Goal: Task Accomplishment & Management: Complete application form

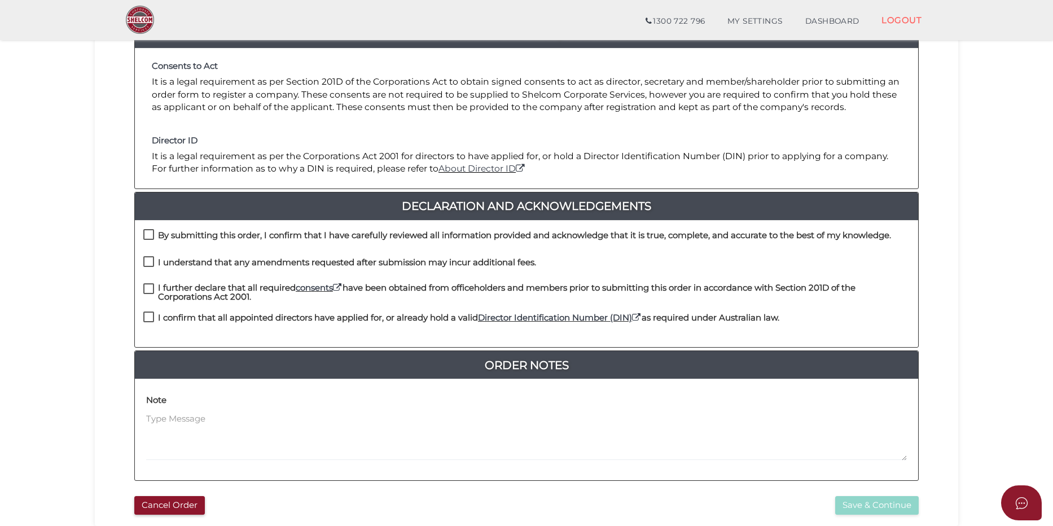
scroll to position [169, 0]
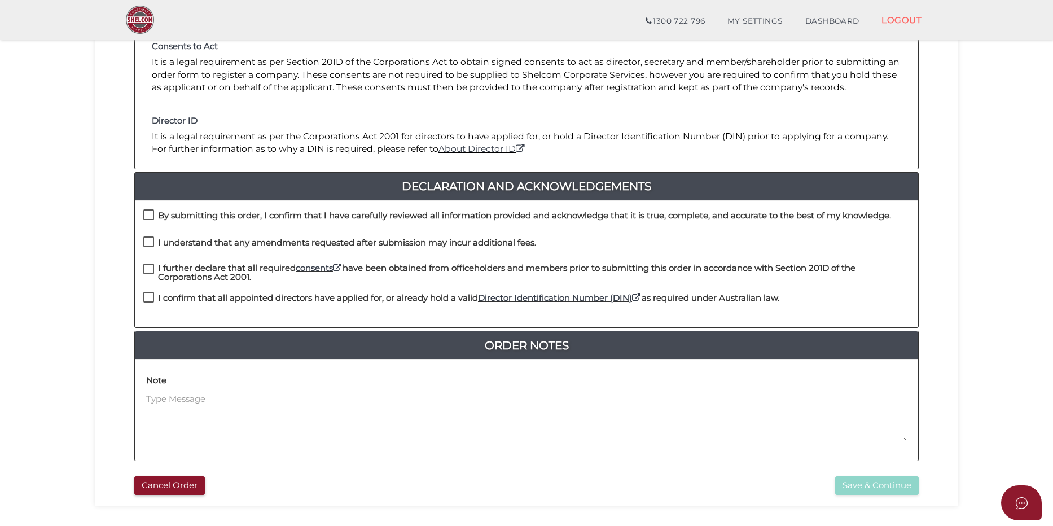
click at [144, 214] on label "By submitting this order, I confirm that I have carefully reviewed all informat…" at bounding box center [516, 218] width 747 height 14
checkbox input "true"
click at [152, 247] on label "I understand that any amendments requested after submission may incur additiona…" at bounding box center [339, 245] width 393 height 14
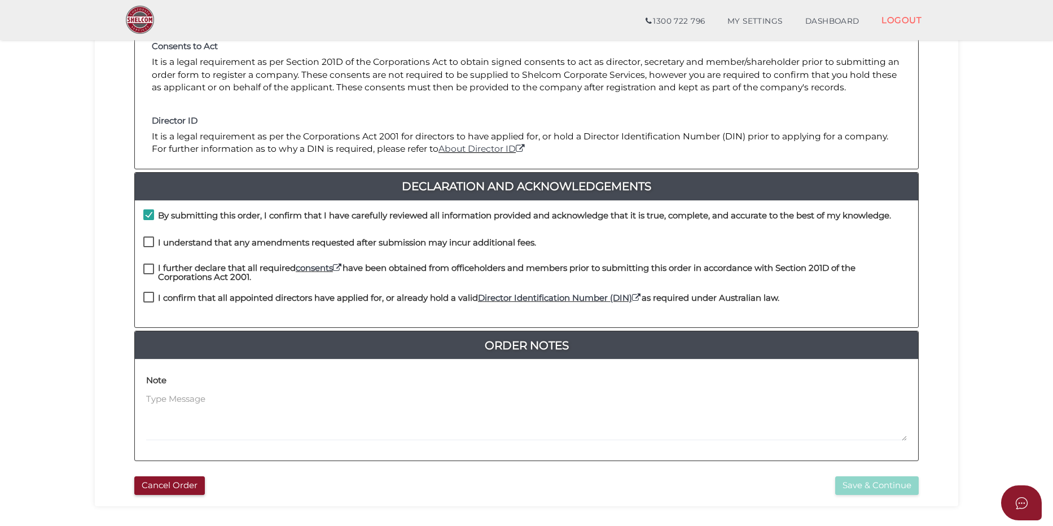
checkbox input "true"
click at [148, 269] on label "I further declare that all required consents have been obtained from officehold…" at bounding box center [526, 270] width 766 height 14
drag, startPoint x: 148, startPoint y: 269, endPoint x: 139, endPoint y: 267, distance: 9.7
click at [138, 260] on div "I understand that any amendments requested after submission may incur additiona…" at bounding box center [526, 249] width 783 height 27
click at [144, 269] on label "I further declare that all required consents have been obtained from officehold…" at bounding box center [526, 270] width 766 height 14
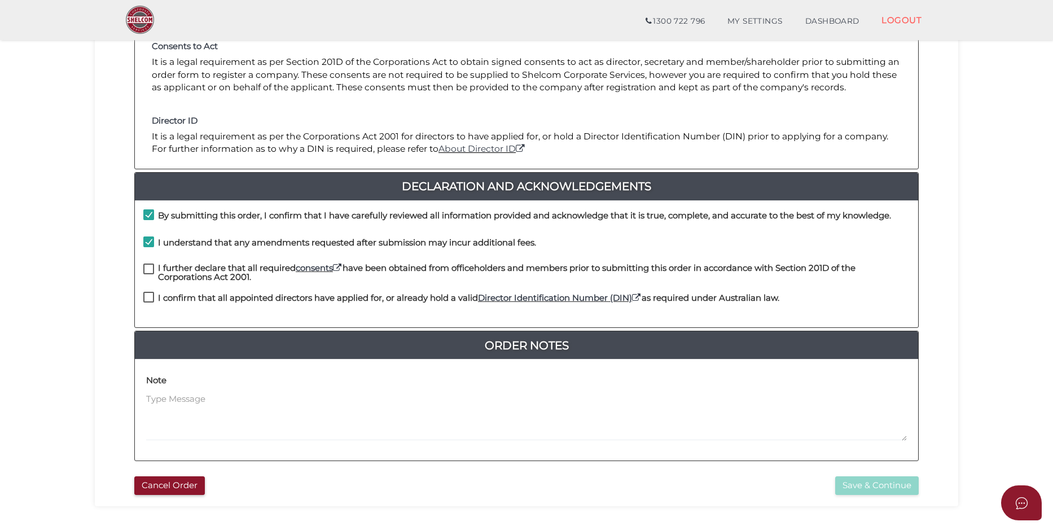
checkbox input "true"
click at [152, 299] on label "I confirm that all appointed directors have applied for, or already hold a vali…" at bounding box center [461, 300] width 636 height 14
checkbox input "true"
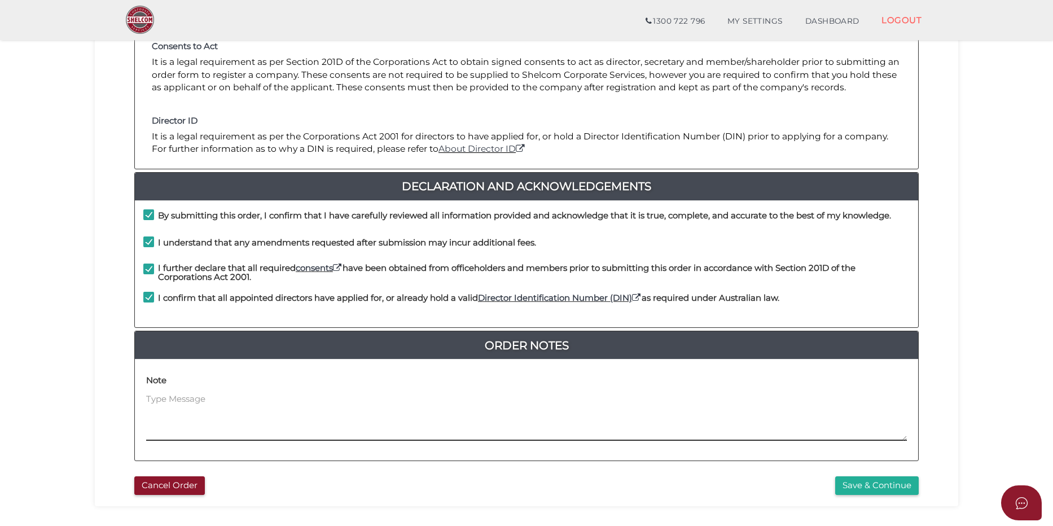
click at [197, 408] on textarea at bounding box center [526, 417] width 760 height 49
click at [498, 394] on textarea "The company will use its own constitution which we will email separately to Jen…" at bounding box center [526, 417] width 760 height 49
drag, startPoint x: 513, startPoint y: 404, endPoint x: 386, endPoint y: 406, distance: 127.5
click at [386, 406] on textarea "The company will use its own constitution which we will email separately to Jen…" at bounding box center [526, 417] width 760 height 49
type textarea "The company will use its own constitution which we will send to Shelcom."
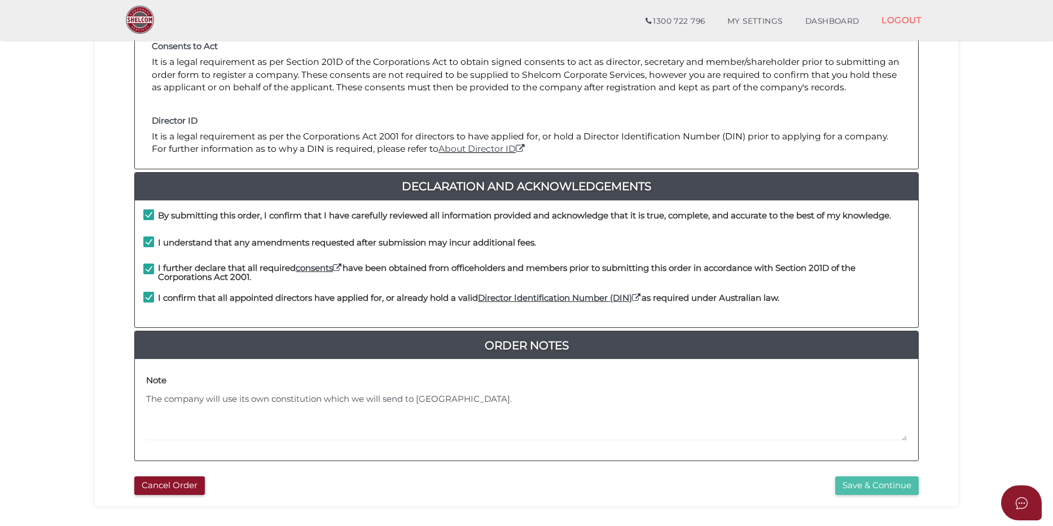
click at [876, 485] on button "Save & Continue" at bounding box center [876, 485] width 83 height 19
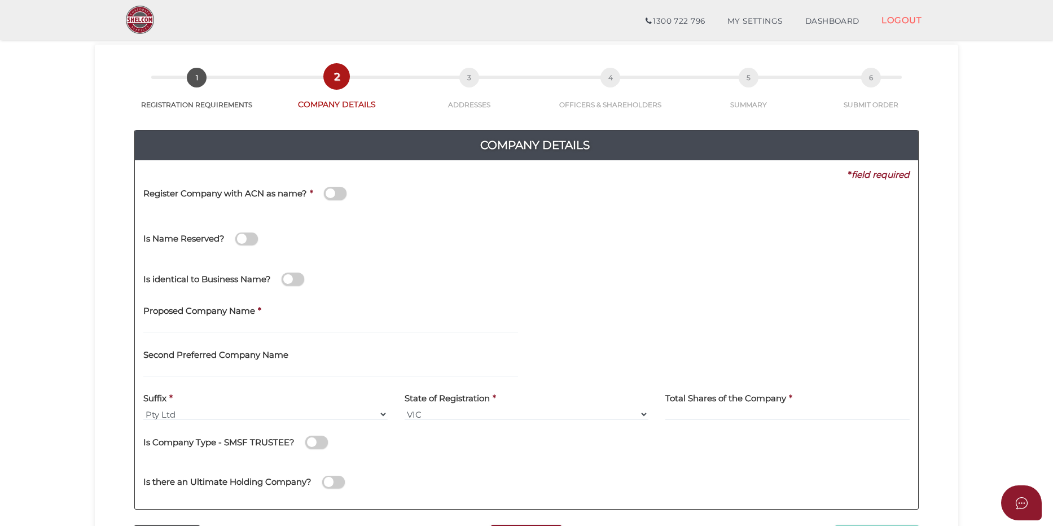
scroll to position [56, 0]
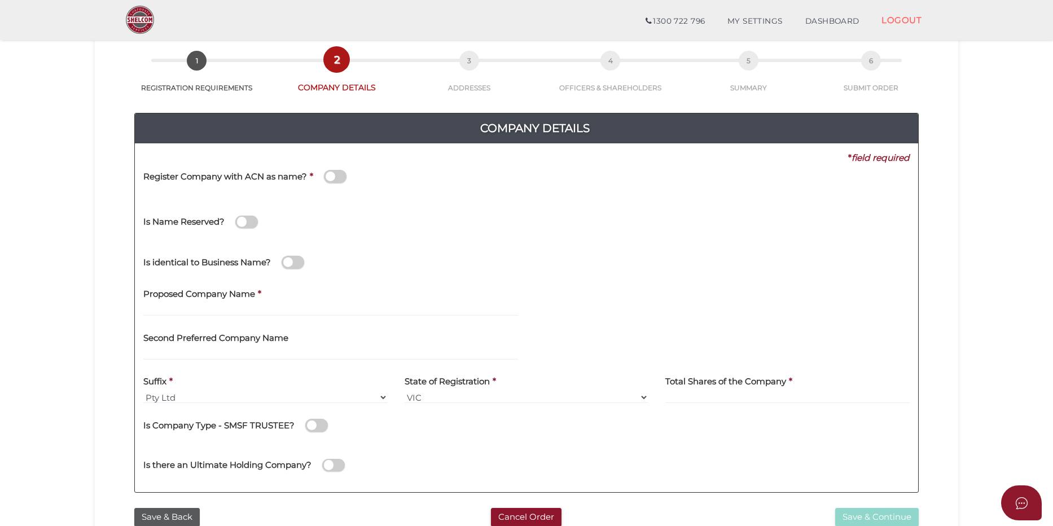
click at [333, 171] on span at bounding box center [335, 176] width 23 height 13
click at [0, 0] on input "checkbox" at bounding box center [0, 0] width 0 height 0
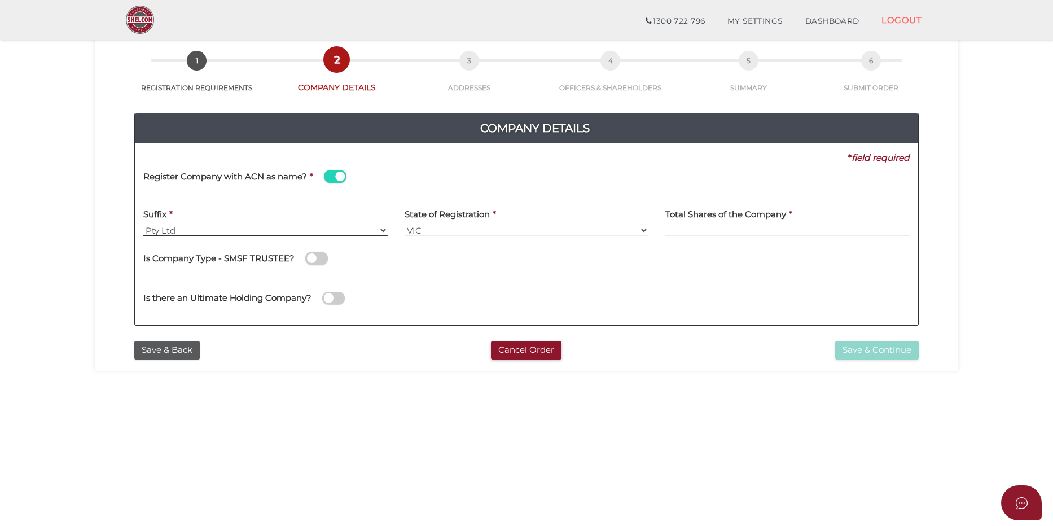
click at [265, 227] on select "Pty Ltd Pty Ltd Pty. Ltd. Pty Limited Proprietary Limited Proprietary Ltd" at bounding box center [265, 230] width 244 height 12
click at [143, 224] on select "Pty Ltd Pty Ltd Pty. Ltd. Pty Limited Proprietary Limited Proprietary Ltd" at bounding box center [265, 230] width 244 height 12
click at [798, 228] on input at bounding box center [787, 230] width 244 height 12
drag, startPoint x: 609, startPoint y: 178, endPoint x: 476, endPoint y: 226, distance: 141.3
click at [609, 178] on div "Register Company with ACN as name? *" at bounding box center [526, 182] width 783 height 36
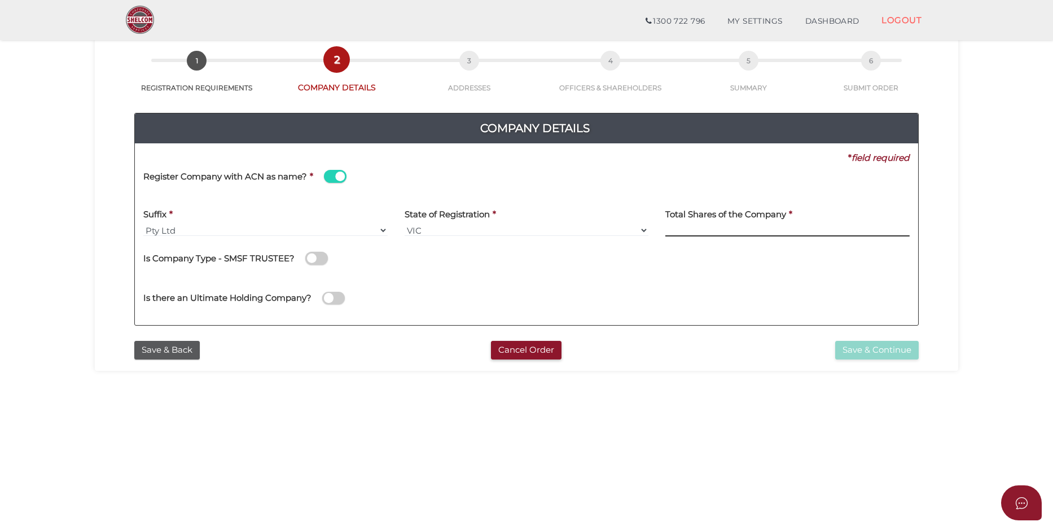
click at [764, 228] on input at bounding box center [787, 230] width 244 height 12
click at [774, 228] on input at bounding box center [787, 230] width 244 height 12
type input "100"
click at [854, 351] on button "Save & Continue" at bounding box center [876, 350] width 83 height 19
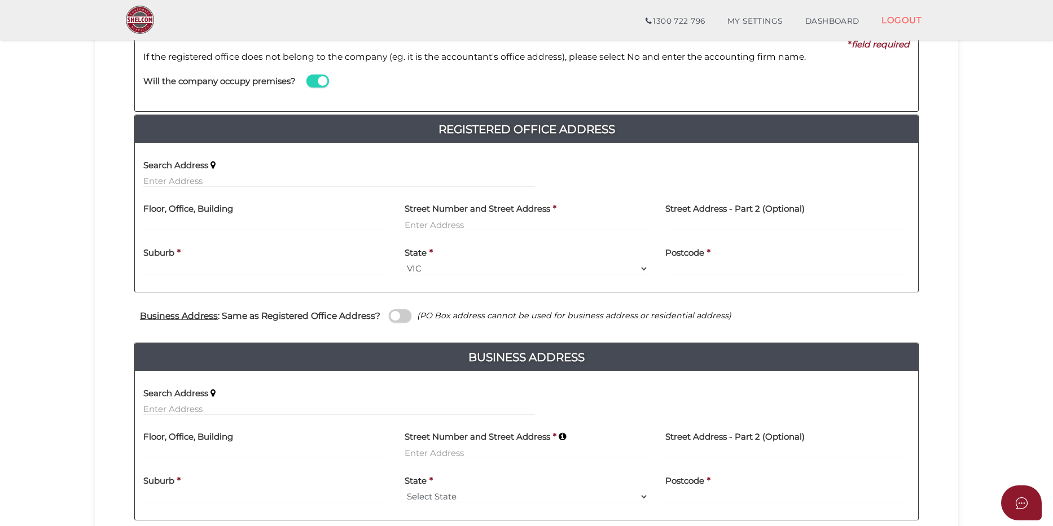
scroll to position [169, 0]
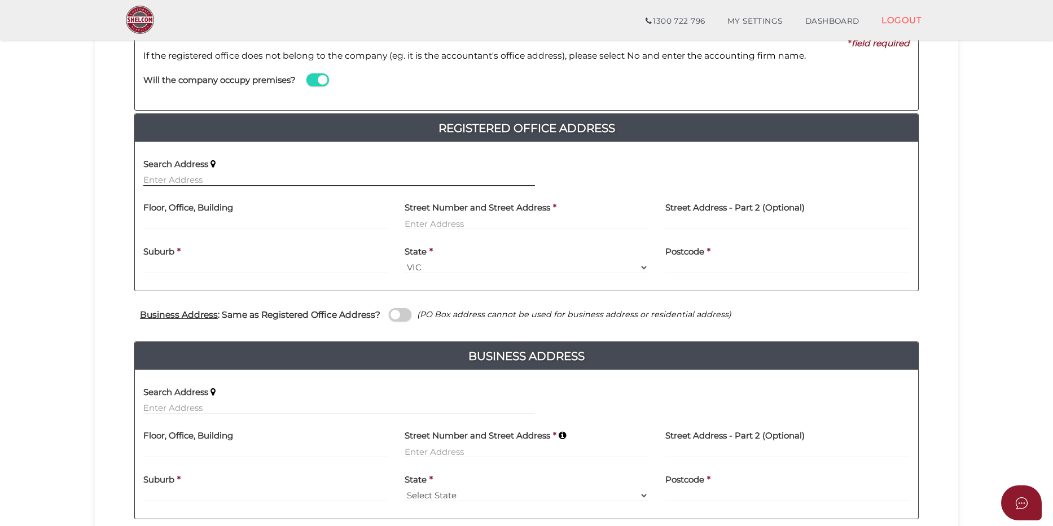
click at [218, 177] on input "text" at bounding box center [339, 180] width 392 height 12
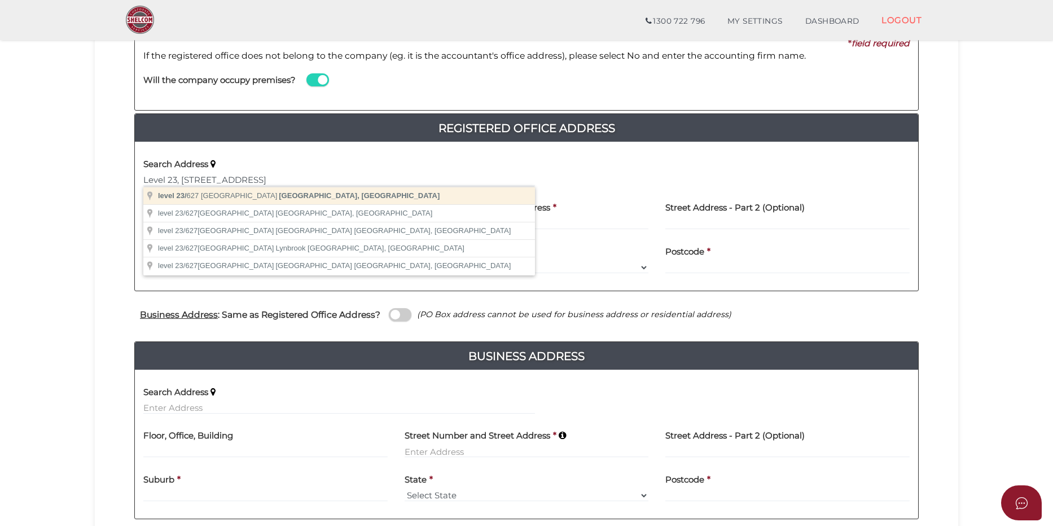
type input "level 23/627 Chapel Street, South Yarra VIC, Australia"
type input "level 23"
type input "627 Chapel Street"
type input "South Yarra"
select select "VIC"
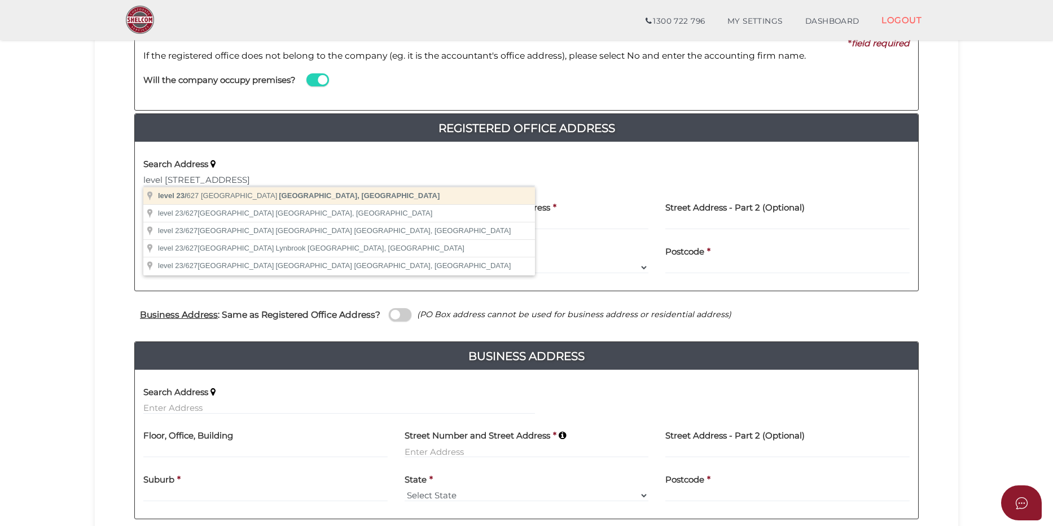
type input "3141"
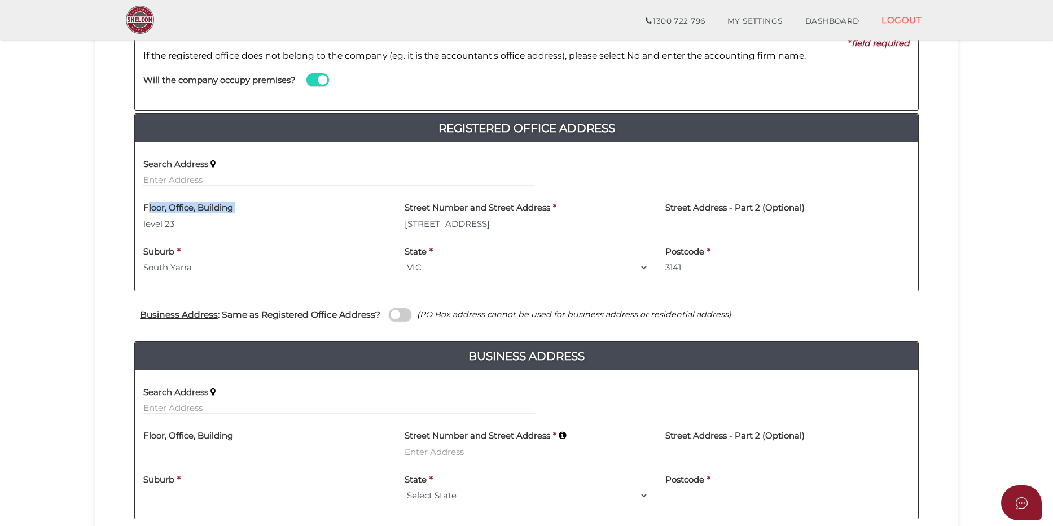
click at [148, 218] on div "Floor, Office, Building level 23" at bounding box center [265, 213] width 244 height 36
click at [144, 223] on input "level 23" at bounding box center [265, 223] width 244 height 12
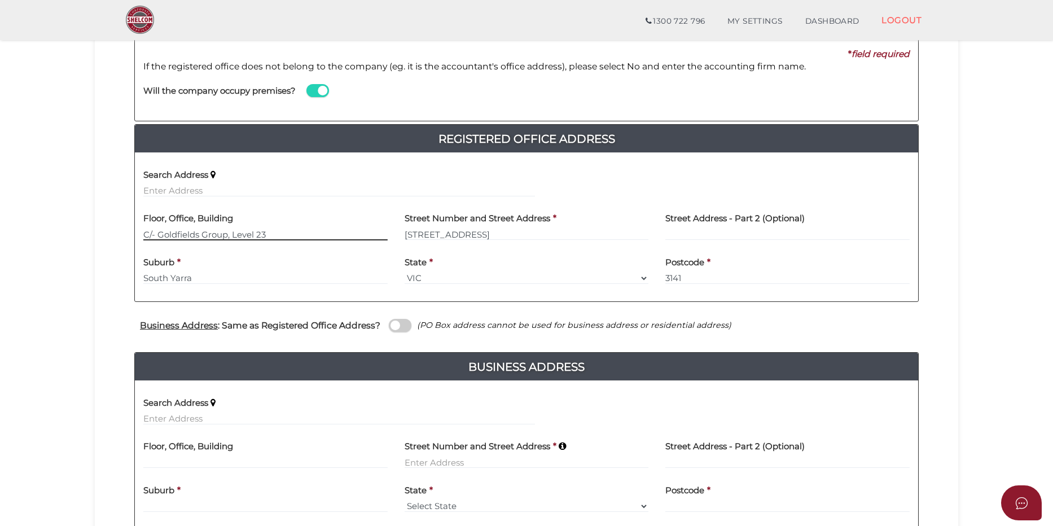
scroll to position [297, 0]
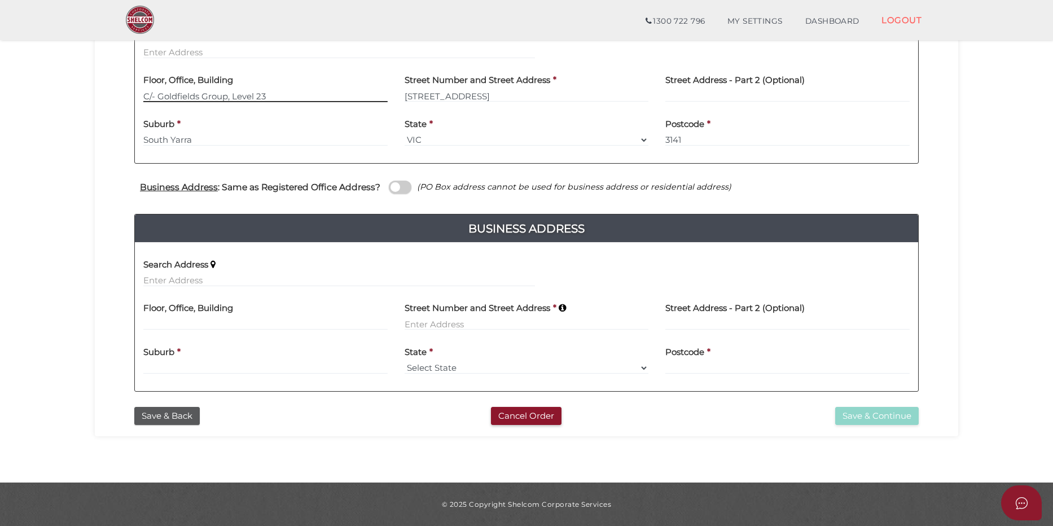
type input "C/- Goldfields Group, Level 23"
drag, startPoint x: 398, startPoint y: 188, endPoint x: 411, endPoint y: 196, distance: 15.4
click at [398, 188] on span at bounding box center [400, 187] width 23 height 13
click at [0, 0] on input "checkbox" at bounding box center [0, 0] width 0 height 0
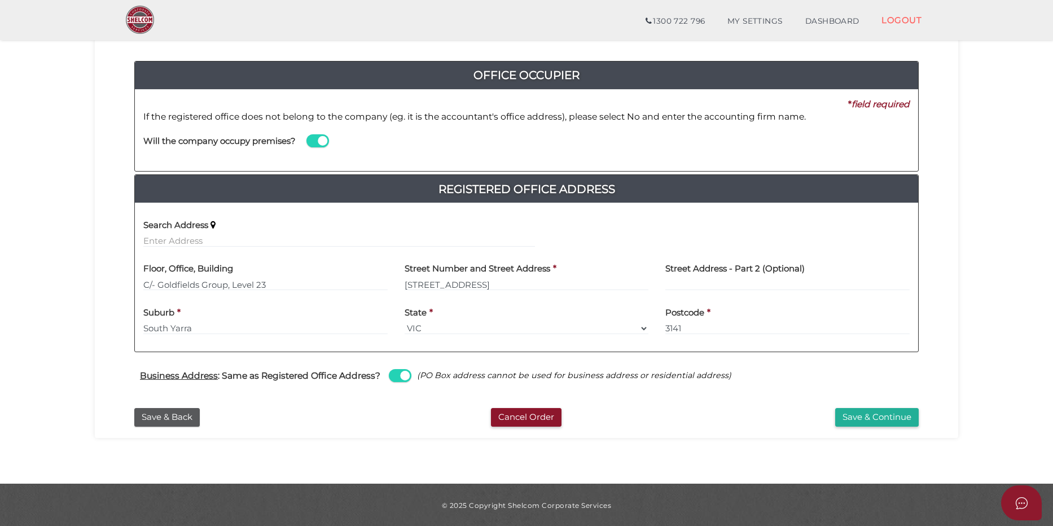
scroll to position [109, 0]
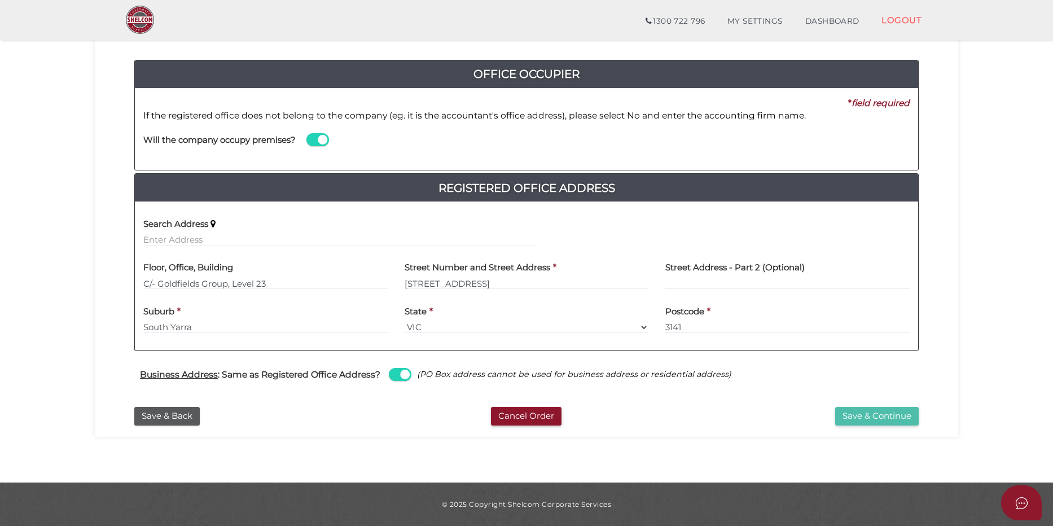
click at [858, 414] on button "Save & Continue" at bounding box center [876, 416] width 83 height 19
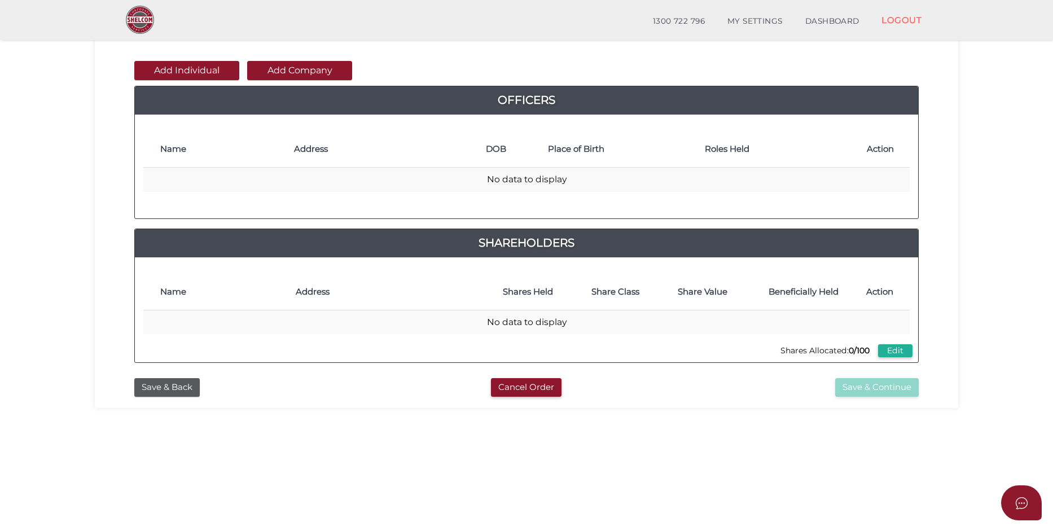
scroll to position [113, 0]
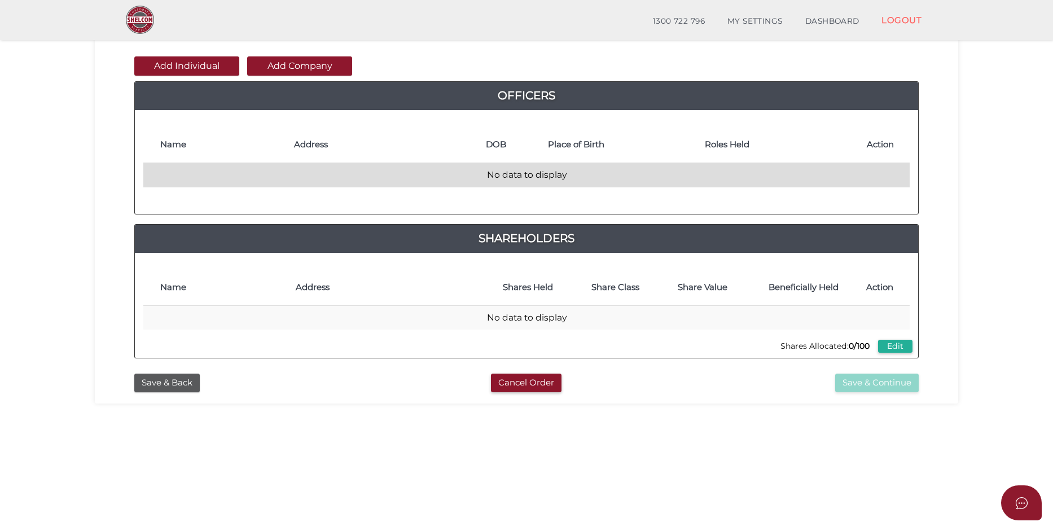
click at [179, 175] on td "No data to display" at bounding box center [526, 175] width 766 height 24
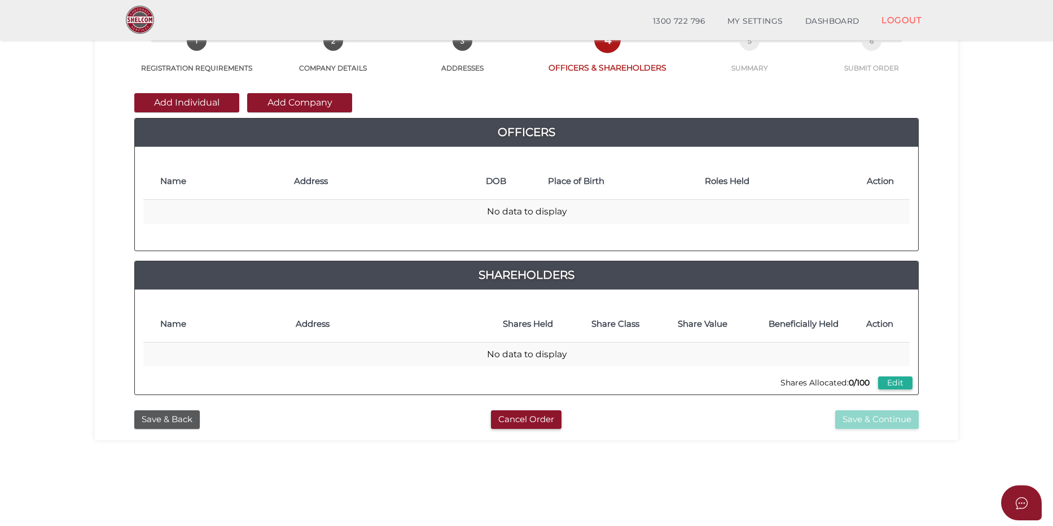
scroll to position [56, 0]
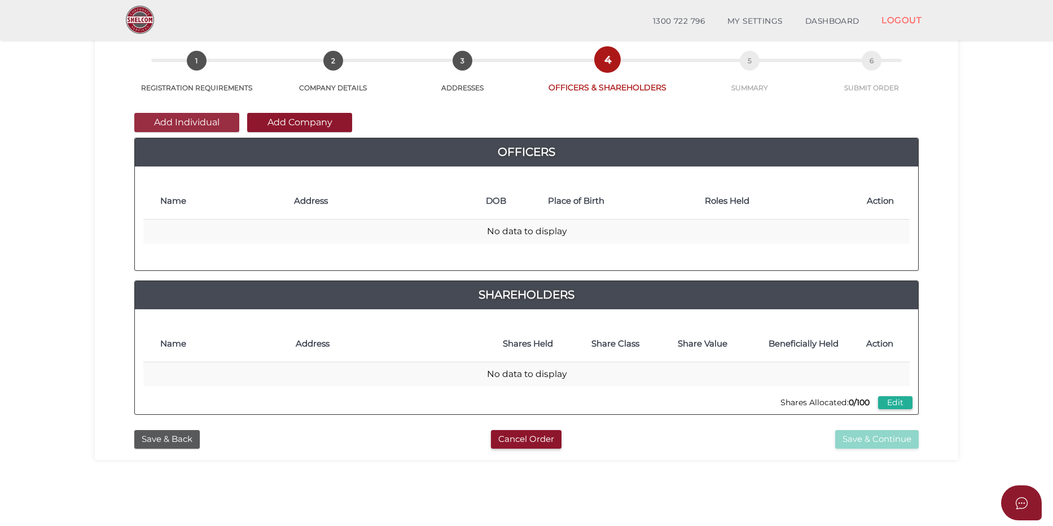
click at [168, 122] on button "Add Individual" at bounding box center [186, 122] width 105 height 19
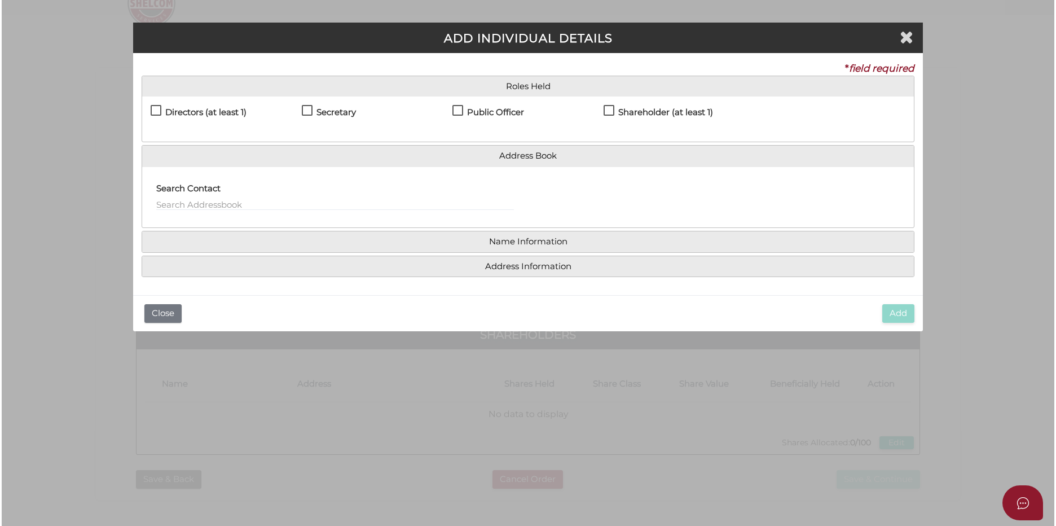
scroll to position [0, 0]
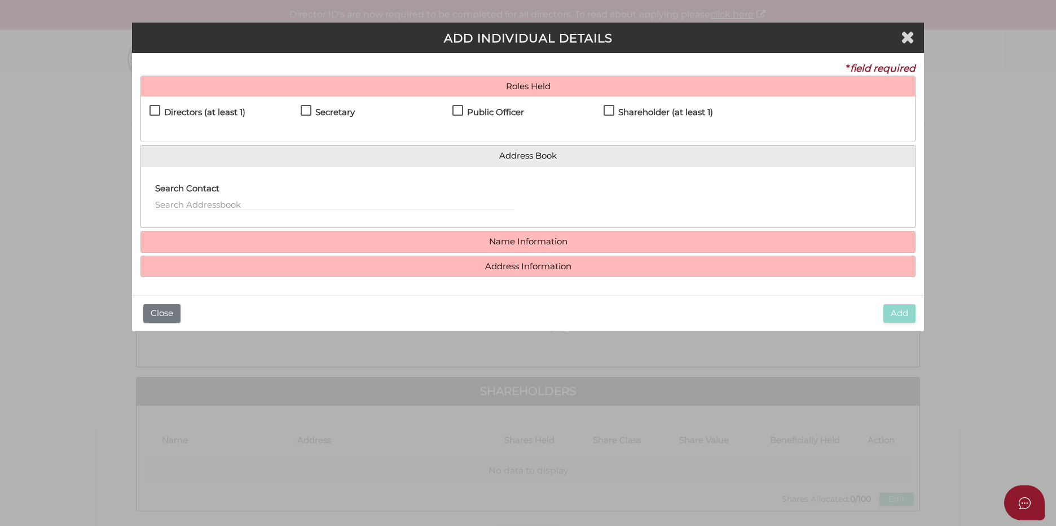
click at [155, 108] on label "Directors (at least 1)" at bounding box center [197, 115] width 96 height 14
checkbox input "true"
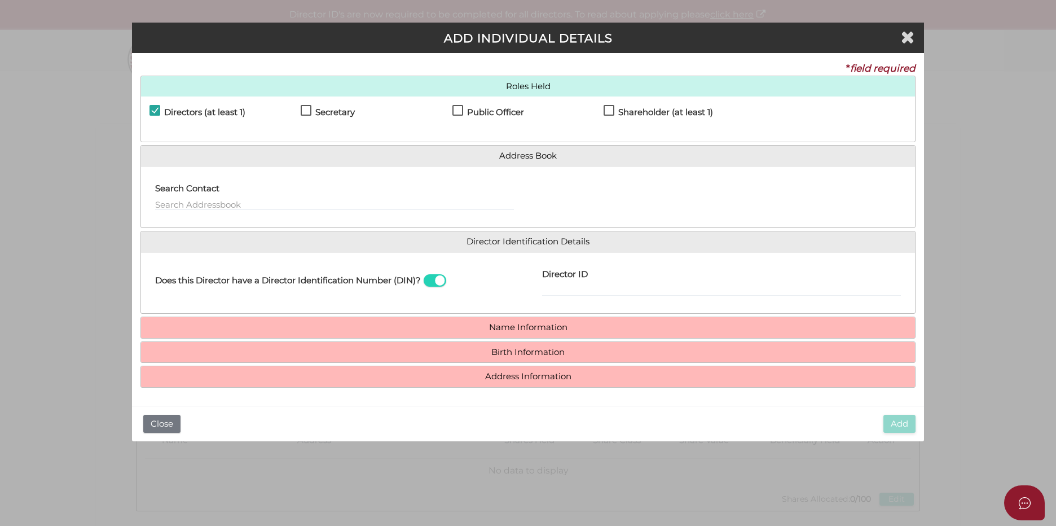
click at [311, 108] on label "Secretary" at bounding box center [328, 115] width 54 height 14
checkbox input "true"
click at [455, 104] on div "Directors (at least 1) Secretary Public Officer Member Shareholder (at least 1)" at bounding box center [528, 118] width 774 height 45
click at [455, 102] on div "Directors (at least 1) Secretary Public Officer Member Shareholder (at least 1)" at bounding box center [528, 118] width 774 height 45
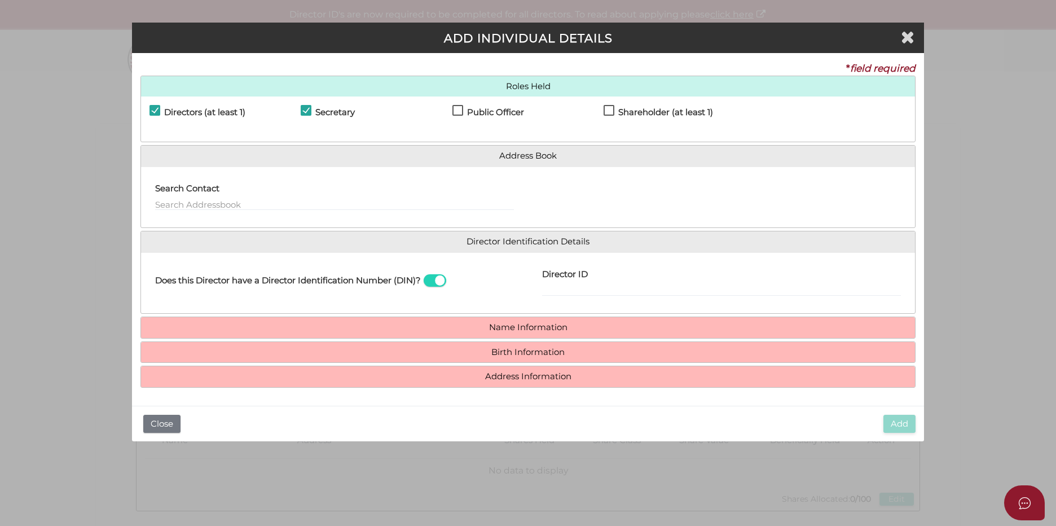
click at [457, 117] on label "Public Officer" at bounding box center [488, 115] width 72 height 14
checkbox input "true"
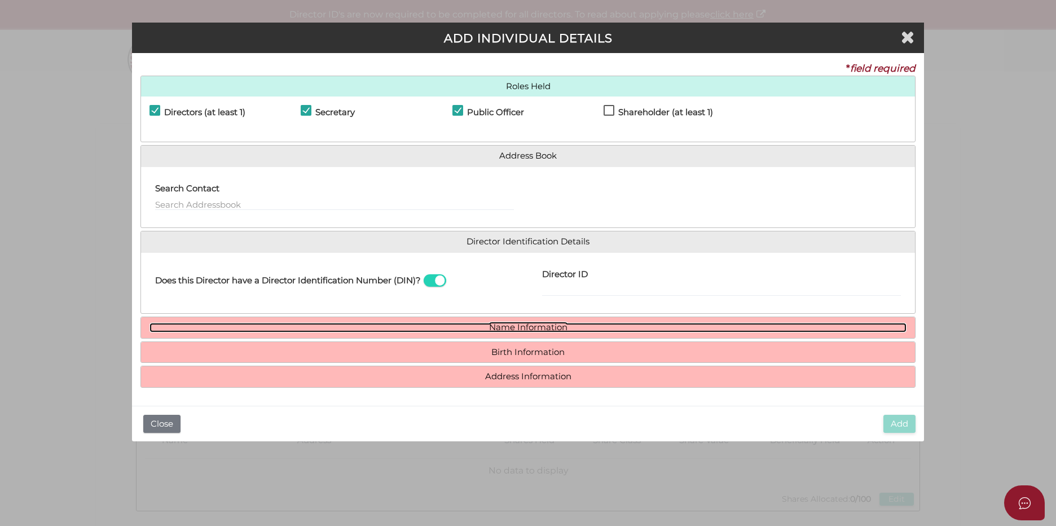
click at [514, 324] on link "Name Information" at bounding box center [527, 328] width 757 height 10
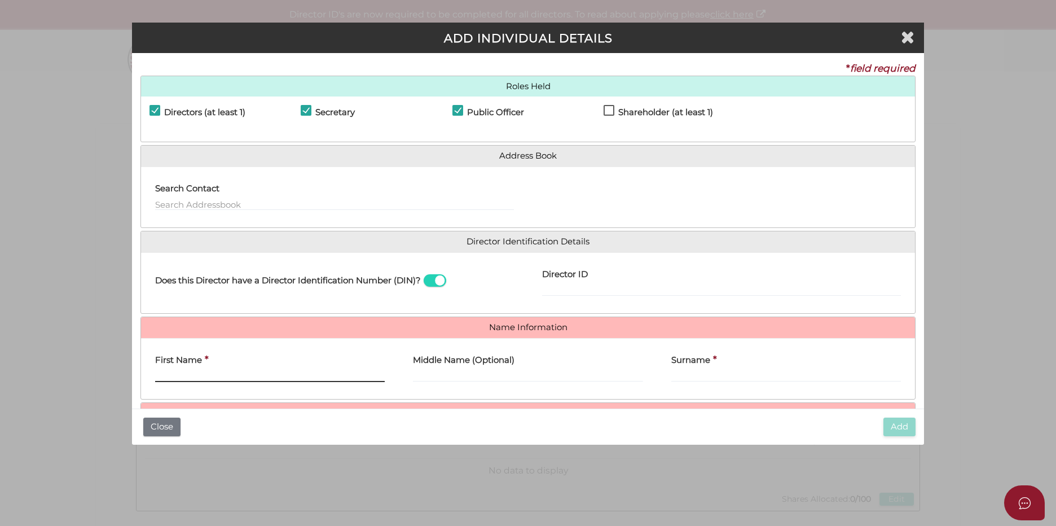
click at [278, 374] on input "First Name" at bounding box center [270, 376] width 230 height 12
paste input "Marco Anthony Gattin"
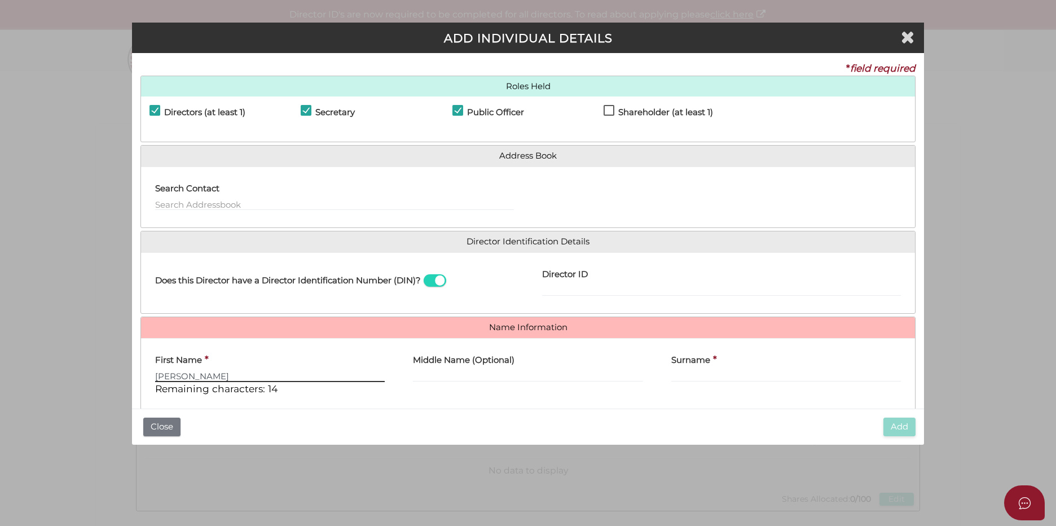
type input "Marco"
click at [469, 367] on label "Middle Name (Optional)" at bounding box center [464, 358] width 102 height 23
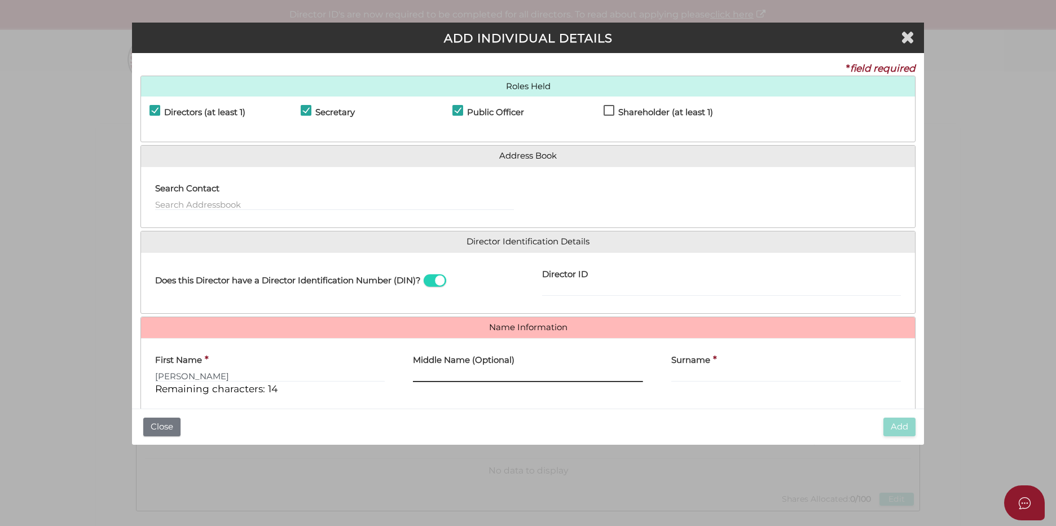
click at [469, 370] on input "Middle Name (Optional)" at bounding box center [528, 376] width 230 height 12
click at [461, 376] on input "Middle Name (Optional)" at bounding box center [528, 376] width 230 height 12
paste input "Marco Anthony Gattino"
type input "Anthony"
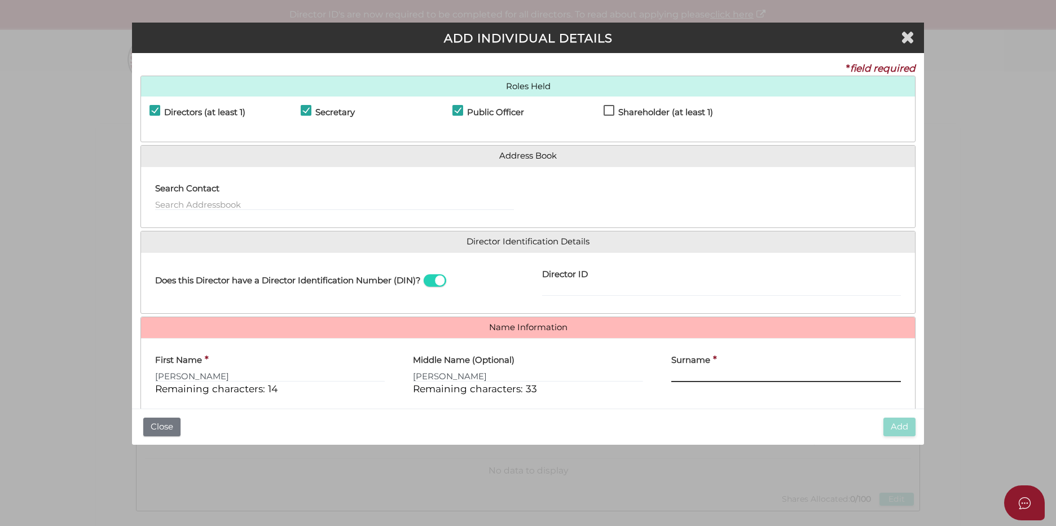
click at [746, 379] on input "Surname" at bounding box center [786, 376] width 230 height 12
paste input "Gattino"
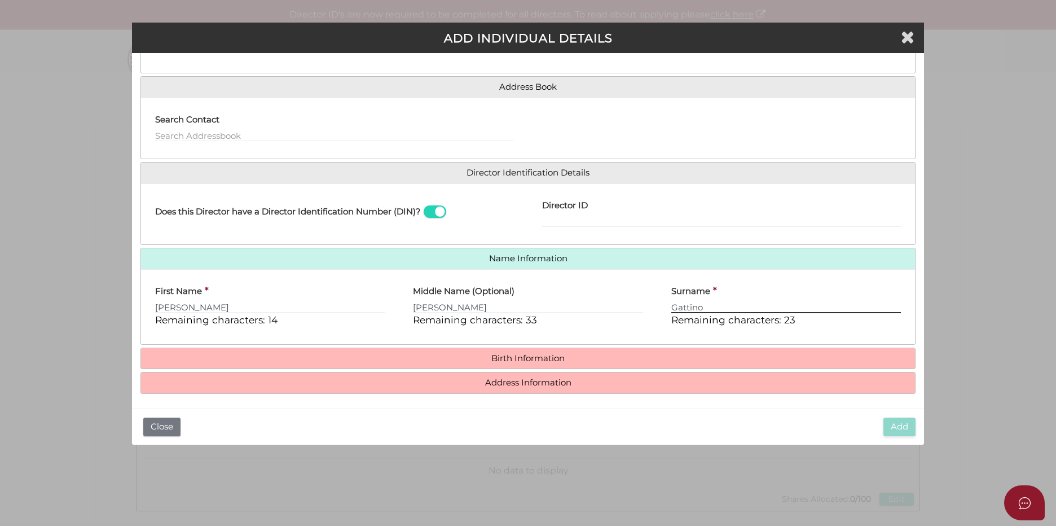
scroll to position [72, 0]
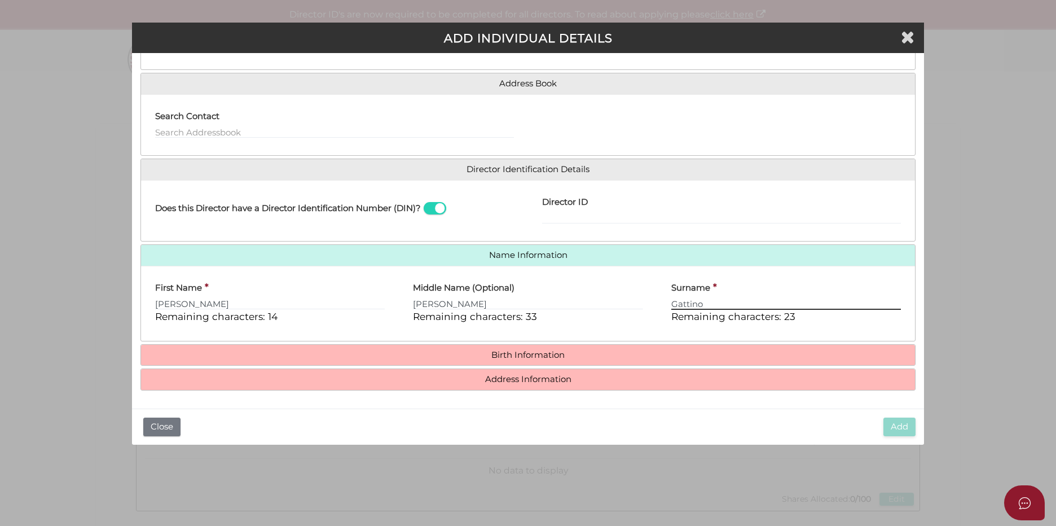
type input "Gattino"
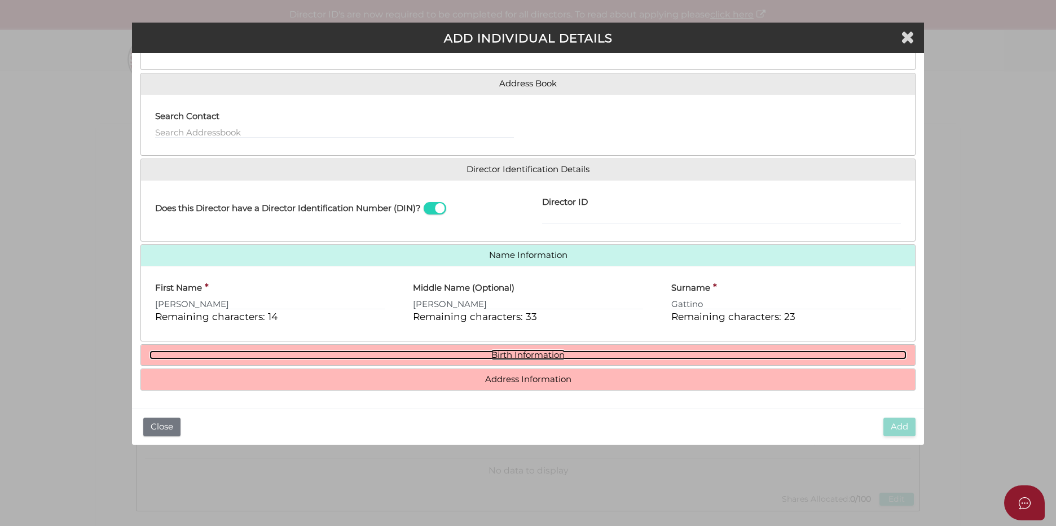
click at [587, 359] on link "Birth Information" at bounding box center [527, 355] width 757 height 10
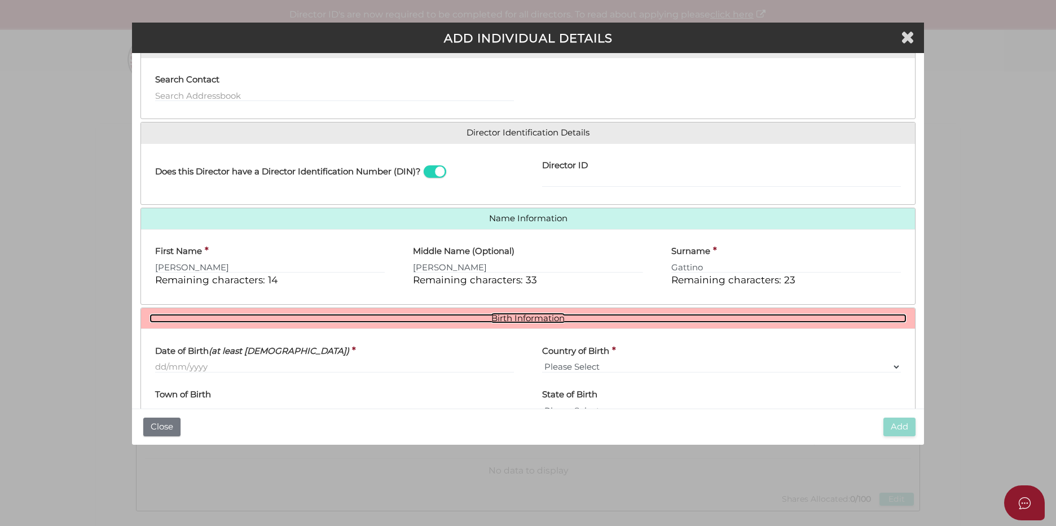
scroll to position [129, 0]
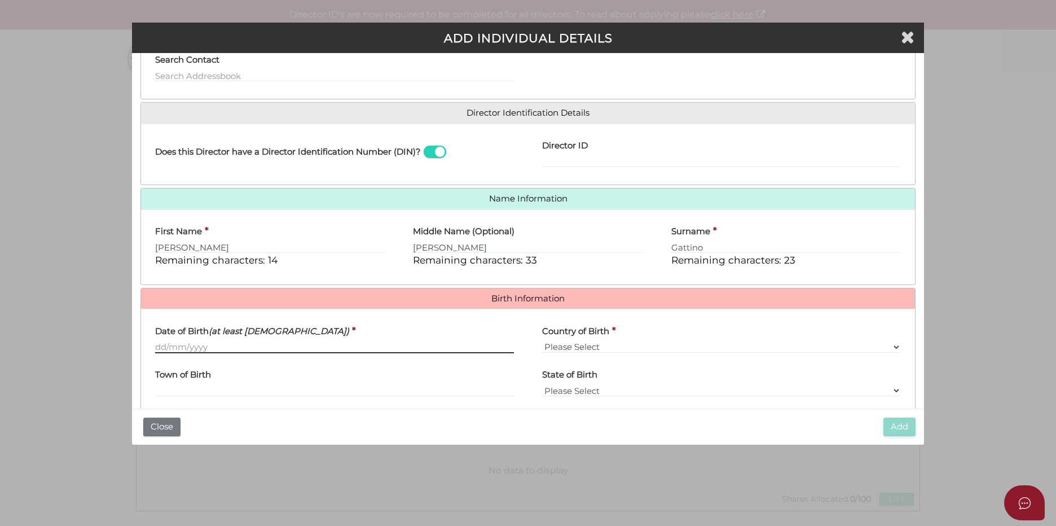
click at [222, 350] on input "Date of Birth (at least 18 years old)" at bounding box center [334, 347] width 359 height 12
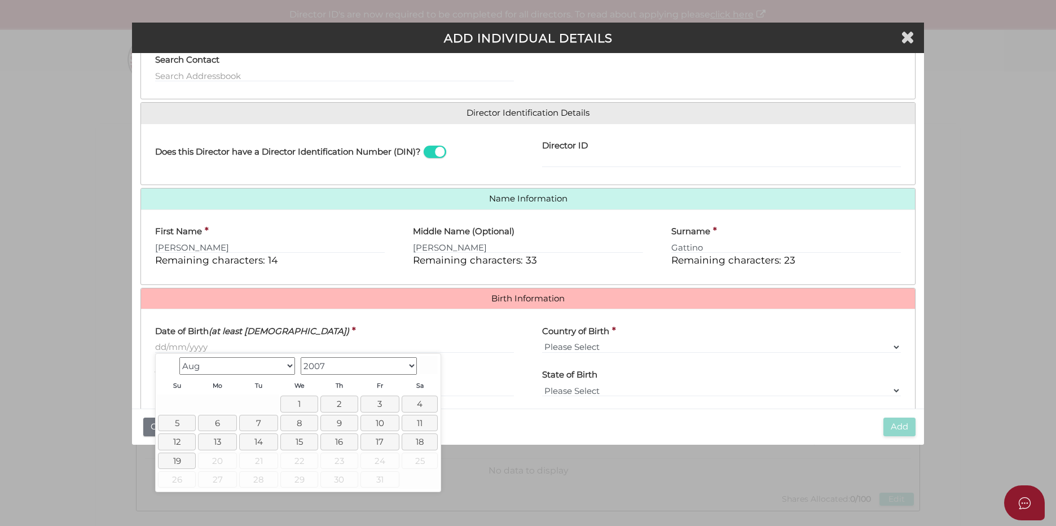
click at [411, 365] on select "1900 1901 1902 1903 1904 1905 1906 1907 1908 1909 1910 1911 1912 1913 1914 1915…" at bounding box center [359, 365] width 116 height 17
click at [288, 362] on select "Jan Feb Mar Apr May Jun Jul Aug Sep Oct Nov Dec" at bounding box center [237, 365] width 116 height 17
click at [188, 458] on link "21" at bounding box center [177, 460] width 39 height 16
type input "[DATE]"
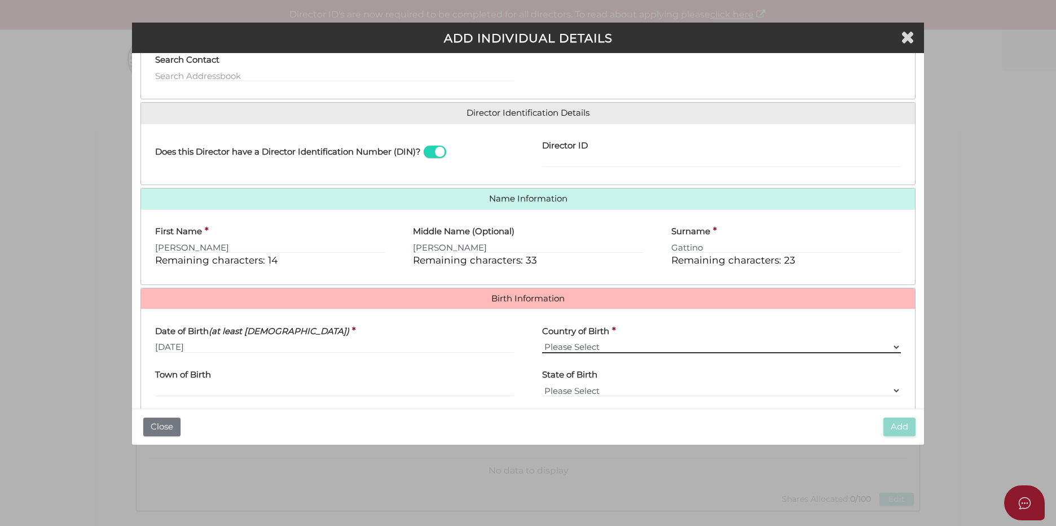
click at [618, 341] on select "Please Select v Australia Afghanistan Albania Algeria American Samoa Andorra An…" at bounding box center [721, 347] width 359 height 12
click at [542, 341] on select "Please Select v Australia Afghanistan Albania Algeria American Samoa Andorra An…" at bounding box center [721, 347] width 359 height 12
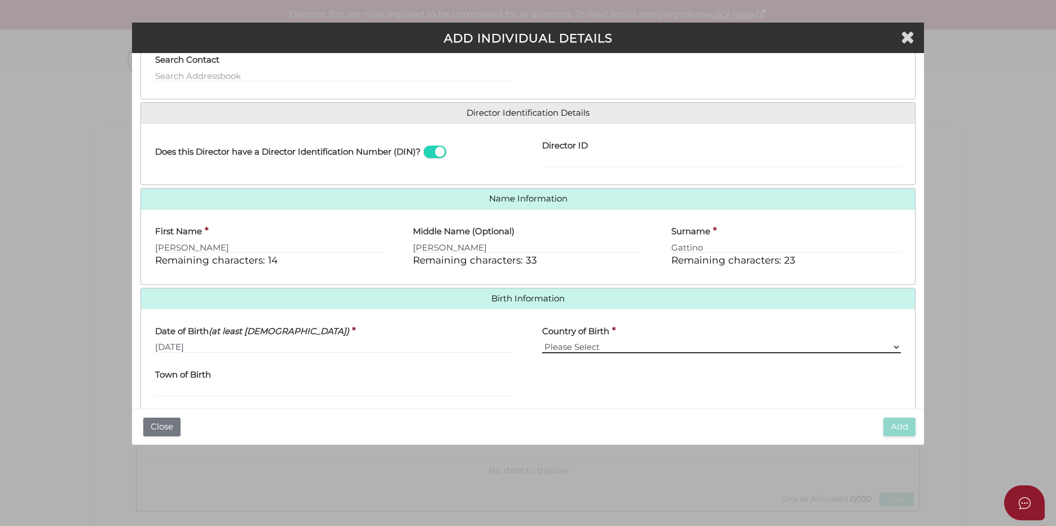
click at [580, 345] on select "Please Select v Australia Afghanistan Albania Algeria American Samoa Andorra An…" at bounding box center [721, 347] width 359 height 12
select select "[GEOGRAPHIC_DATA]"
click at [542, 341] on select "Please Select v Australia Afghanistan Albania Algeria American Samoa Andorra An…" at bounding box center [721, 347] width 359 height 12
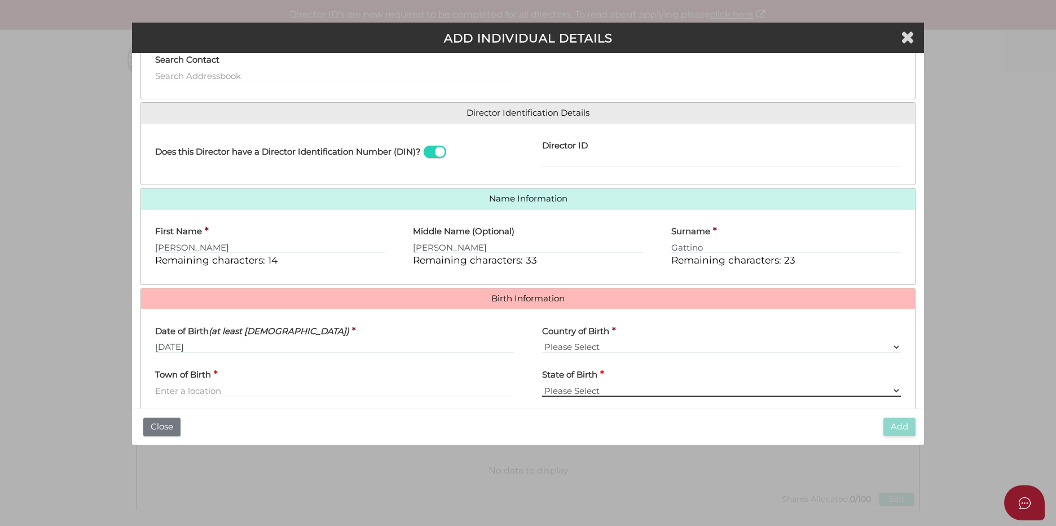
click at [586, 392] on select "Please Select VIC ACT NSW NT QLD TAS WA SA" at bounding box center [721, 390] width 359 height 12
select select "VIC"
click at [542, 384] on select "Please Select VIC ACT NSW NT QLD TAS WA SA" at bounding box center [721, 390] width 359 height 12
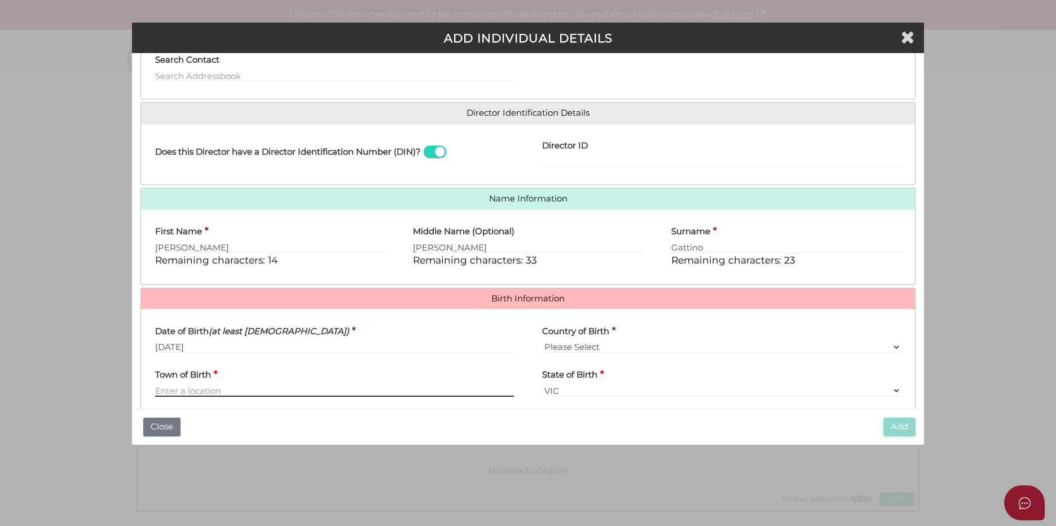
click at [295, 385] on input "Town of Birth" at bounding box center [334, 390] width 359 height 12
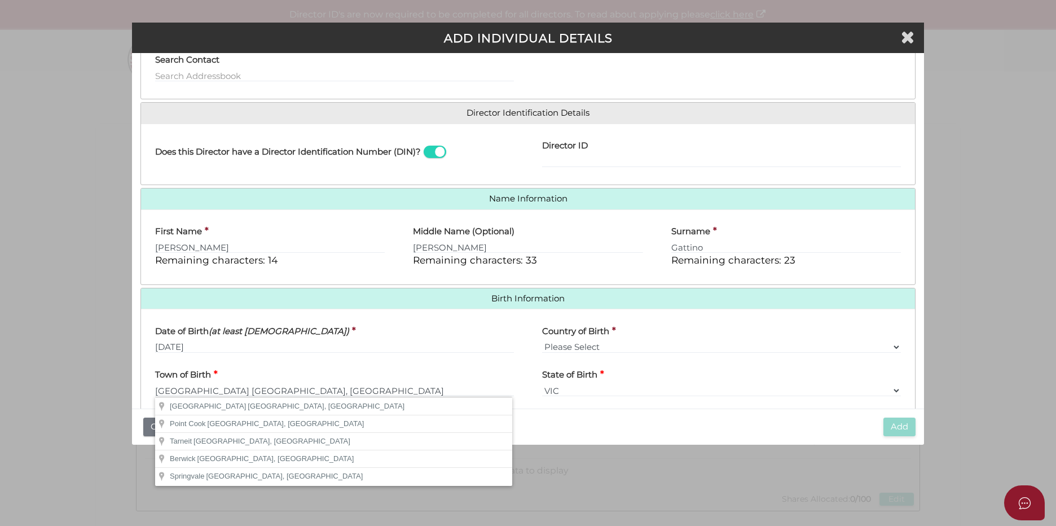
type input "Melbourne"
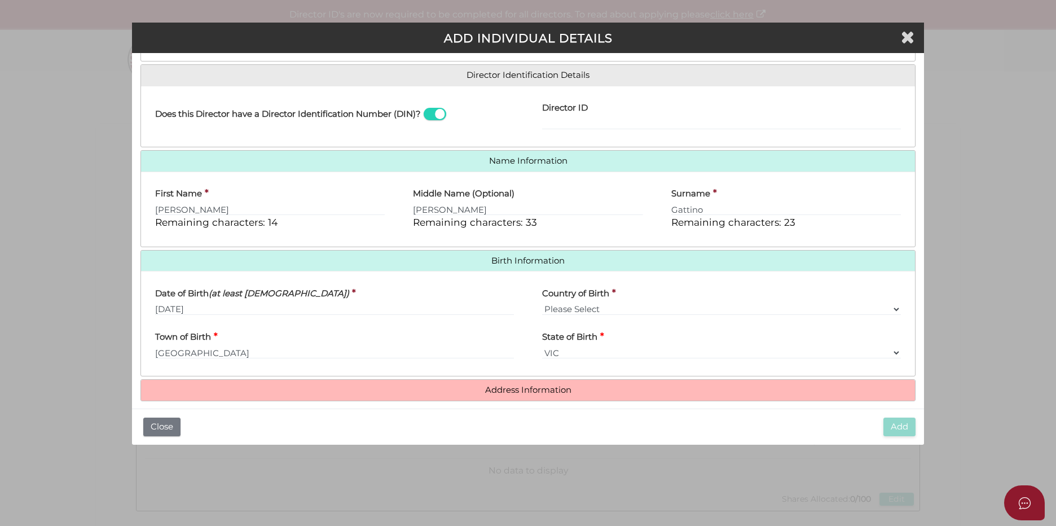
scroll to position [177, 0]
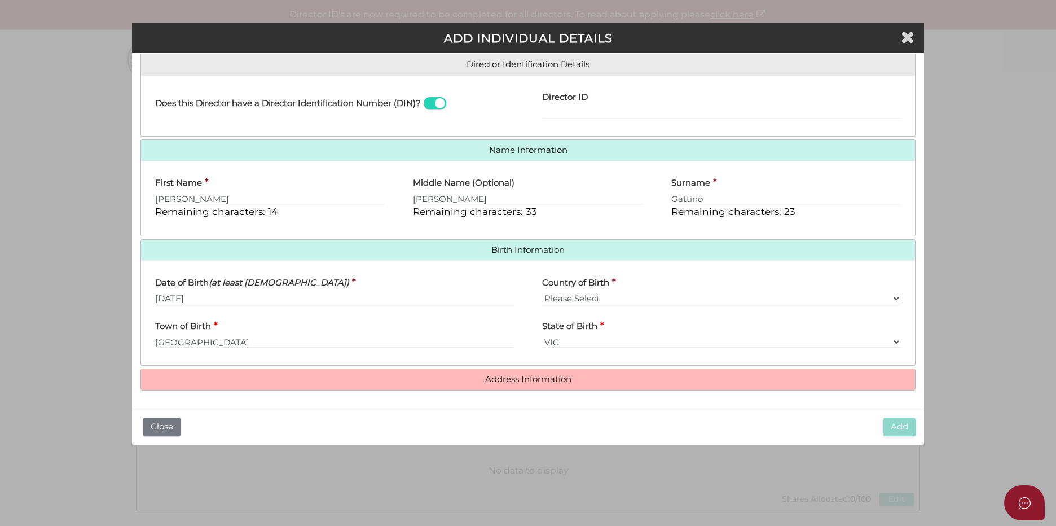
click at [592, 105] on div "Director ID" at bounding box center [721, 102] width 359 height 36
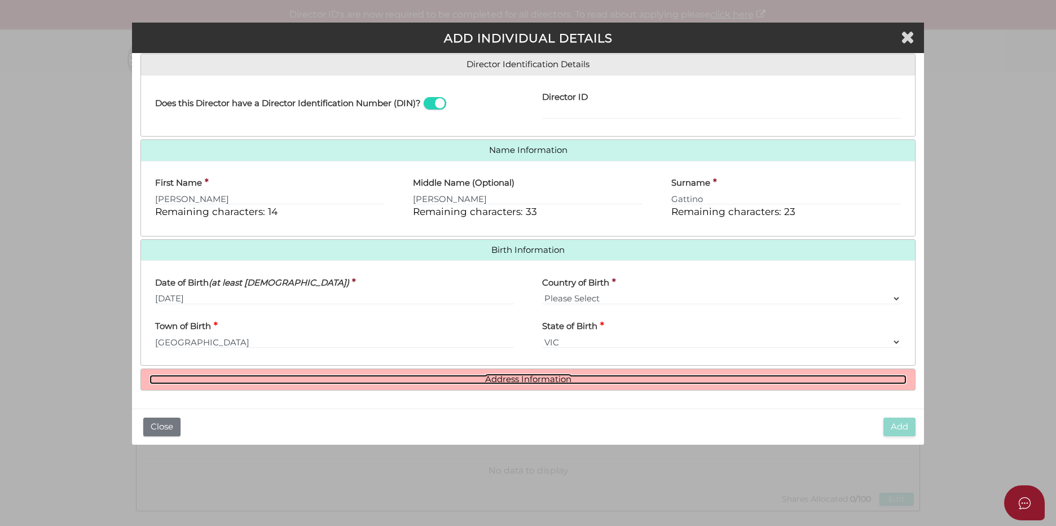
click at [572, 383] on link "Address Information" at bounding box center [527, 380] width 757 height 10
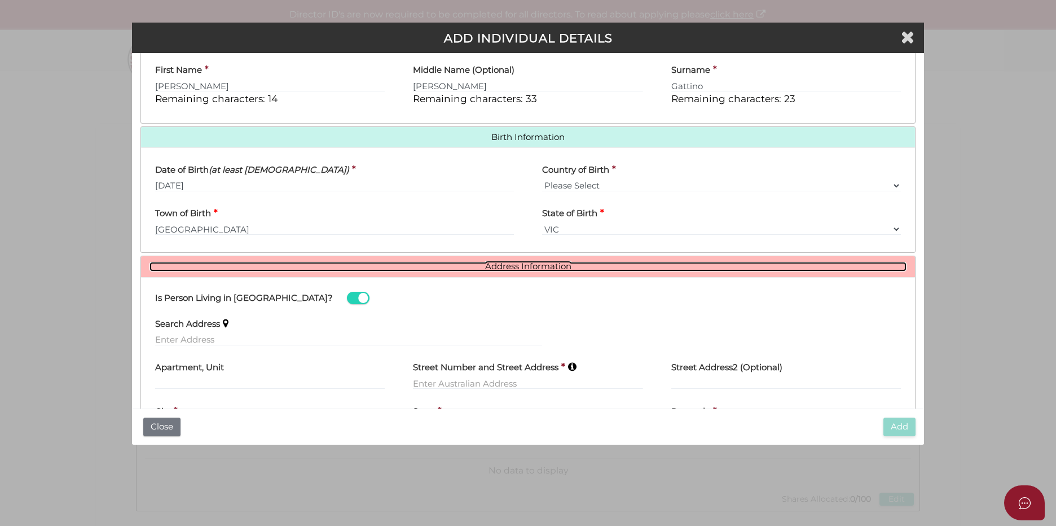
scroll to position [346, 0]
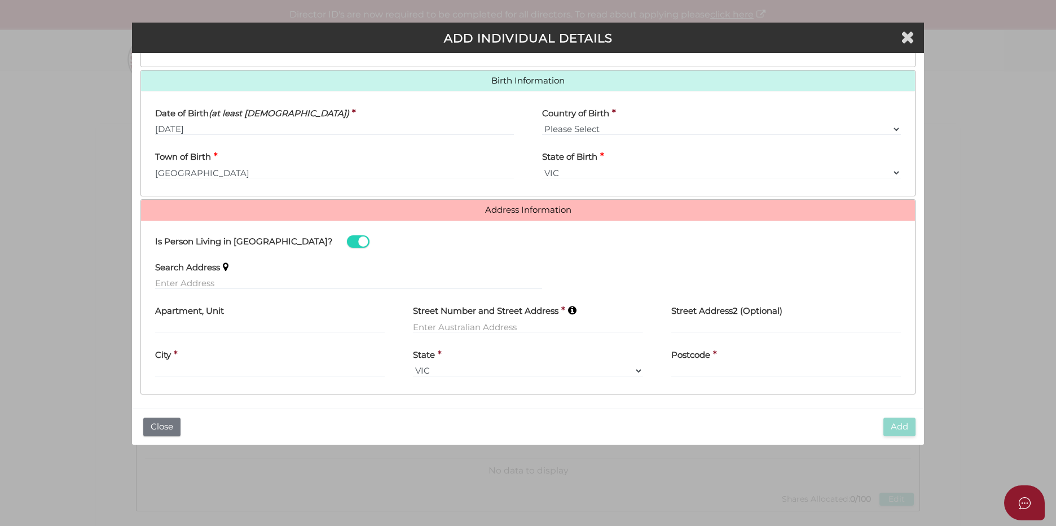
click at [283, 271] on div "Search Address" at bounding box center [348, 272] width 387 height 36
click at [280, 278] on input "text" at bounding box center [348, 283] width 387 height 12
paste input "9 Vista Grove, Toorak VIC 3142"
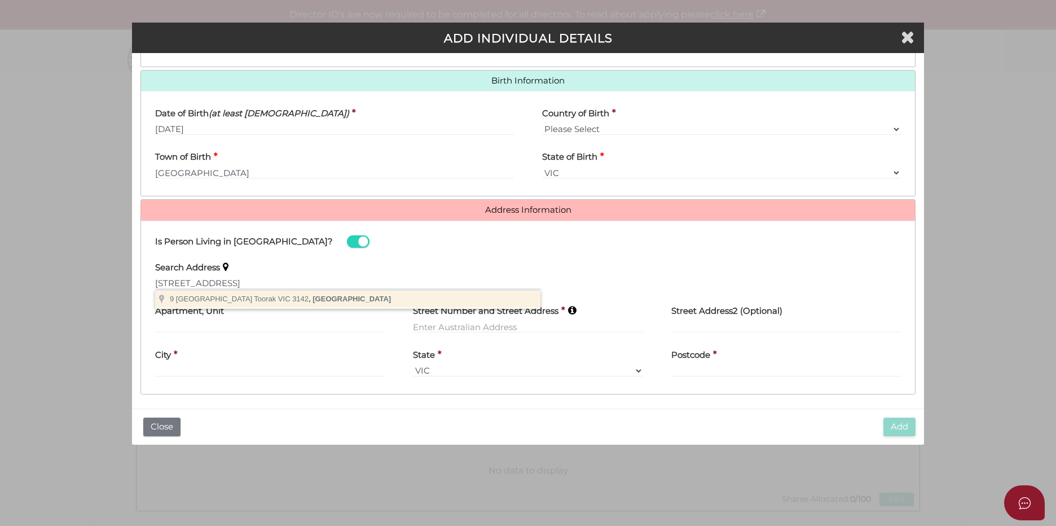
type input "9 Vista Grove, Toorak VIC 3142, Australia"
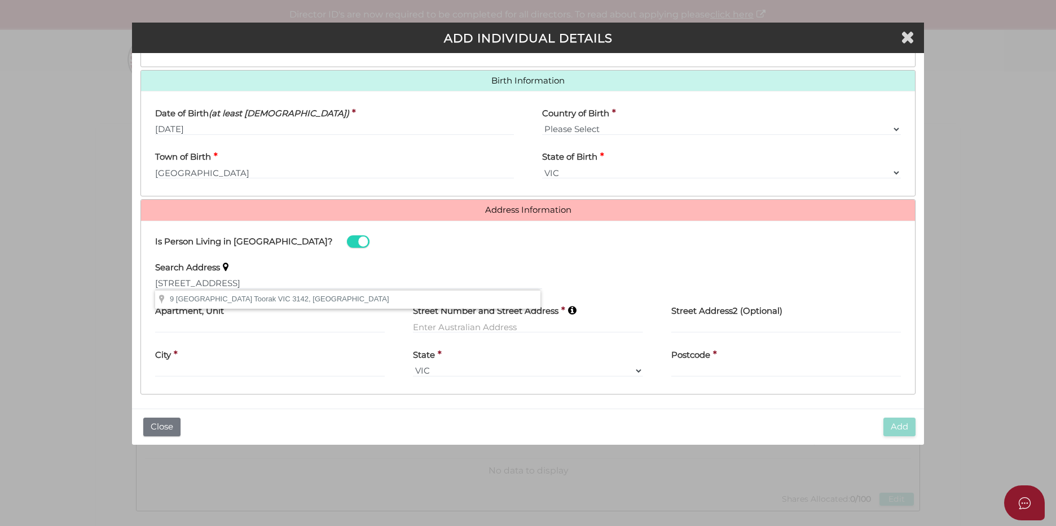
type input "9 Vista Grove"
type input "Toorak"
select select "VIC"
type input "3142"
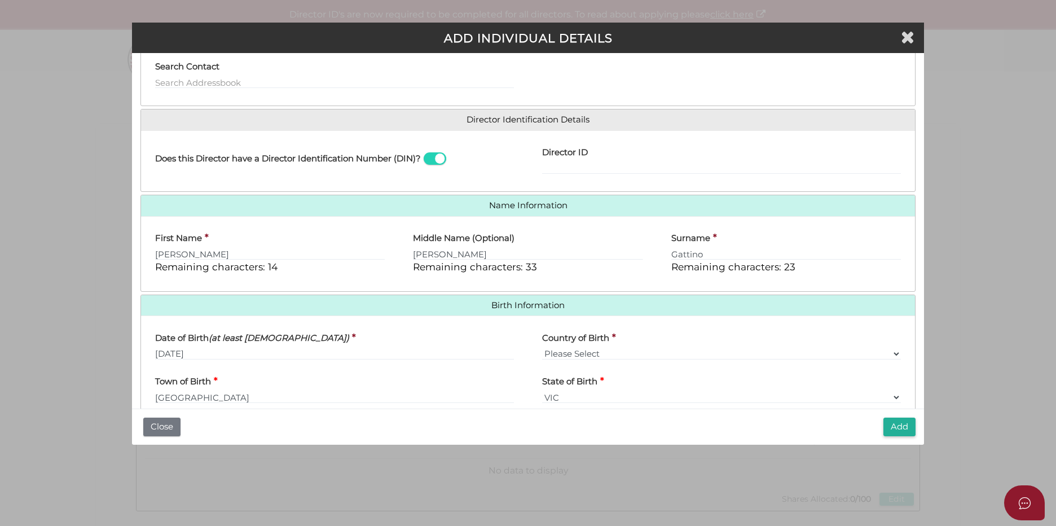
scroll to position [121, 0]
click at [590, 167] on input "Director ID" at bounding box center [721, 169] width 359 height 12
click at [605, 170] on input "Director ID" at bounding box center [721, 169] width 359 height 12
paste input "036 68945 56146"
click at [588, 172] on input "036 68945 56146" at bounding box center [721, 169] width 359 height 12
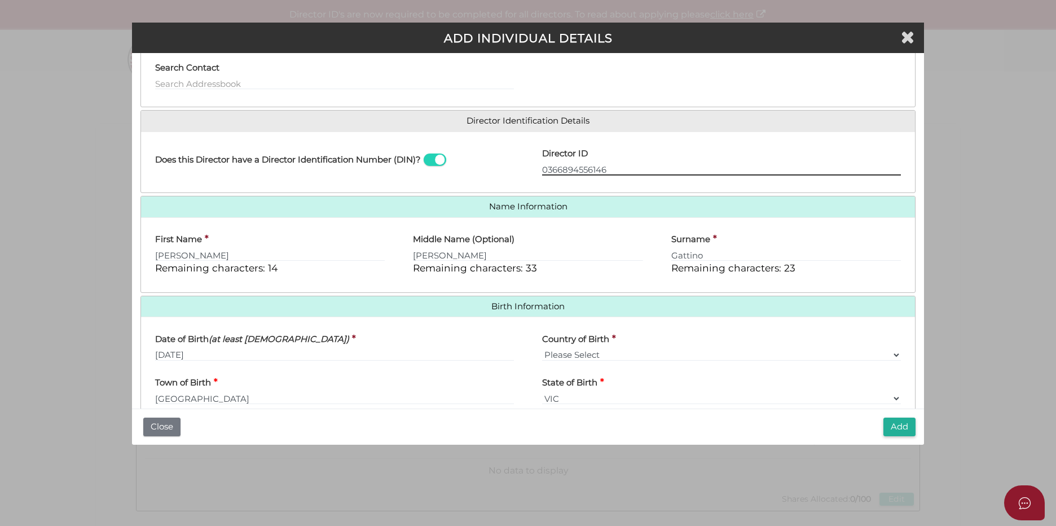
type input "0366894556146"
click at [497, 168] on div "Does this Director have a Director Identification Number (DIN)?" at bounding box center [334, 162] width 387 height 44
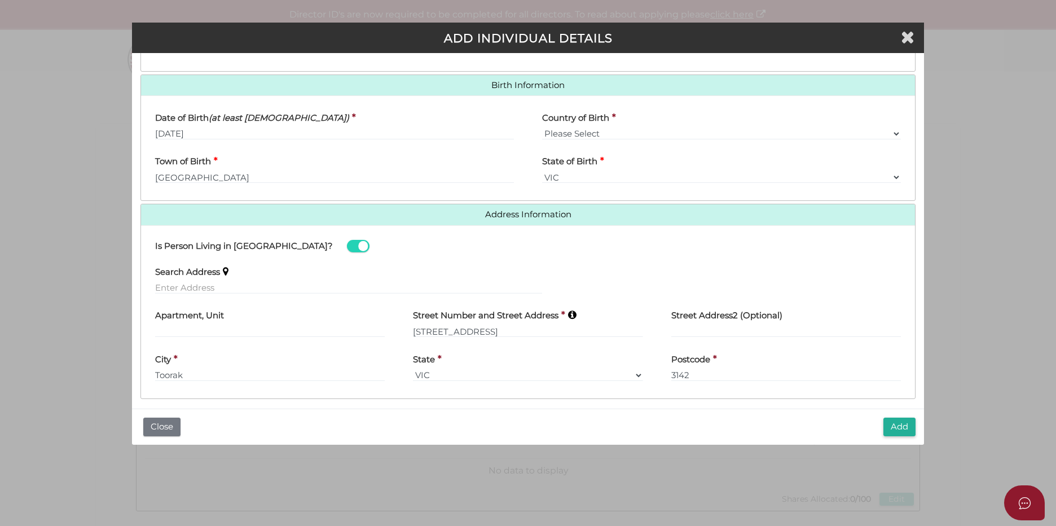
scroll to position [350, 0]
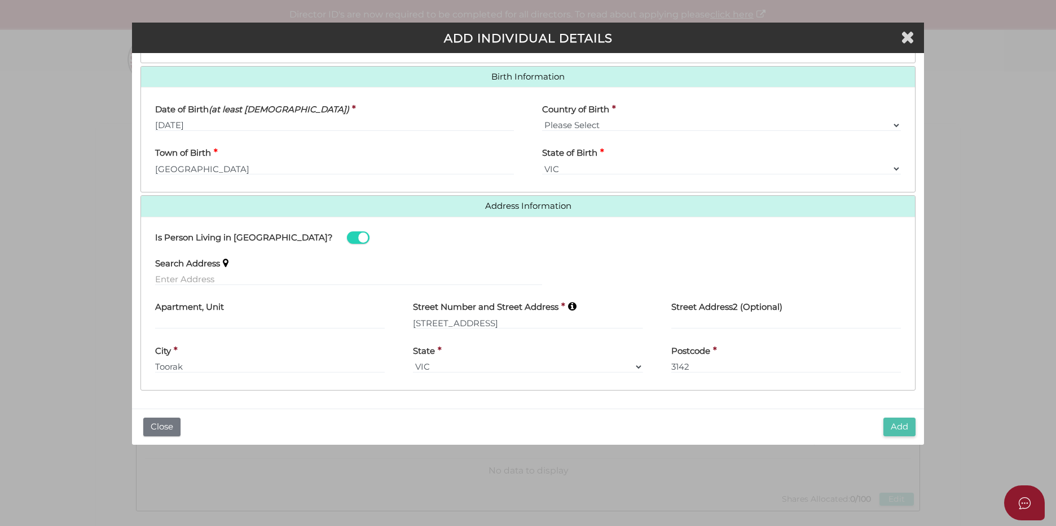
click at [893, 424] on button "Add" at bounding box center [899, 426] width 32 height 19
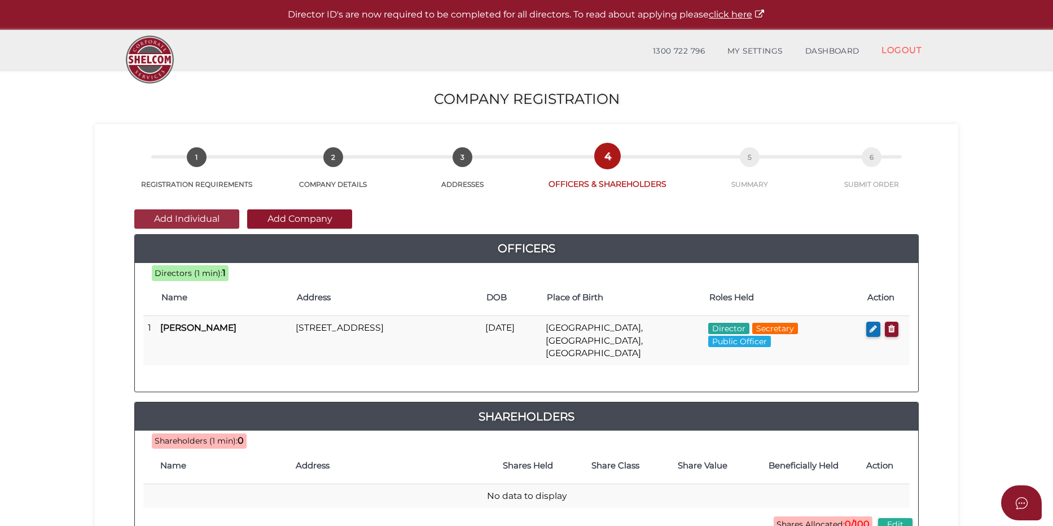
click at [204, 223] on button "Add Individual" at bounding box center [186, 218] width 105 height 19
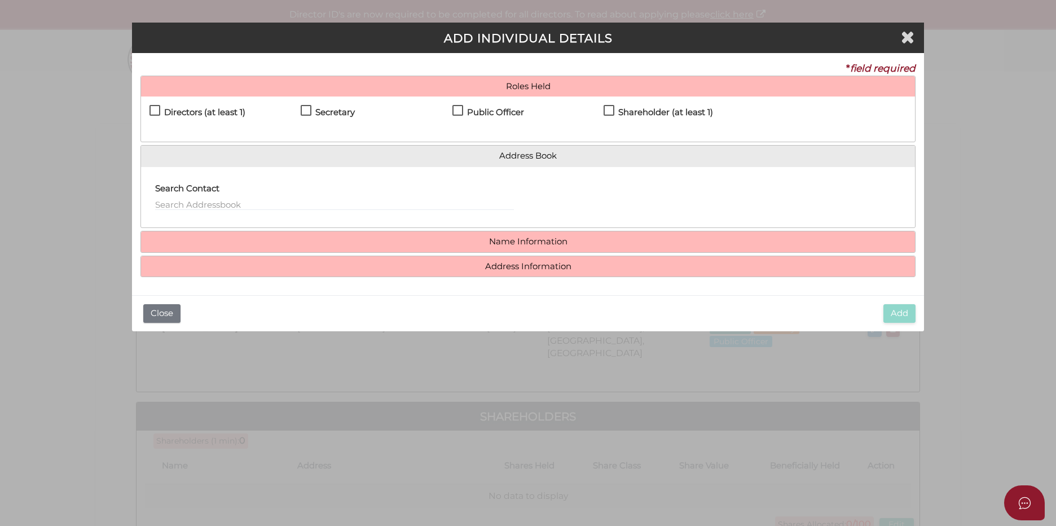
click at [156, 108] on label "Directors (at least 1)" at bounding box center [197, 115] width 96 height 14
checkbox input "true"
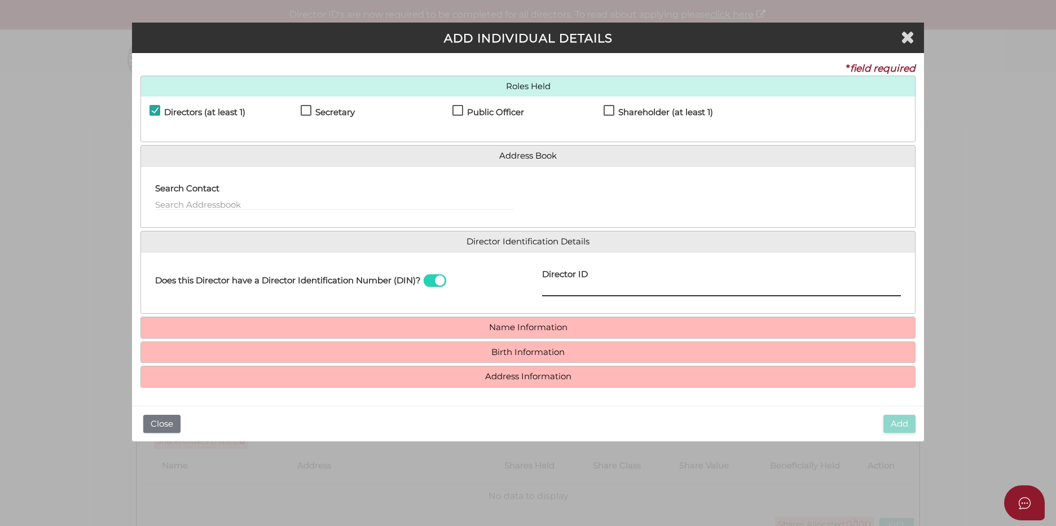
click at [608, 292] on input "Director ID" at bounding box center [721, 290] width 359 height 12
click at [258, 200] on input "text" at bounding box center [334, 204] width 359 height 12
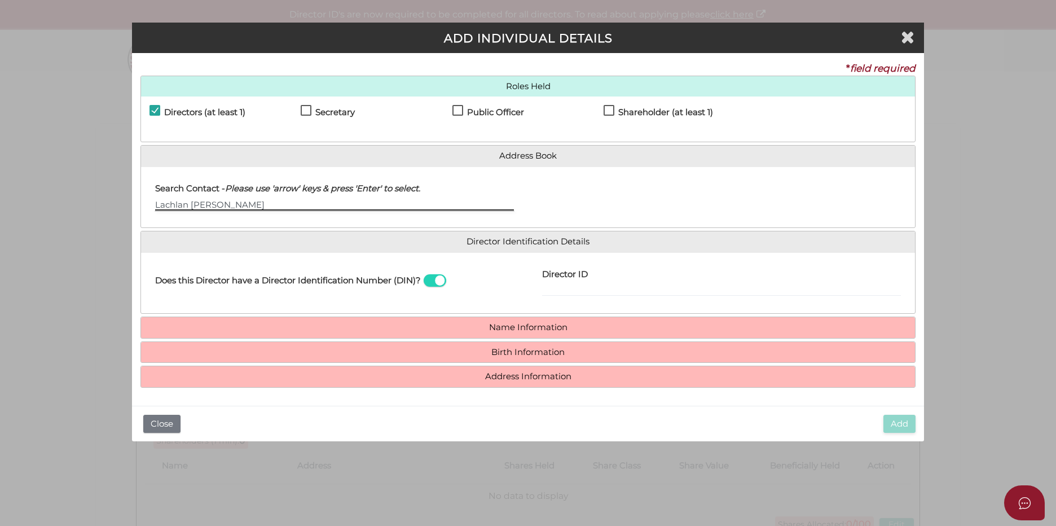
type input "Lachlan Edward Thompson"
drag, startPoint x: 276, startPoint y: 201, endPoint x: 113, endPoint y: 214, distance: 163.0
click at [113, 214] on div "Pty Ltd ADD INDIVIDUAL DETAILS * field required Roles Held Directors (at least …" at bounding box center [528, 263] width 1056 height 526
click at [447, 322] on h4 "Name Information" at bounding box center [528, 327] width 774 height 21
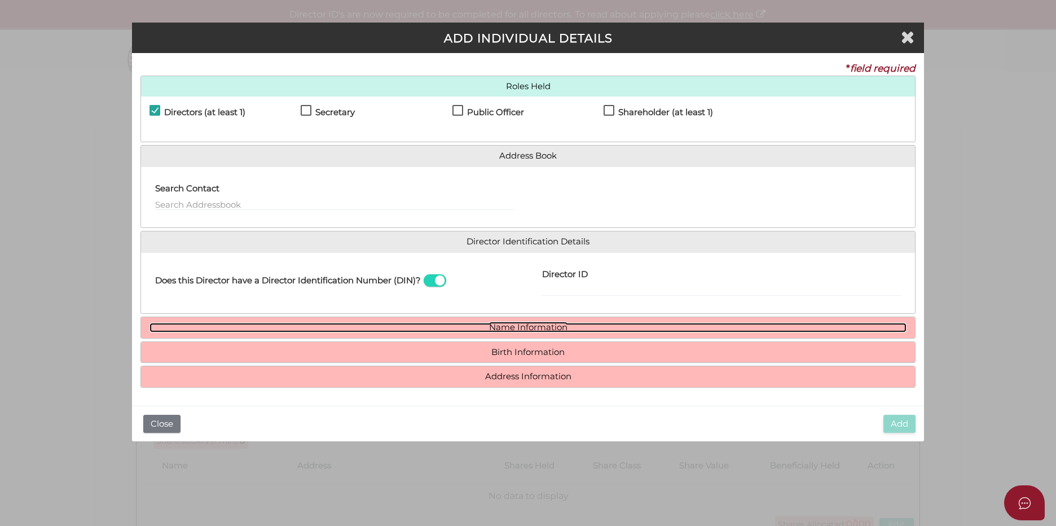
click at [352, 327] on link "Name Information" at bounding box center [527, 328] width 757 height 10
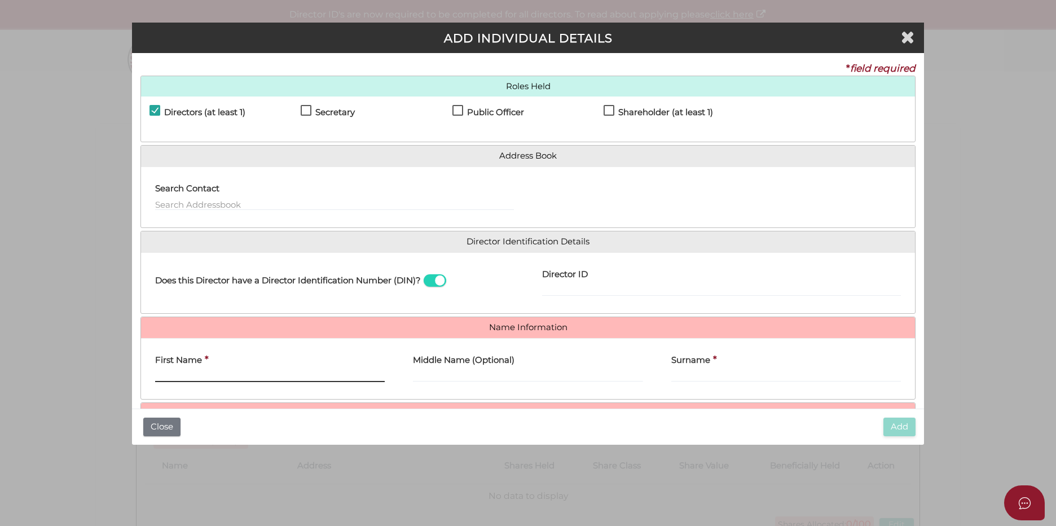
click at [223, 370] on input "First Name" at bounding box center [270, 376] width 230 height 12
paste input "Lachlan Edward Thomp"
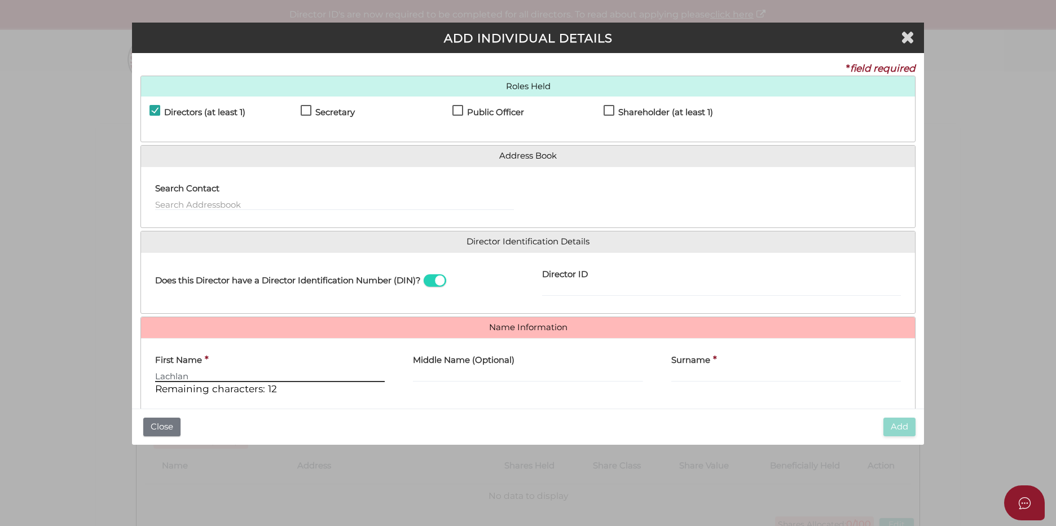
type input "Lachlan"
click at [445, 367] on label "Middle Name (Optional)" at bounding box center [464, 358] width 102 height 23
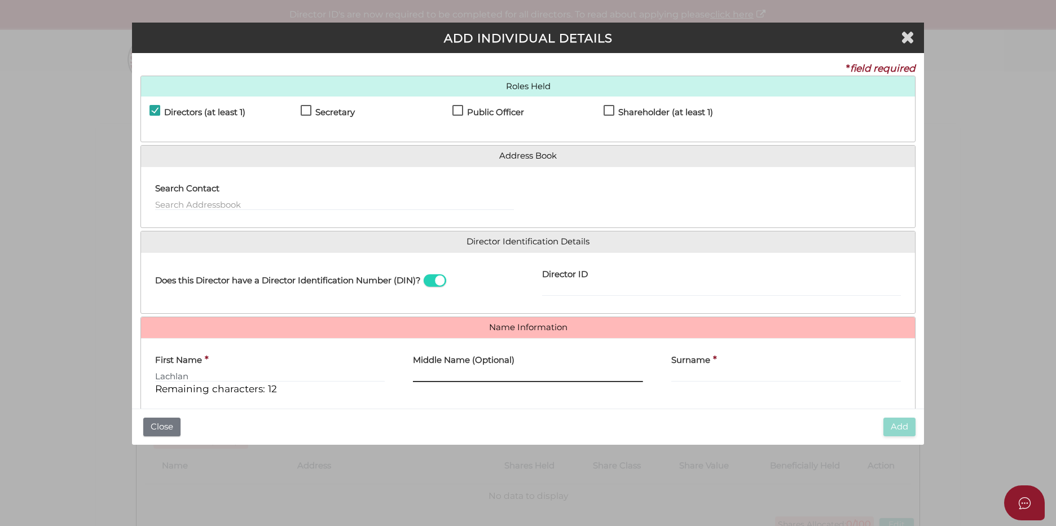
click at [445, 370] on input "Middle Name (Optional)" at bounding box center [528, 376] width 230 height 12
click at [445, 372] on input "Middle Name (Optional)" at bounding box center [528, 376] width 230 height 12
paste input "Edward Thomp"
type input "Edward"
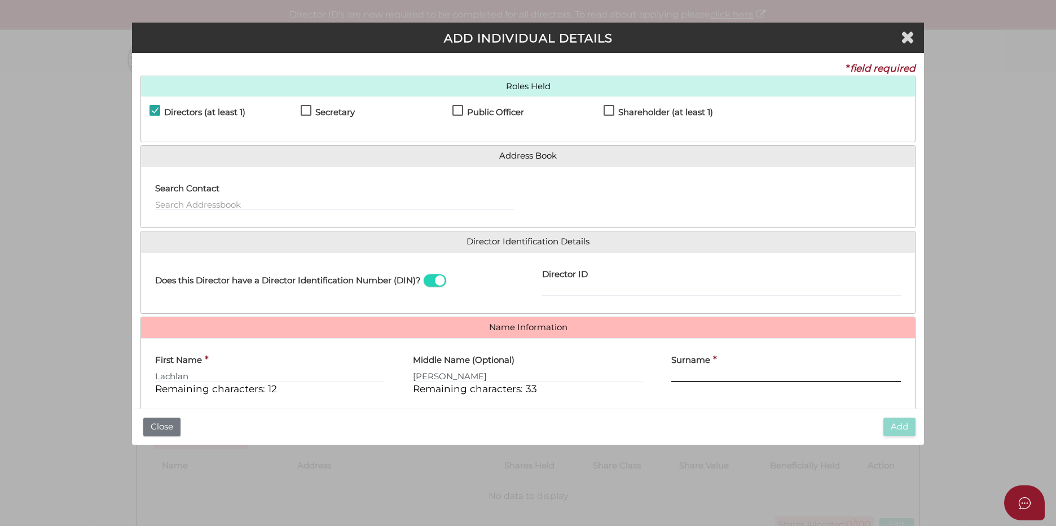
click at [693, 372] on input "Surname" at bounding box center [786, 376] width 230 height 12
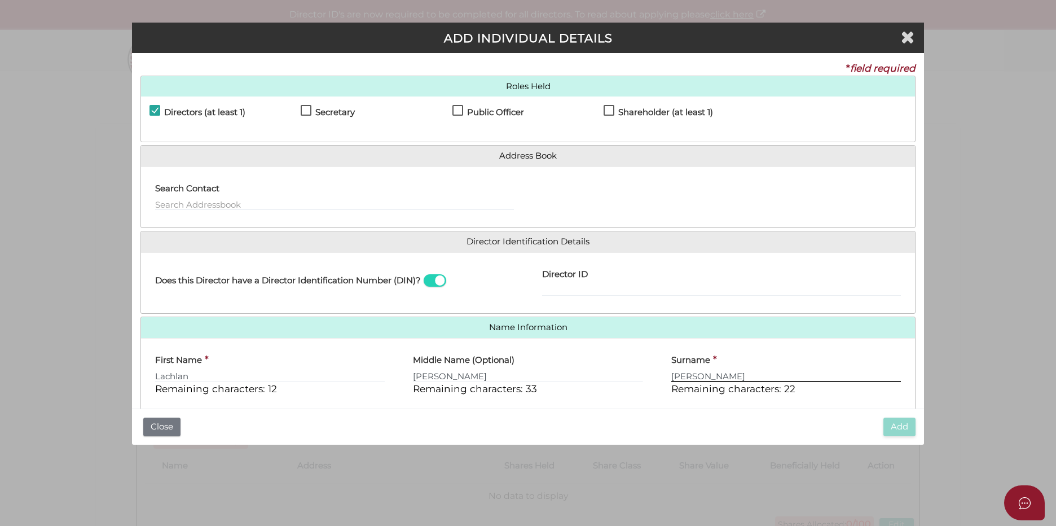
scroll to position [56, 0]
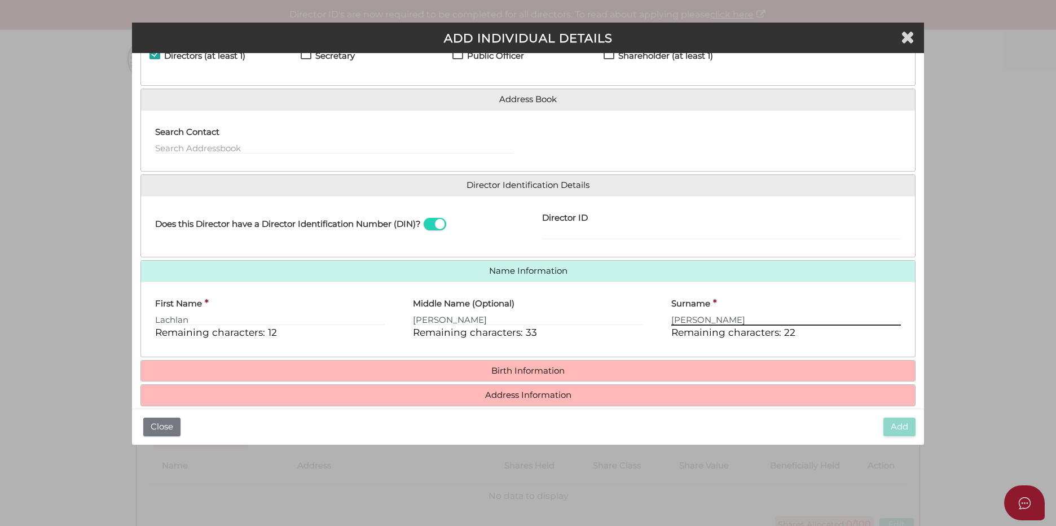
type input "Thompson"
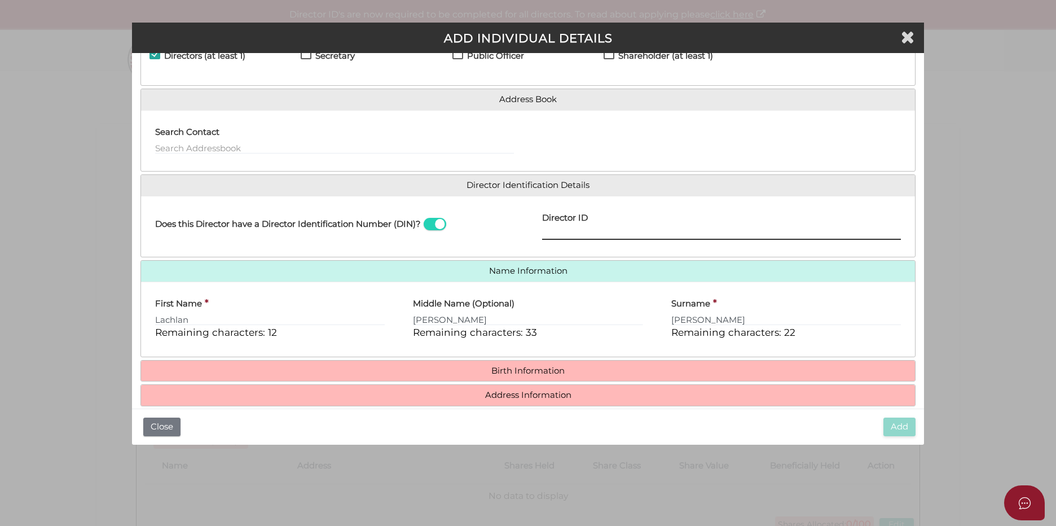
click at [563, 229] on input "Director ID" at bounding box center [721, 233] width 359 height 12
paste input "036 73439 44408"
click at [560, 231] on input "036 73439 44408" at bounding box center [721, 233] width 359 height 12
type input "0367343944408"
click at [512, 228] on div "Does this Director have a Director Identification Number (DIN)?" at bounding box center [334, 227] width 387 height 44
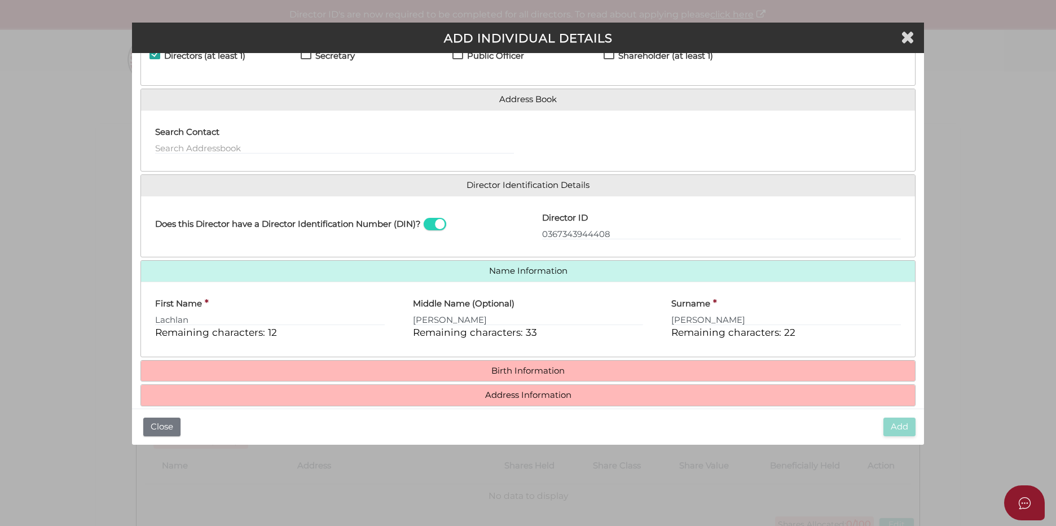
scroll to position [72, 0]
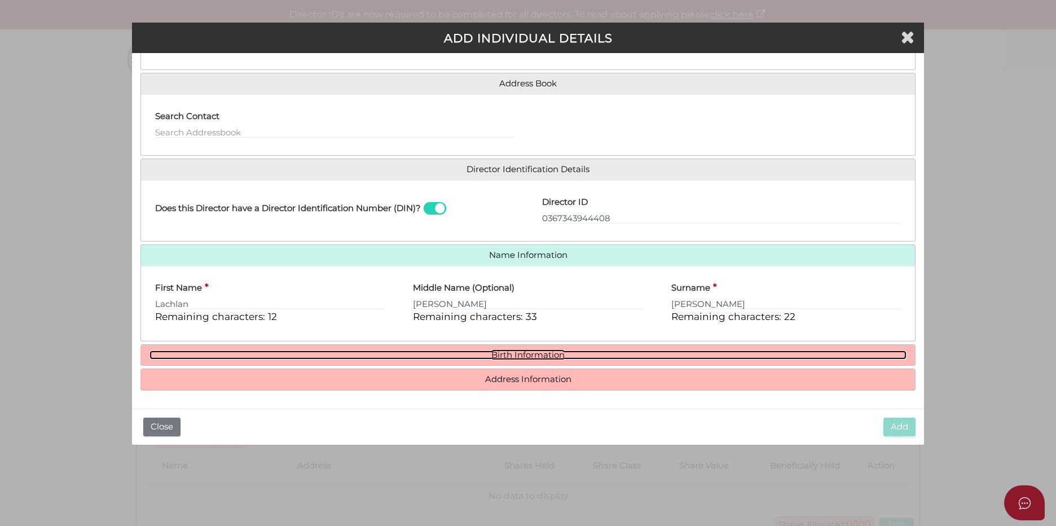
click at [599, 356] on link "Birth Information" at bounding box center [527, 355] width 757 height 10
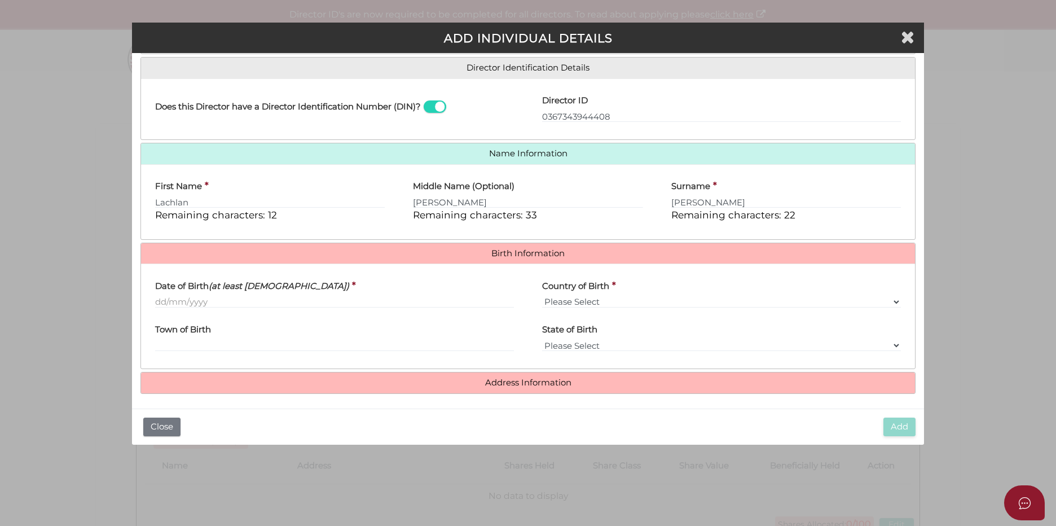
scroll to position [177, 0]
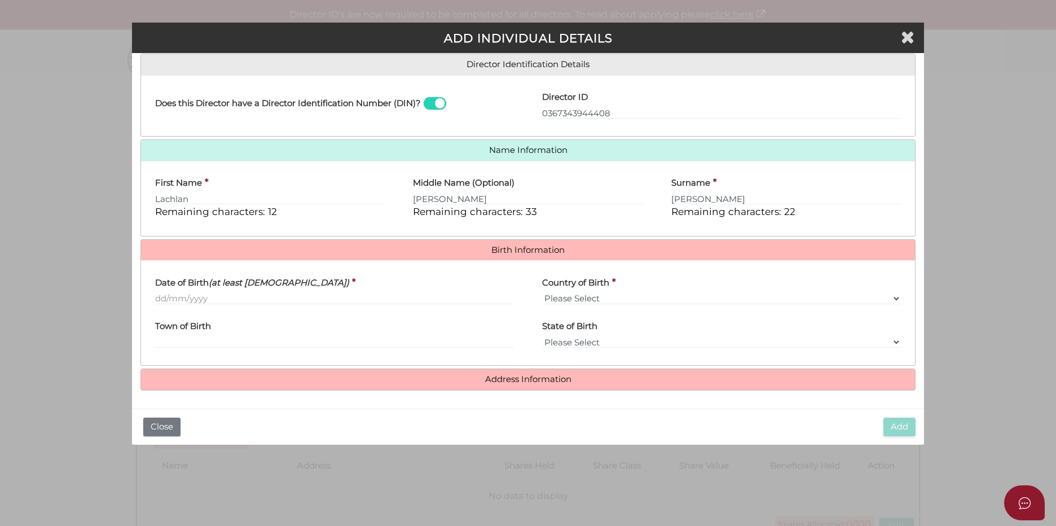
click at [188, 292] on label "Date of Birth (at least 18 years old)" at bounding box center [252, 280] width 194 height 23
click at [188, 292] on input "Date of Birth (at least 18 years old)" at bounding box center [334, 298] width 359 height 12
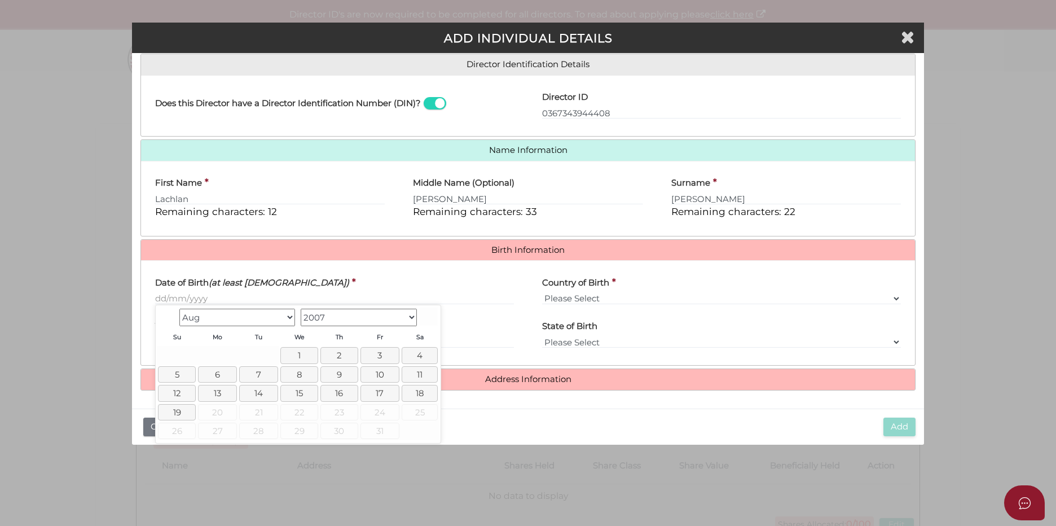
click at [415, 315] on select "1900 1901 1902 1903 1904 1905 1906 1907 1908 1909 1910 1911 1912 1913 1914 1915…" at bounding box center [359, 317] width 116 height 17
click at [257, 317] on select "Jan Feb Mar Apr May Jun Jul Aug Sep Oct Nov Dec" at bounding box center [237, 317] width 116 height 17
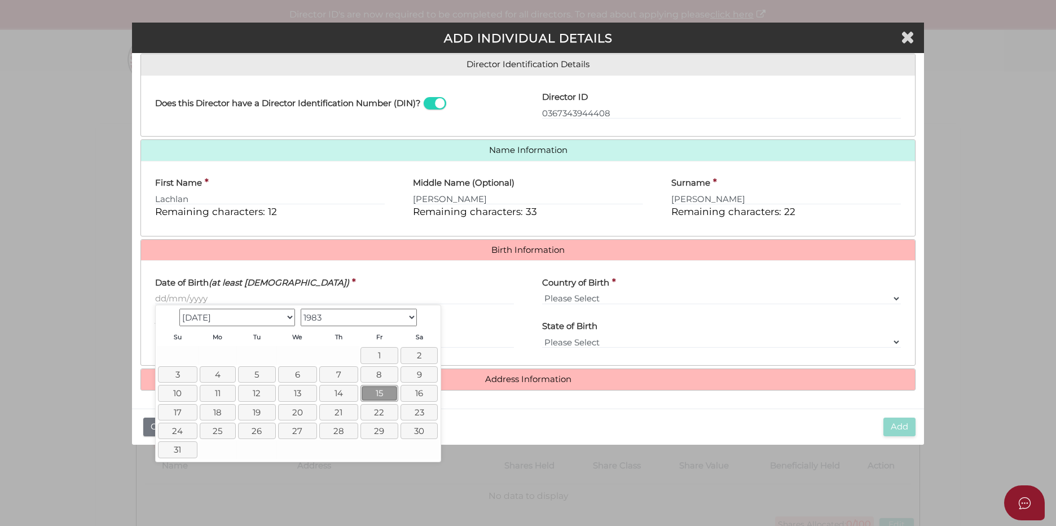
click at [375, 395] on link "15" at bounding box center [379, 393] width 38 height 16
type input "[DATE]"
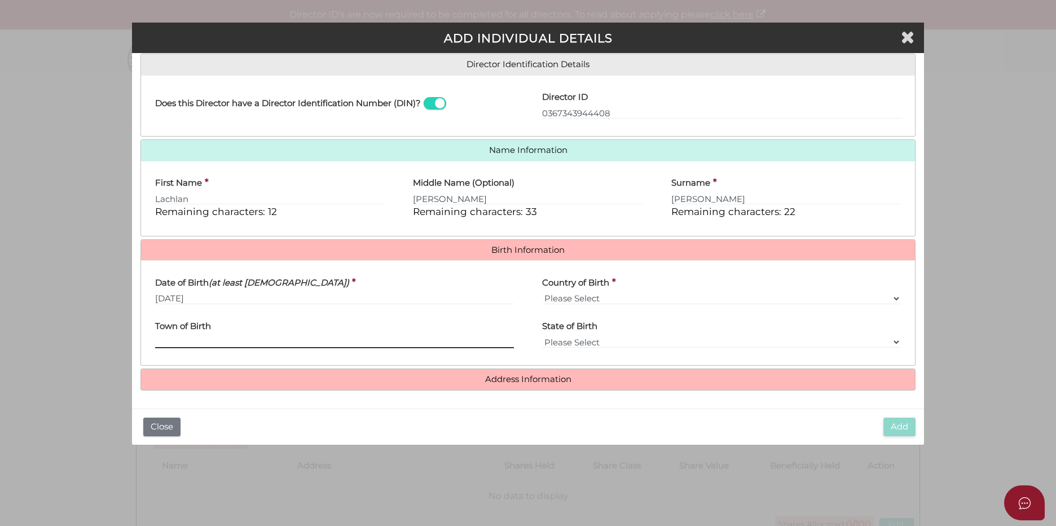
click at [205, 338] on input "Town of Birth" at bounding box center [334, 342] width 359 height 12
type input "Melbourne"
click at [606, 293] on select "Please Select v Australia Afghanistan Albania Algeria American Samoa Andorra An…" at bounding box center [721, 298] width 359 height 12
select select "[GEOGRAPHIC_DATA]"
click at [542, 292] on select "Please Select v Australia Afghanistan Albania Algeria American Samoa Andorra An…" at bounding box center [721, 298] width 359 height 12
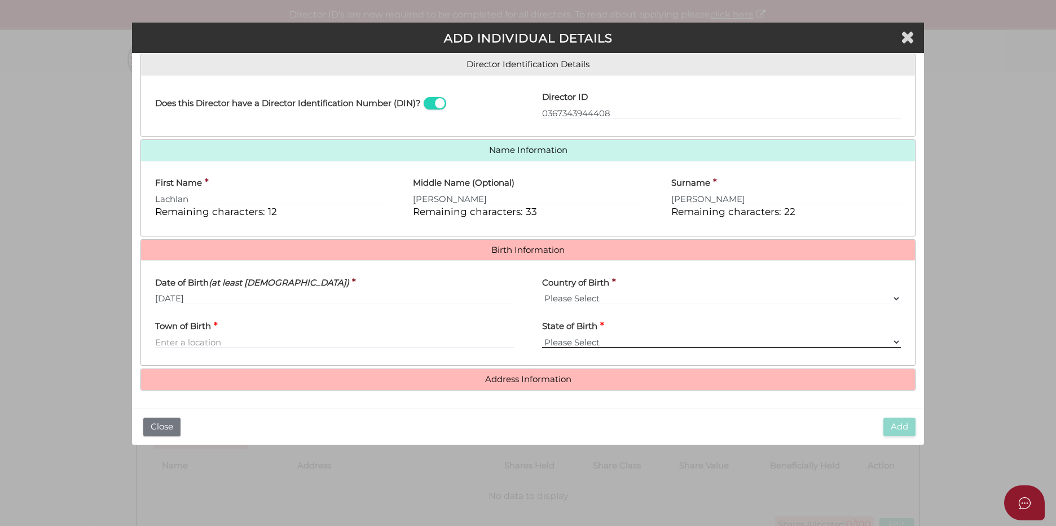
click at [595, 337] on select "Please Select VIC ACT NSW NT QLD TAS WA SA" at bounding box center [721, 342] width 359 height 12
select select "VIC"
click at [542, 336] on select "Please Select VIC ACT NSW NT QLD TAS WA SA" at bounding box center [721, 342] width 359 height 12
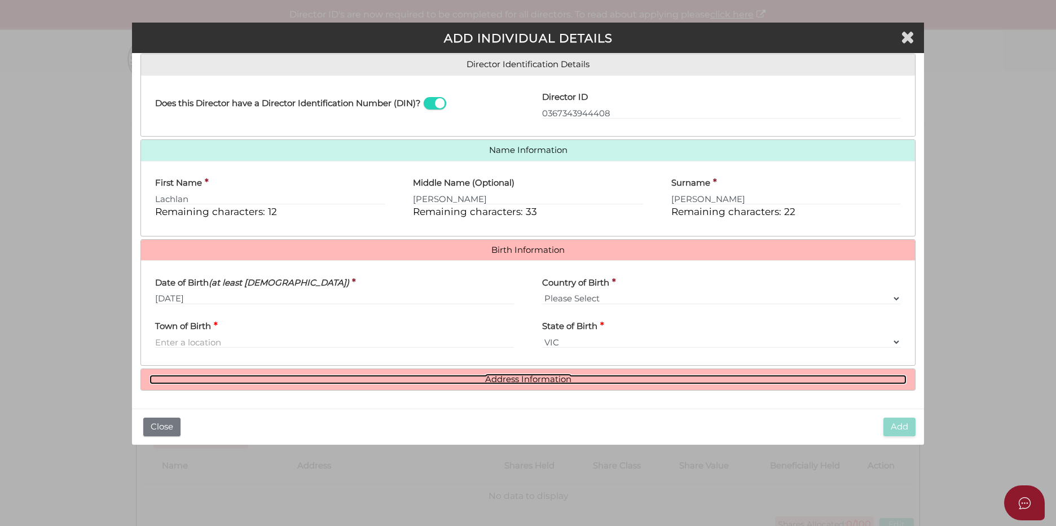
click at [562, 383] on link "Address Information" at bounding box center [527, 380] width 757 height 10
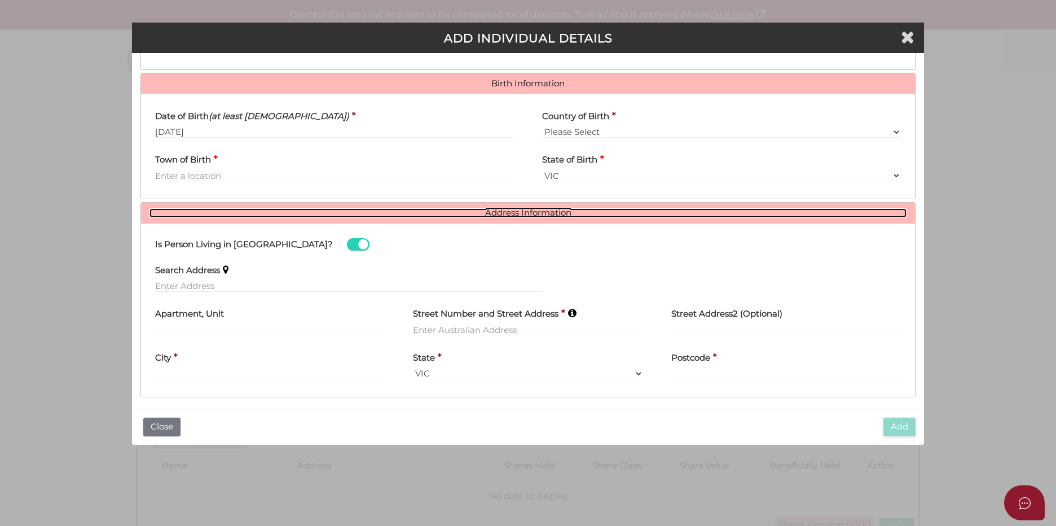
scroll to position [346, 0]
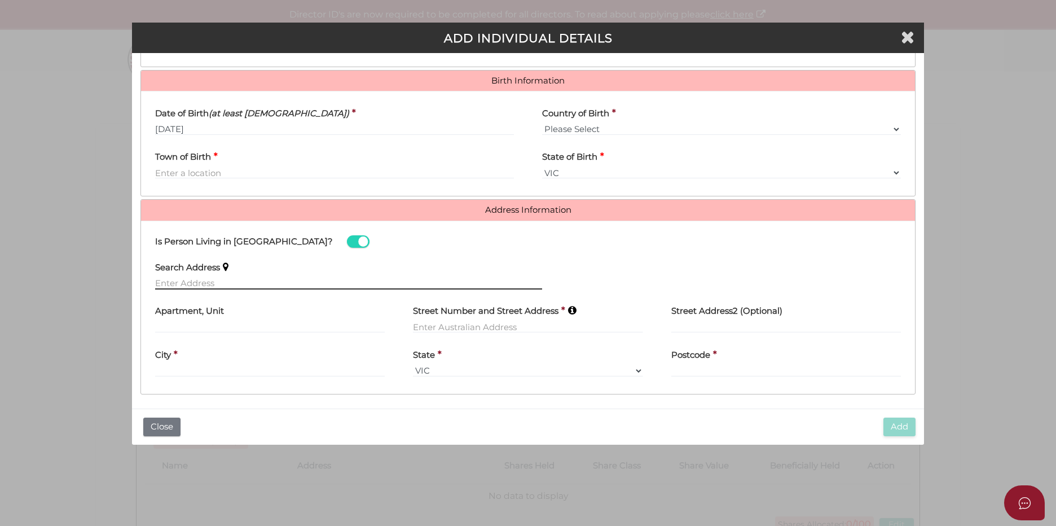
click at [219, 282] on input "text" at bounding box center [348, 283] width 387 height 12
paste input "8 Hilda Street, Malvern East VIC 3145"
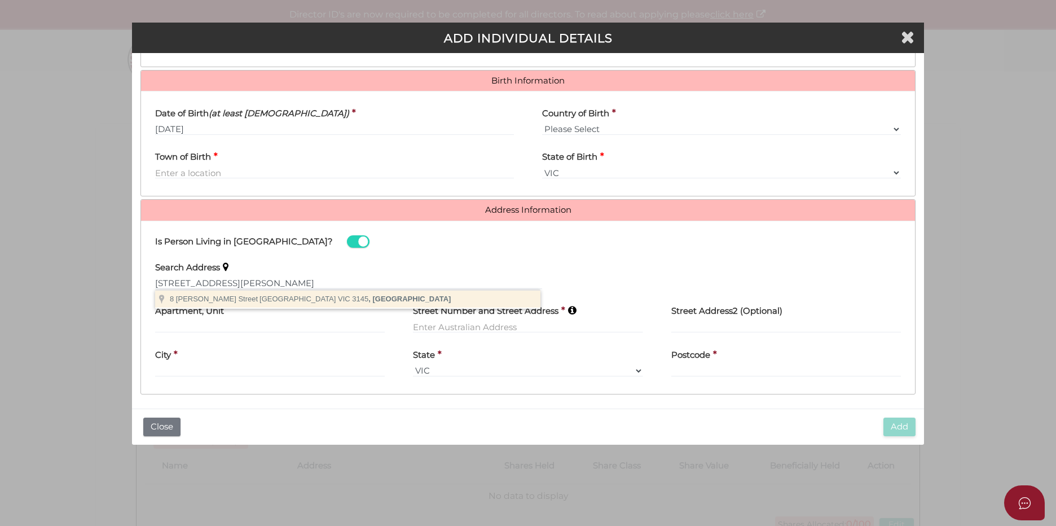
type input "8 Hilda Street, Malvern East VIC 3145, Australia"
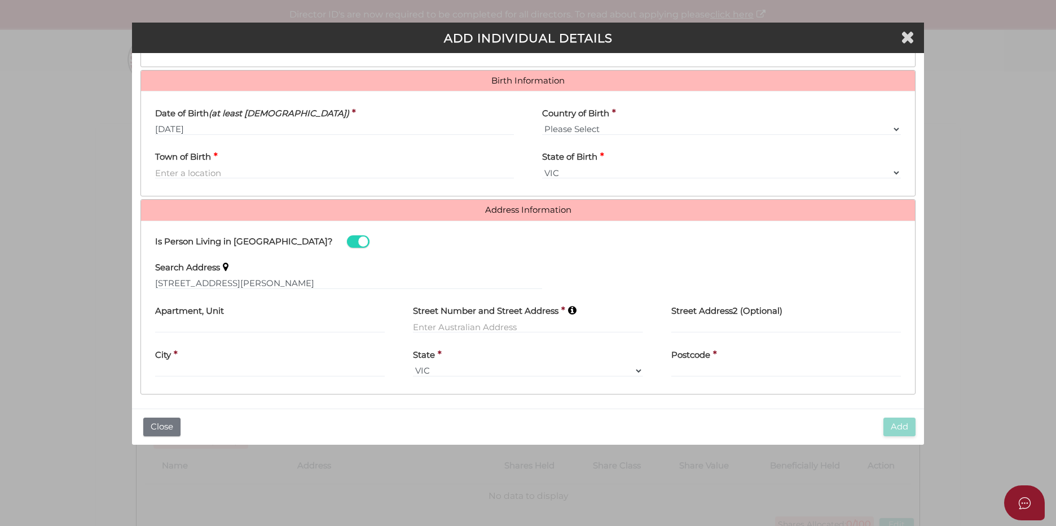
type input "8 Hilda Street"
type input "Malvern East"
select select "VIC"
type input "3145"
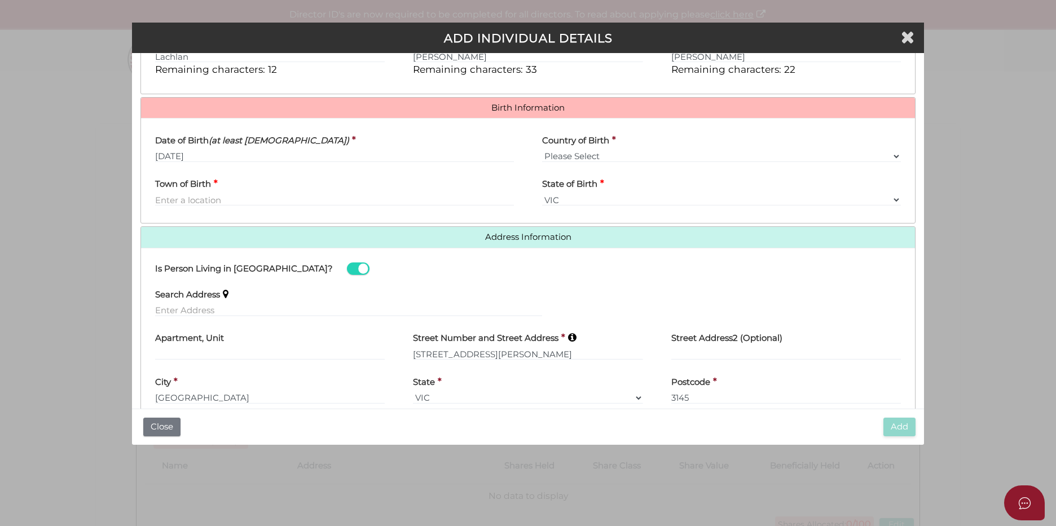
scroll to position [294, 0]
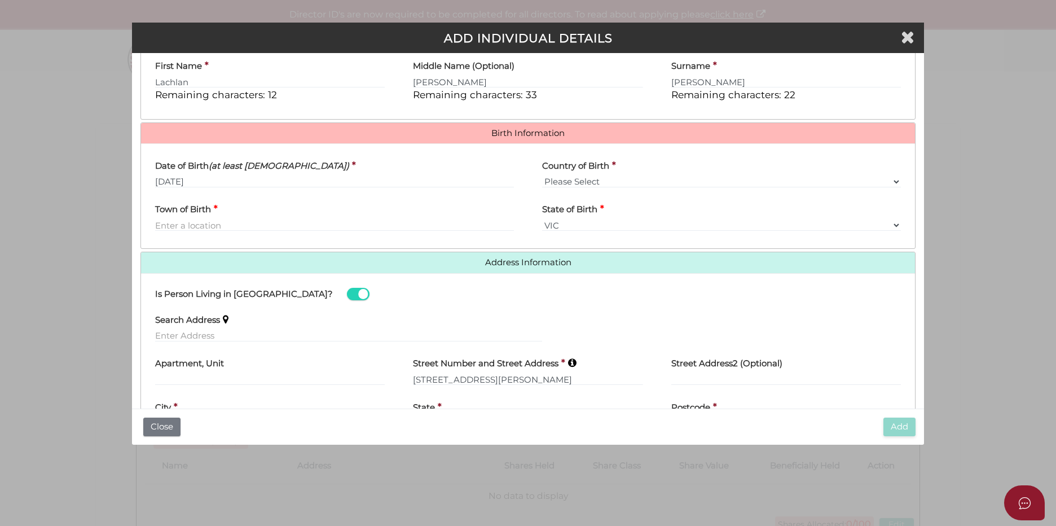
click at [367, 238] on div "Town of Birth *" at bounding box center [334, 218] width 387 height 44
click at [355, 228] on input "Town of Birth" at bounding box center [334, 225] width 359 height 12
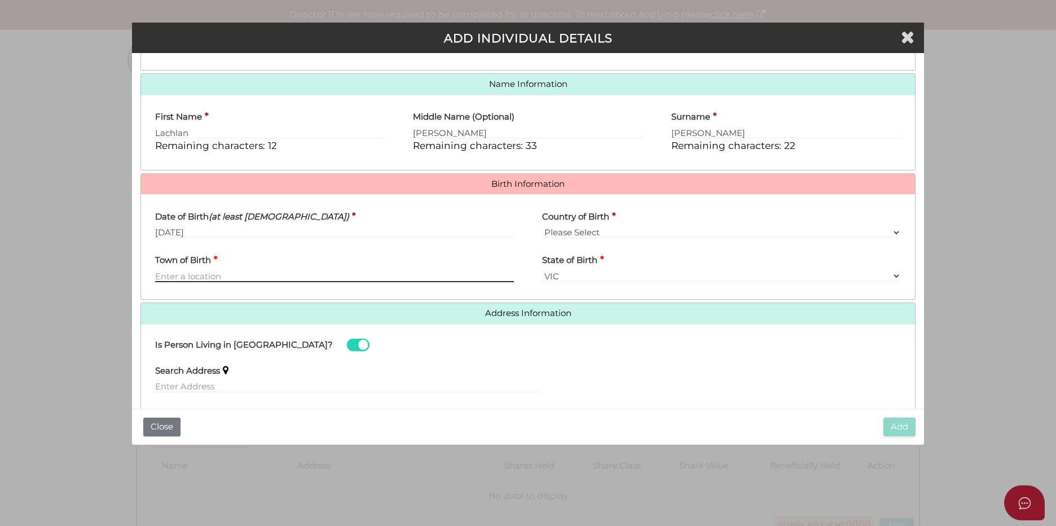
scroll to position [237, 0]
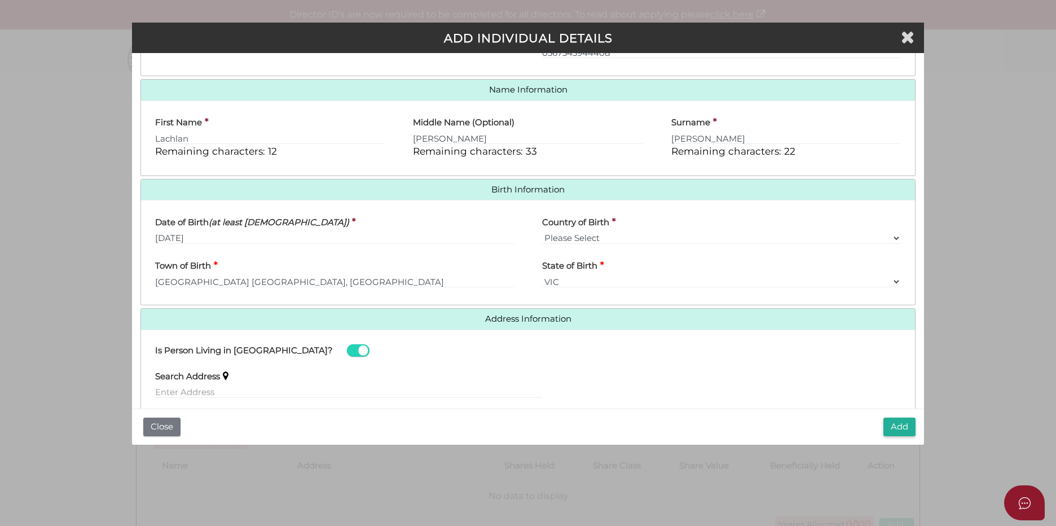
type input "Melbourne"
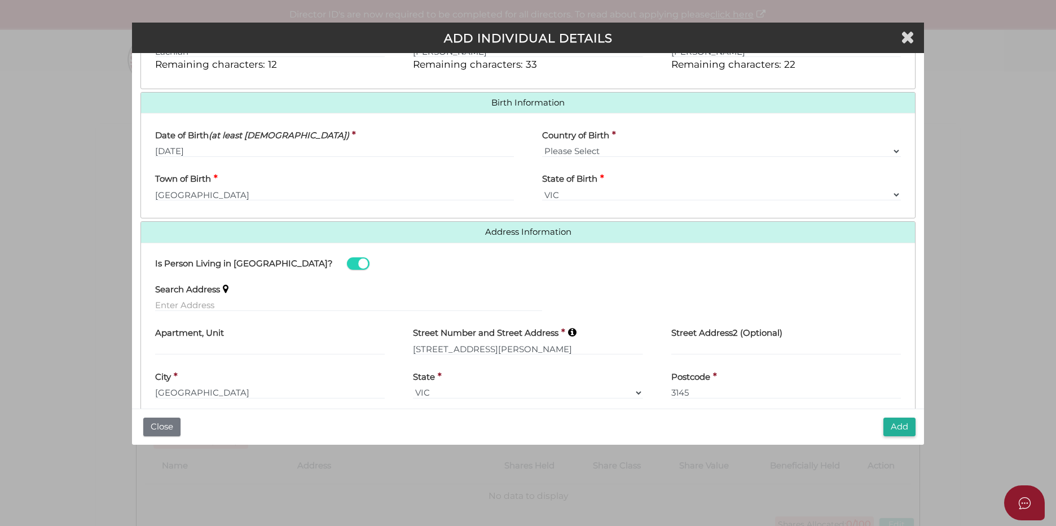
scroll to position [350, 0]
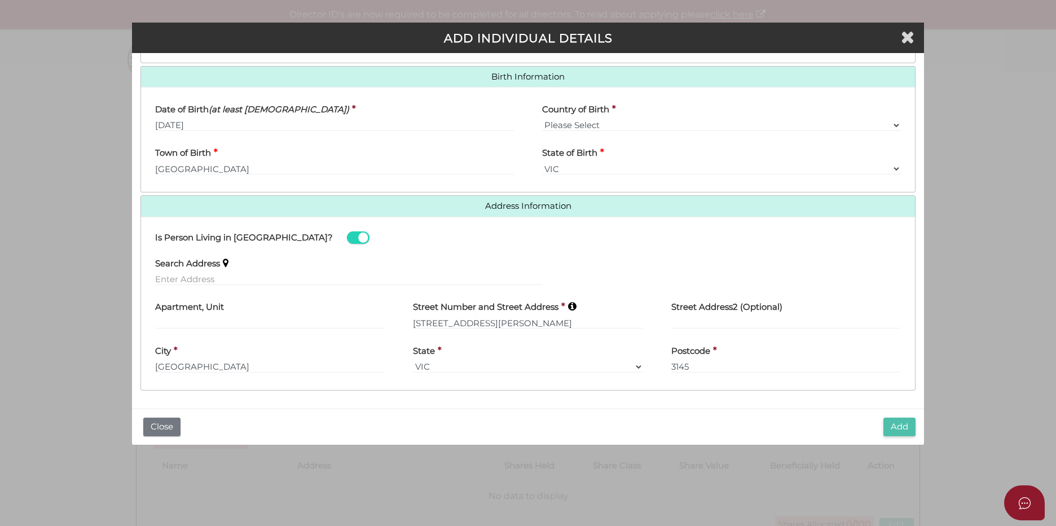
click at [899, 425] on button "Add" at bounding box center [899, 426] width 32 height 19
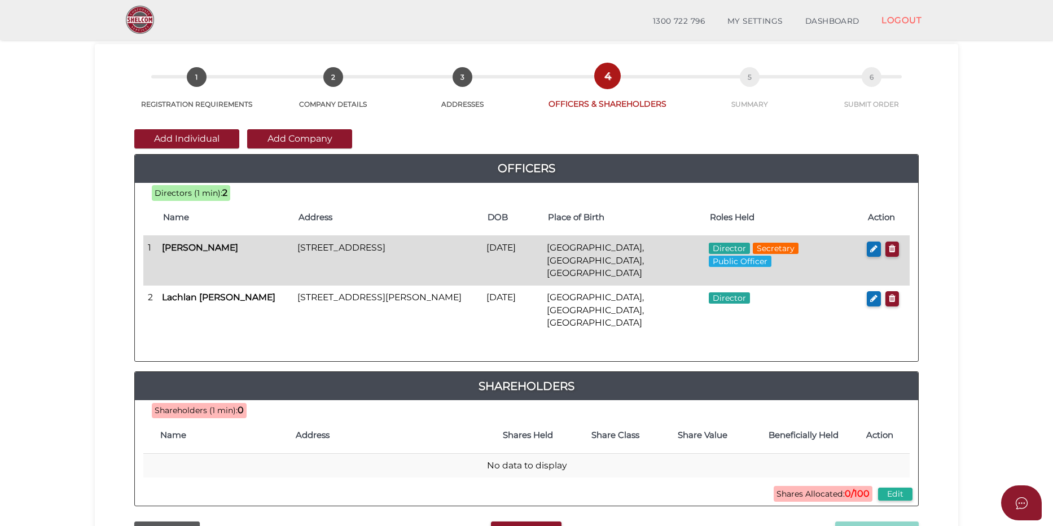
scroll to position [23, 0]
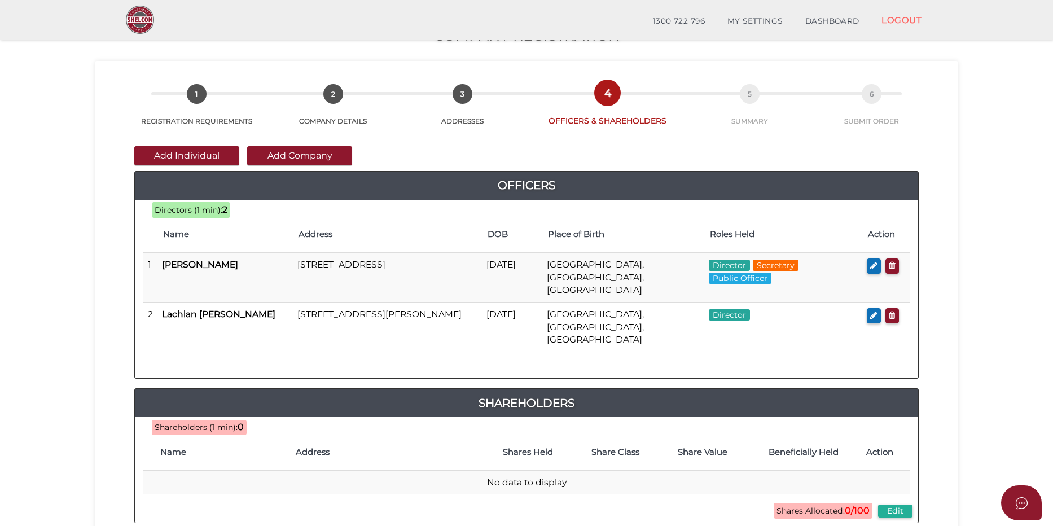
click at [397, 390] on div "Shareholders" at bounding box center [526, 403] width 783 height 28
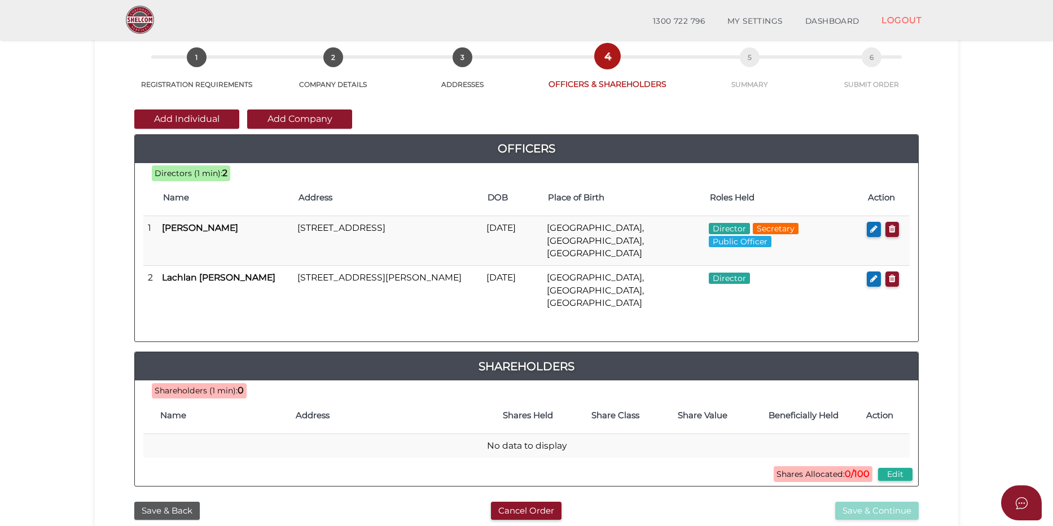
scroll to position [80, 0]
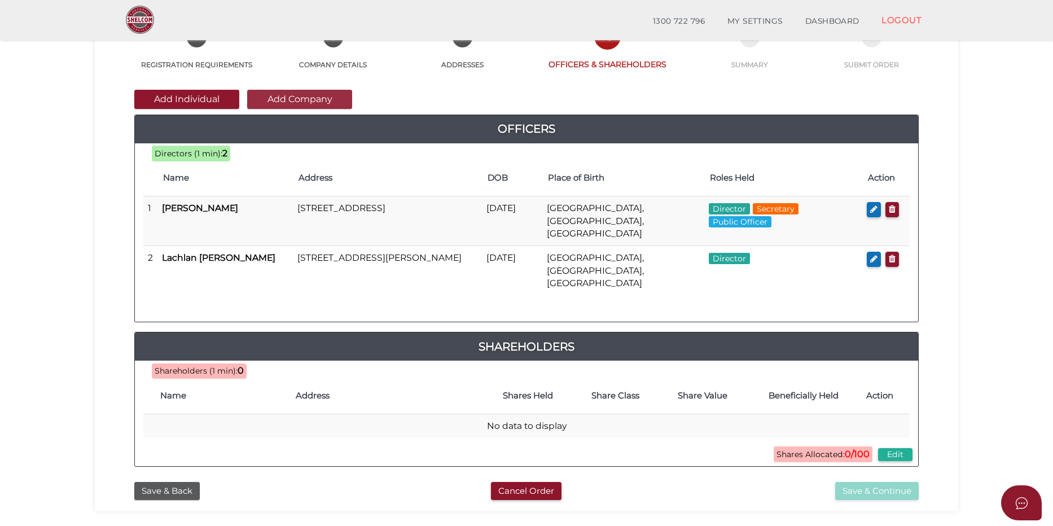
click at [337, 95] on button "Add Company" at bounding box center [299, 99] width 105 height 19
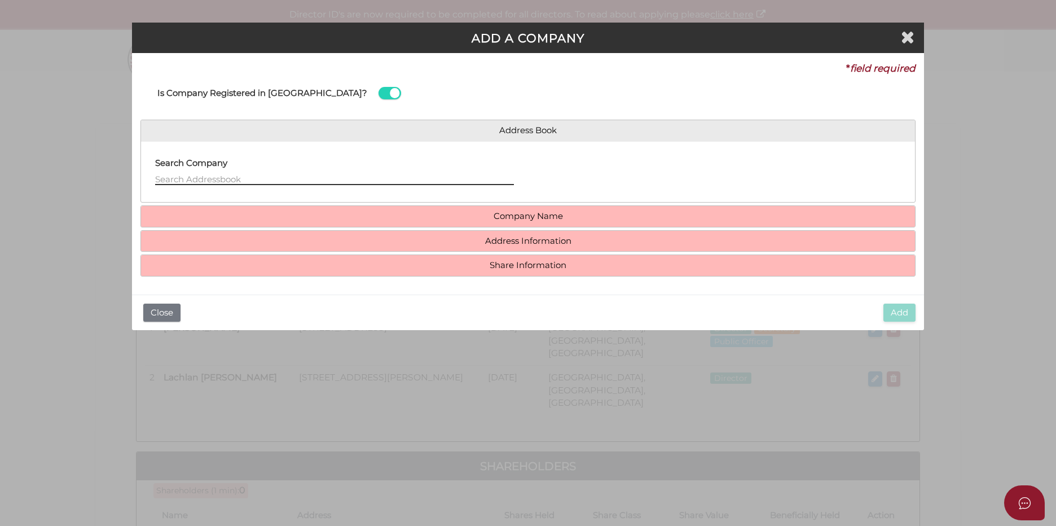
click at [230, 183] on input "text" at bounding box center [334, 179] width 359 height 12
click at [349, 170] on div "Search Company" at bounding box center [334, 168] width 359 height 36
click at [329, 178] on input "text" at bounding box center [334, 179] width 359 height 12
paste input "Goldfields Capital Partners Pty Ltd"
click at [338, 180] on input "Goldfields Capital Partners Pty Ltd" at bounding box center [334, 179] width 359 height 12
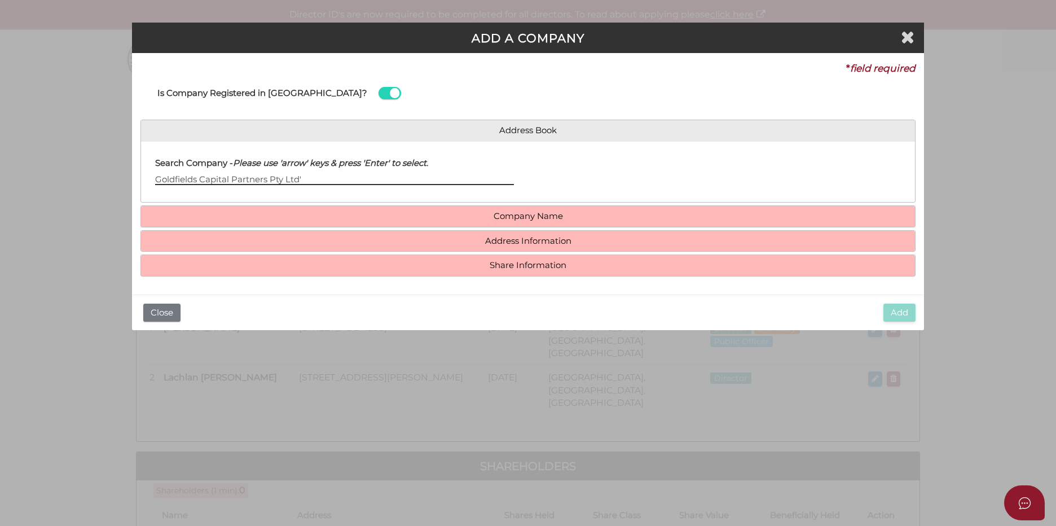
type input "Goldfields Capital Partners Pty Ltd"
click at [381, 222] on h4 "Company Name" at bounding box center [528, 216] width 774 height 21
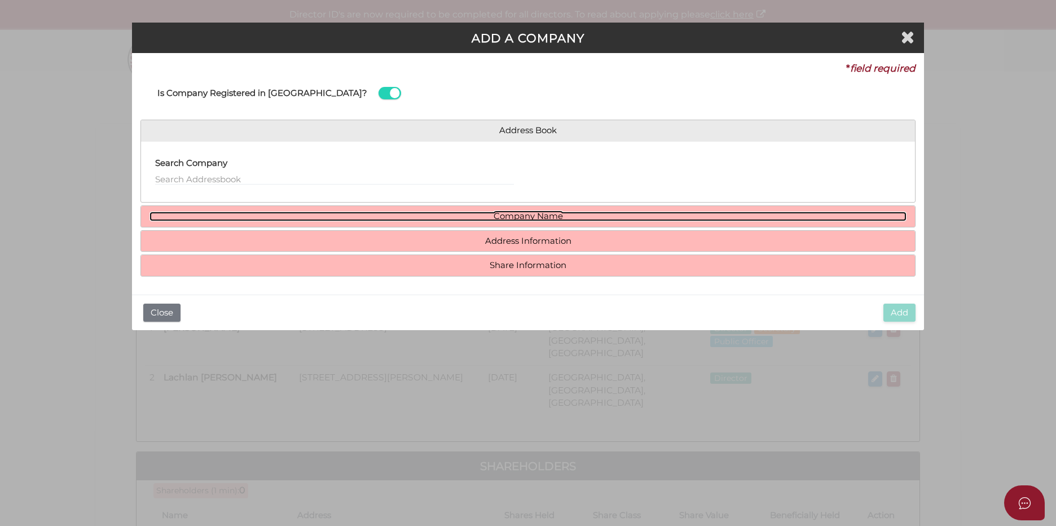
click at [508, 214] on link "Company Name" at bounding box center [527, 217] width 757 height 10
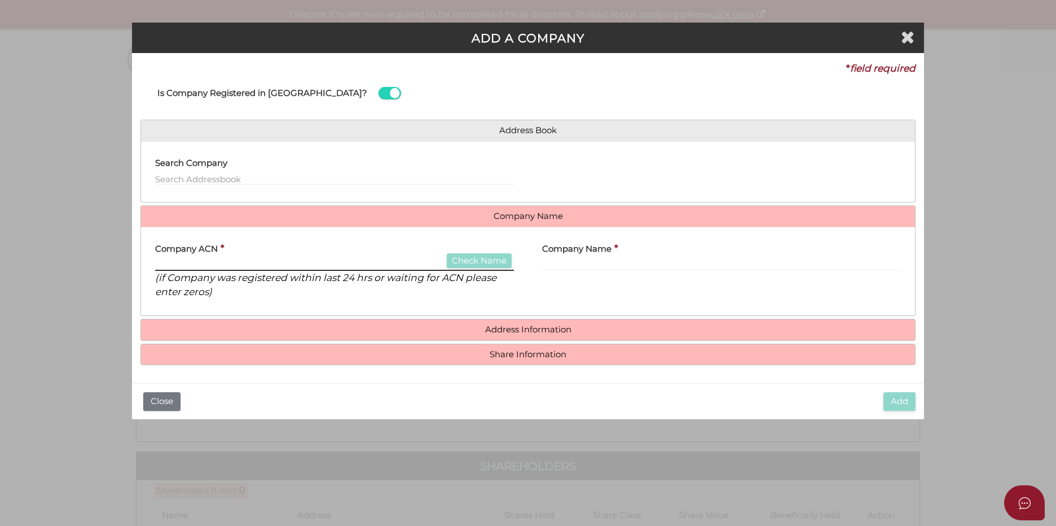
click at [259, 266] on input "text" at bounding box center [334, 264] width 359 height 12
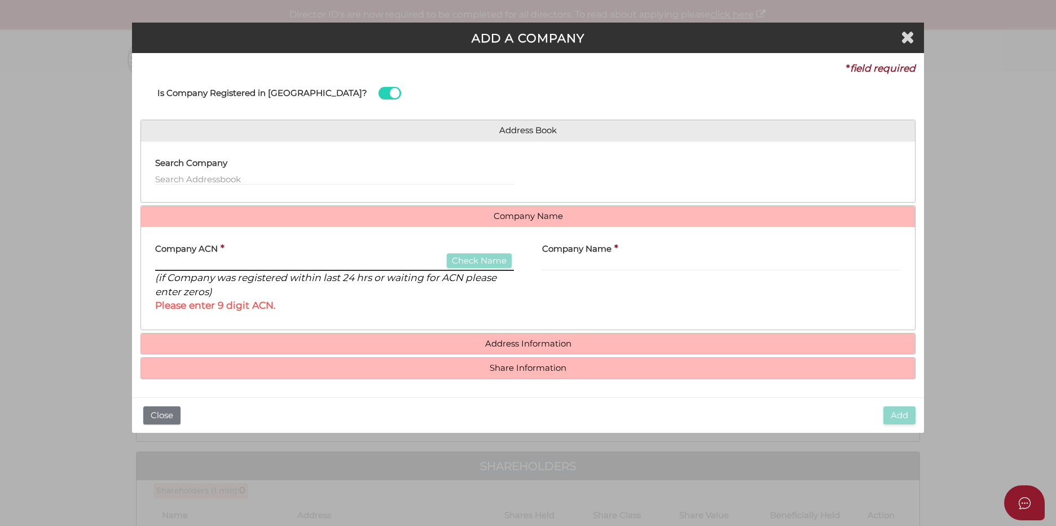
click at [284, 267] on input "text" at bounding box center [334, 264] width 359 height 12
drag, startPoint x: 170, startPoint y: 267, endPoint x: 174, endPoint y: 262, distance: 6.1
click at [171, 265] on input "text" at bounding box center [334, 264] width 359 height 12
paste input "648215123"
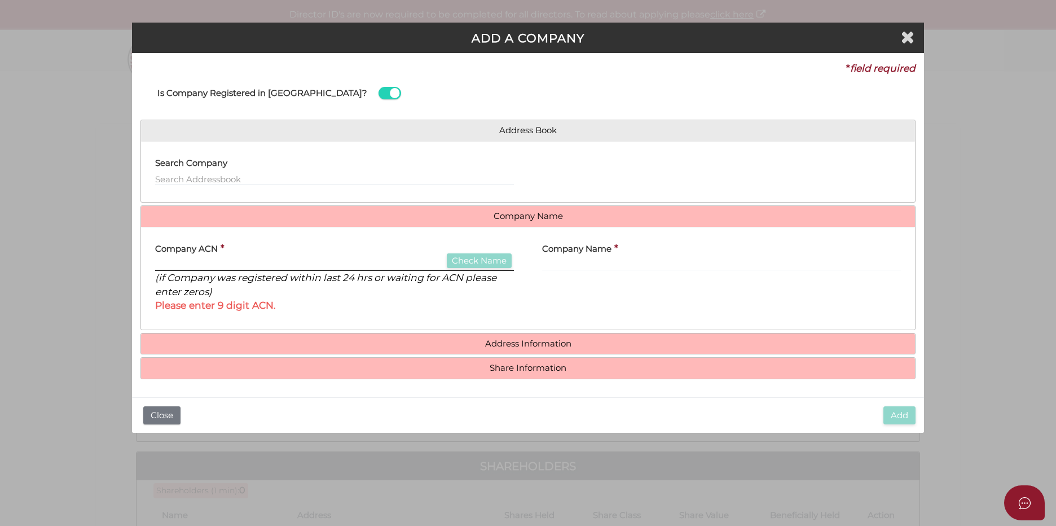
type input "648215123"
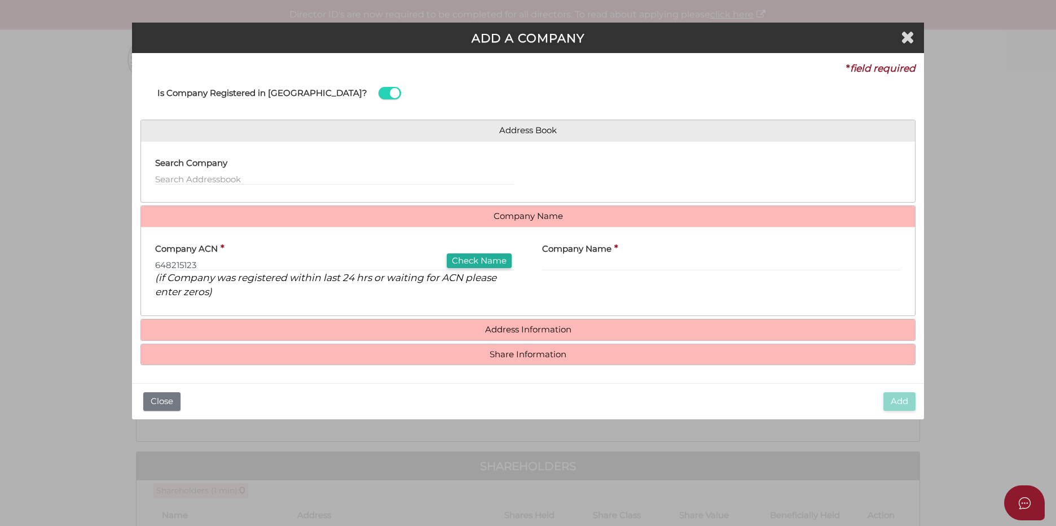
click at [374, 282] on icon "(if Company was registered within last 24 hrs or waiting for ACN please enter z…" at bounding box center [325, 284] width 341 height 26
click at [587, 263] on input "text" at bounding box center [721, 264] width 359 height 12
click at [609, 257] on label "Company Name" at bounding box center [576, 247] width 69 height 23
click at [608, 262] on input "text" at bounding box center [721, 264] width 359 height 12
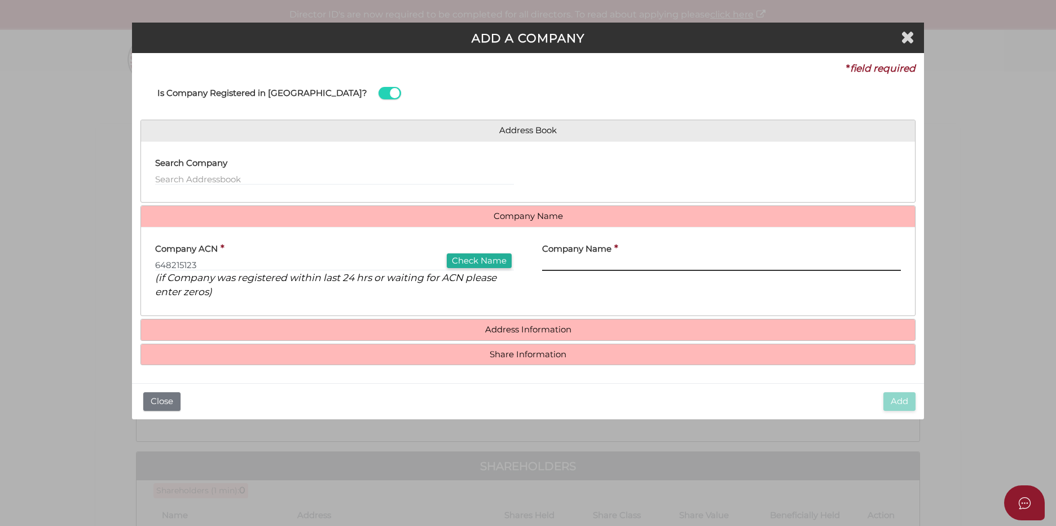
paste input "Goldfields Capital Partners Pty Ltd"
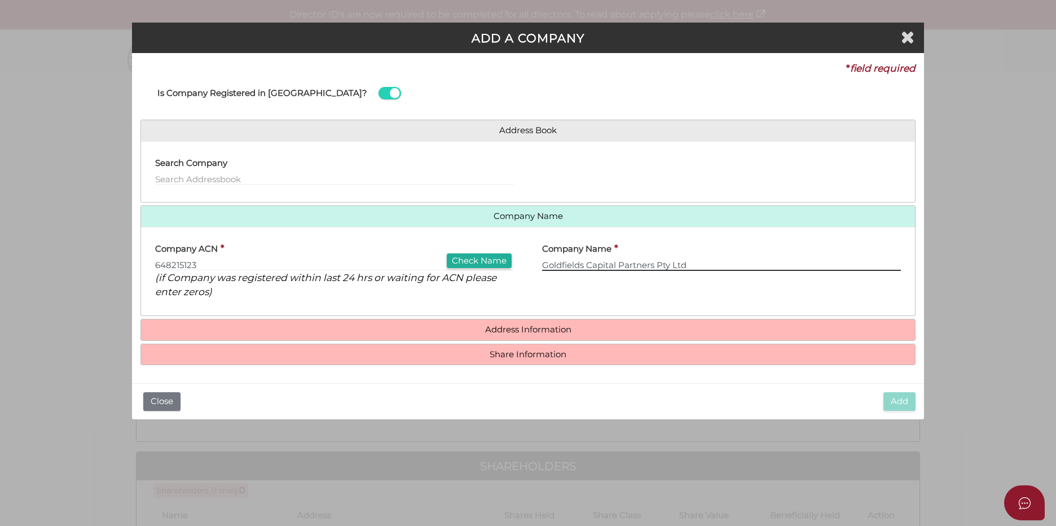
type input "Goldfields Capital Partners Pty Ltd"
click at [622, 289] on div "Company Name * Goldfields Capital Partners Pty Ltd" at bounding box center [721, 272] width 387 height 72
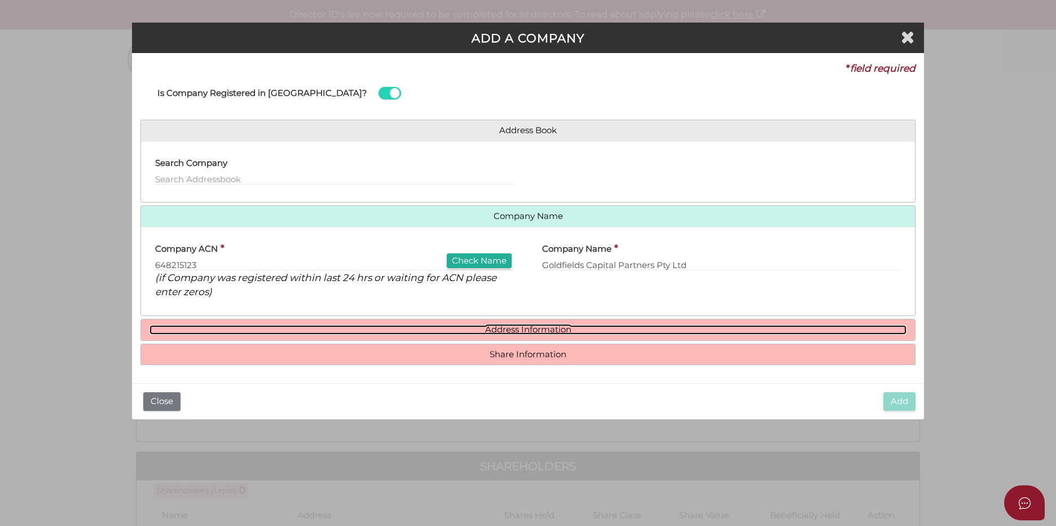
click at [526, 334] on link "Address Information" at bounding box center [527, 330] width 757 height 10
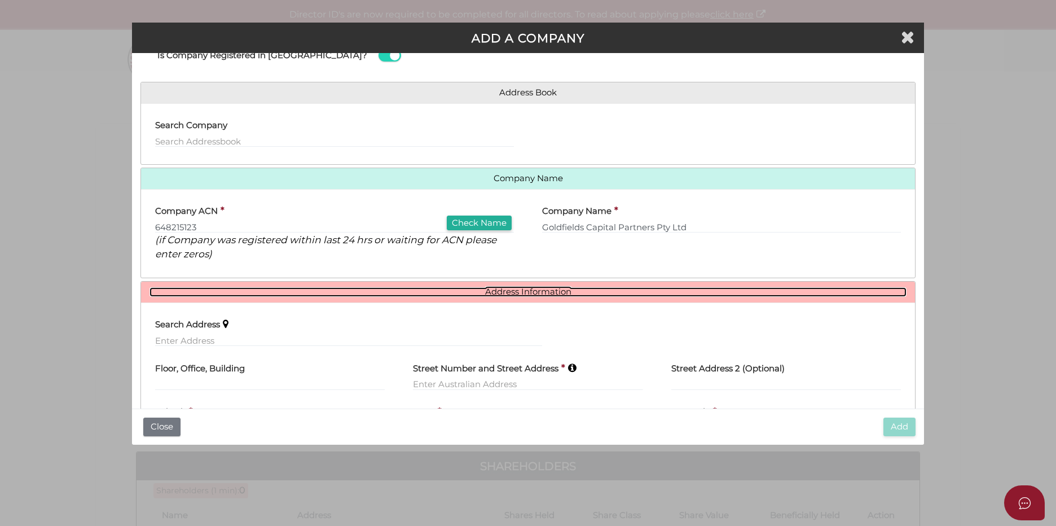
scroll to position [56, 0]
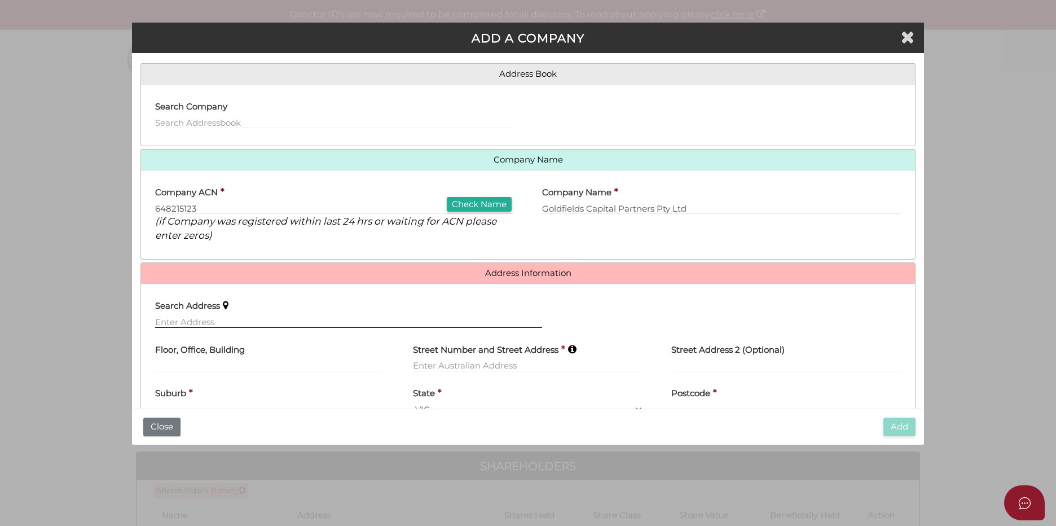
click at [234, 322] on input "text" at bounding box center [348, 321] width 387 height 12
paste input "Level 23/627 Chapel Street, South Yarra VIC 3141"
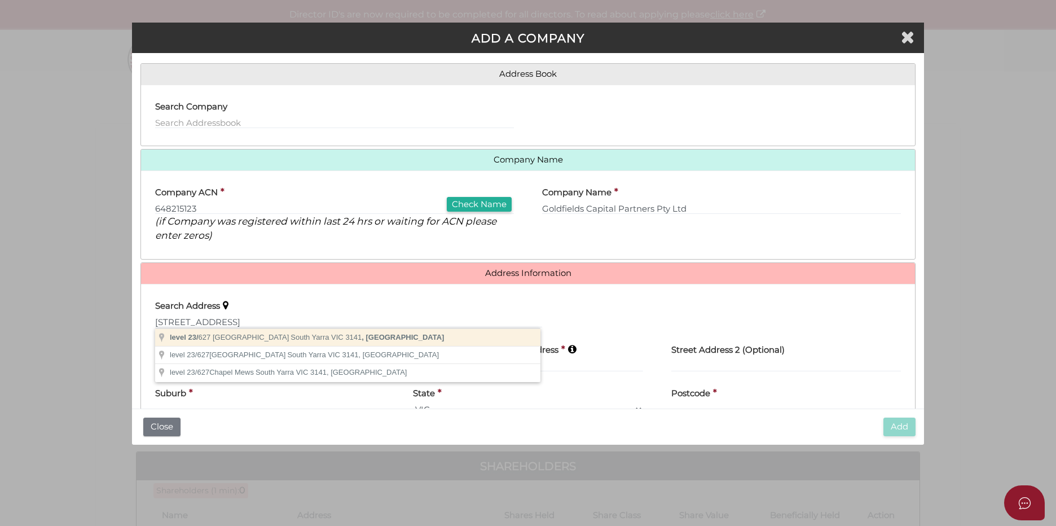
type input "level 23/627 Chapel Street, South Yarra VIC 3141, Australia"
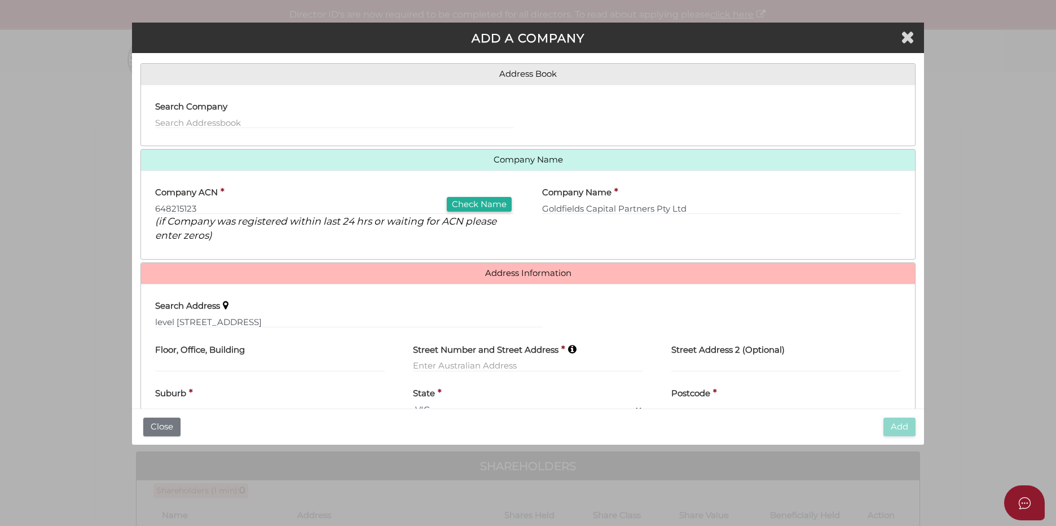
type input "level 23"
type input "[STREET_ADDRESS]"
type input "South Yarra"
select select "VIC"
type input "3141"
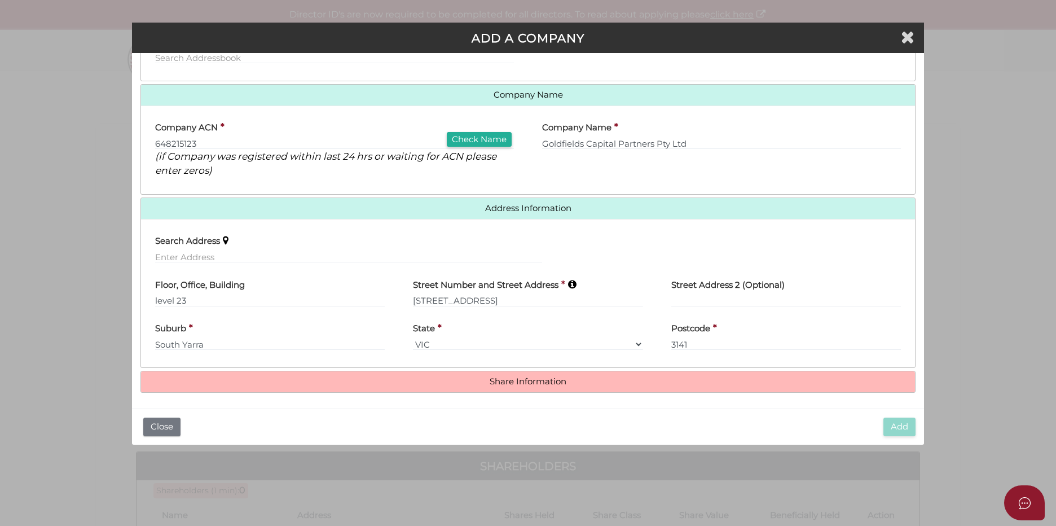
scroll to position [124, 0]
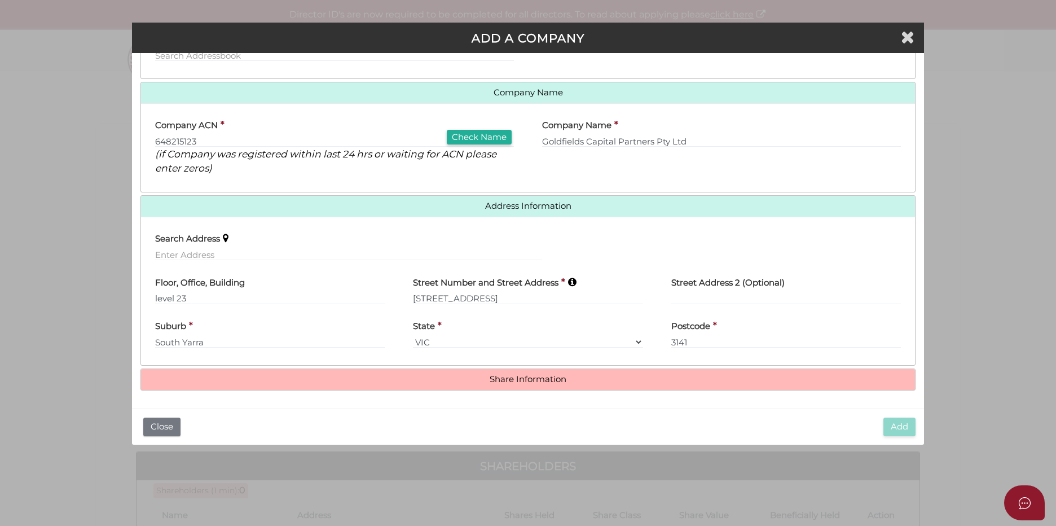
click at [408, 373] on h4 "Share Information" at bounding box center [528, 379] width 774 height 21
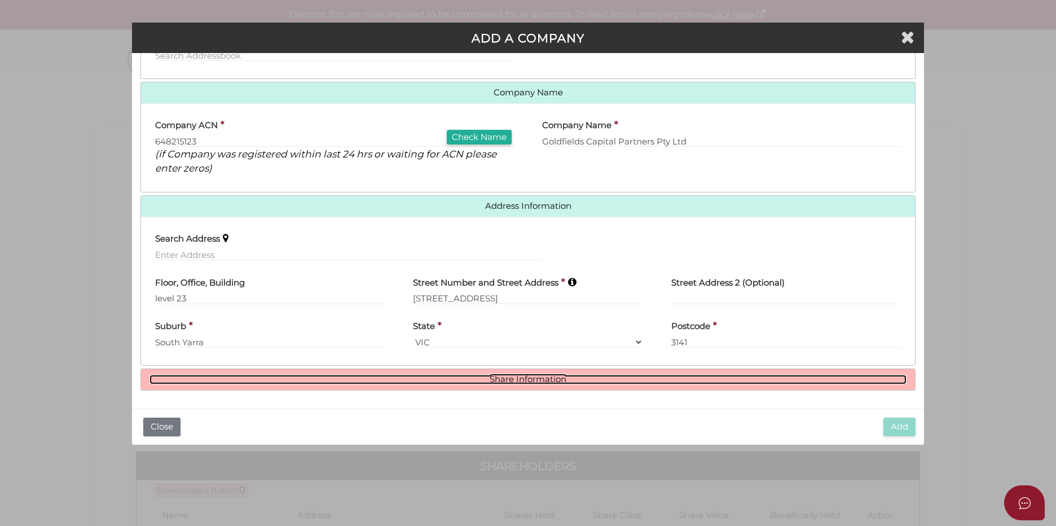
click at [513, 375] on link "Share Information" at bounding box center [527, 380] width 757 height 10
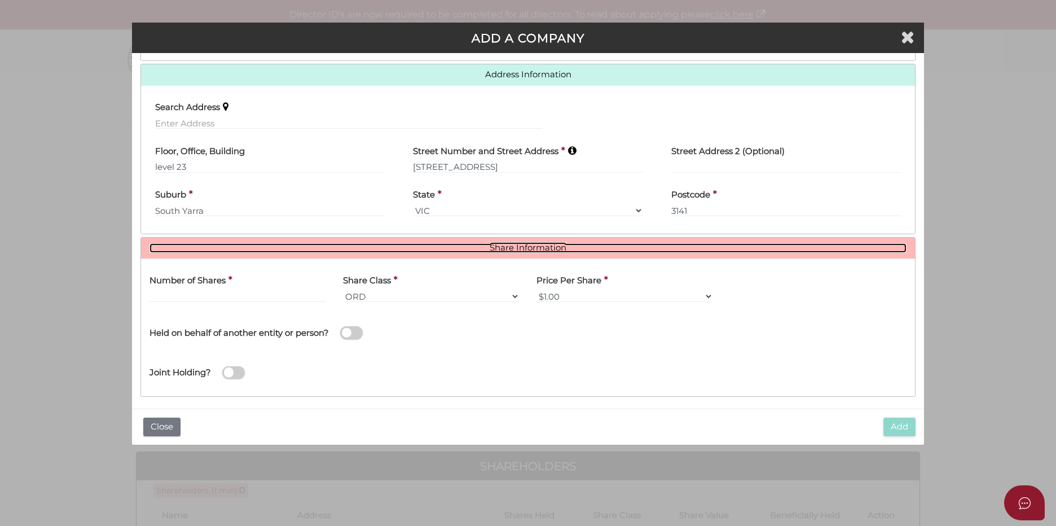
scroll to position [261, 0]
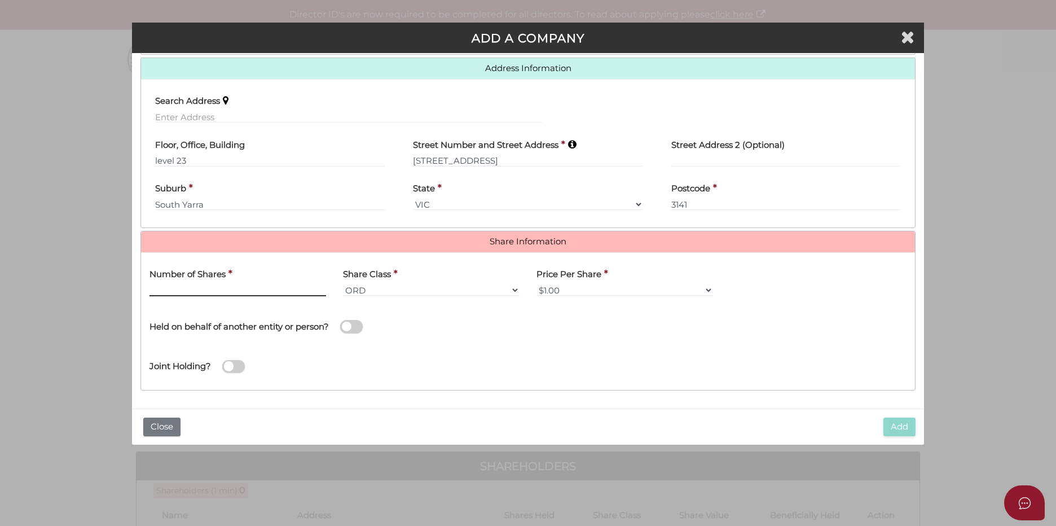
click at [236, 289] on input "text" at bounding box center [237, 290] width 177 height 12
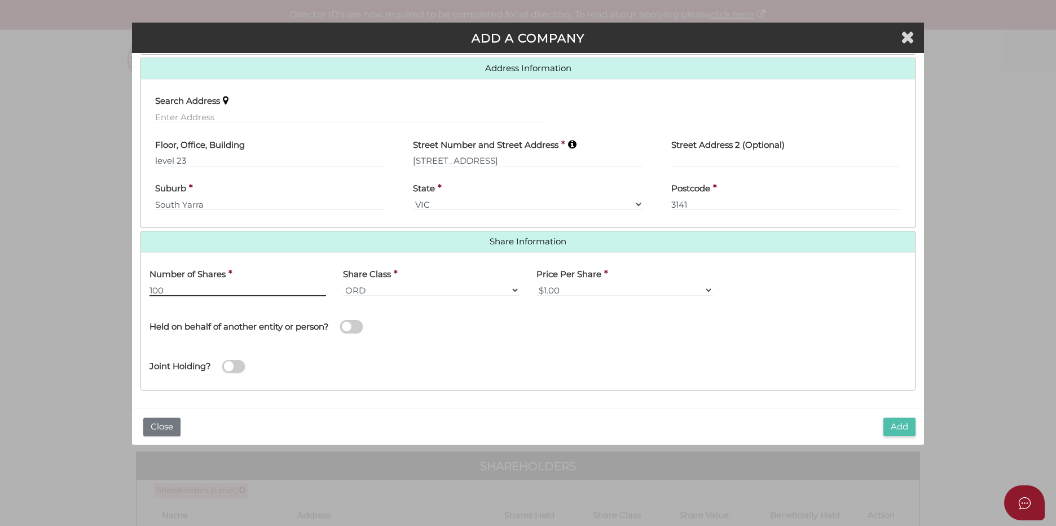
type input "100"
click at [898, 429] on button "Add" at bounding box center [899, 426] width 32 height 19
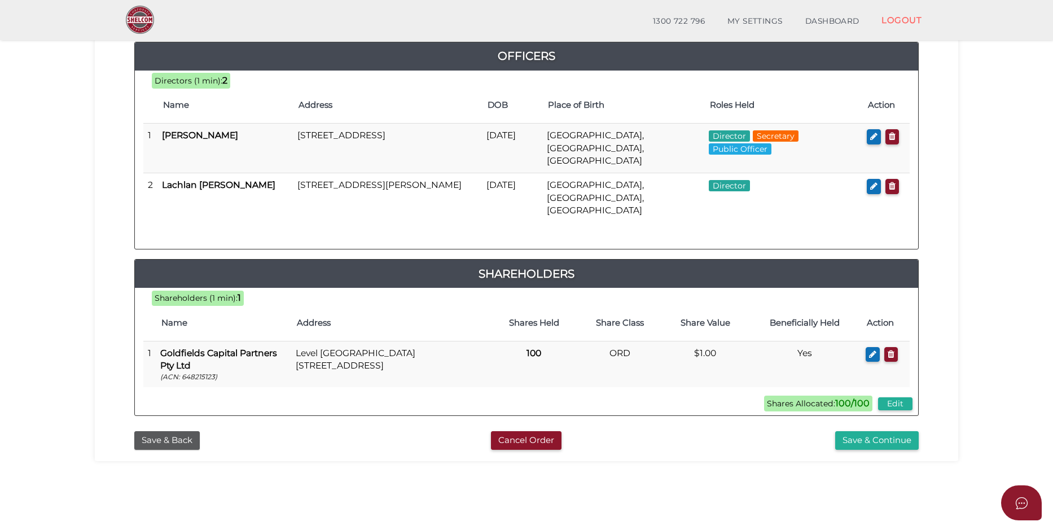
scroll to position [169, 0]
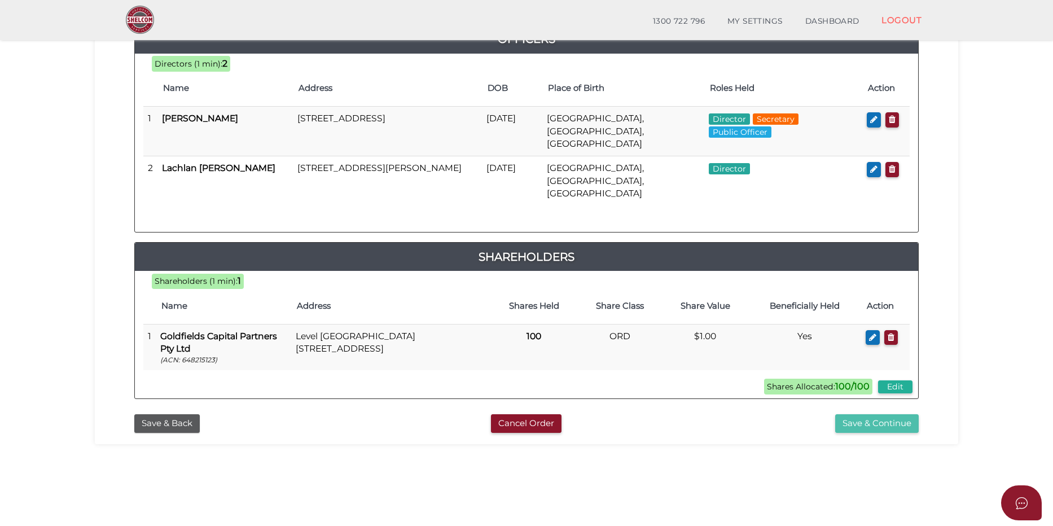
click at [891, 414] on button "Save & Continue" at bounding box center [876, 423] width 83 height 19
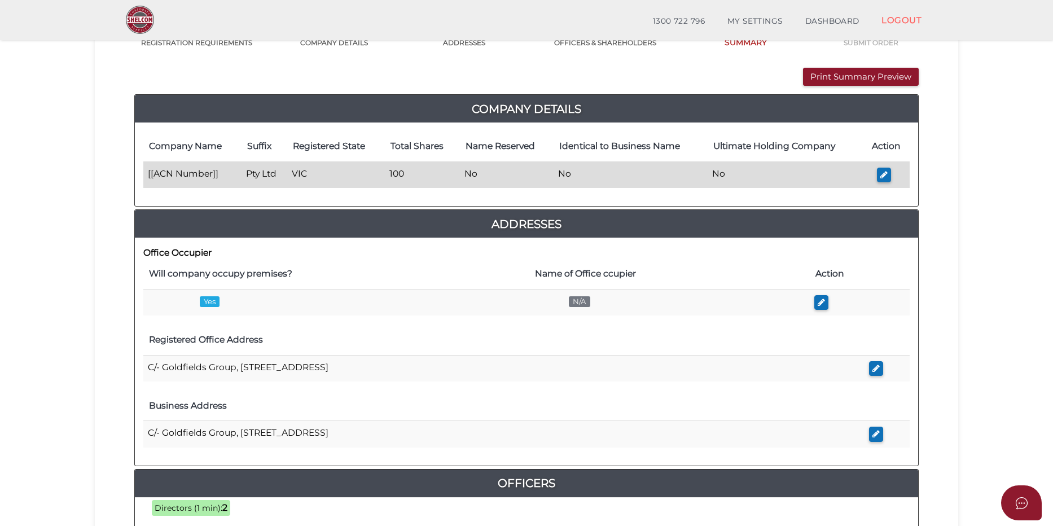
scroll to position [113, 0]
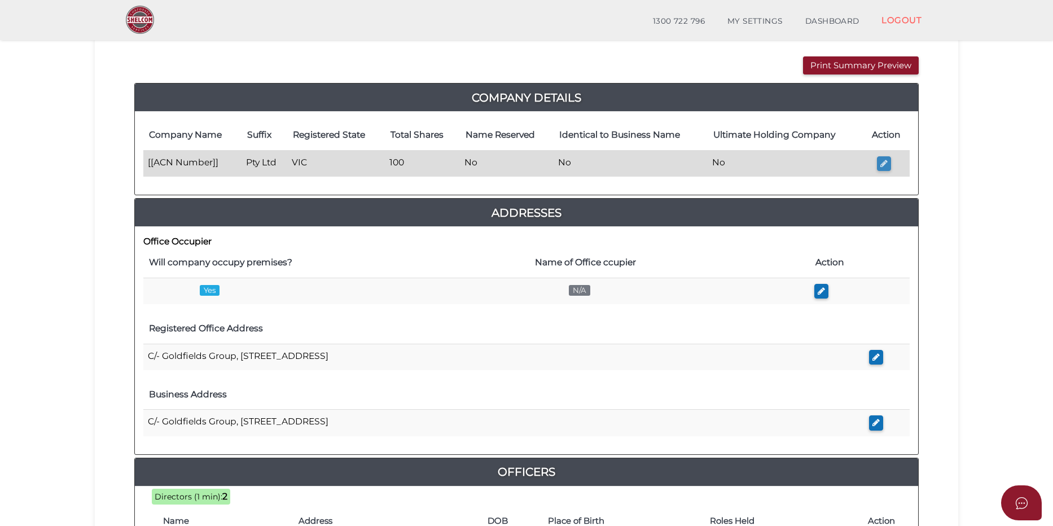
click at [886, 162] on icon "button" at bounding box center [883, 163] width 7 height 8
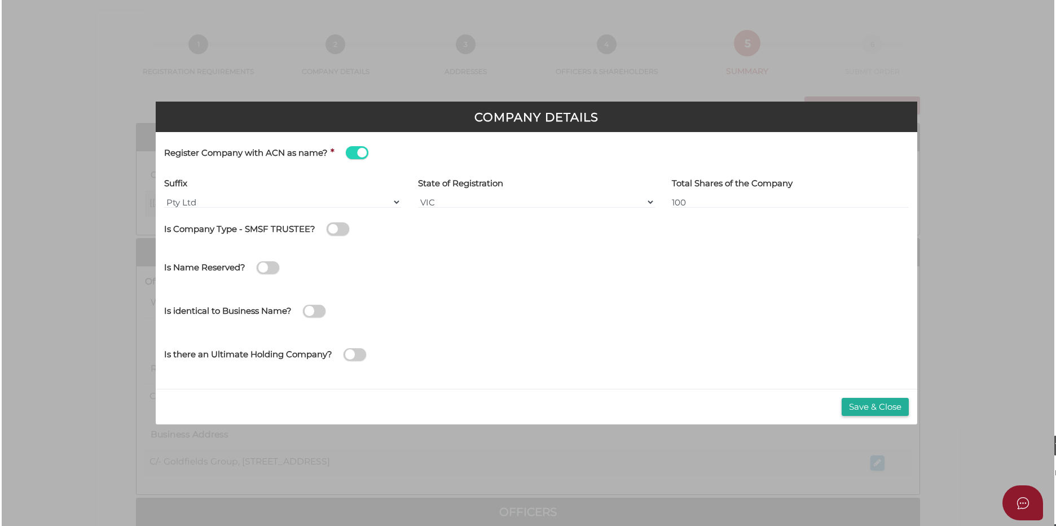
scroll to position [0, 0]
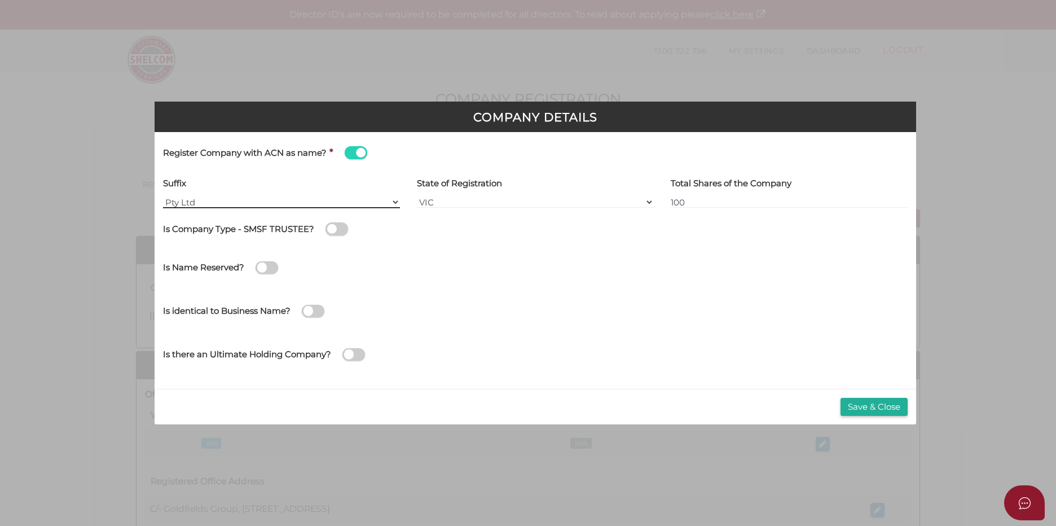
click at [218, 198] on select "Pty Ltd Pty Ltd Pty. Ltd. Pty Limited Proprietary Limited Proprietary Ltd" at bounding box center [281, 202] width 237 height 12
click at [163, 196] on select "Pty Ltd Pty Ltd Pty. Ltd. Pty Limited Proprietary Limited Proprietary Ltd" at bounding box center [281, 202] width 237 height 12
click at [271, 267] on span at bounding box center [267, 267] width 23 height 13
click at [0, 0] on input "checkbox" at bounding box center [0, 0] width 0 height 0
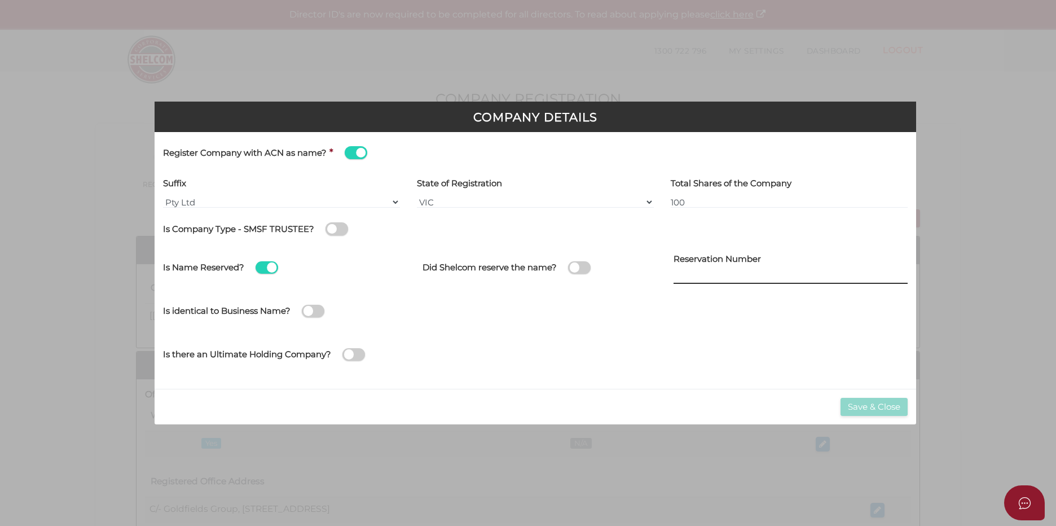
drag, startPoint x: 773, startPoint y: 280, endPoint x: 692, endPoint y: 267, distance: 82.7
click at [773, 279] on input at bounding box center [791, 277] width 234 height 12
click at [266, 268] on span at bounding box center [267, 267] width 23 height 13
click at [0, 0] on input "checkbox" at bounding box center [0, 0] width 0 height 0
click at [890, 406] on button "Save & Close" at bounding box center [874, 407] width 67 height 19
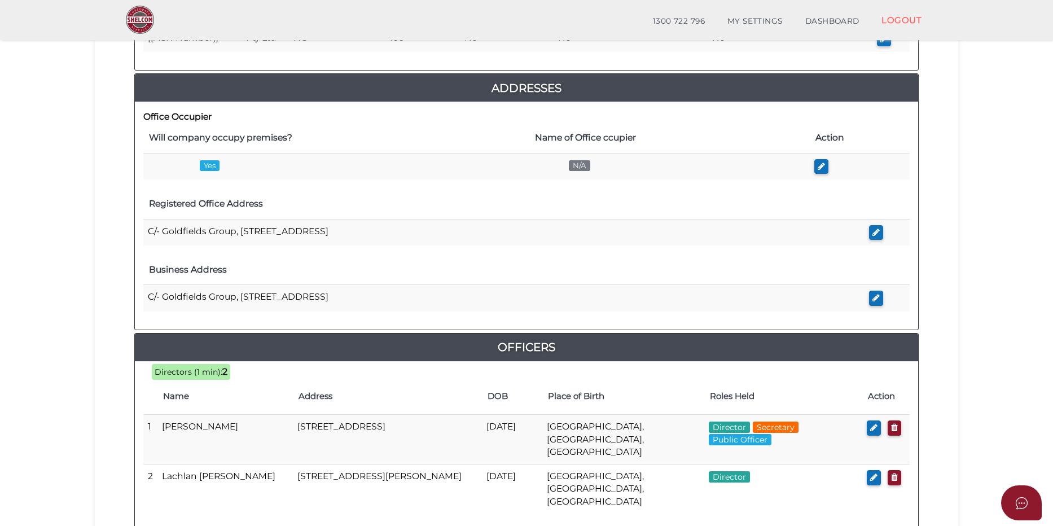
scroll to position [12, 0]
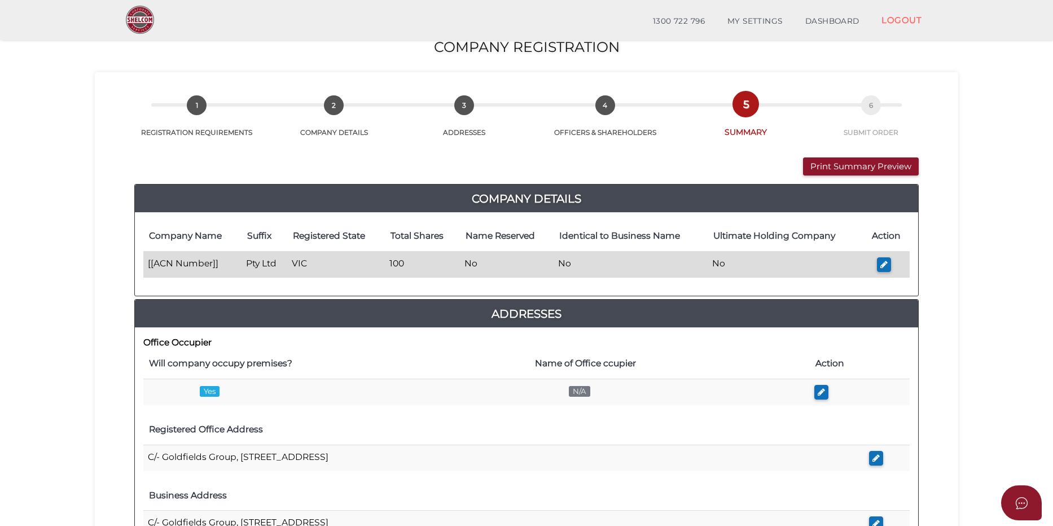
click at [190, 263] on td "[[ACN Number]]" at bounding box center [192, 264] width 98 height 27
click at [878, 260] on button "button" at bounding box center [884, 264] width 14 height 15
type input "[[ACN Number]]"
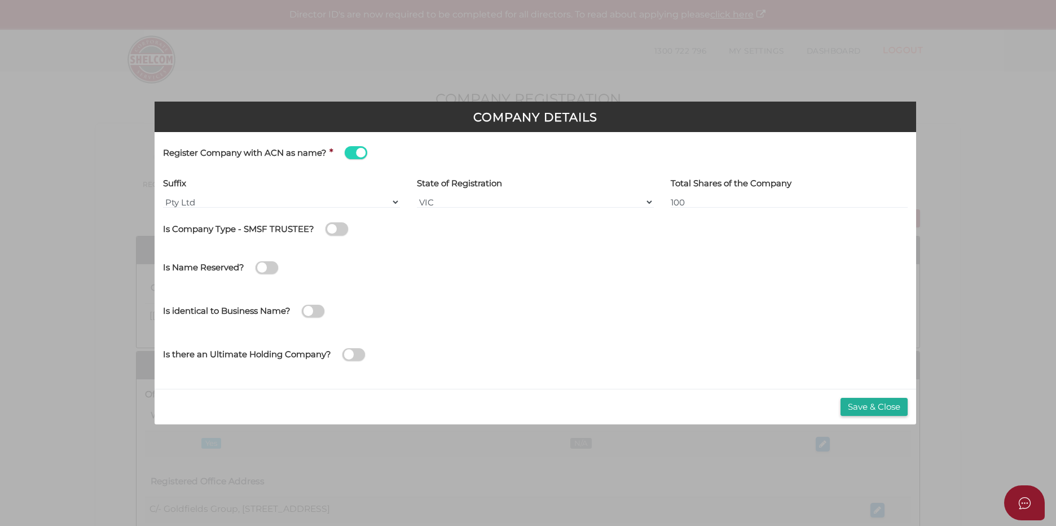
click at [346, 156] on span at bounding box center [356, 152] width 23 height 13
click at [0, 0] on input "checkbox" at bounding box center [0, 0] width 0 height 0
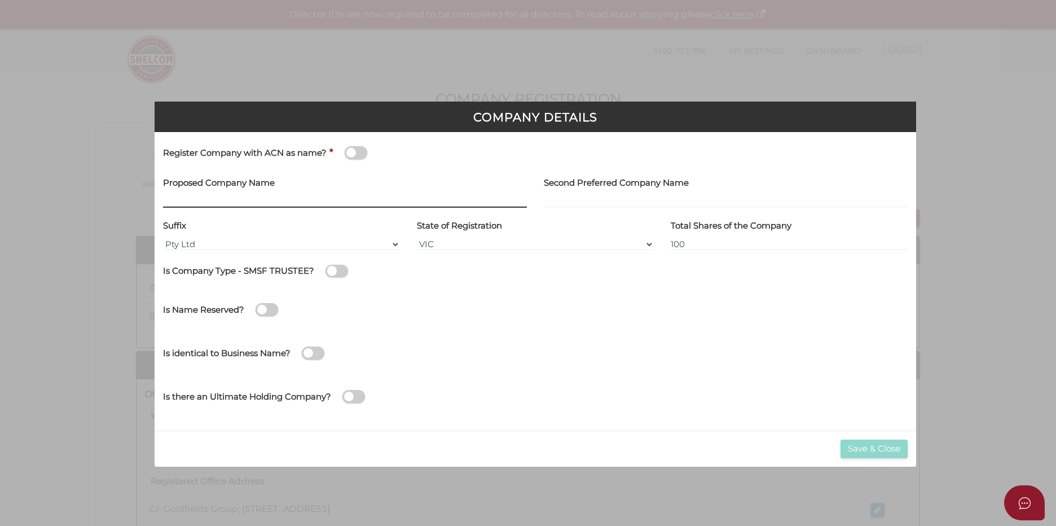
click at [289, 195] on input "text" at bounding box center [345, 201] width 364 height 12
click at [214, 199] on input "text" at bounding box center [345, 201] width 364 height 12
paste input "Goldfields Tarneit [PERSON_NAME] 1 Pty Ltd"
type input "Goldfields Tarneit [PERSON_NAME] 1 Pty Ltd"
click at [565, 288] on div "Is Company Type - SMSF TRUSTEE?" at bounding box center [535, 275] width 745 height 33
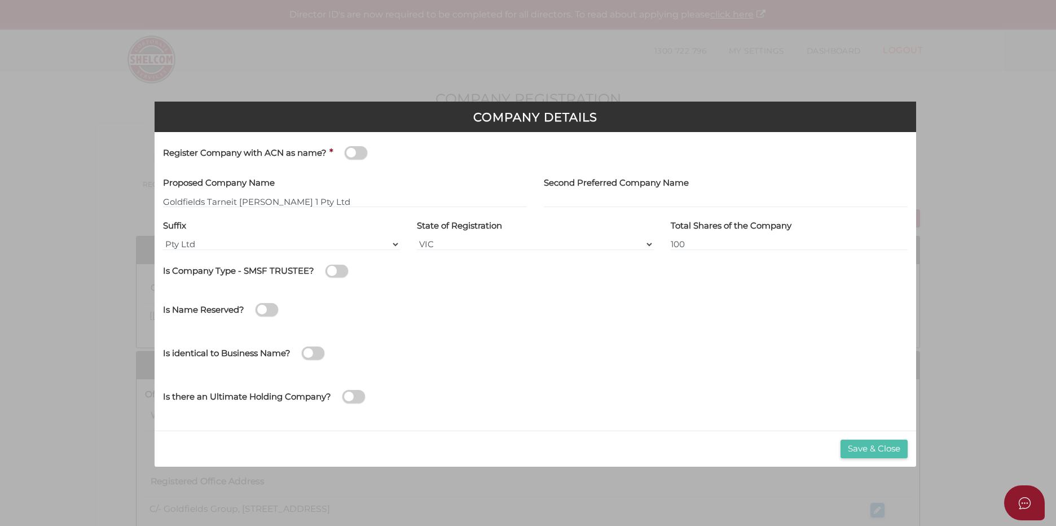
click at [864, 450] on button "Save & Close" at bounding box center [874, 448] width 67 height 19
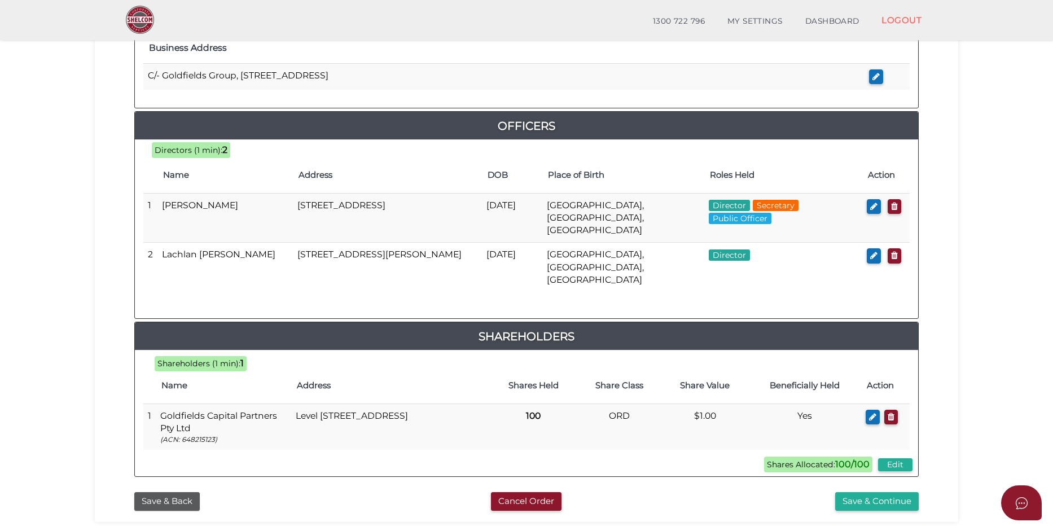
scroll to position [463, 0]
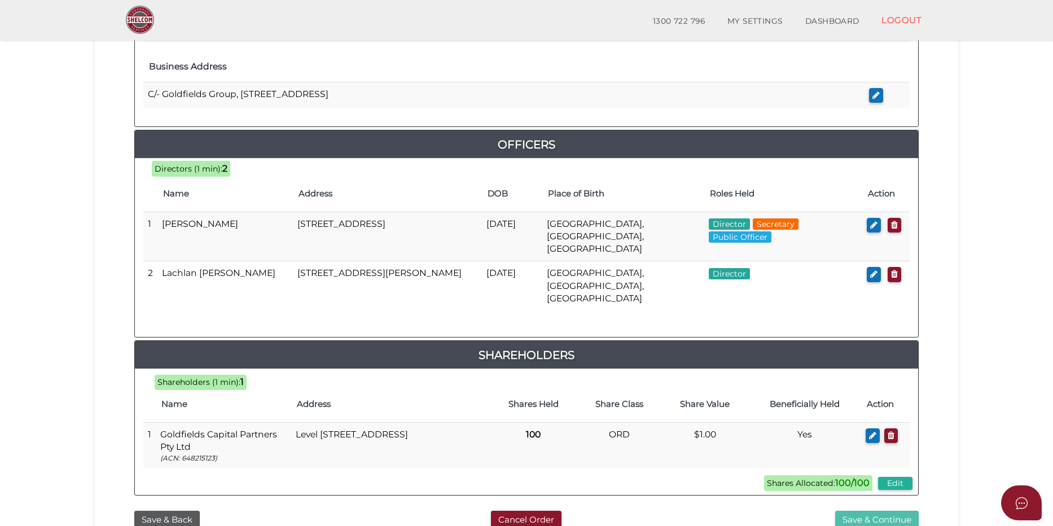
click at [901, 511] on button "Save & Continue" at bounding box center [876, 520] width 83 height 19
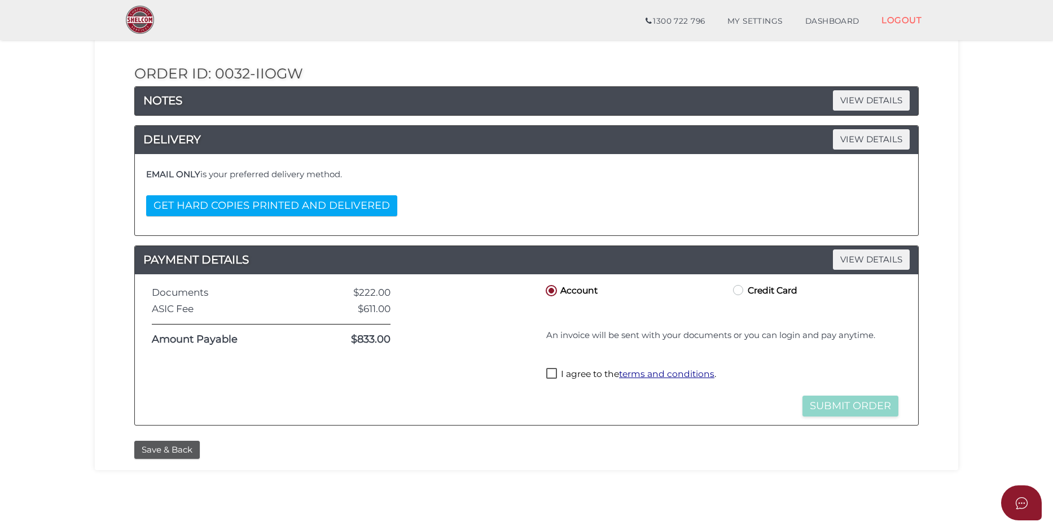
scroll to position [56, 0]
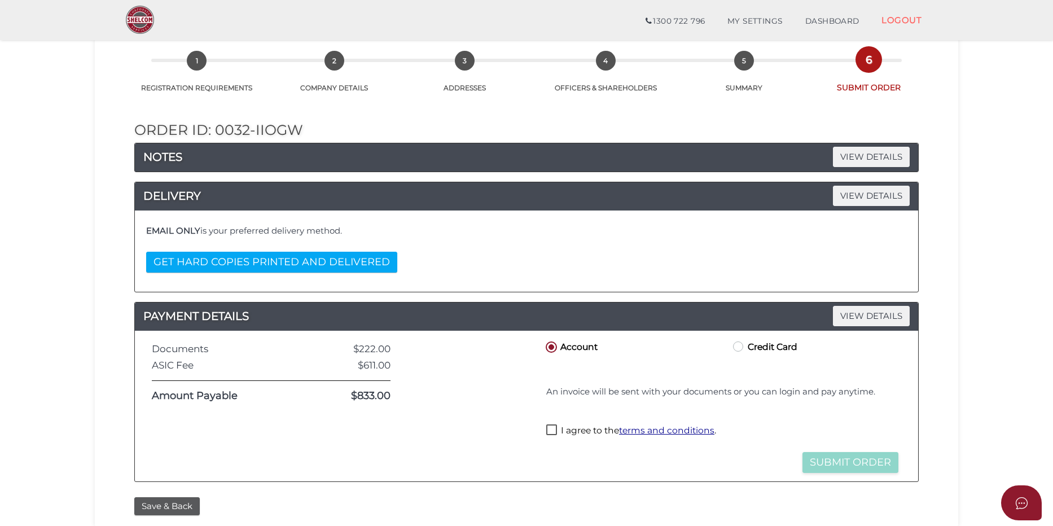
click at [550, 430] on label "I agree to the terms and conditions ." at bounding box center [631, 431] width 170 height 14
checkbox input "true"
click at [873, 147] on span "VIEW DETAILS" at bounding box center [871, 157] width 77 height 20
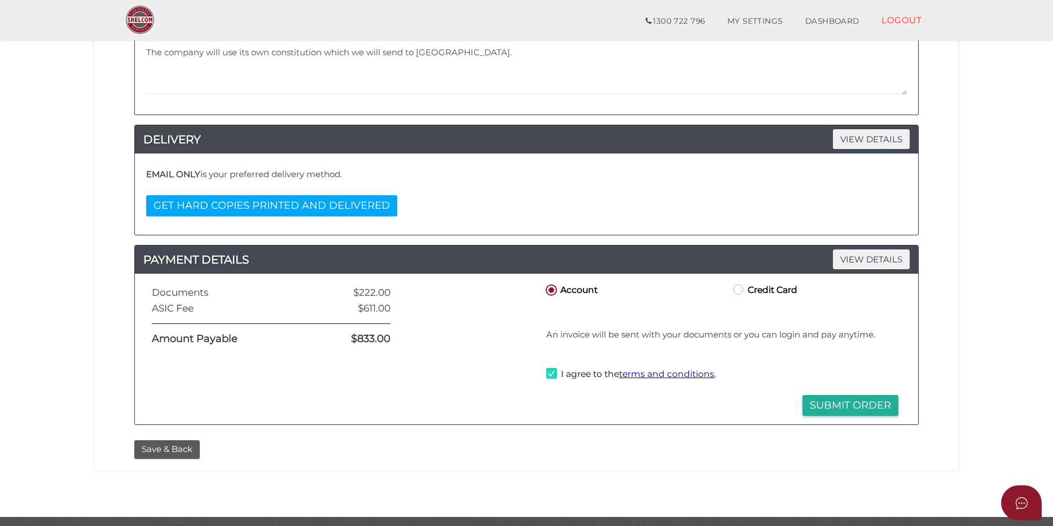
scroll to position [249, 0]
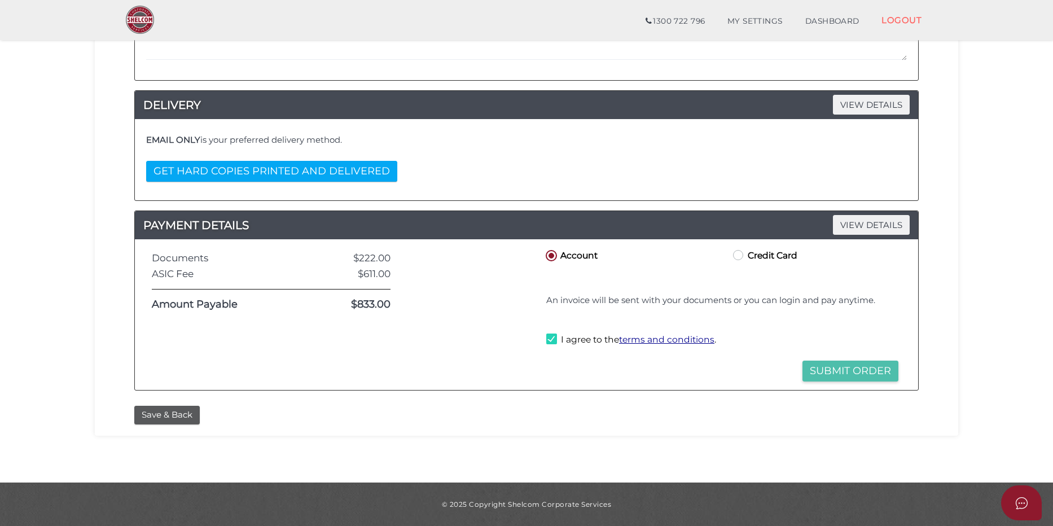
click at [839, 365] on button "Submit Order" at bounding box center [850, 370] width 96 height 21
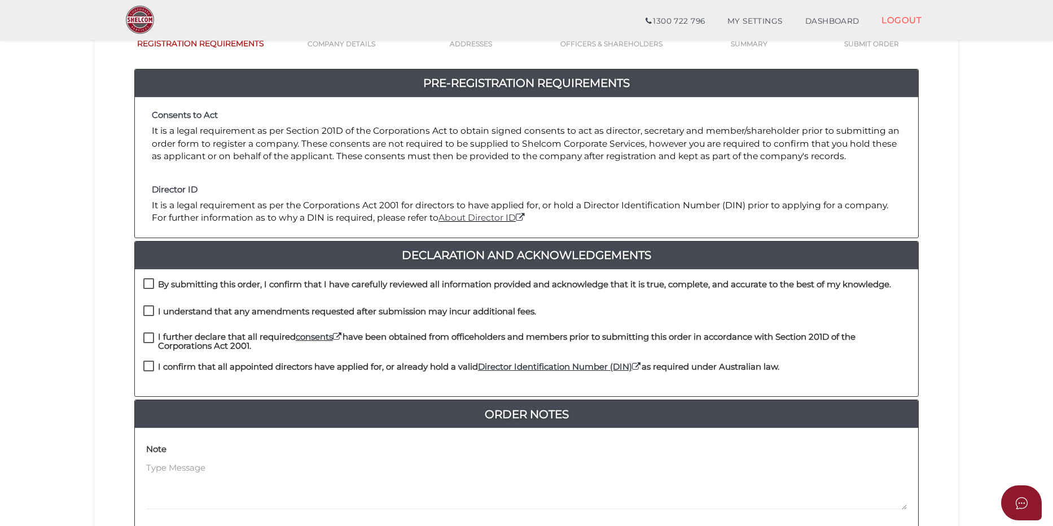
scroll to position [169, 0]
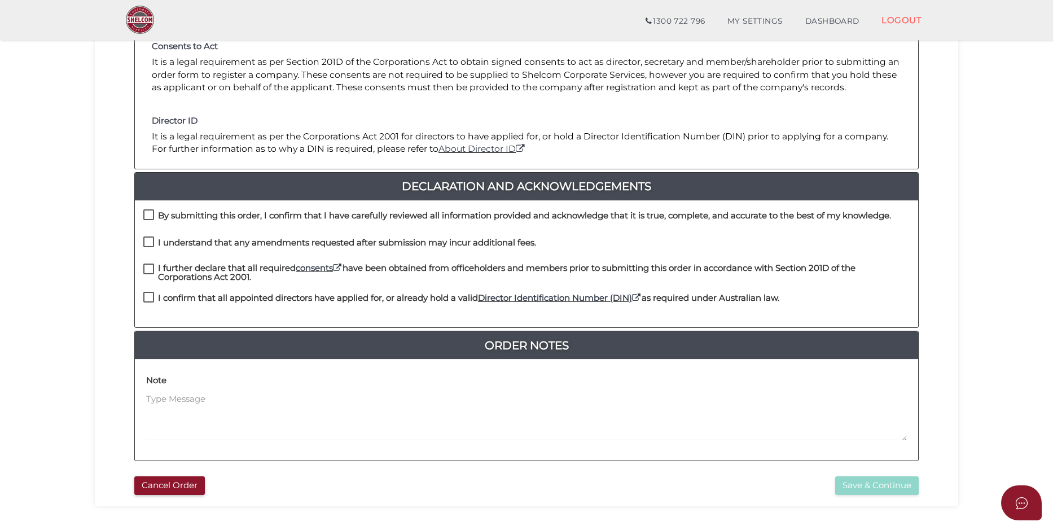
click at [149, 213] on label "By submitting this order, I confirm that I have carefully reviewed all informat…" at bounding box center [516, 218] width 747 height 14
checkbox input "true"
click at [150, 242] on label "I understand that any amendments requested after submission may incur additiona…" at bounding box center [339, 245] width 393 height 14
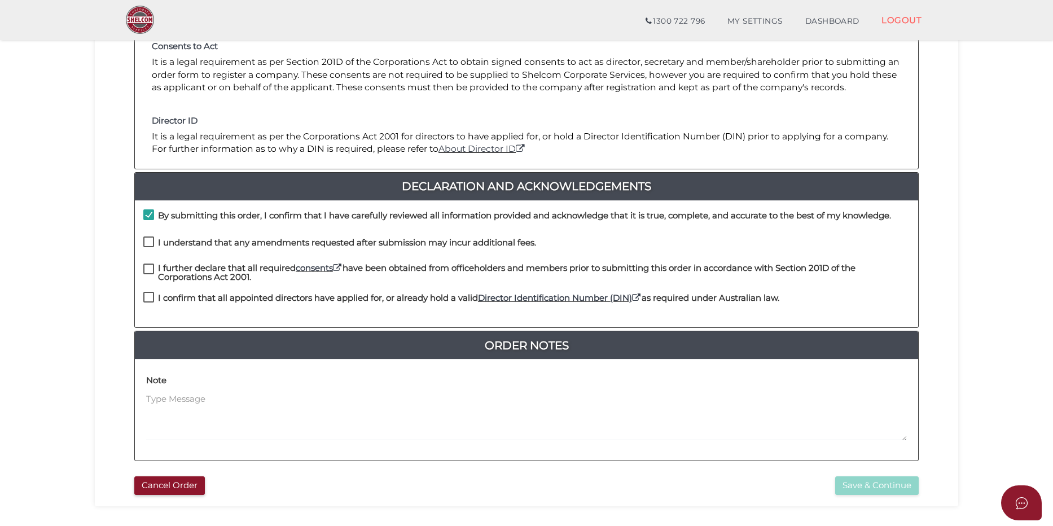
checkbox input "true"
click at [151, 271] on label "I further declare that all required consents have been obtained from officehold…" at bounding box center [526, 270] width 766 height 14
checkbox input "true"
click at [148, 301] on label "I confirm that all appointed directors have applied for, or already hold a vali…" at bounding box center [461, 300] width 636 height 14
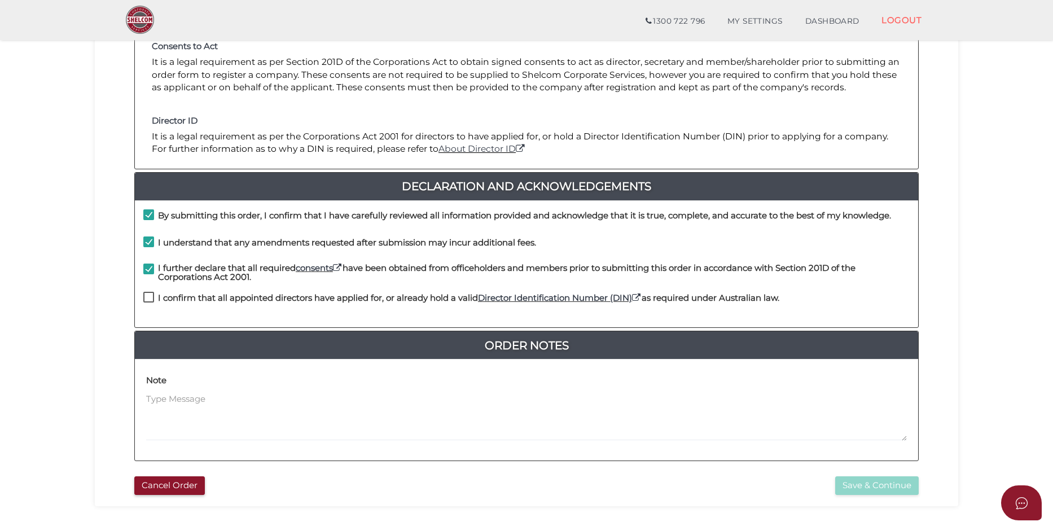
checkbox input "true"
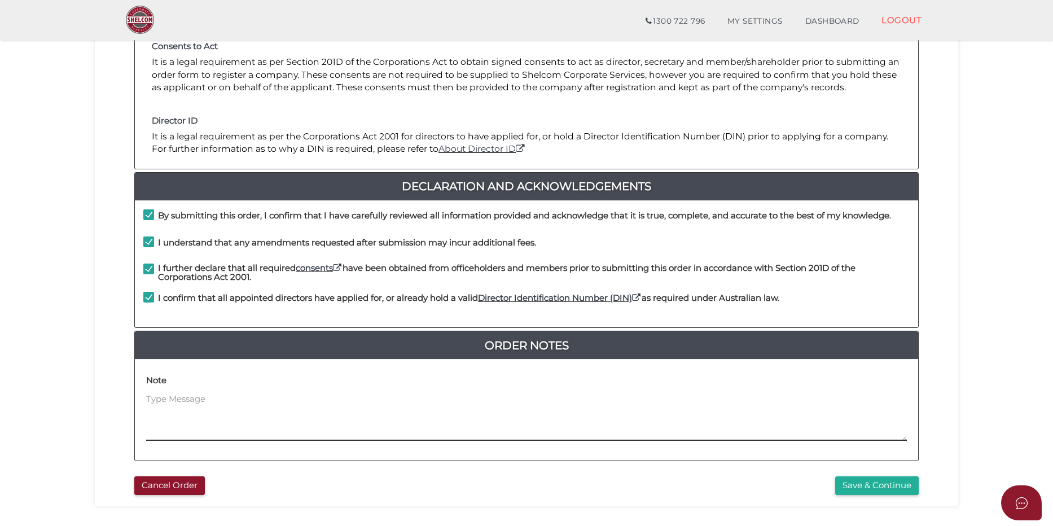
click at [175, 404] on textarea at bounding box center [526, 417] width 760 height 49
click at [248, 395] on textarea "The company will use its own constitution which it will shortly send to Shelcom." at bounding box center [526, 417] width 760 height 49
click at [592, 407] on textarea "The company will use its own constitution which it will shortly send to Shelcom." at bounding box center [526, 417] width 760 height 49
type textarea "The company will use its own constitution which it will shortly send to Shelcom."
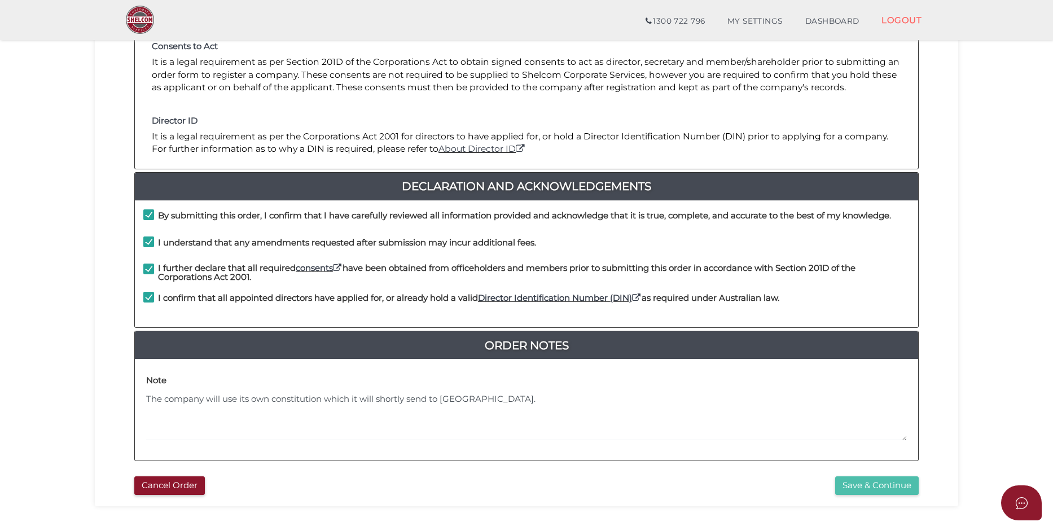
click at [856, 482] on button "Save & Continue" at bounding box center [876, 485] width 83 height 19
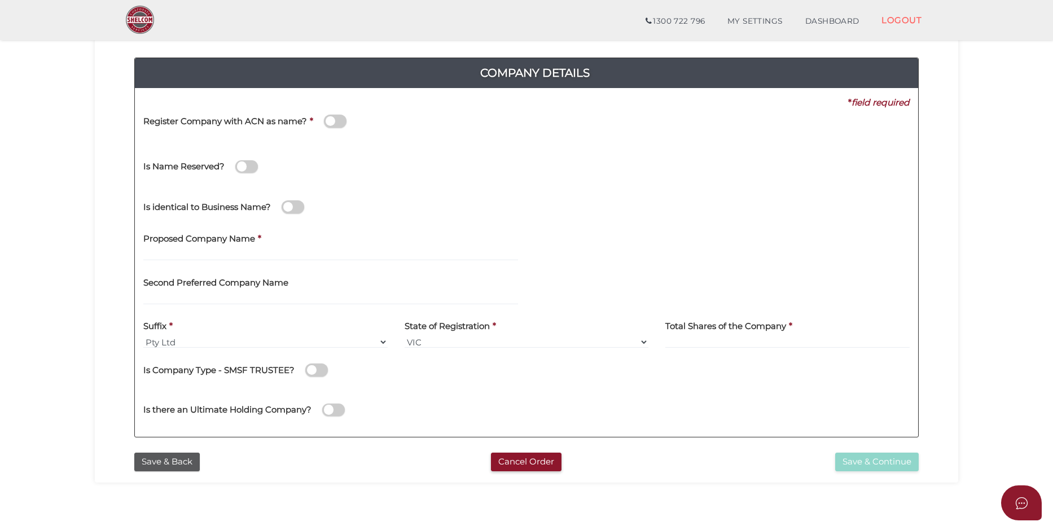
scroll to position [113, 0]
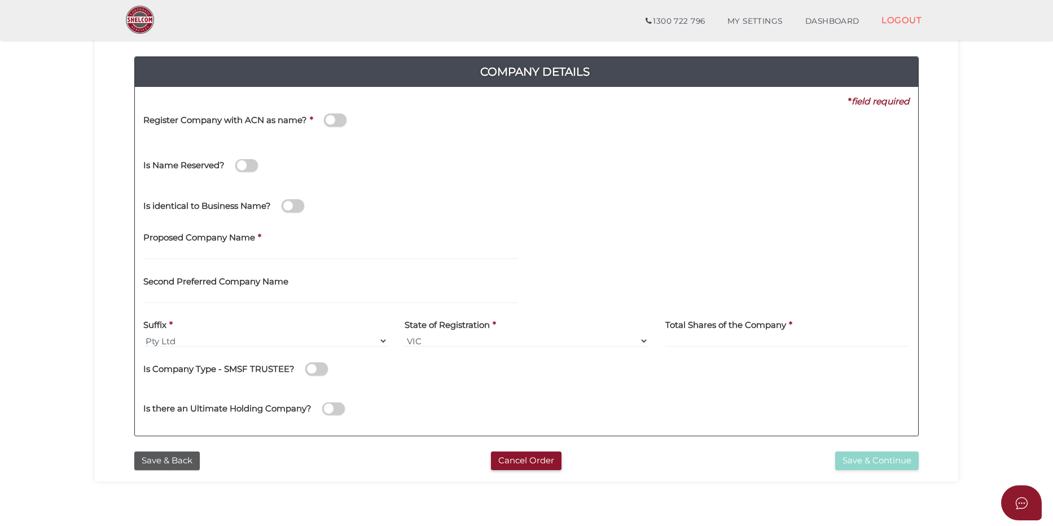
drag, startPoint x: 349, startPoint y: 130, endPoint x: 361, endPoint y: 124, distance: 13.1
click at [349, 130] on div "Register Company with ACN as name? *" at bounding box center [339, 122] width 392 height 28
click at [345, 123] on span at bounding box center [335, 119] width 23 height 13
click at [0, 0] on input "checkbox" at bounding box center [0, 0] width 0 height 0
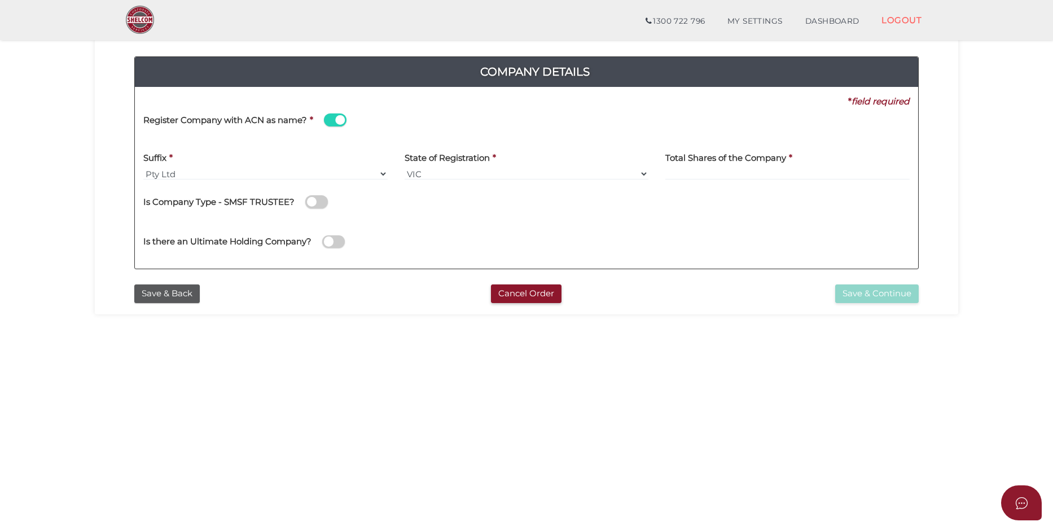
click at [342, 124] on span at bounding box center [335, 119] width 23 height 13
click at [0, 0] on input "checkbox" at bounding box center [0, 0] width 0 height 0
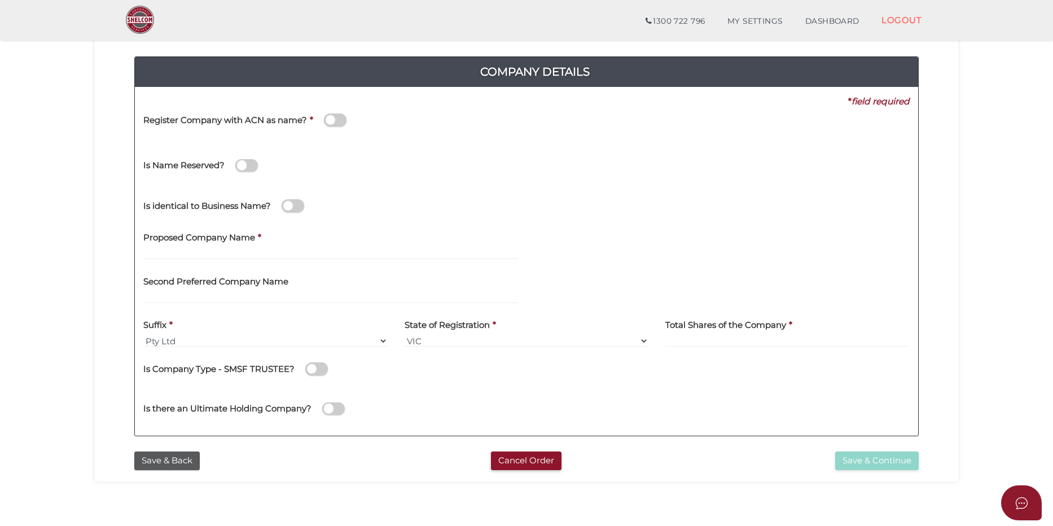
click at [269, 138] on div "Register Company with ACN as name? *" at bounding box center [339, 126] width 408 height 36
click at [200, 288] on label "Second Preferred Company Name" at bounding box center [215, 279] width 145 height 23
click at [228, 236] on h4 "Proposed Company Name" at bounding box center [199, 238] width 112 height 10
click at [213, 244] on label "Proposed Company Name" at bounding box center [199, 236] width 112 height 23
click at [193, 253] on input "text" at bounding box center [330, 253] width 375 height 12
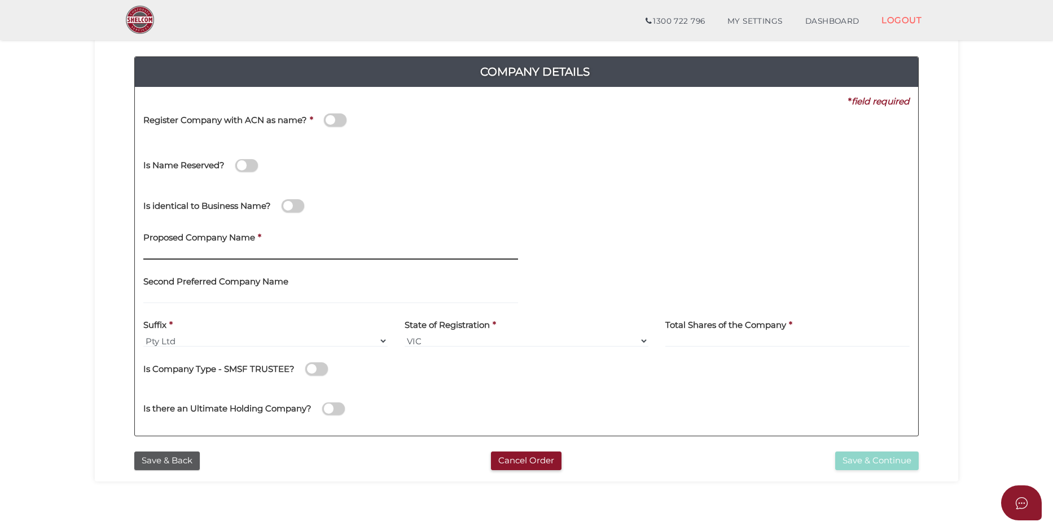
click at [183, 251] on input "text" at bounding box center [330, 253] width 375 height 12
paste input "Goldfields Tarneit RV Finco 2 Pty Ltd"
type input "Goldfields Tarneit RV Finco 2 Pty Ltd"
click at [753, 326] on h4 "Total Shares of the Company" at bounding box center [725, 325] width 121 height 10
click at [757, 324] on h4 "Total Shares of the Company" at bounding box center [725, 325] width 121 height 10
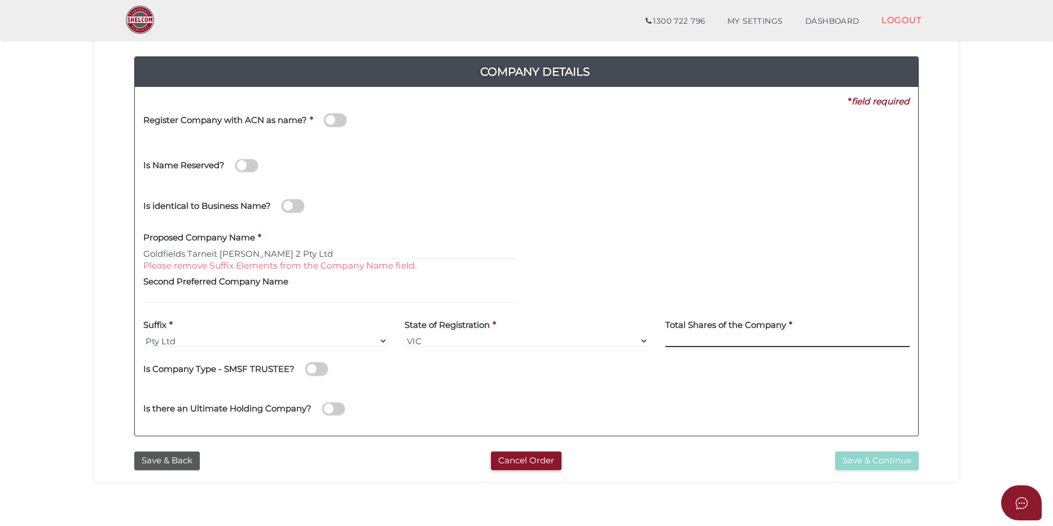
click at [745, 337] on input at bounding box center [787, 341] width 244 height 12
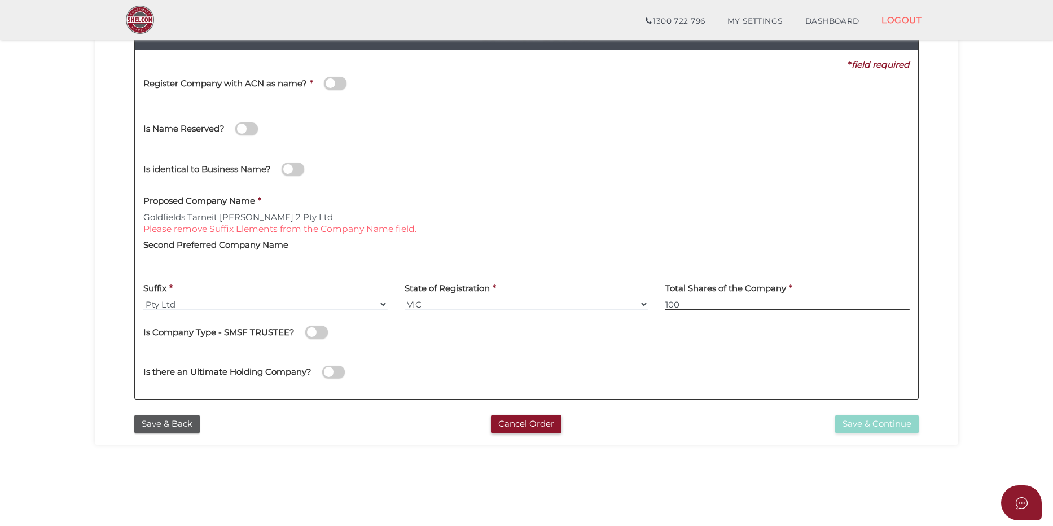
scroll to position [169, 0]
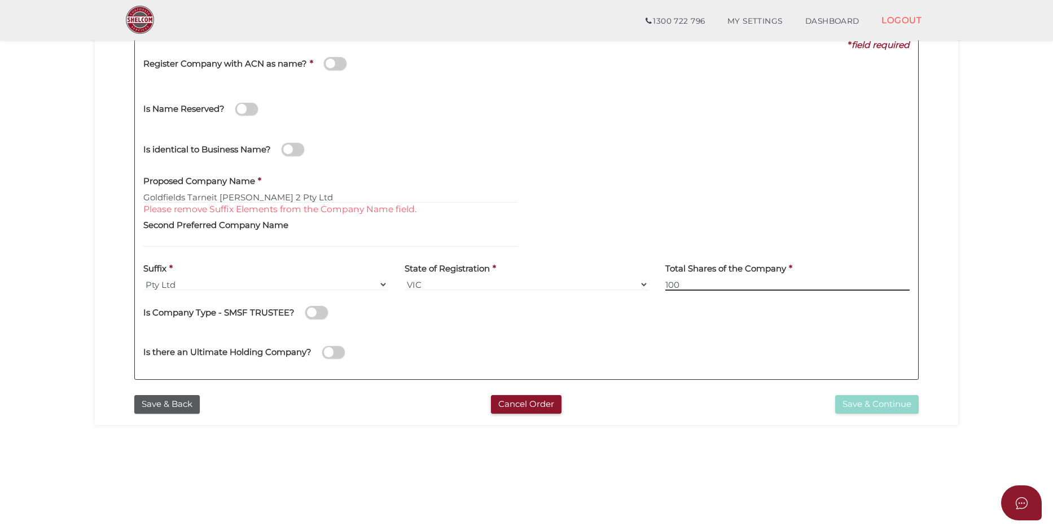
type input "100"
click at [577, 335] on div "Is there an Ultimate Holding Company?" at bounding box center [526, 351] width 783 height 40
click at [313, 196] on input "Goldfields Tarneit RV Finco 2 Pty Ltd" at bounding box center [330, 197] width 375 height 12
drag, startPoint x: 438, startPoint y: 196, endPoint x: 468, endPoint y: 196, distance: 29.3
click at [439, 196] on input "Goldfields Tarneit RV Finco 2" at bounding box center [330, 197] width 375 height 12
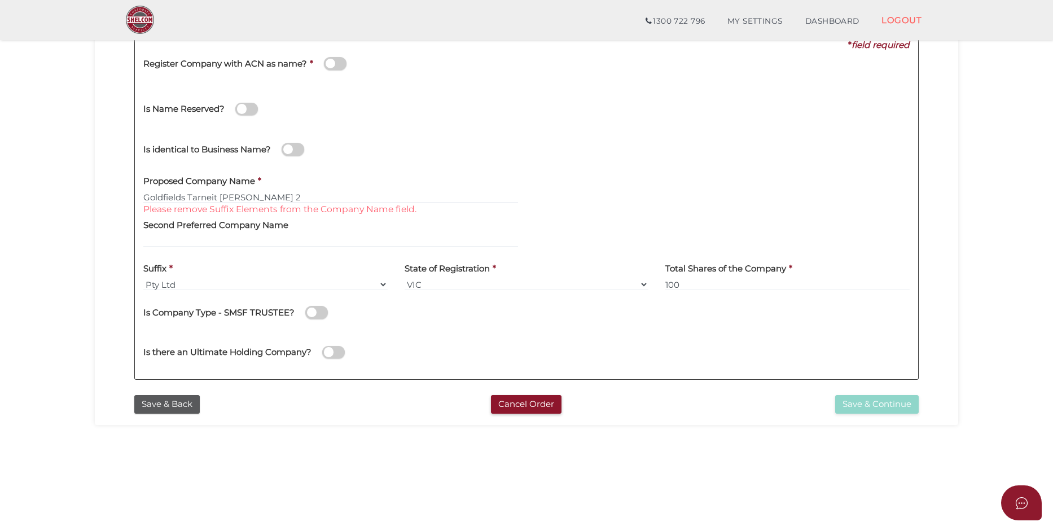
click at [644, 203] on div at bounding box center [722, 190] width 392 height 44
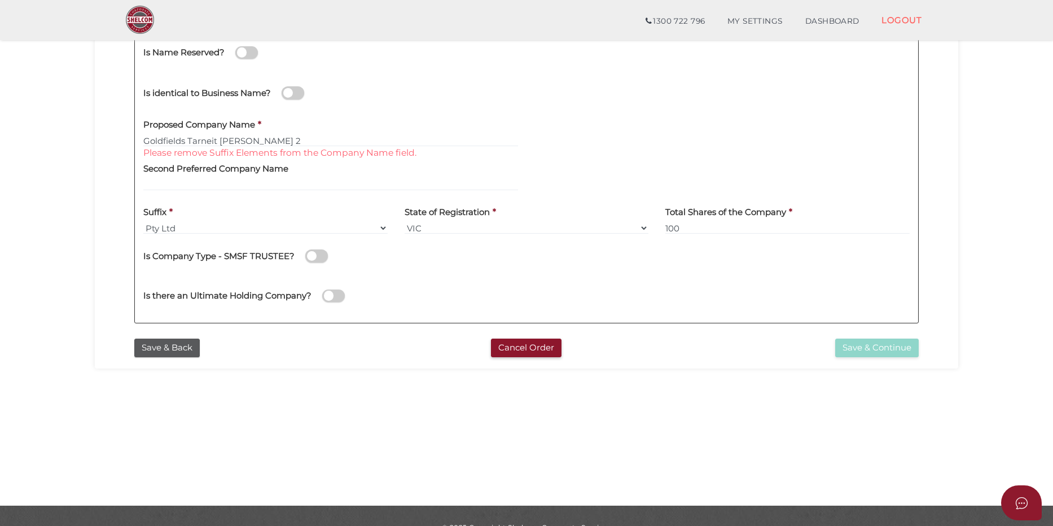
click at [471, 282] on div "Is there an Ultimate Holding Company?" at bounding box center [339, 290] width 392 height 32
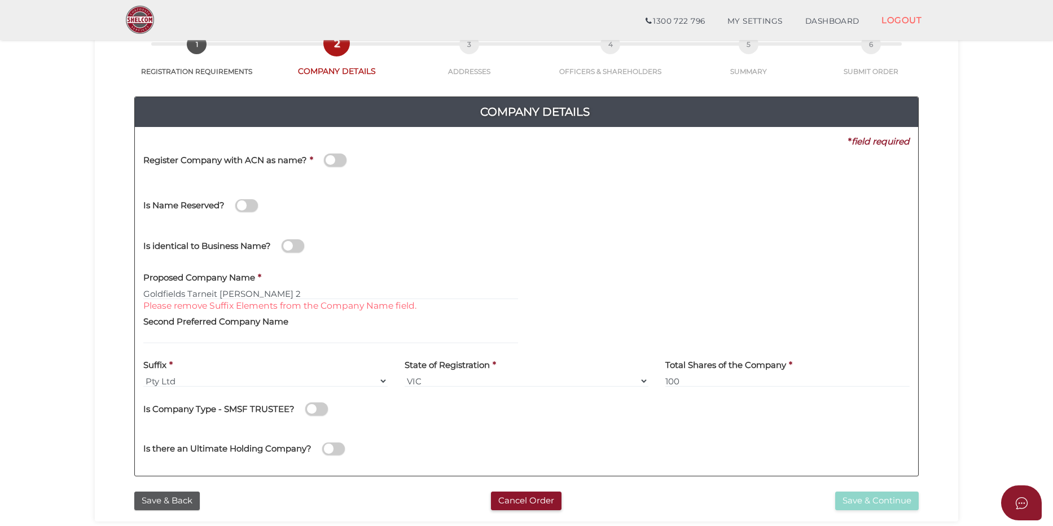
scroll to position [56, 0]
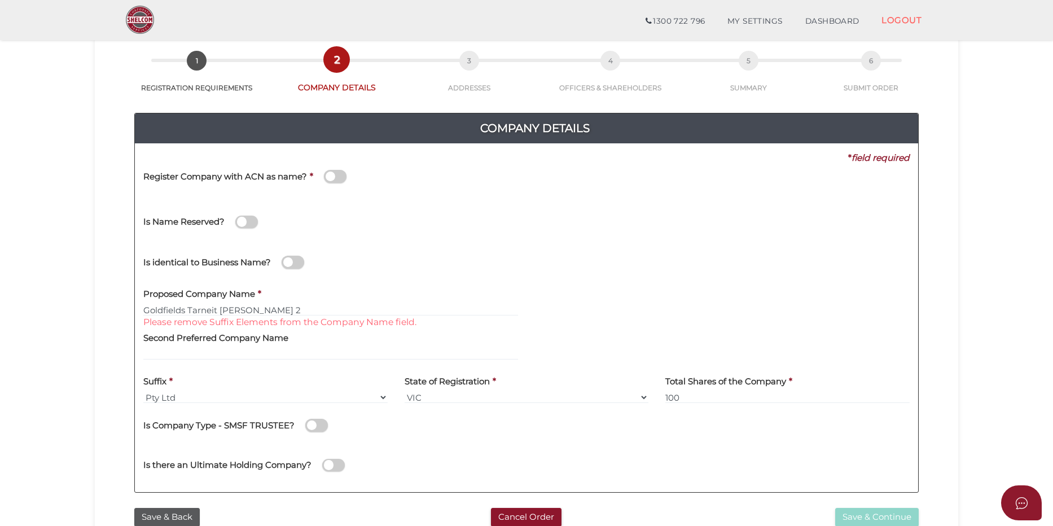
click at [257, 316] on font "Please remove Suffix Elements from the Company Name field." at bounding box center [279, 321] width 273 height 11
click at [256, 301] on div "Proposed Company Name * Goldfields Tarneit RV Finco 2 Please remove Suffix Elem…" at bounding box center [330, 299] width 375 height 36
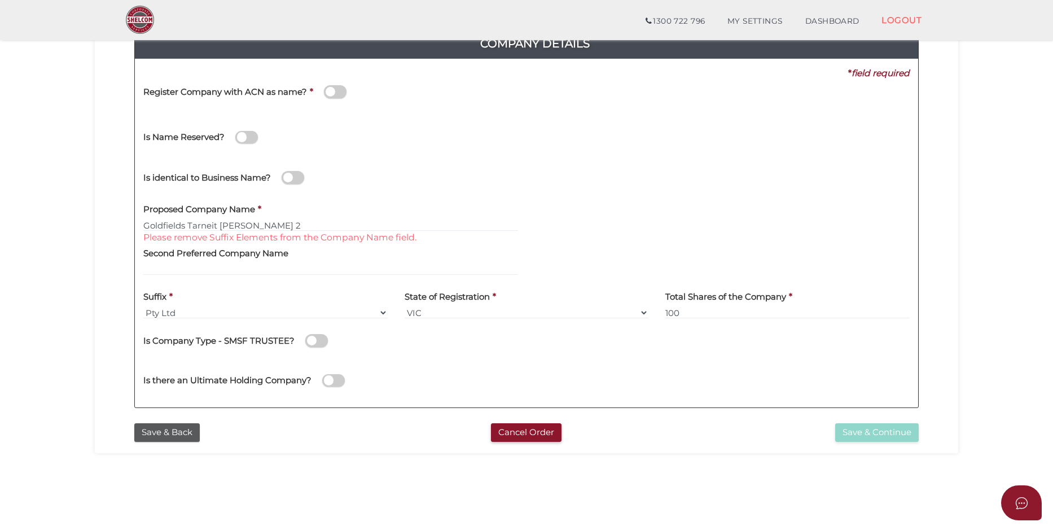
scroll to position [249, 0]
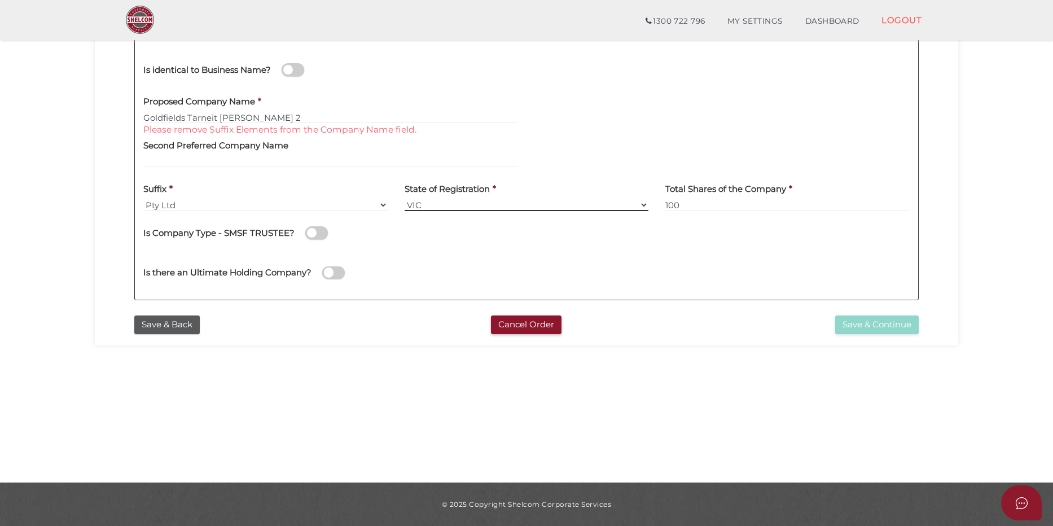
drag, startPoint x: 452, startPoint y: 203, endPoint x: 564, endPoint y: 210, distance: 112.5
click at [452, 203] on select "VIC ACT NSW NT QLD TAS WA SA" at bounding box center [526, 205] width 244 height 12
drag, startPoint x: 712, startPoint y: 203, endPoint x: 693, endPoint y: 206, distance: 20.1
click at [712, 203] on input "100" at bounding box center [787, 205] width 244 height 12
click at [451, 230] on div "Is Company Type - SMSF TRUSTEE?" at bounding box center [526, 230] width 766 height 23
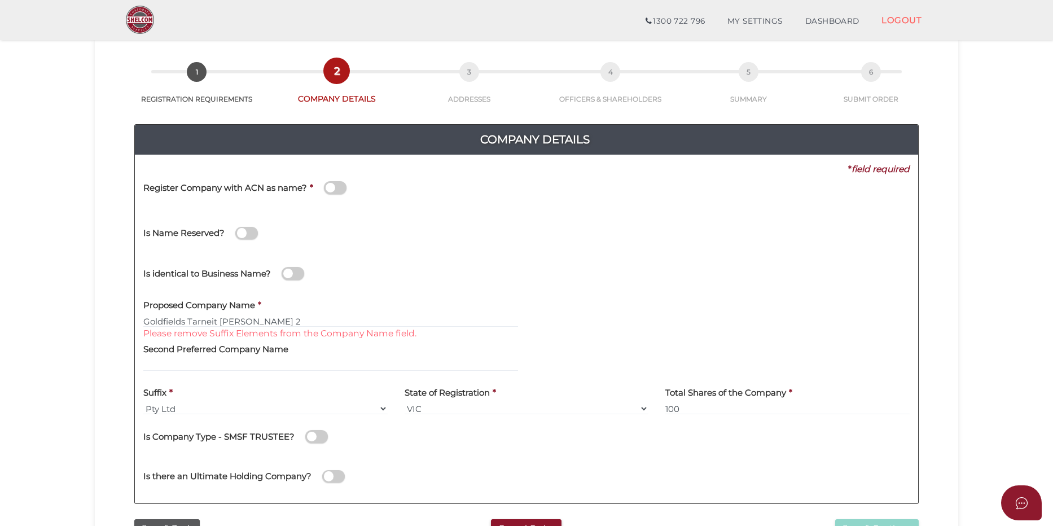
scroll to position [23, 0]
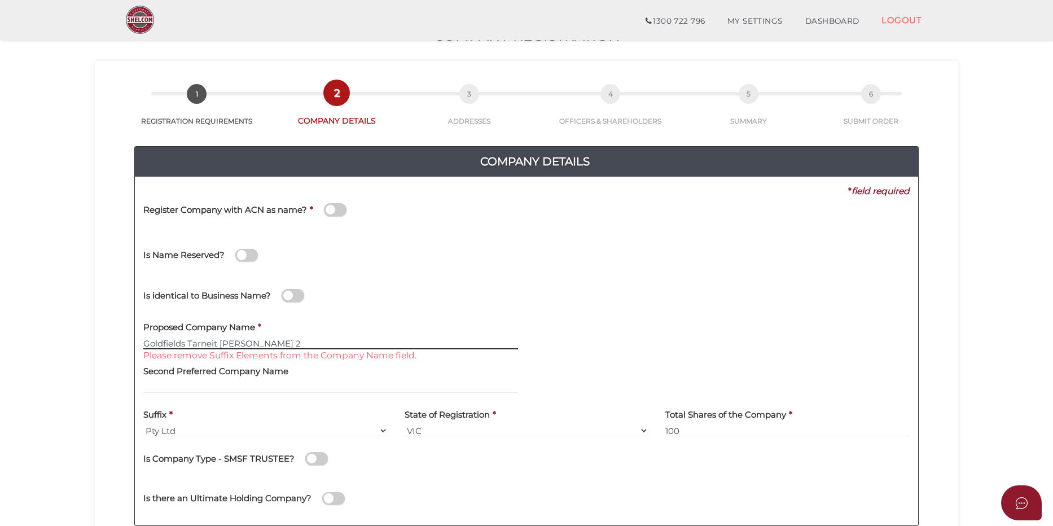
click at [247, 340] on input "Goldfields Tarneit RV Finco 2" at bounding box center [330, 343] width 375 height 12
click at [280, 341] on input "Goldfields Tarneit RV Finco 2" at bounding box center [330, 343] width 375 height 12
type input "Goldfields Tarneit RV Finco 2"
click at [292, 355] on font "Please remove Suffix Elements from the Company Name field." at bounding box center [279, 355] width 273 height 11
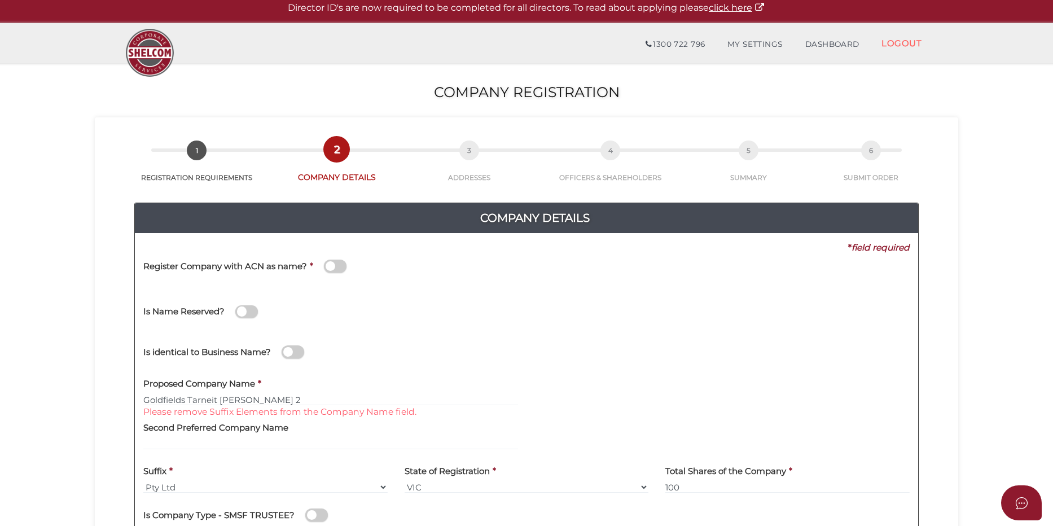
scroll to position [0, 0]
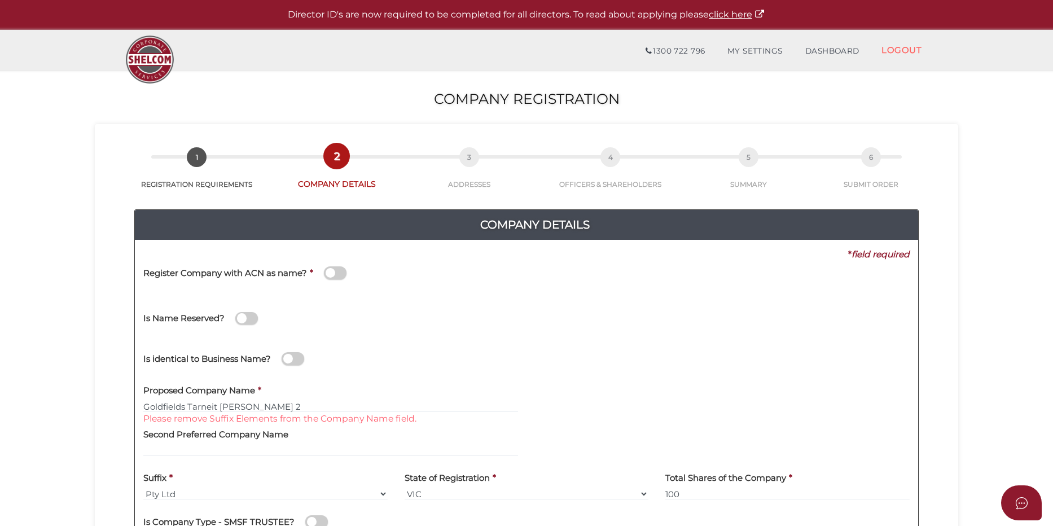
click at [304, 232] on h4 "Company Details" at bounding box center [534, 224] width 783 height 18
click at [337, 273] on span at bounding box center [335, 272] width 23 height 13
click at [0, 0] on input "checkbox" at bounding box center [0, 0] width 0 height 0
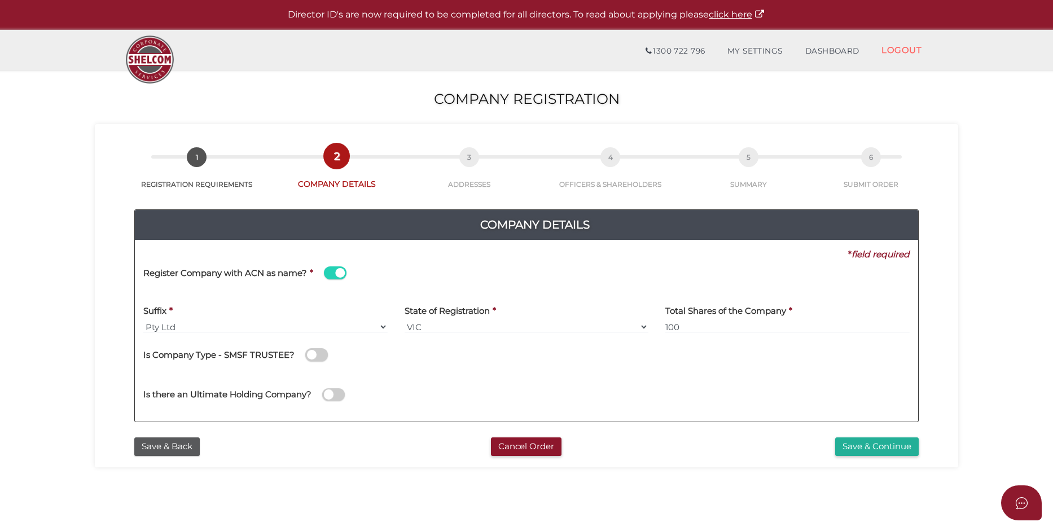
click at [337, 273] on span at bounding box center [335, 272] width 23 height 13
click at [0, 0] on input "checkbox" at bounding box center [0, 0] width 0 height 0
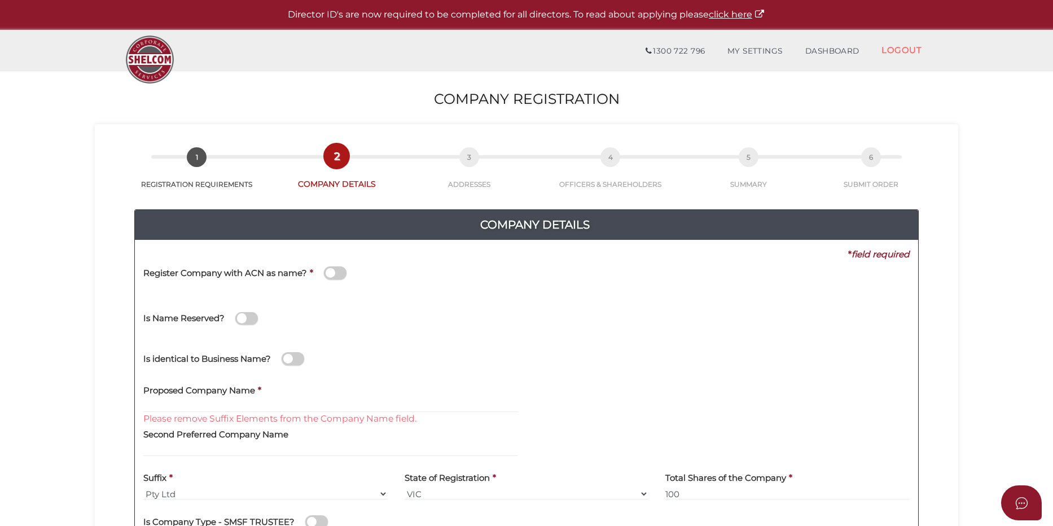
click at [244, 415] on font "Please remove Suffix Elements from the Company Name field." at bounding box center [279, 418] width 273 height 11
click at [248, 407] on input "text" at bounding box center [330, 406] width 375 height 12
click at [271, 418] on font "Please remove Suffix Elements from the Company Name field." at bounding box center [279, 418] width 273 height 11
click at [373, 424] on div "Second Preferred Company Name" at bounding box center [330, 439] width 375 height 36
click at [285, 395] on div "Proposed Company Name * Please remove Suffix Elements from the Company Name fie…" at bounding box center [330, 395] width 375 height 36
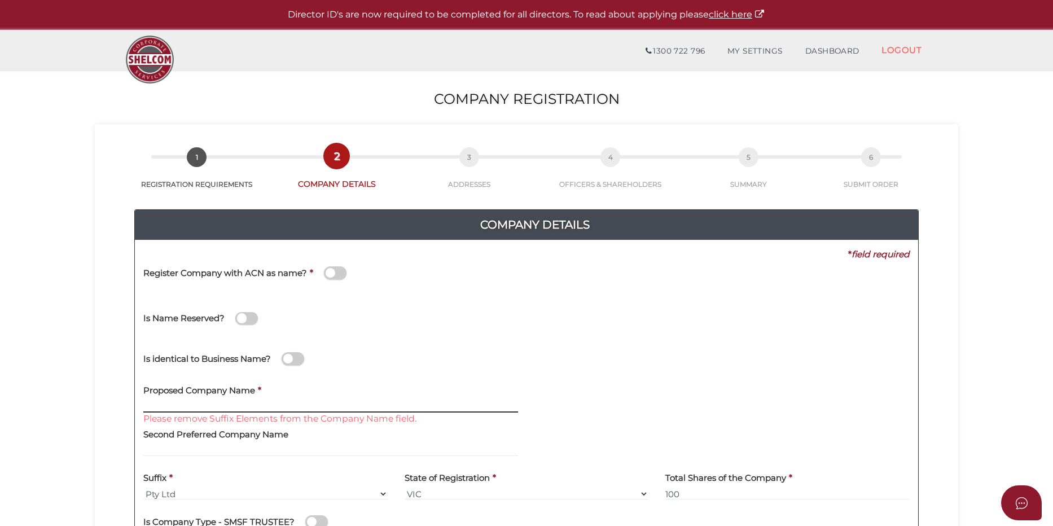
click at [271, 402] on input "text" at bounding box center [330, 406] width 375 height 12
click at [241, 403] on input "text" at bounding box center [330, 406] width 375 height 12
paste input "Goldfields Tarneit RV Finco 2"
type input "Goldfields Tarneit RV Finco 2"
click at [265, 417] on font "Please remove Suffix Elements from the Company Name field." at bounding box center [279, 418] width 273 height 11
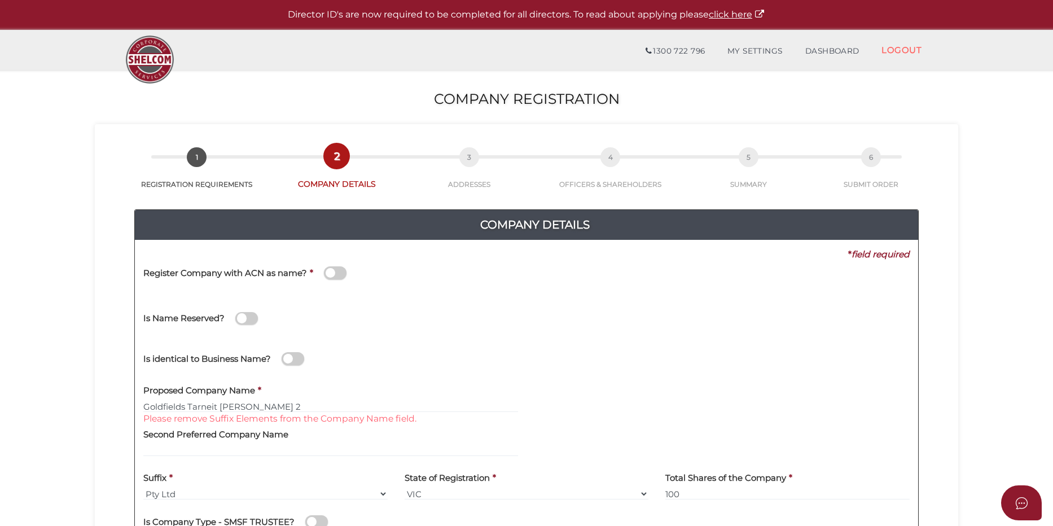
click at [285, 397] on div "Proposed Company Name * Goldfields Tarneit RV Finco 2 Please remove Suffix Elem…" at bounding box center [330, 395] width 375 height 36
click at [273, 401] on input "Goldfields Tarneit RV Finco 2" at bounding box center [330, 406] width 375 height 12
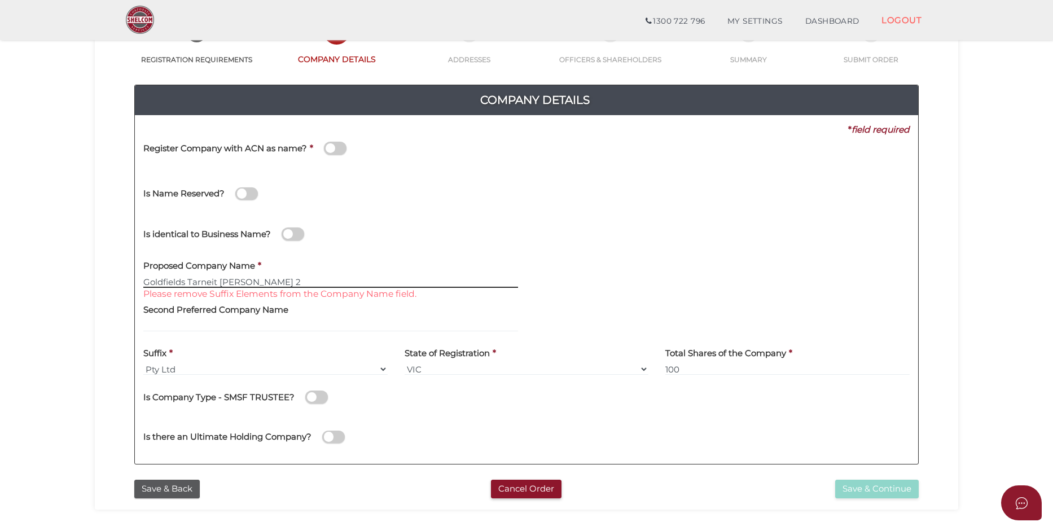
scroll to position [169, 0]
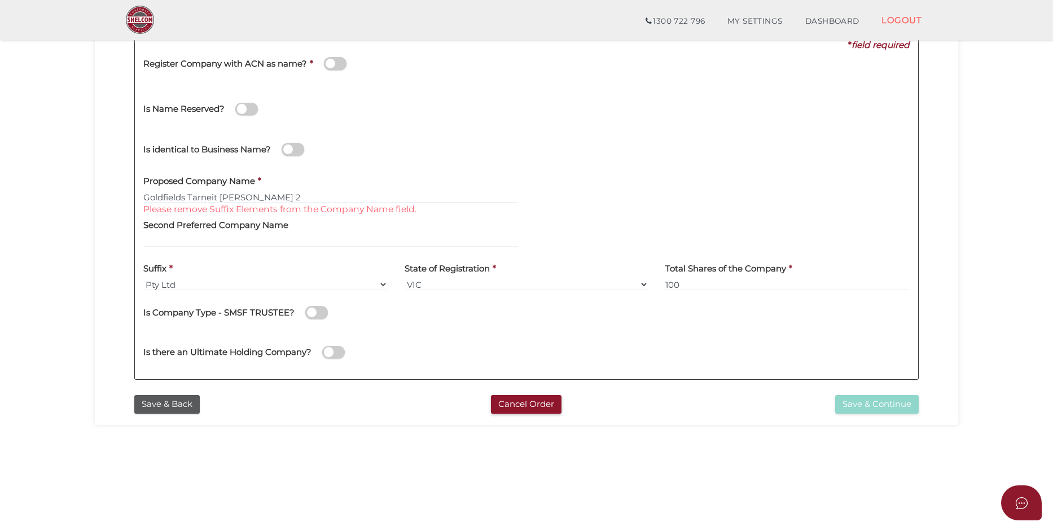
click at [414, 258] on label "State of Registration" at bounding box center [446, 267] width 85 height 23
click at [829, 394] on div "Save & Back Cancel Order Save & Continue" at bounding box center [526, 401] width 846 height 24
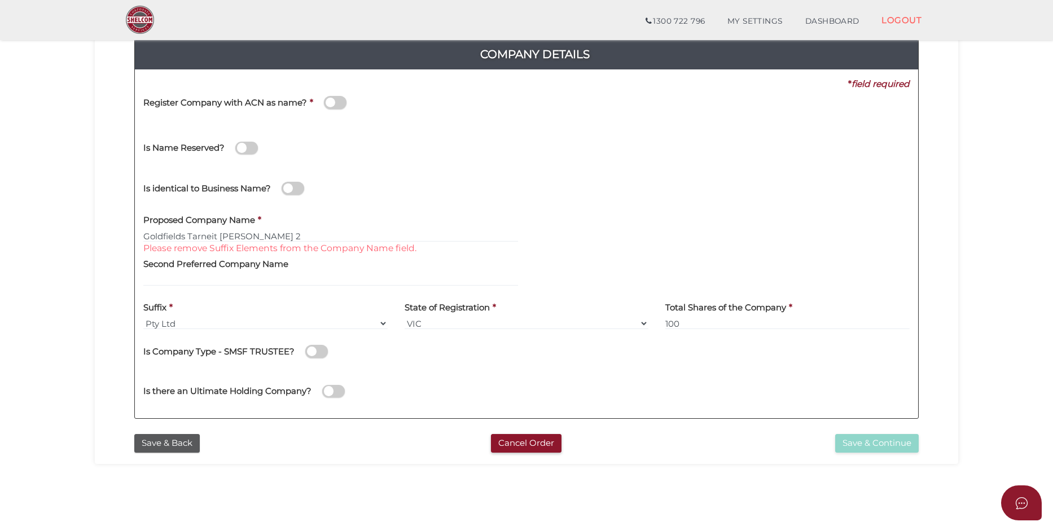
scroll to position [113, 0]
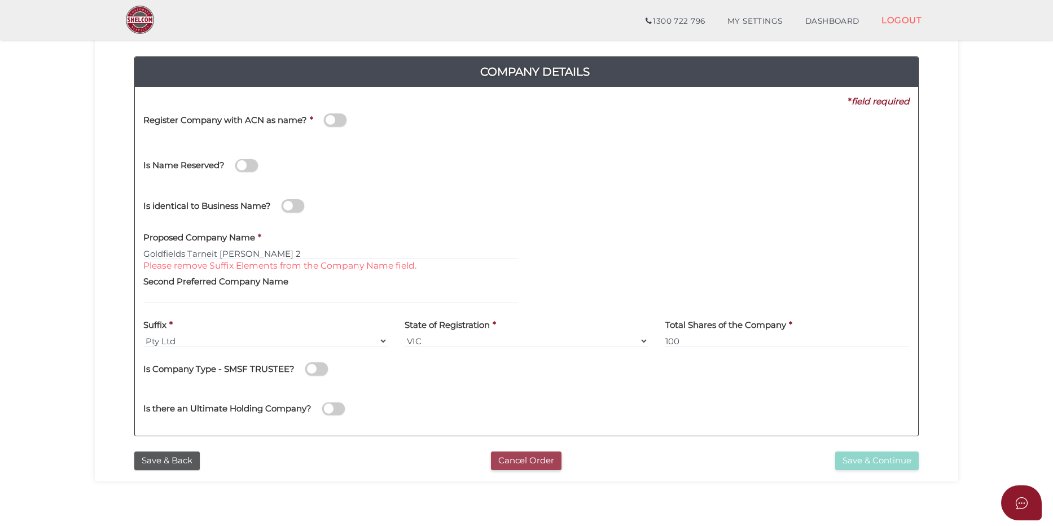
click at [526, 465] on button "Cancel Order" at bounding box center [526, 460] width 71 height 19
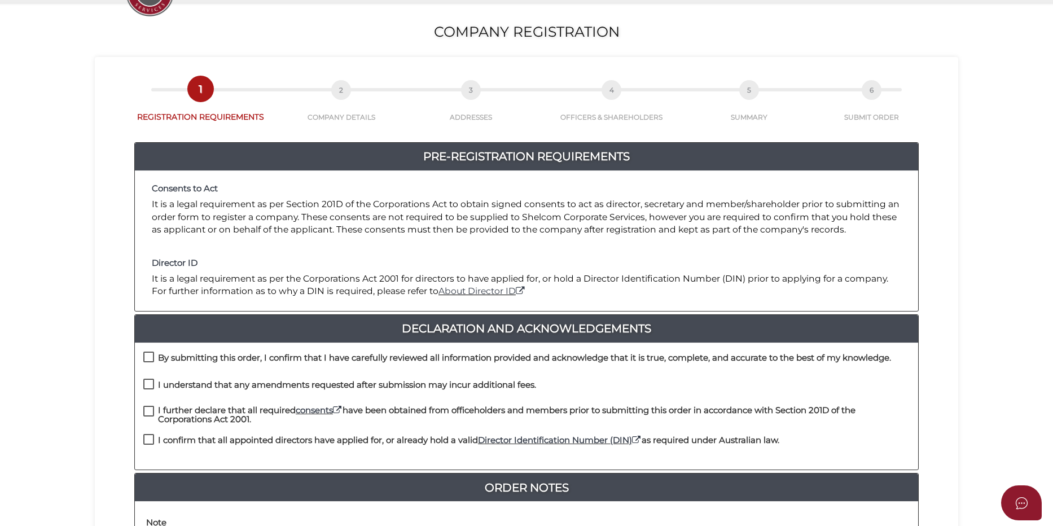
scroll to position [226, 0]
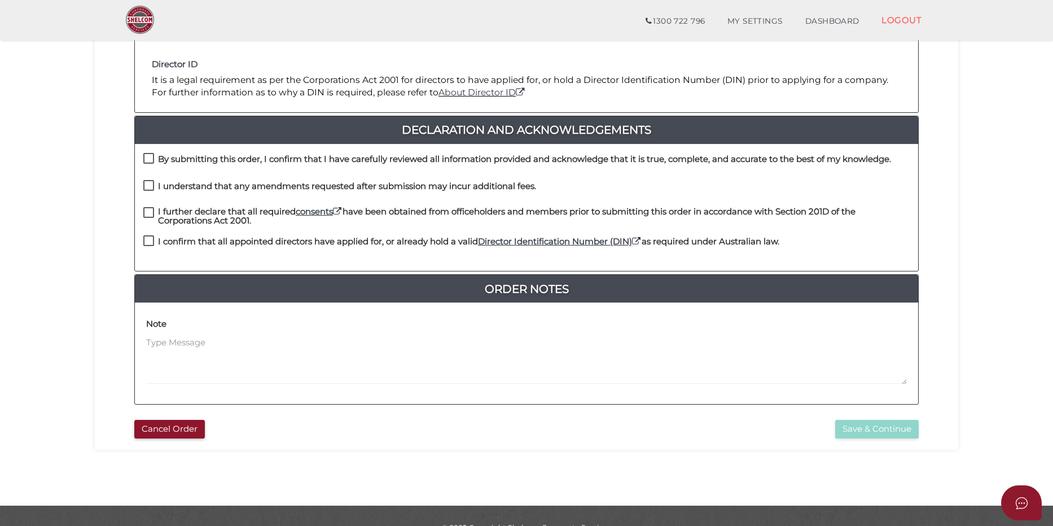
click at [146, 157] on label "By submitting this order, I confirm that I have carefully reviewed all informat…" at bounding box center [516, 162] width 747 height 14
checkbox input "true"
click at [149, 186] on label "I understand that any amendments requested after submission may incur additiona…" at bounding box center [339, 189] width 393 height 14
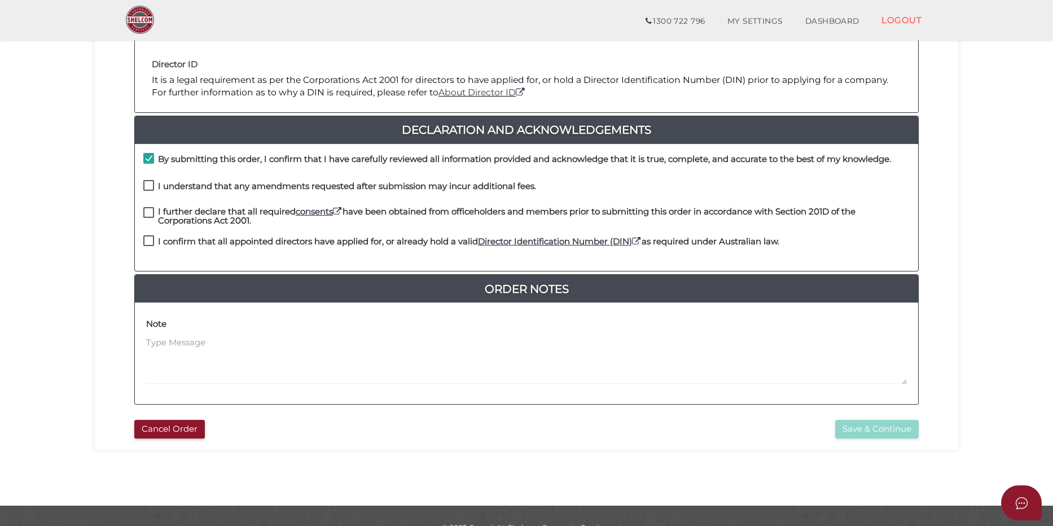
checkbox input "true"
click at [151, 214] on label "I further declare that all required consents have been obtained from officehold…" at bounding box center [526, 214] width 766 height 14
checkbox input "true"
click at [151, 241] on label "I confirm that all appointed directors have applied for, or already hold a vali…" at bounding box center [461, 244] width 636 height 14
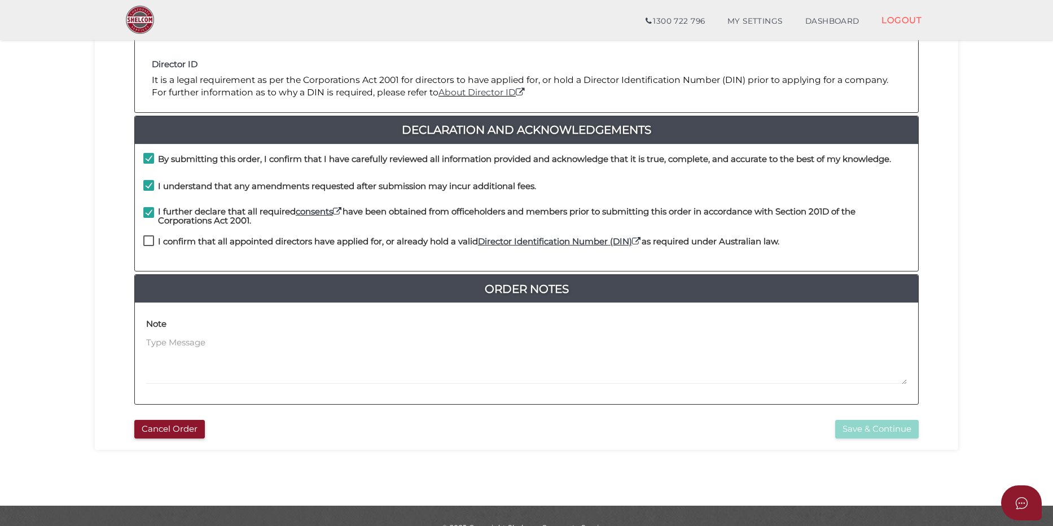
checkbox input "true"
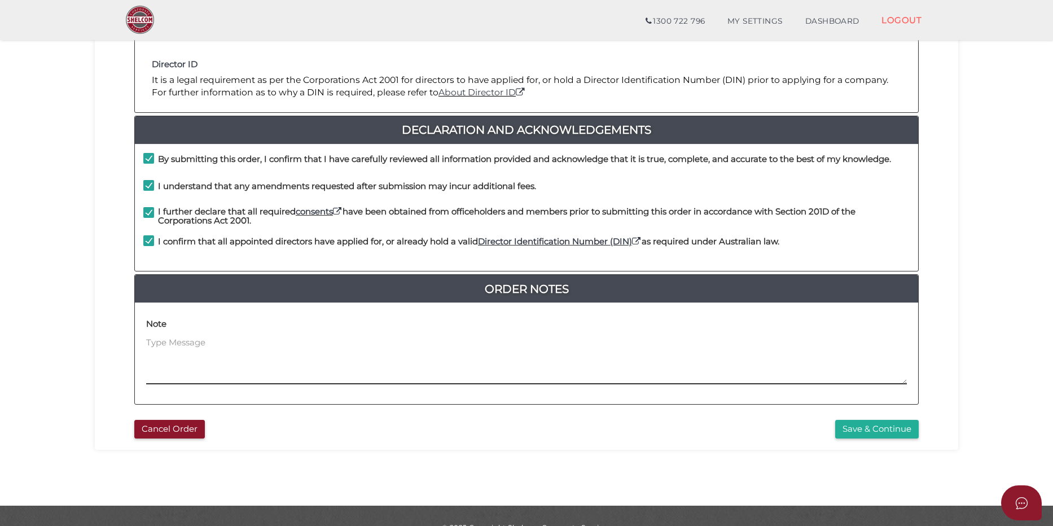
click at [186, 341] on textarea at bounding box center [526, 360] width 760 height 49
type textarea "The company will use its own constitution which it will send separately to Shel…"
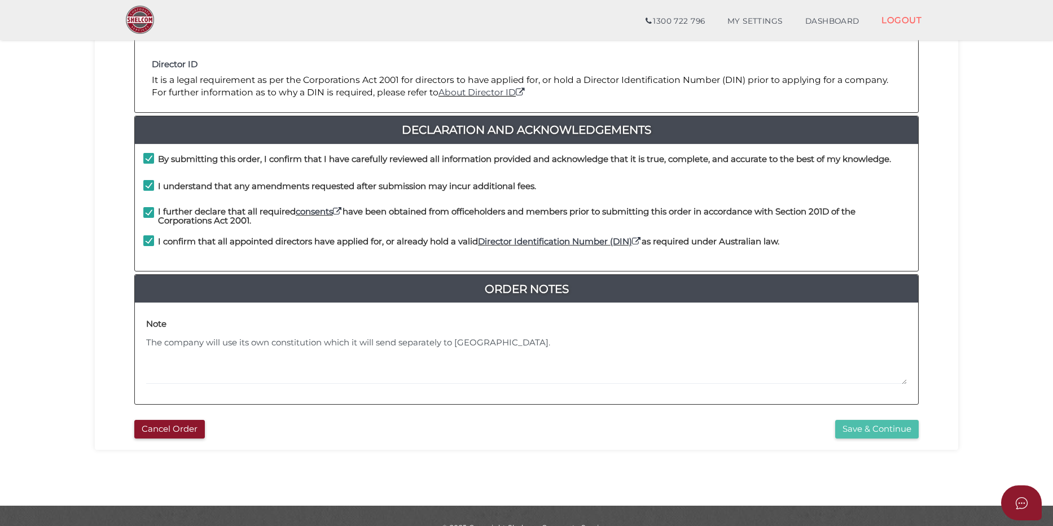
click at [896, 428] on button "Save & Continue" at bounding box center [876, 429] width 83 height 19
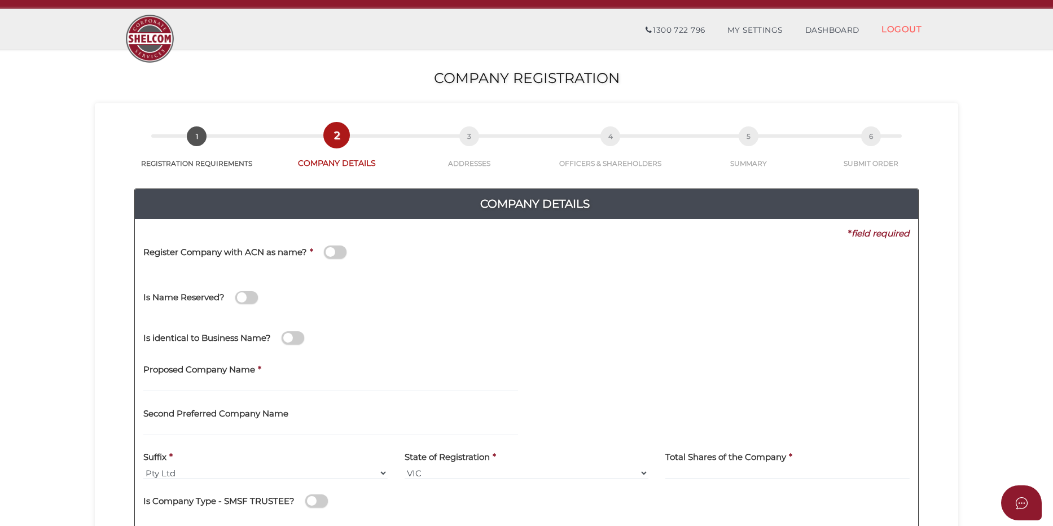
scroll to position [56, 0]
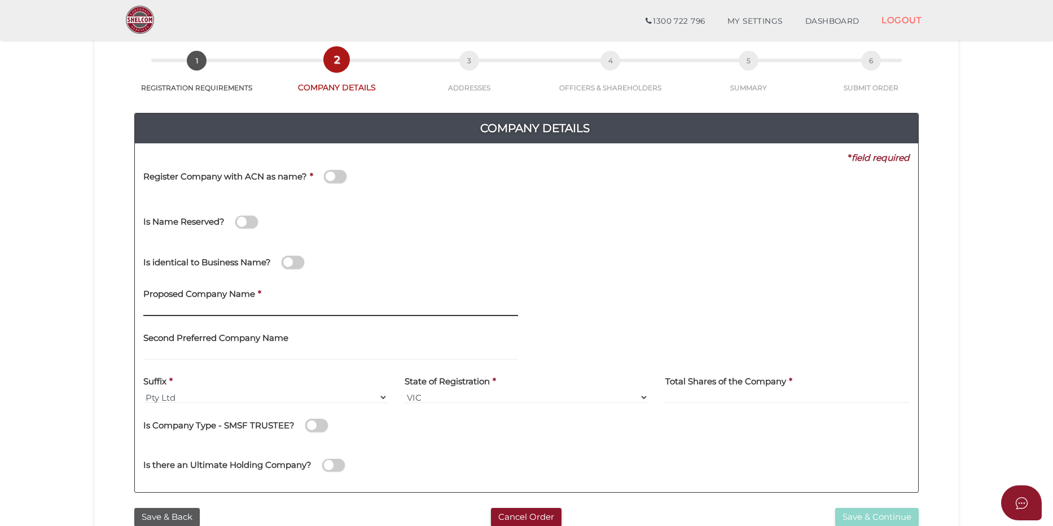
click at [214, 309] on input "text" at bounding box center [330, 310] width 375 height 12
click at [174, 307] on input "text" at bounding box center [330, 310] width 375 height 12
paste input "Goldfields Tarneit [PERSON_NAME] 2"
type input "Goldfields Tarneit [PERSON_NAME] 2"
click at [432, 319] on div "Proposed Company Name * Goldfields Tarneit [PERSON_NAME] 2" at bounding box center [331, 303] width 392 height 44
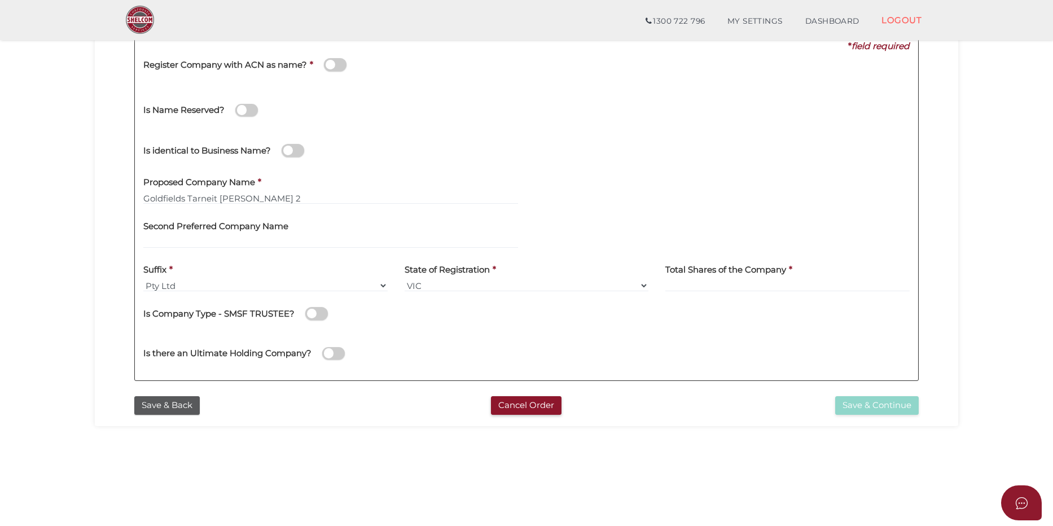
scroll to position [169, 0]
click at [723, 280] on input at bounding box center [787, 284] width 244 height 12
type input "100"
click at [752, 348] on div "Is there an Ultimate Holding Company?" at bounding box center [526, 351] width 783 height 40
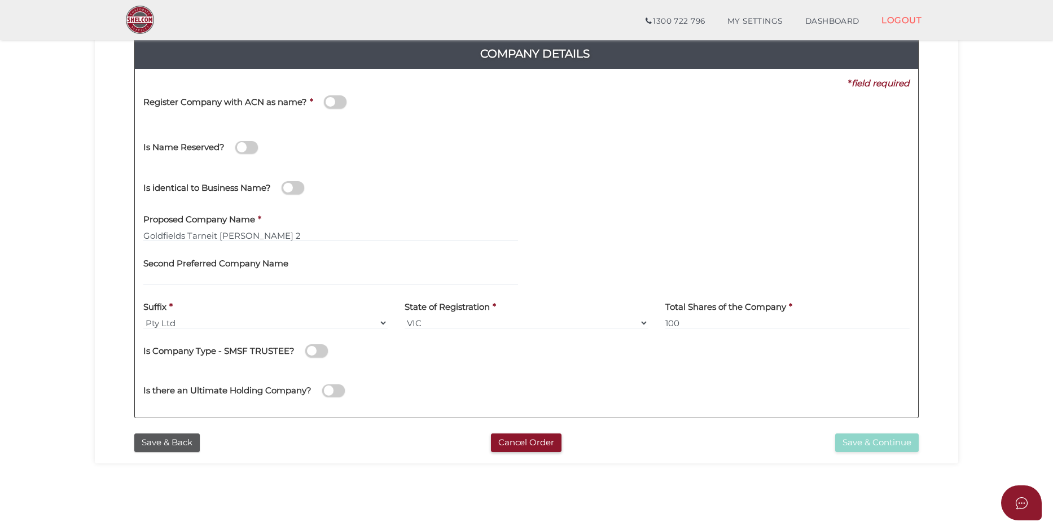
scroll to position [113, 0]
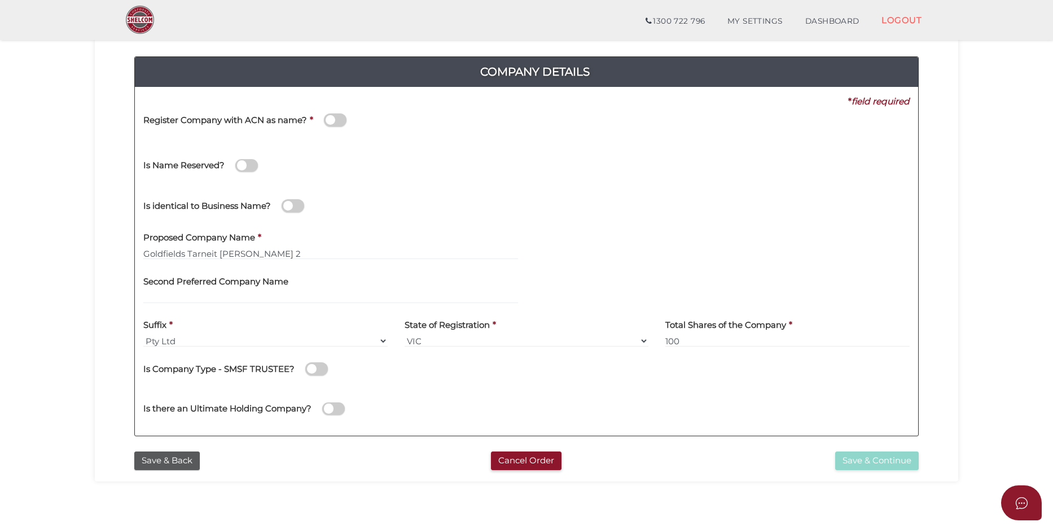
drag, startPoint x: 828, startPoint y: 456, endPoint x: 690, endPoint y: 371, distance: 161.4
click at [828, 456] on div "Save & Continue" at bounding box center [793, 460] width 267 height 19
click at [340, 118] on span at bounding box center [335, 119] width 23 height 13
click at [0, 0] on input "checkbox" at bounding box center [0, 0] width 0 height 0
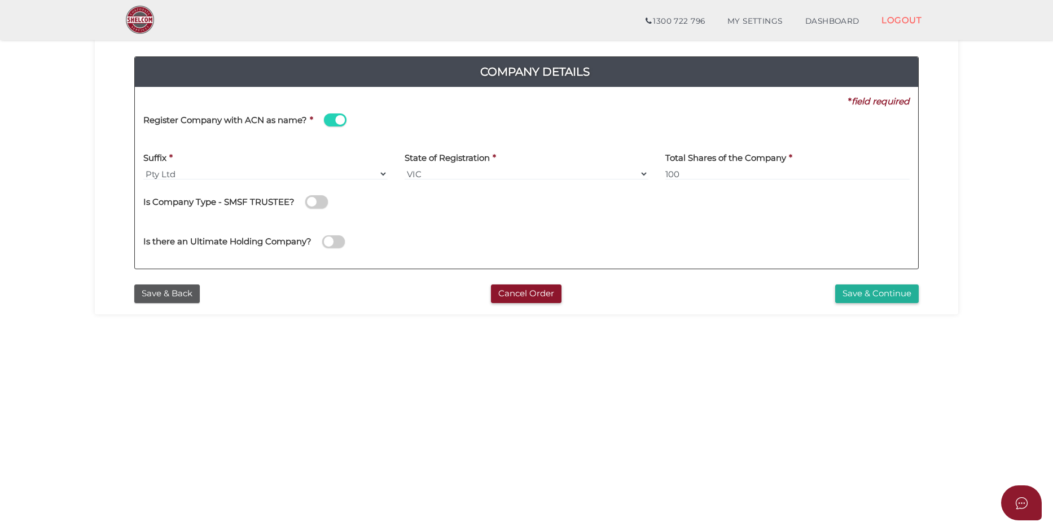
click at [341, 121] on span at bounding box center [335, 119] width 23 height 13
click at [0, 0] on input "checkbox" at bounding box center [0, 0] width 0 height 0
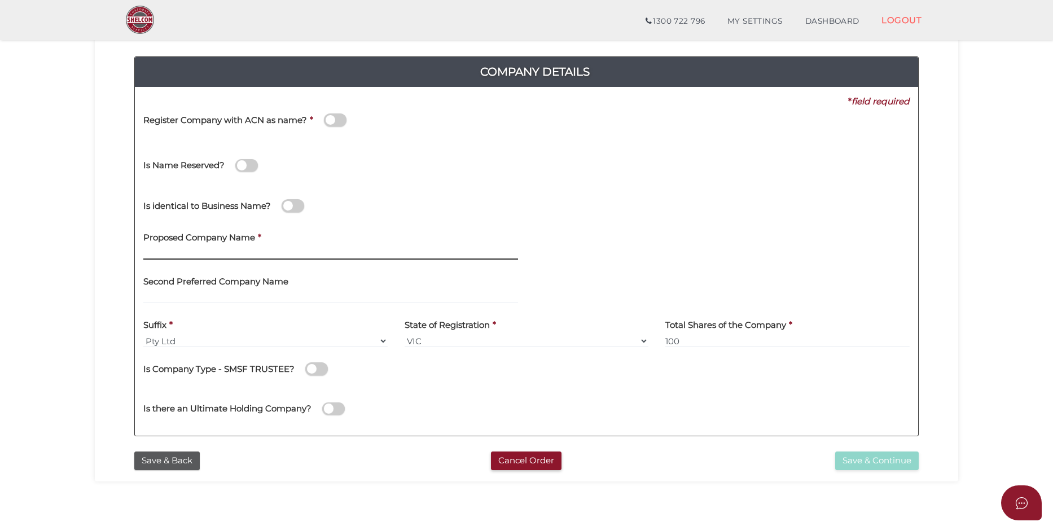
click at [248, 258] on input "text" at bounding box center [330, 253] width 375 height 12
click at [316, 260] on input "text" at bounding box center [330, 253] width 375 height 12
paste input "Goldfields Tarneit RV Finco 2"
type input "Goldfields Tarneit RV Finco 2"
click at [459, 367] on div "Is Company Type - SMSF TRUSTEE?" at bounding box center [526, 366] width 766 height 23
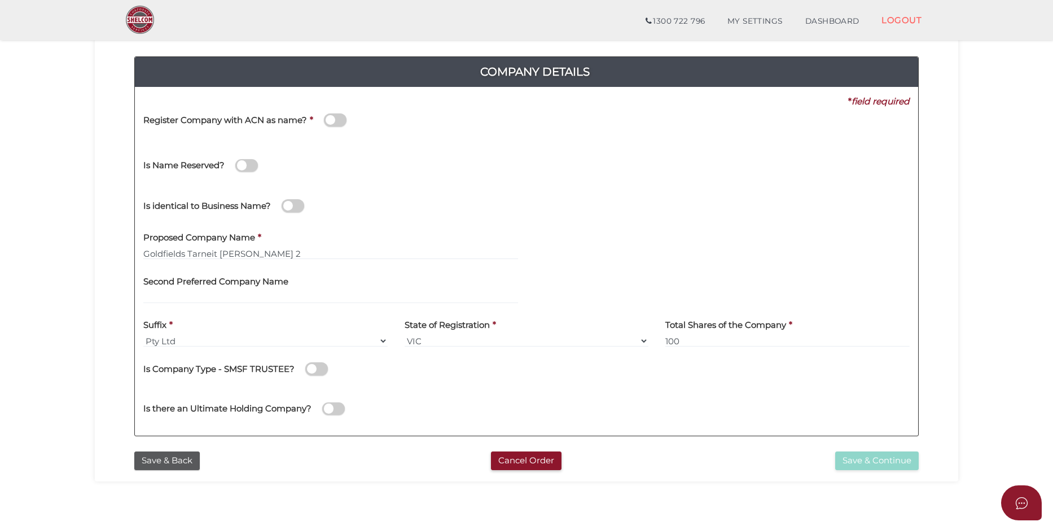
click at [276, 133] on div "Register Company with ACN as name? *" at bounding box center [339, 122] width 392 height 28
click at [288, 249] on input "Goldfields Tarneit RV Finco 2" at bounding box center [330, 253] width 375 height 12
click at [266, 274] on label "Second Preferred Company Name" at bounding box center [215, 279] width 145 height 23
click at [465, 172] on div "Is Name Reserved?" at bounding box center [339, 160] width 392 height 32
click at [335, 115] on span at bounding box center [335, 119] width 23 height 13
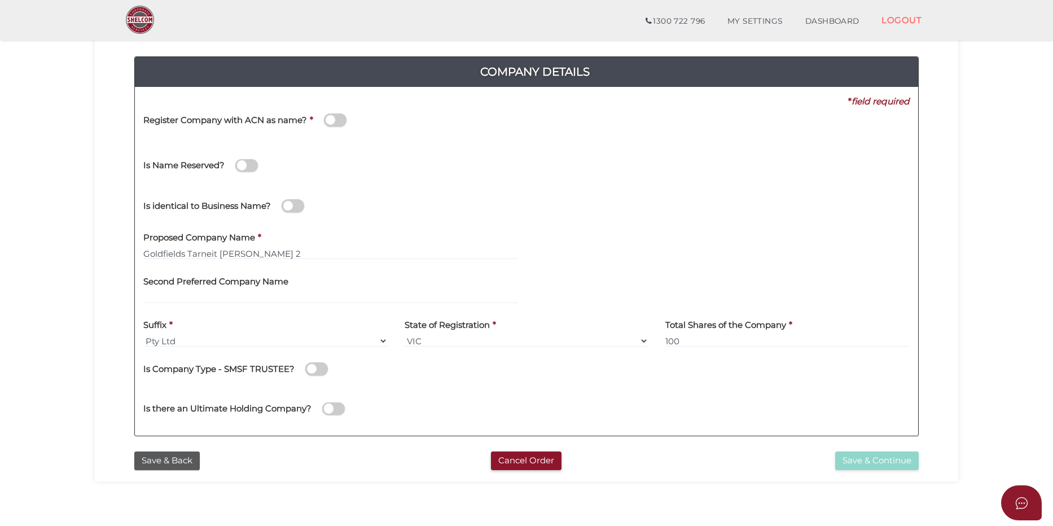
click at [0, 0] on input "checkbox" at bounding box center [0, 0] width 0 height 0
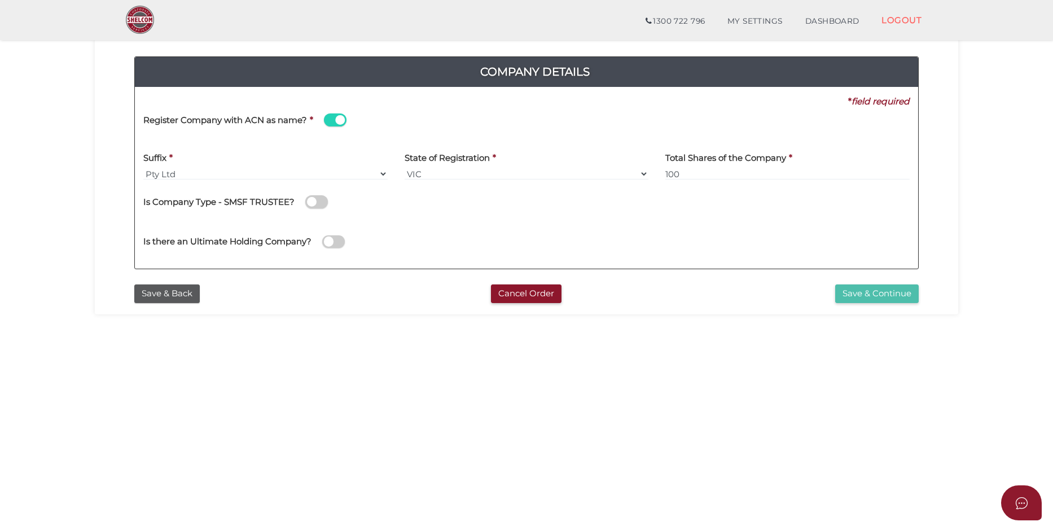
click at [861, 294] on button "Save & Continue" at bounding box center [876, 293] width 83 height 19
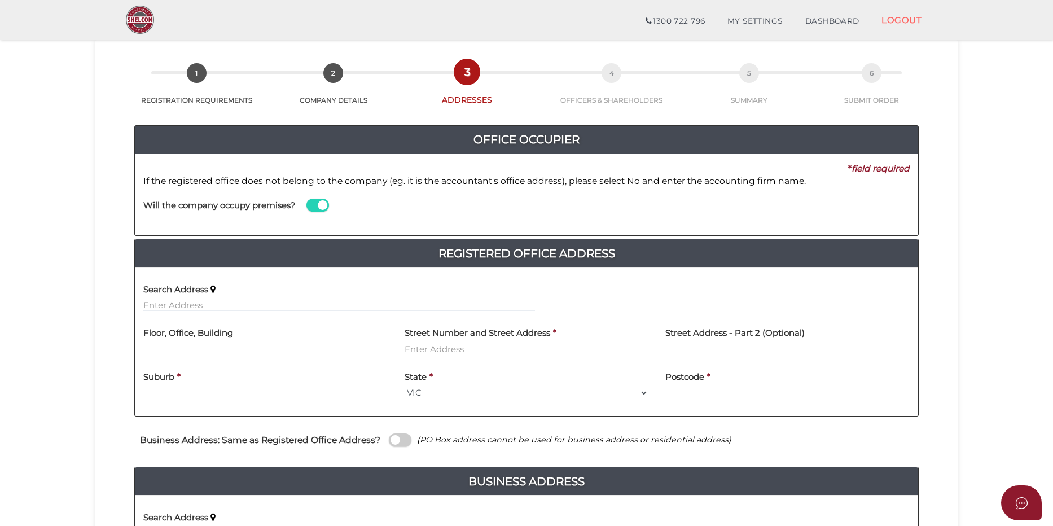
scroll to position [113, 0]
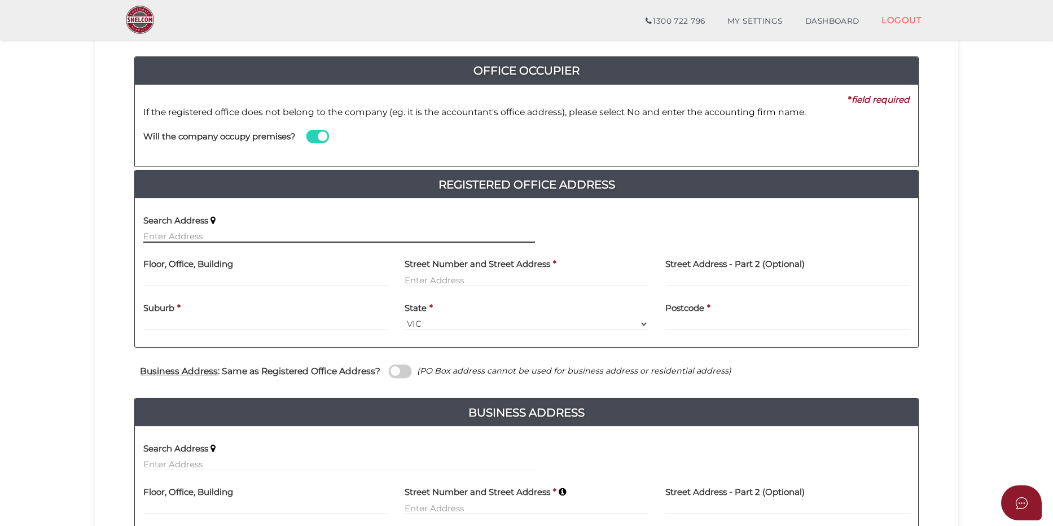
click at [282, 231] on input "text" at bounding box center [339, 236] width 392 height 12
click at [217, 232] on input "text" at bounding box center [339, 236] width 392 height 12
paste input "[STREET_ADDRESS]"
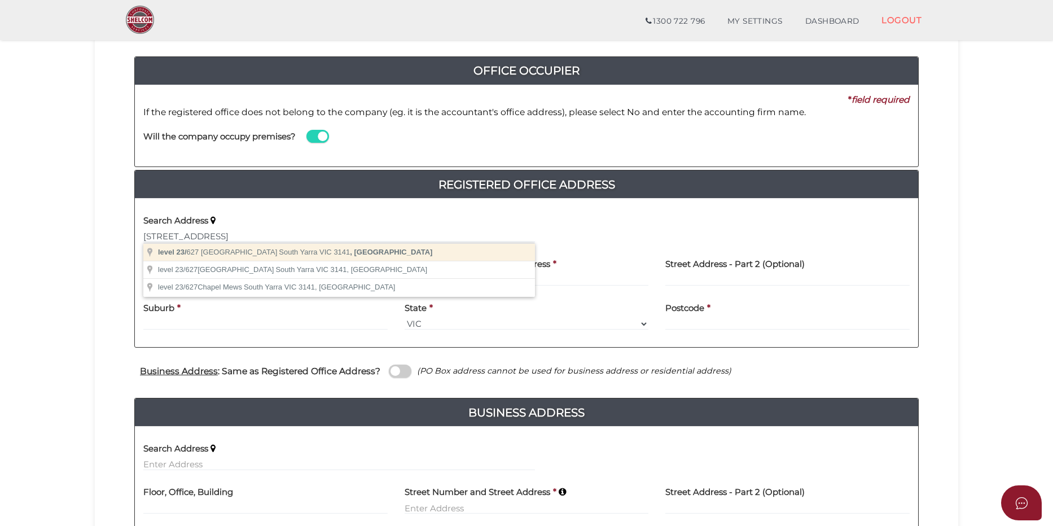
type input "level [STREET_ADDRESS]"
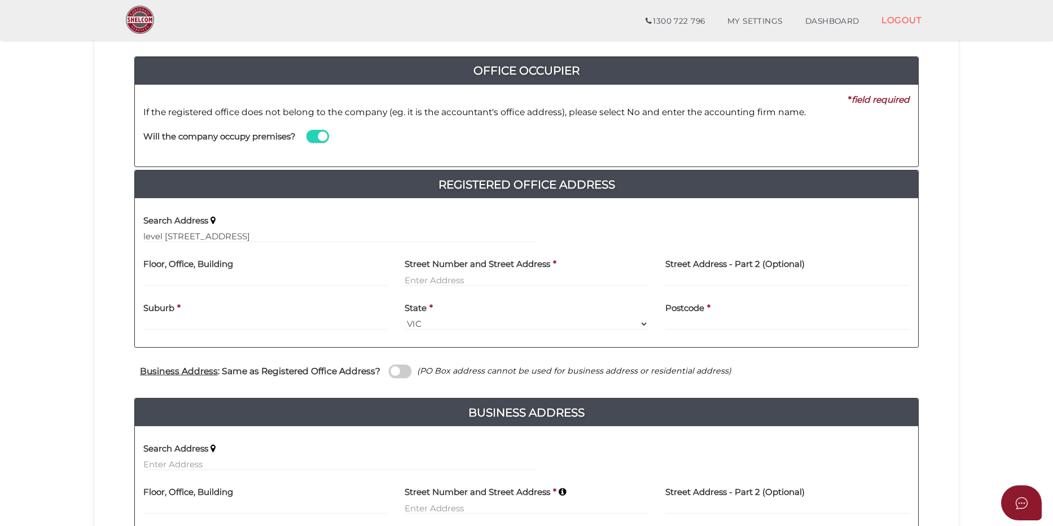
type input "level 23"
type input "[STREET_ADDRESS]"
type input "South Yarra"
select select "VIC"
type input "3141"
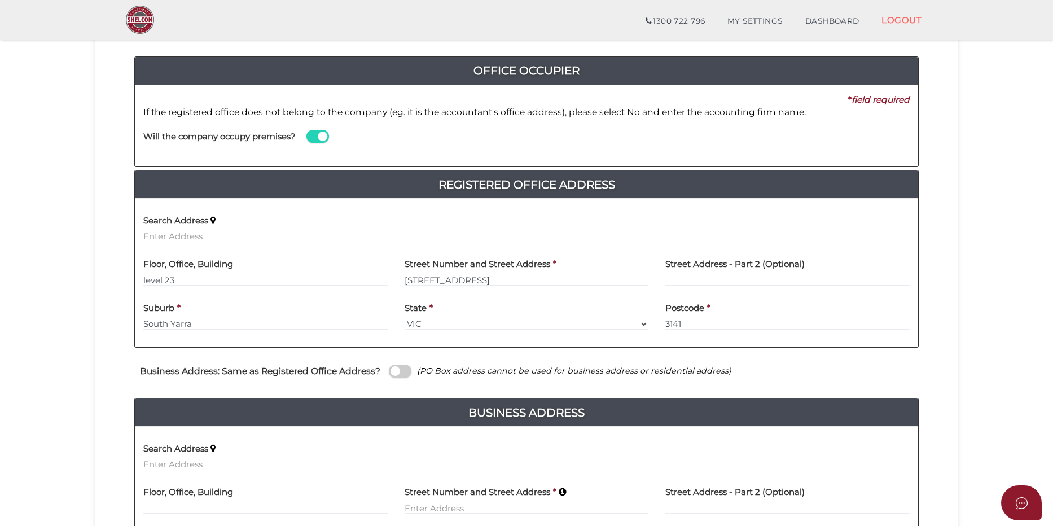
click at [192, 269] on h4 "Floor, Office, Building" at bounding box center [188, 265] width 90 height 10
drag, startPoint x: 143, startPoint y: 278, endPoint x: 171, endPoint y: 261, distance: 33.1
click at [143, 278] on div "Floor, Office, Building level 23" at bounding box center [265, 273] width 261 height 44
click at [141, 279] on div "Floor, Office, Building level 23" at bounding box center [265, 273] width 261 height 44
click at [145, 279] on input "level 23" at bounding box center [265, 280] width 244 height 12
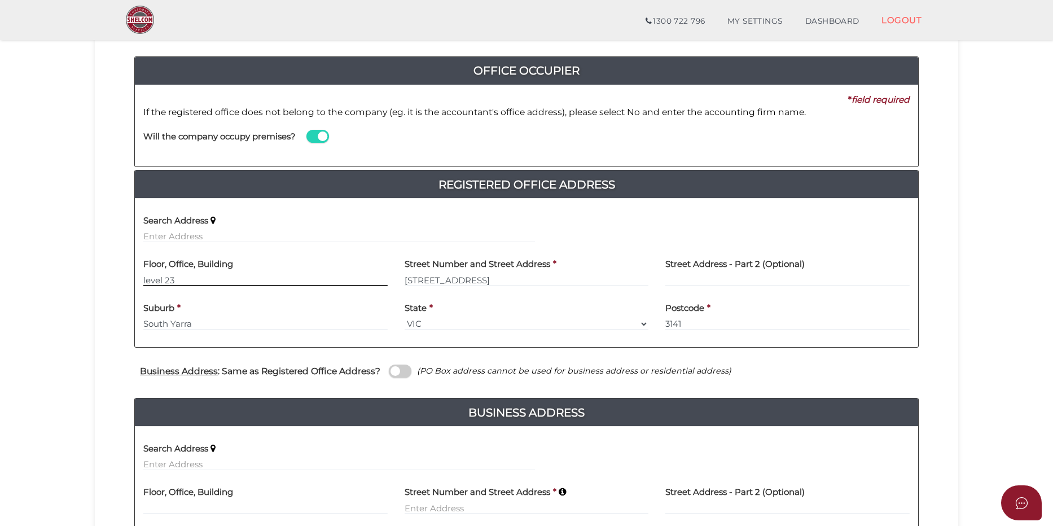
paste input "C/- Goldfields Group"
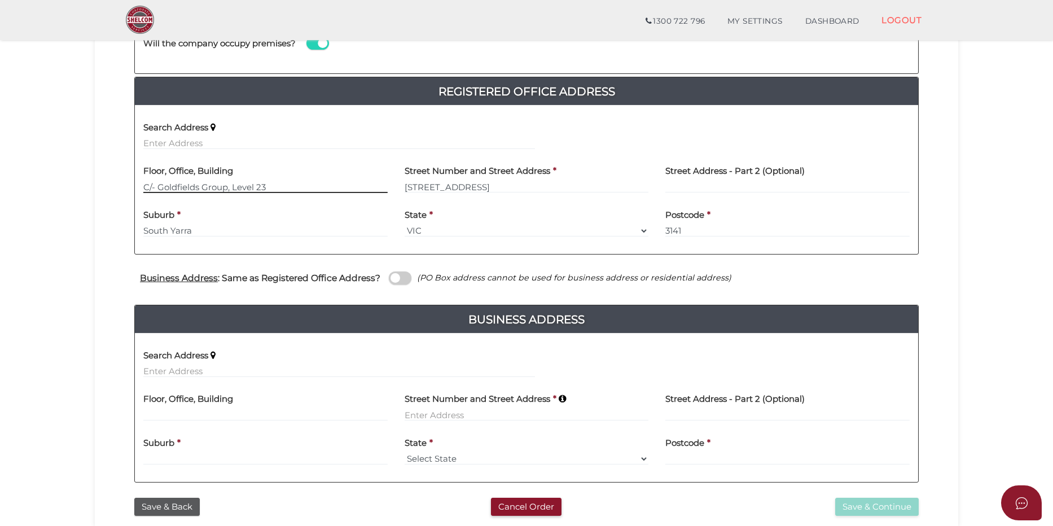
scroll to position [226, 0]
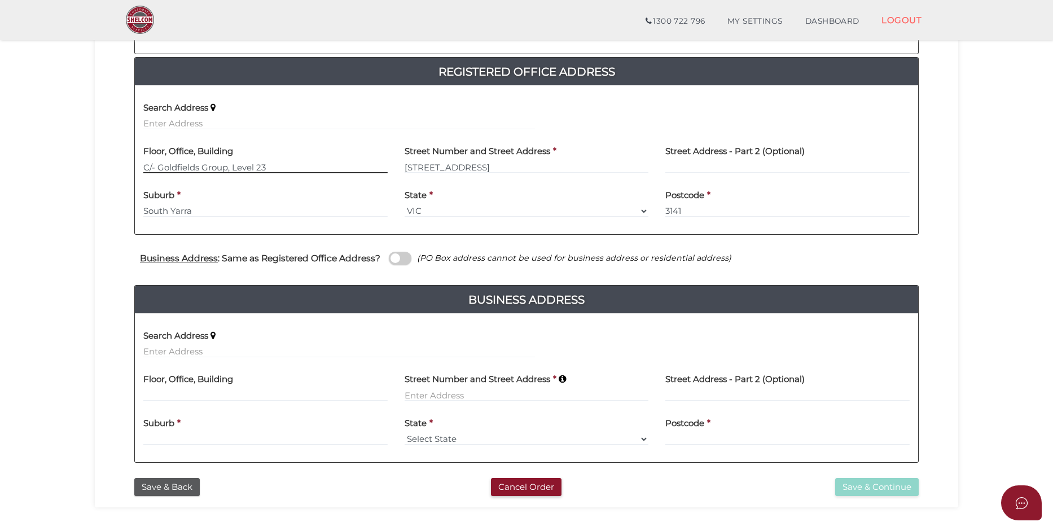
type input "C/- Goldfields Group, Level 23"
click at [403, 260] on span at bounding box center [400, 258] width 23 height 13
click at [0, 0] on input "checkbox" at bounding box center [0, 0] width 0 height 0
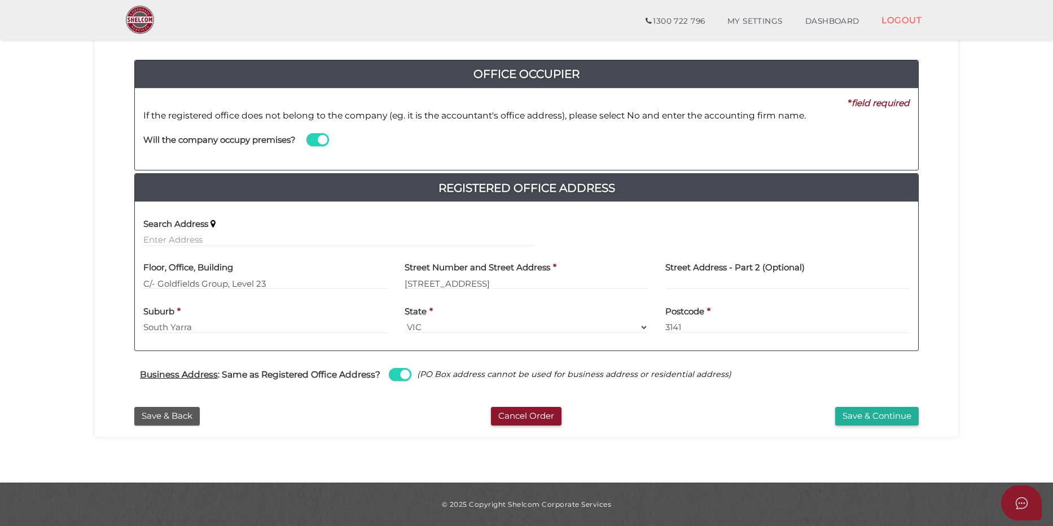
scroll to position [53, 0]
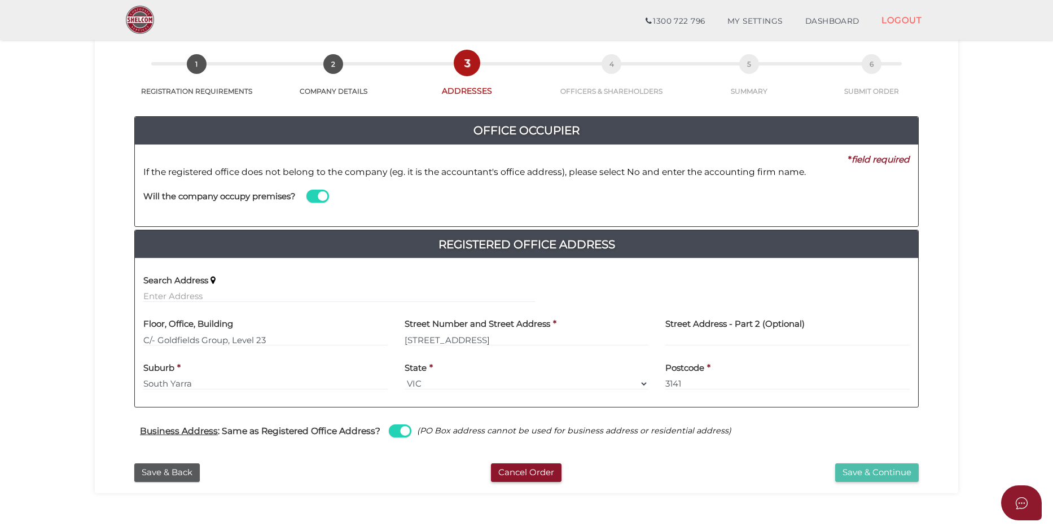
click at [861, 477] on button "Save & Continue" at bounding box center [876, 472] width 83 height 19
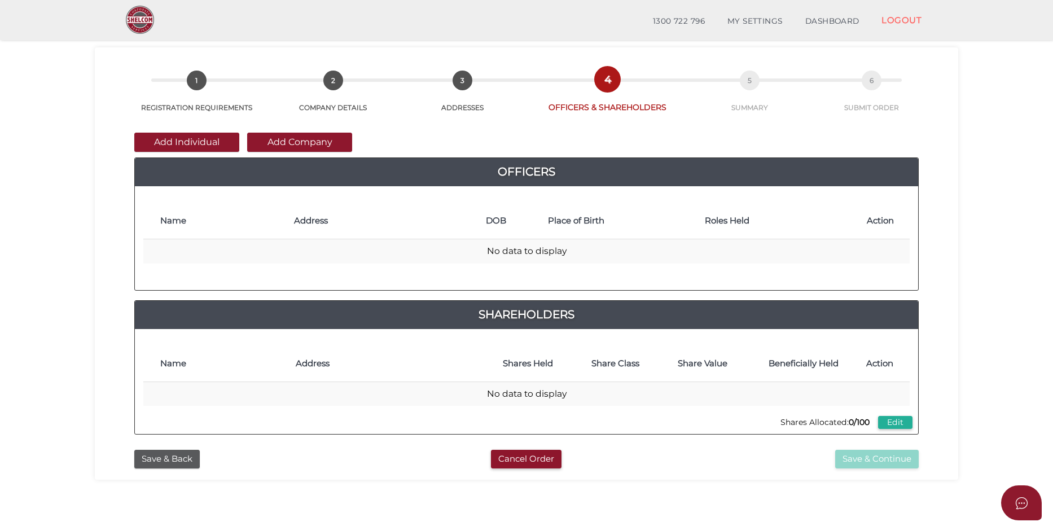
scroll to position [56, 0]
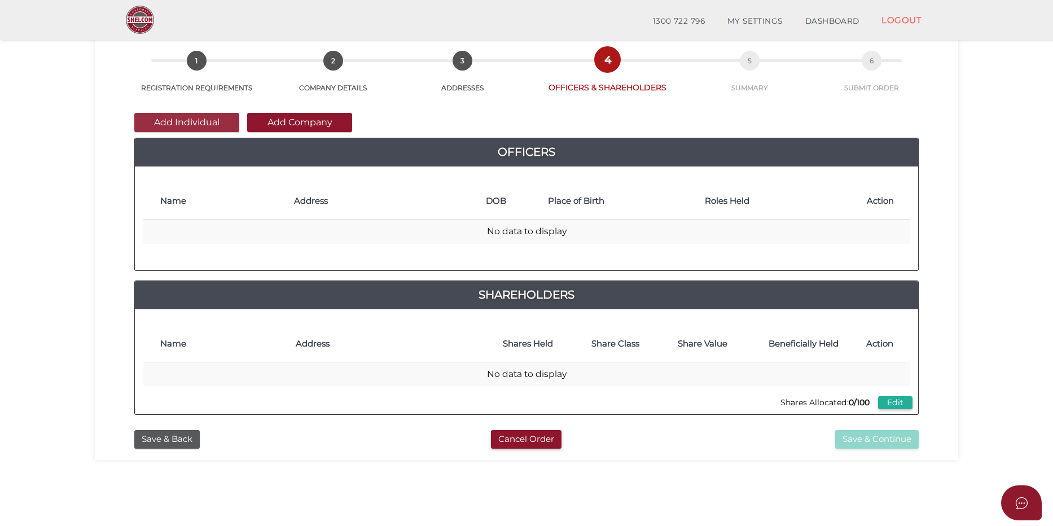
click at [209, 121] on button "Add Individual" at bounding box center [186, 122] width 105 height 19
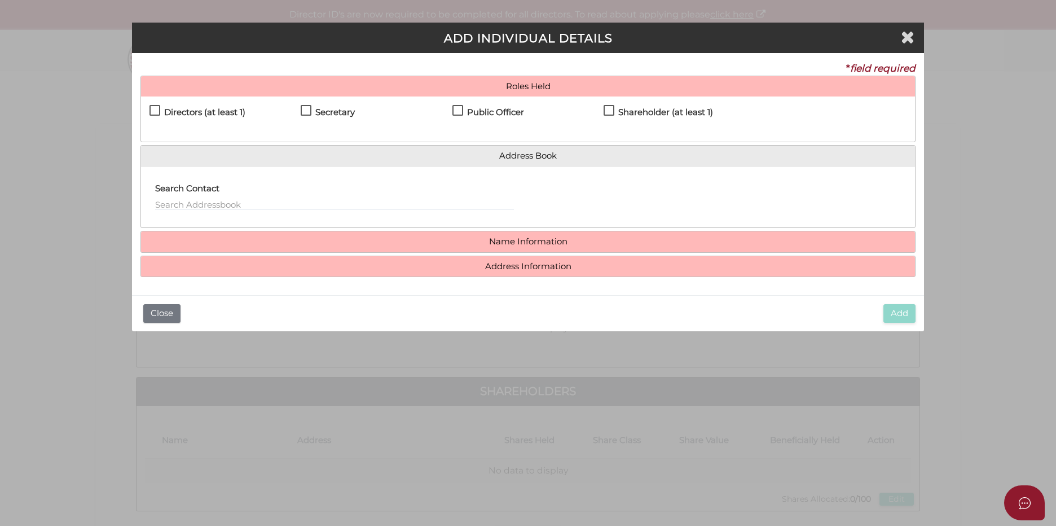
click at [155, 111] on label "Directors (at least 1)" at bounding box center [197, 115] width 96 height 14
checkbox input "true"
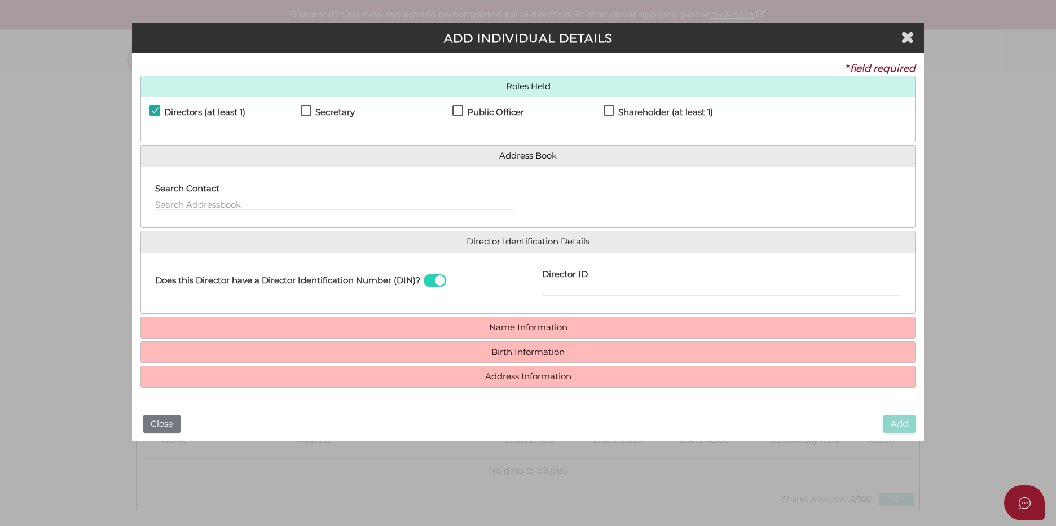
drag, startPoint x: 308, startPoint y: 107, endPoint x: 320, endPoint y: 108, distance: 12.5
click at [310, 108] on label "Secretary" at bounding box center [328, 115] width 54 height 14
checkbox input "true"
click at [459, 109] on label "Public Officer" at bounding box center [488, 115] width 72 height 14
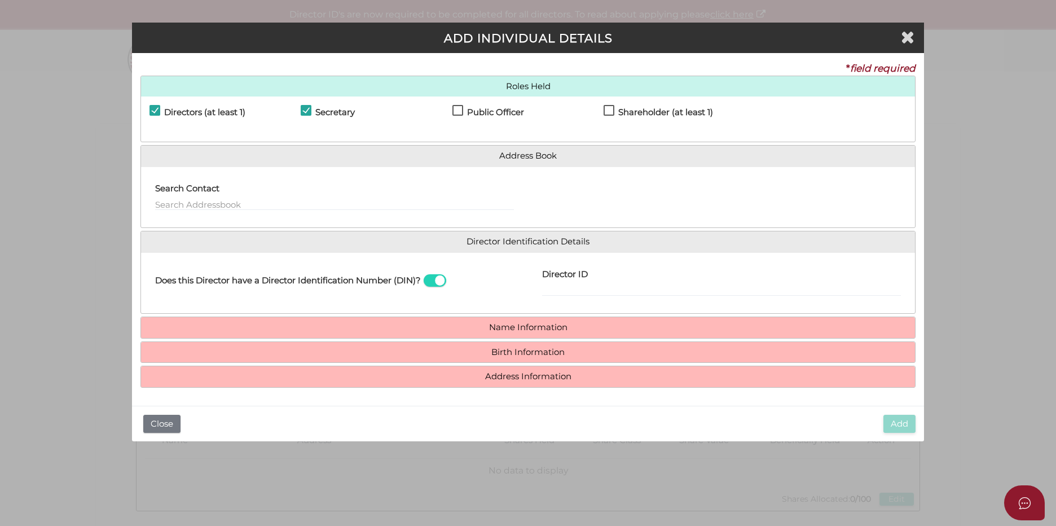
checkbox input "true"
click at [586, 288] on input "Director ID" at bounding box center [721, 290] width 359 height 12
paste input "036 68945 56146"
click at [564, 291] on input "036 68945 56146" at bounding box center [721, 290] width 359 height 12
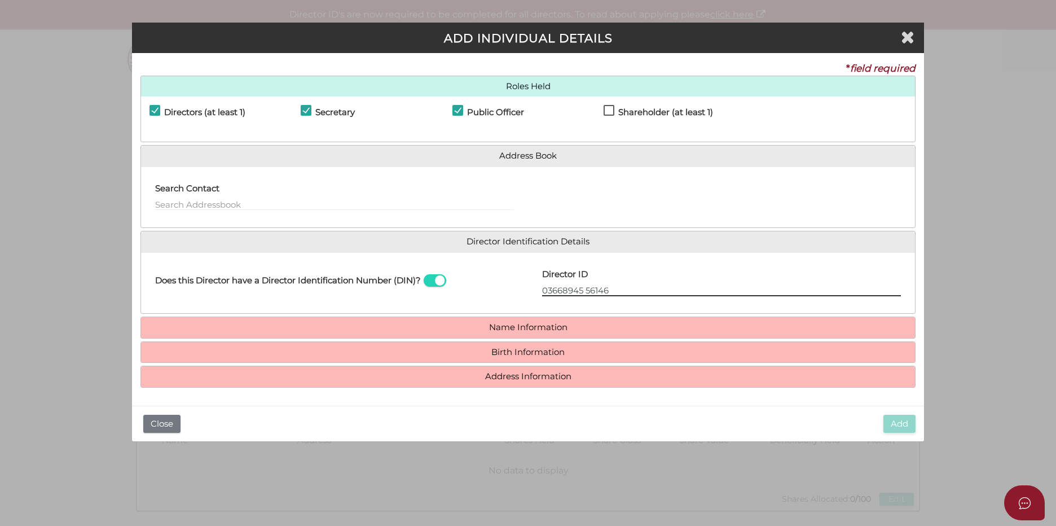
click at [587, 289] on input "03668945 56146" at bounding box center [721, 290] width 359 height 12
type input "0366894556146"
click at [562, 335] on h4 "Name Information" at bounding box center [528, 327] width 774 height 21
click at [546, 335] on h4 "Name Information" at bounding box center [528, 327] width 774 height 21
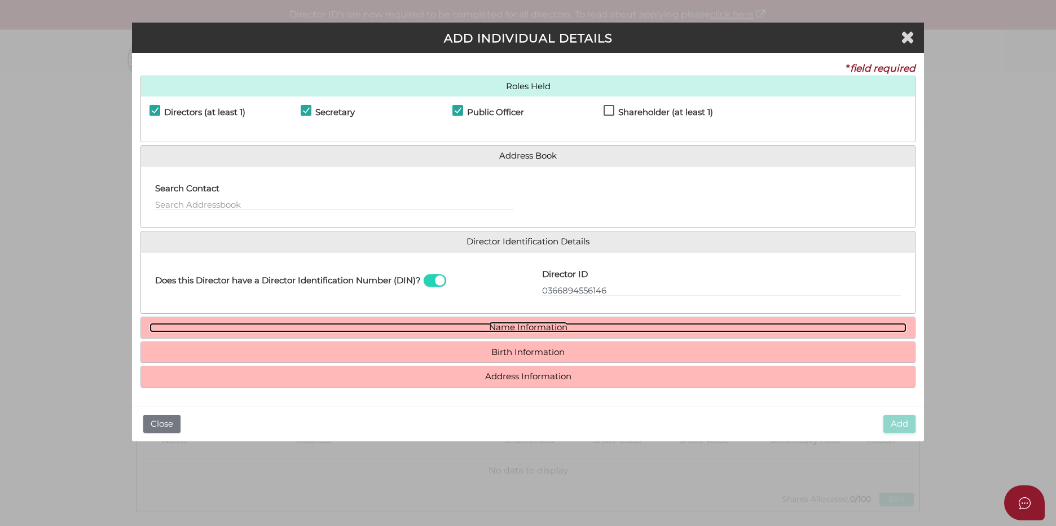
click at [544, 330] on link "Name Information" at bounding box center [527, 328] width 757 height 10
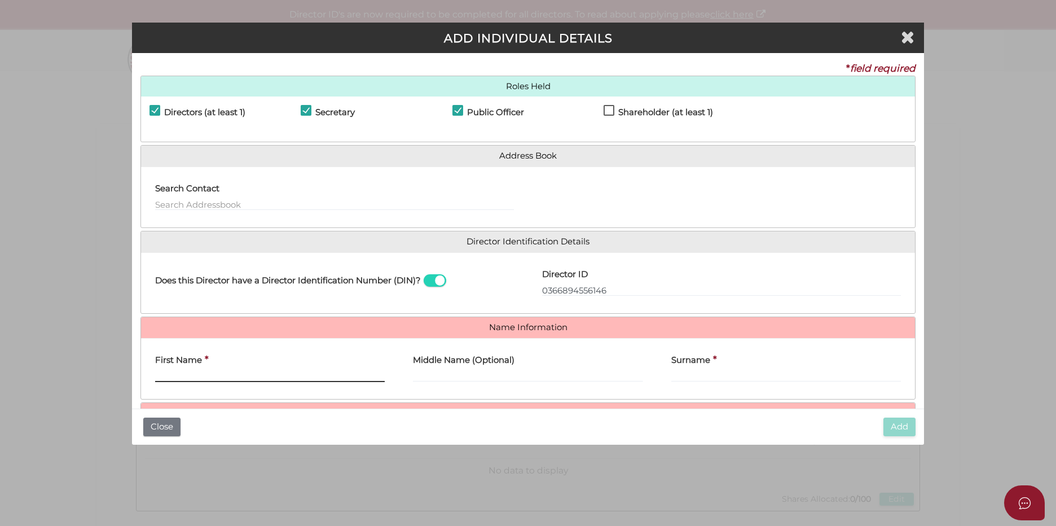
click at [350, 374] on input "First Name" at bounding box center [270, 376] width 230 height 12
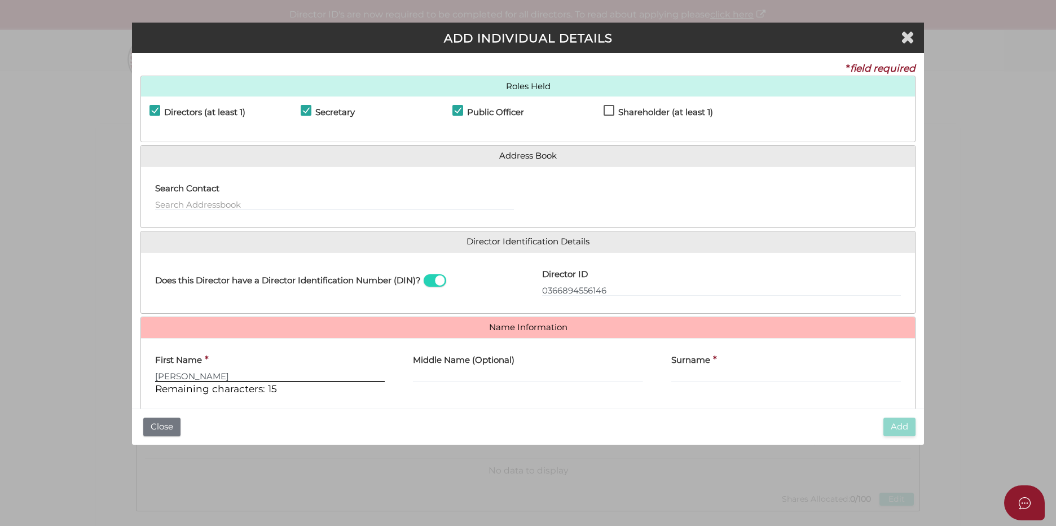
type input "Marco"
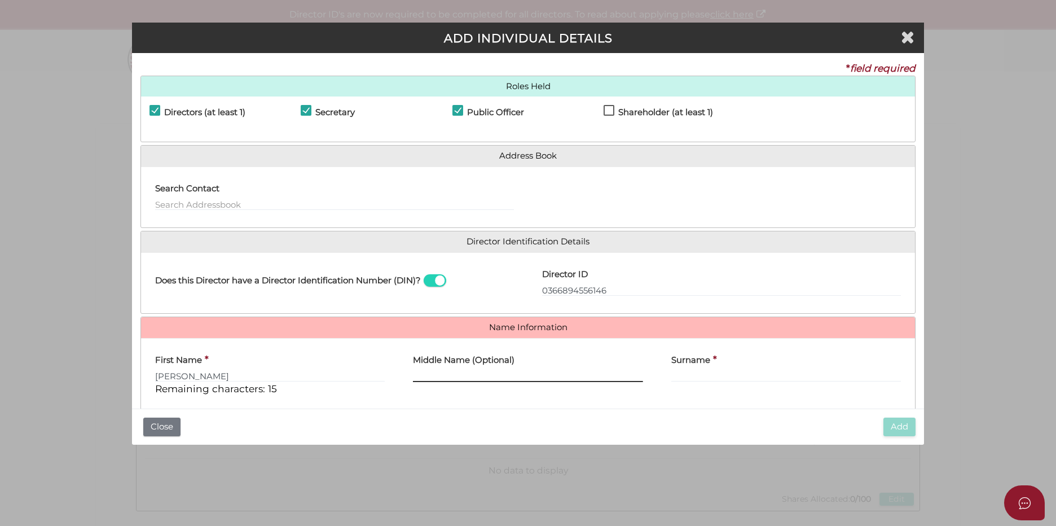
click at [465, 373] on input "Middle Name (Optional)" at bounding box center [528, 376] width 230 height 12
paste input "Anthony"
type input "Anthony"
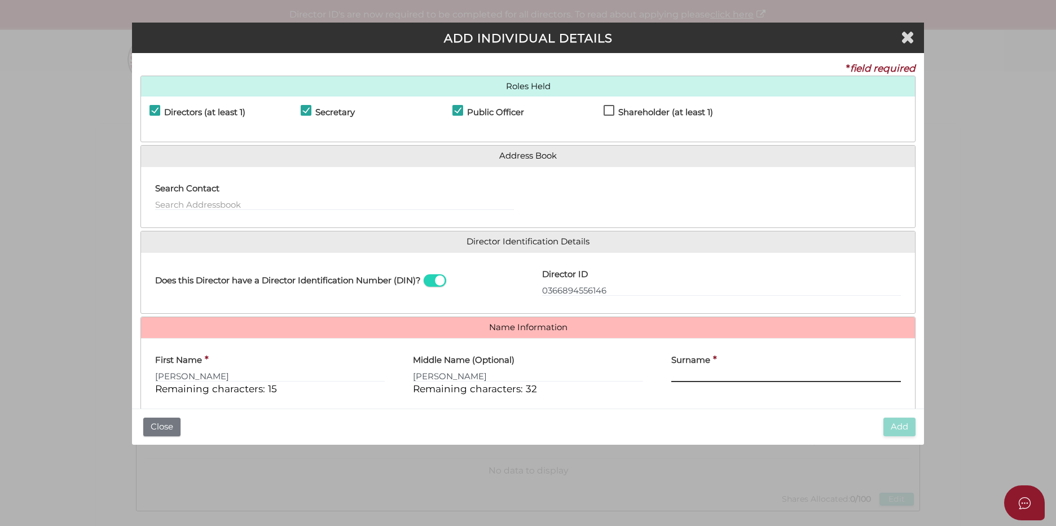
click at [683, 375] on input "Surname" at bounding box center [786, 376] width 230 height 12
paste input "Gattino"
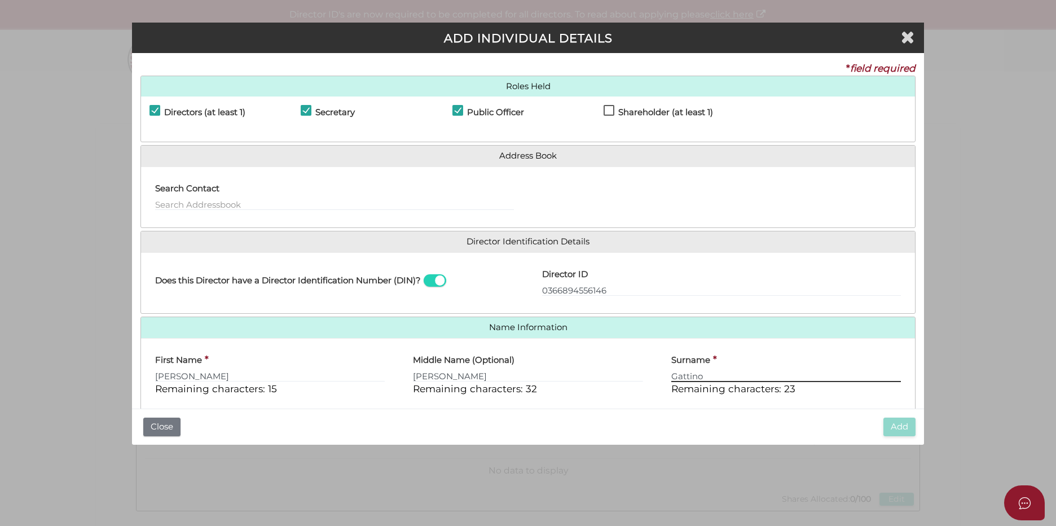
scroll to position [56, 0]
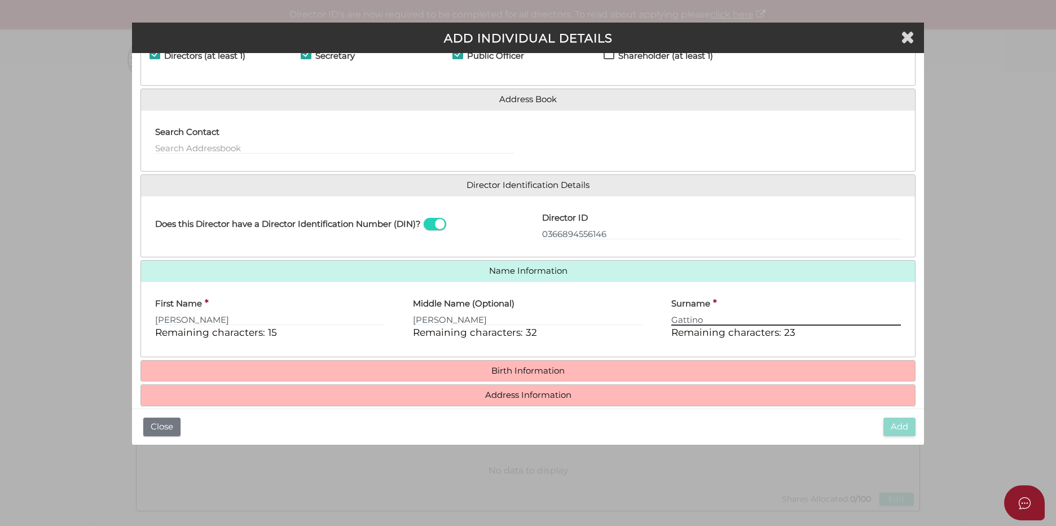
type input "Gattino"
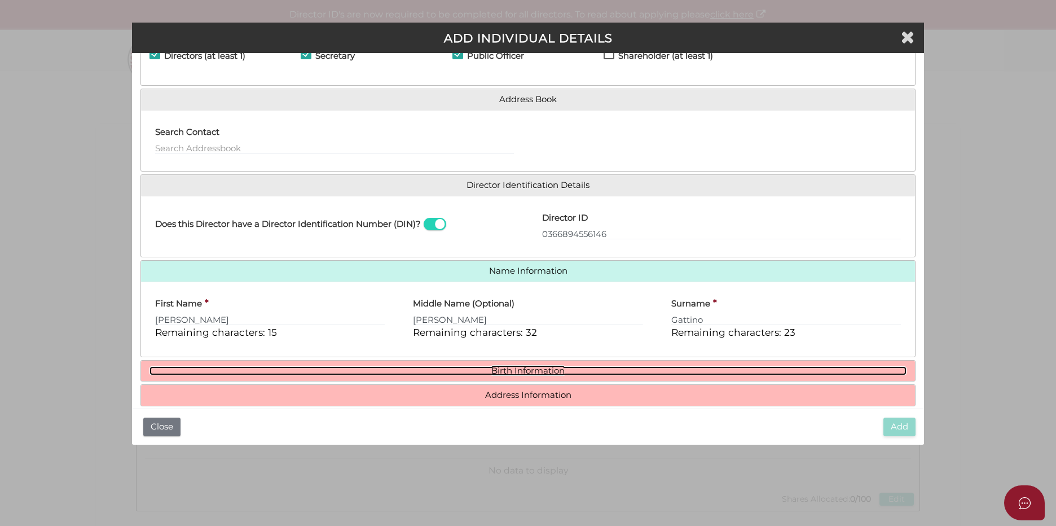
click at [522, 373] on link "Birth Information" at bounding box center [527, 371] width 757 height 10
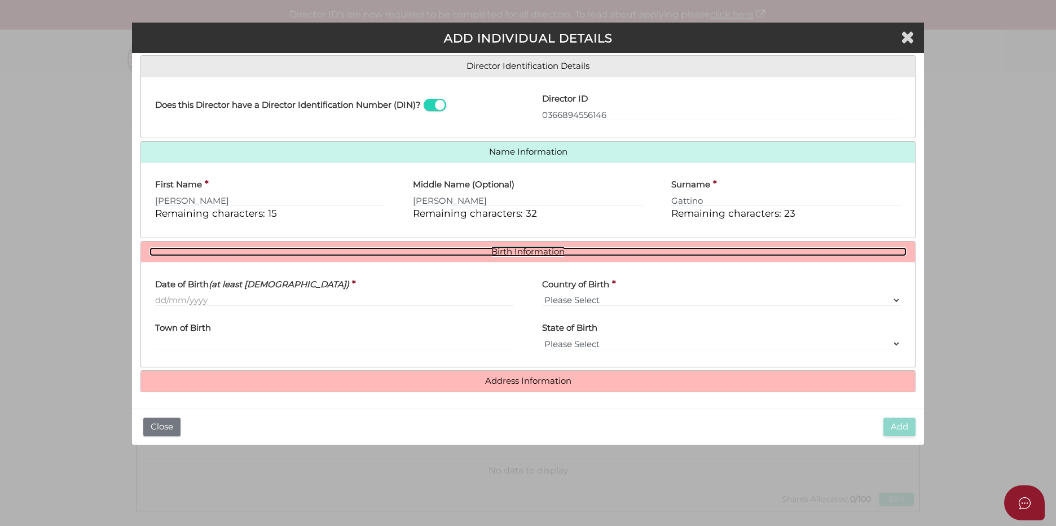
scroll to position [177, 0]
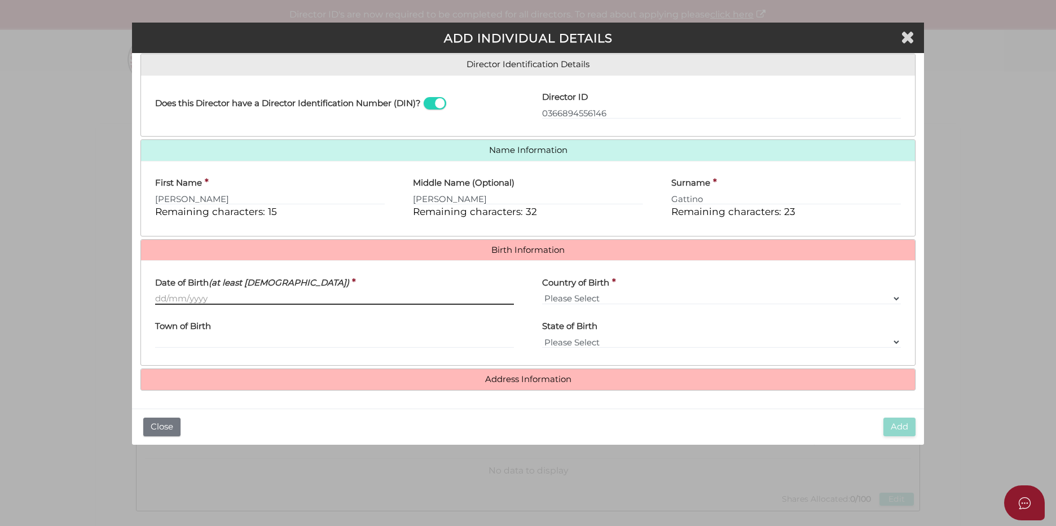
click at [376, 297] on input "Date of Birth (at least 18 years old)" at bounding box center [334, 298] width 359 height 12
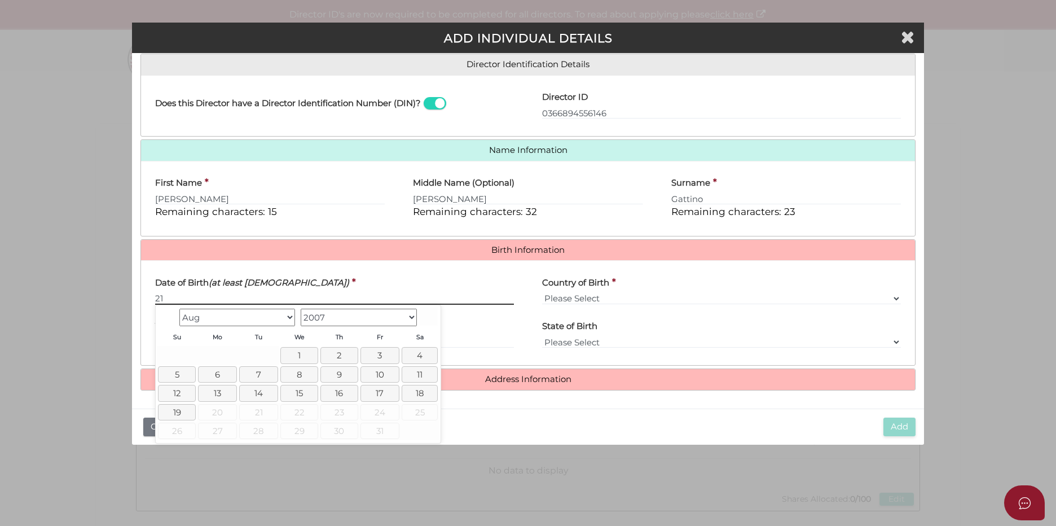
type input "21"
click at [411, 316] on select "1900 1901 1902 1903 1904 1905 1906 1907 1908 1909 1910 1911 1912 1913 1914 1915…" at bounding box center [359, 317] width 116 height 17
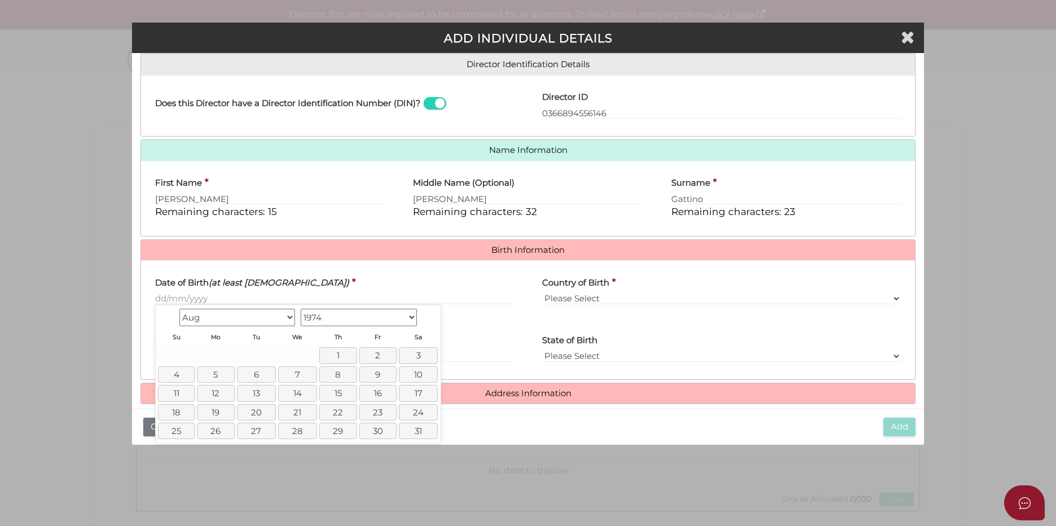
click at [290, 319] on select "Jan Feb Mar Apr May Jun Jul Aug Sep Oct Nov Dec" at bounding box center [237, 317] width 116 height 17
click at [178, 408] on link "21" at bounding box center [177, 412] width 39 height 16
type input "21/07/1974"
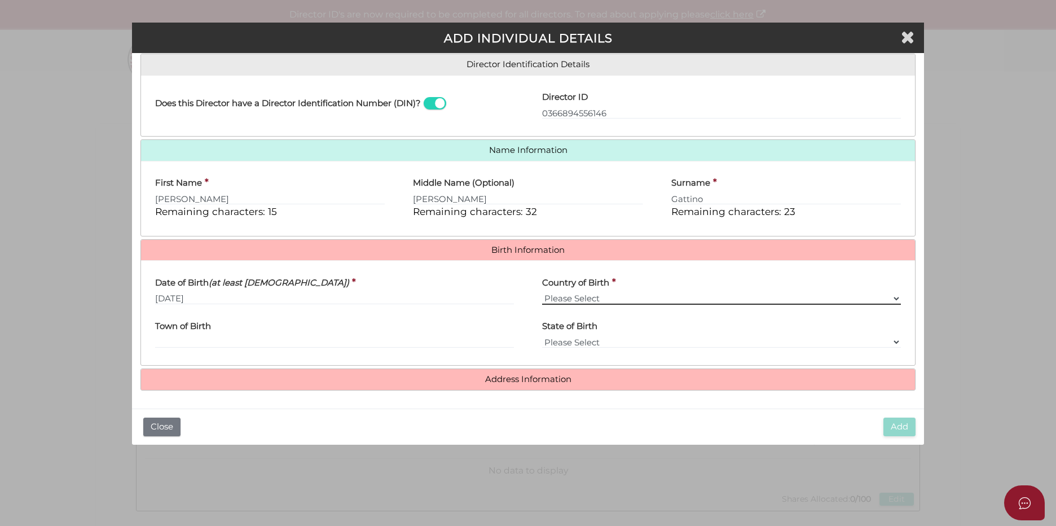
click at [638, 297] on select "Please Select v Australia Afghanistan Albania Algeria American Samoa Andorra An…" at bounding box center [721, 298] width 359 height 12
select select "Australia"
click at [542, 292] on select "Please Select v Australia Afghanistan Albania Algeria American Samoa Andorra An…" at bounding box center [721, 298] width 359 height 12
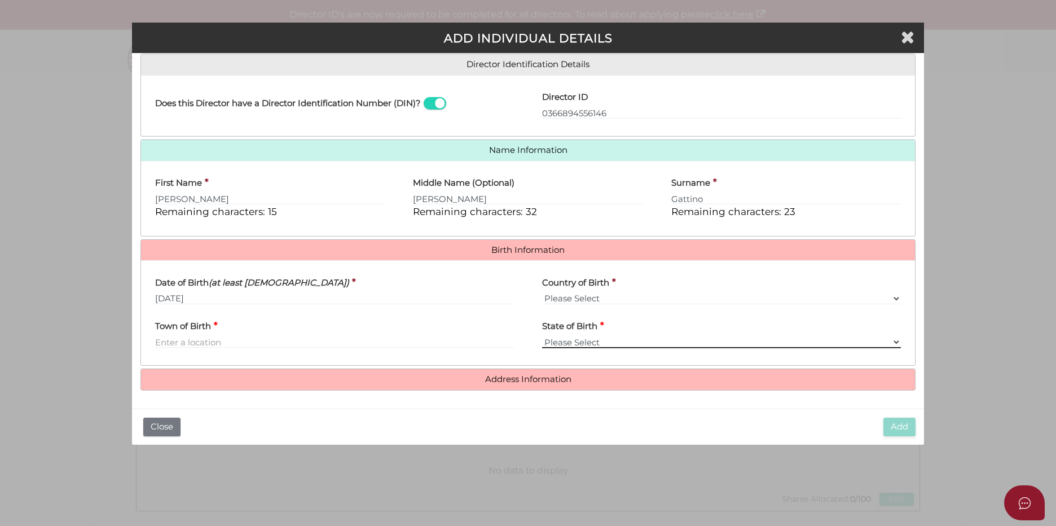
click at [575, 343] on select "Please Select VIC ACT NSW NT QLD TAS WA SA" at bounding box center [721, 342] width 359 height 12
select select "VIC"
click at [542, 336] on select "Please Select VIC ACT NSW NT QLD TAS WA SA" at bounding box center [721, 342] width 359 height 12
click at [306, 346] on input "Town of Birth" at bounding box center [334, 342] width 359 height 12
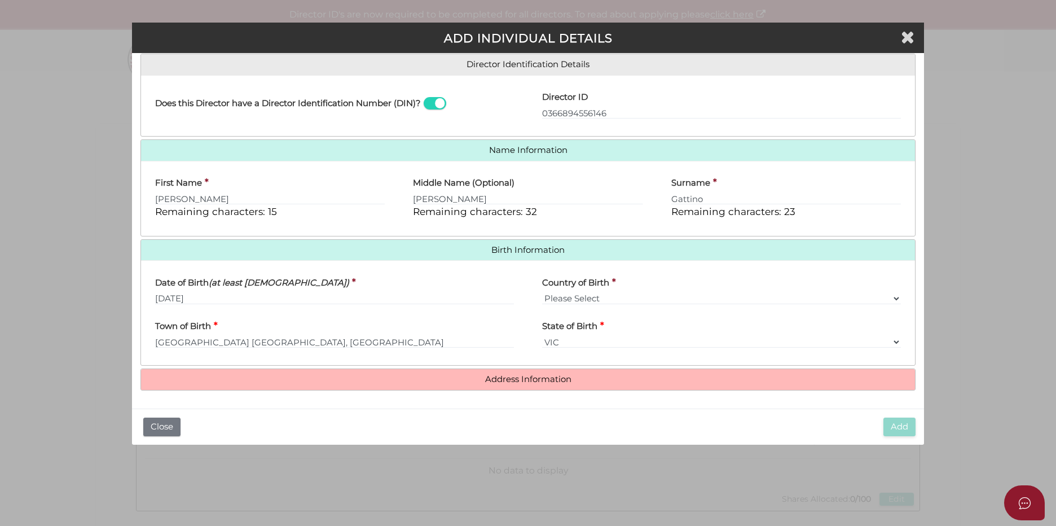
type input "Melbourne"
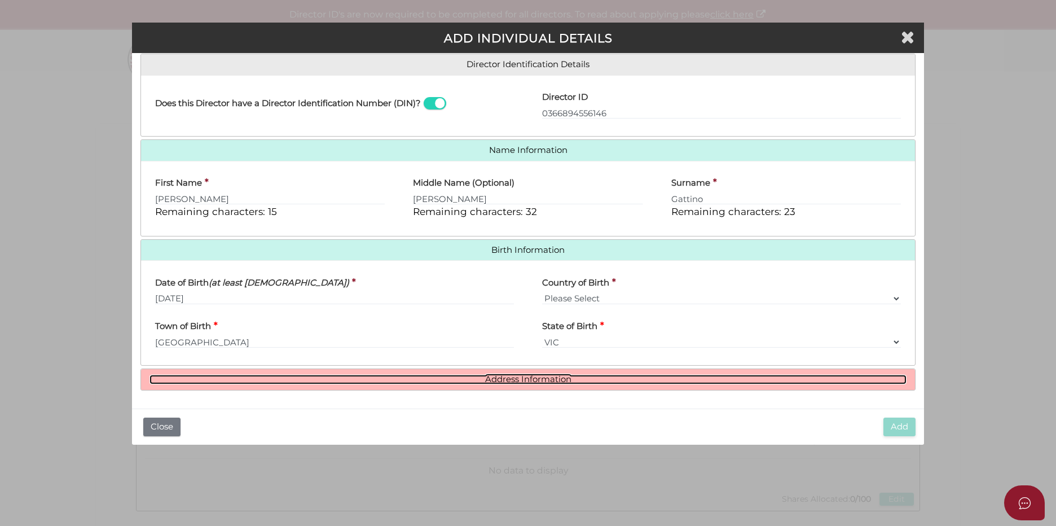
click at [517, 379] on link "Address Information" at bounding box center [527, 380] width 757 height 10
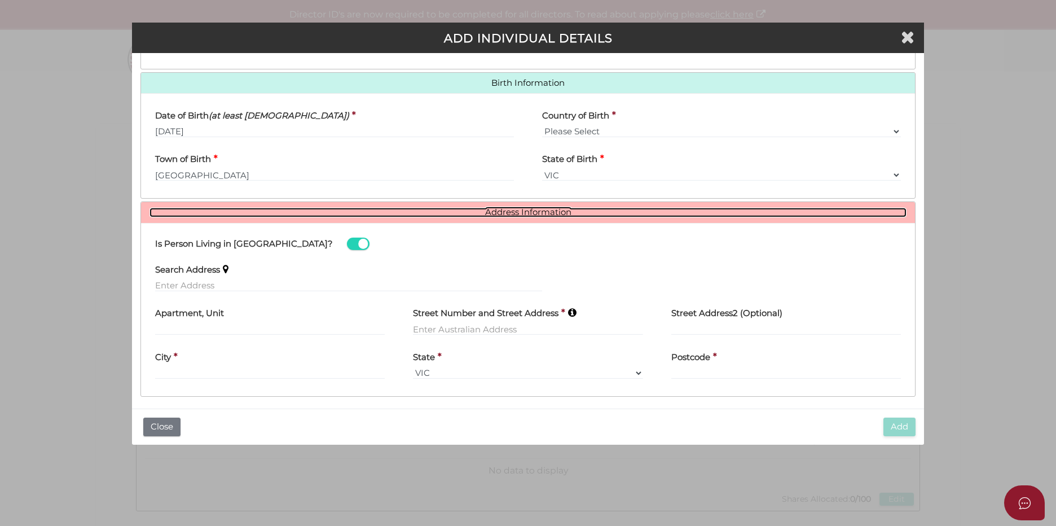
scroll to position [350, 0]
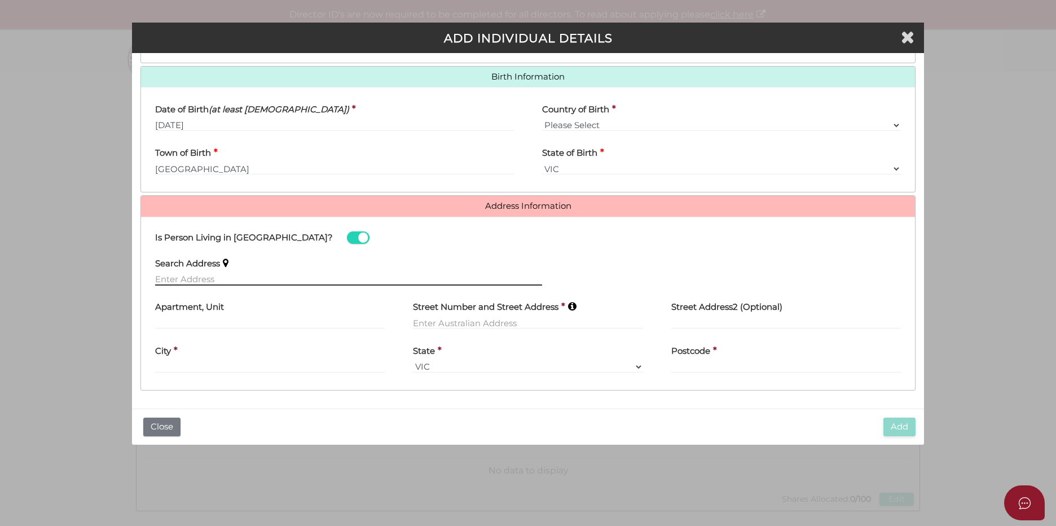
click at [208, 274] on input "text" at bounding box center [348, 279] width 387 height 12
paste input "9 Vista Grove, Toorak VIC 3142"
type input "9 Vista Grove, Toorak VIC 3142, Australia"
type input "9 Vista Grove"
type input "Toorak"
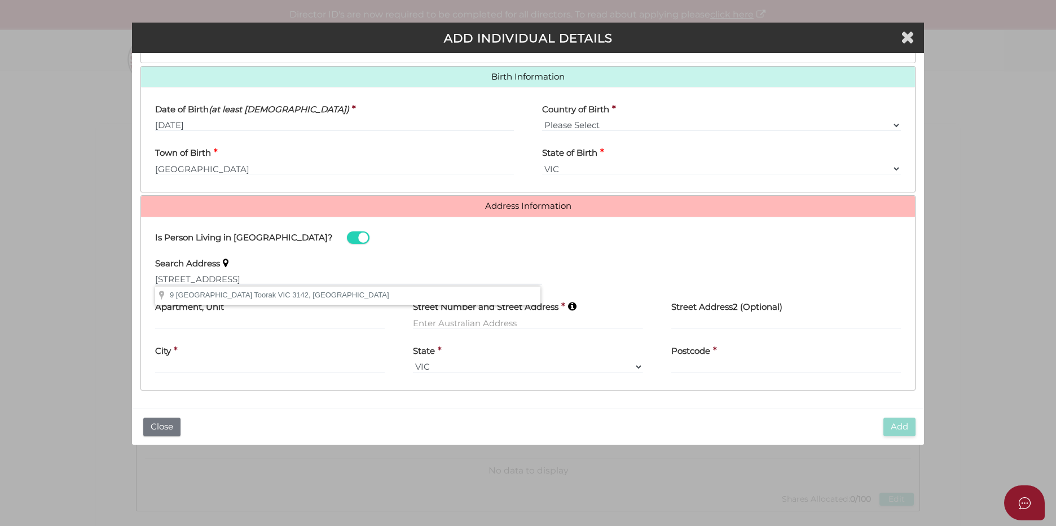
select select "VIC"
type input "3142"
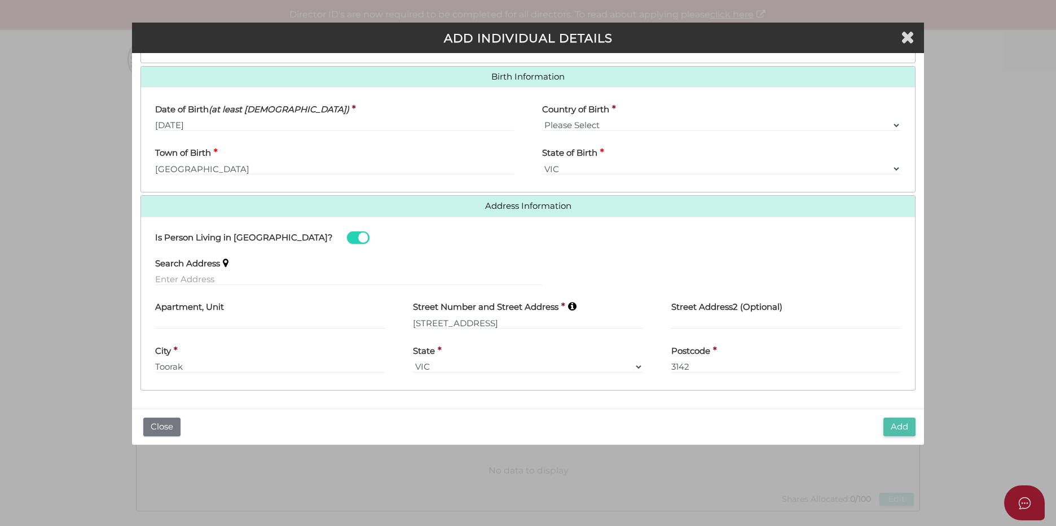
click at [895, 429] on button "Add" at bounding box center [899, 426] width 32 height 19
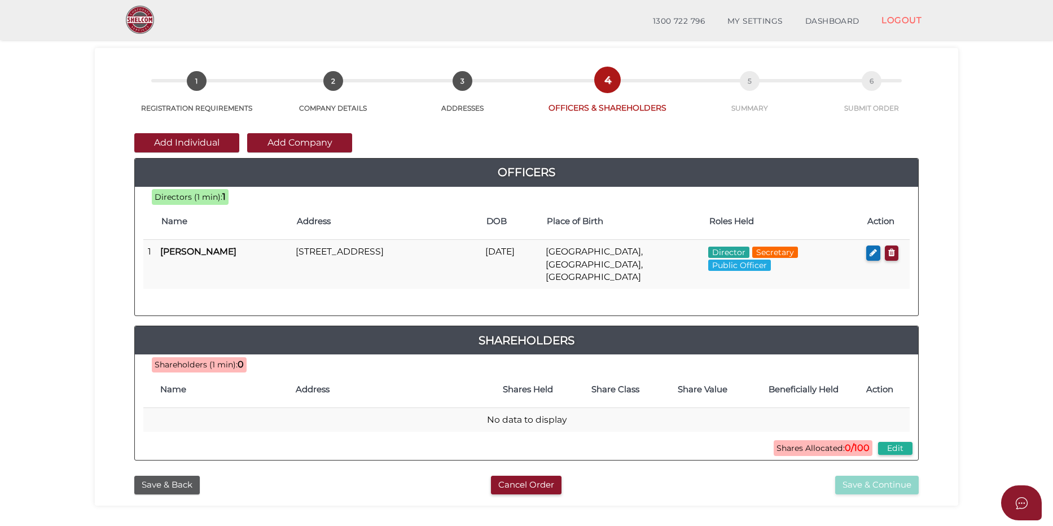
scroll to position [56, 0]
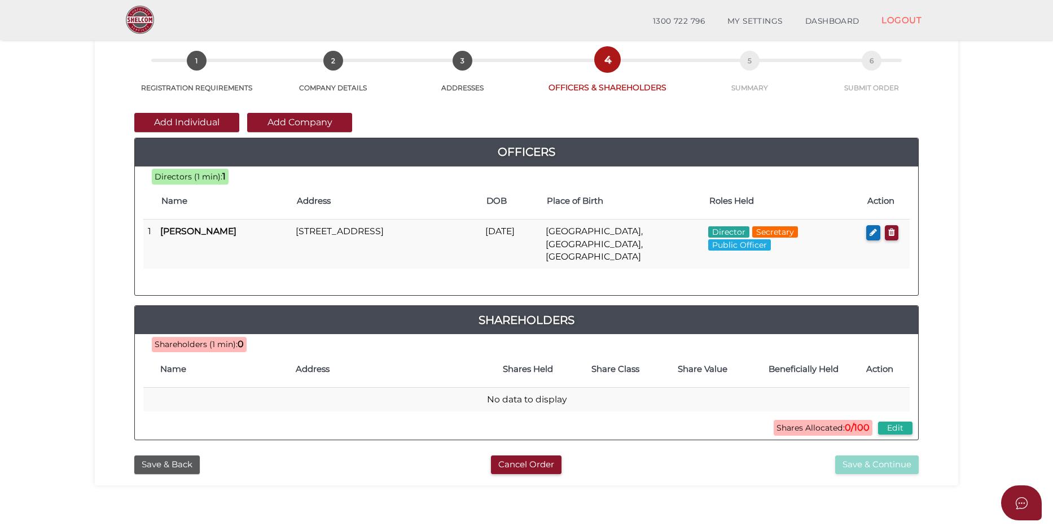
click at [203, 118] on button "Add Individual" at bounding box center [186, 122] width 105 height 19
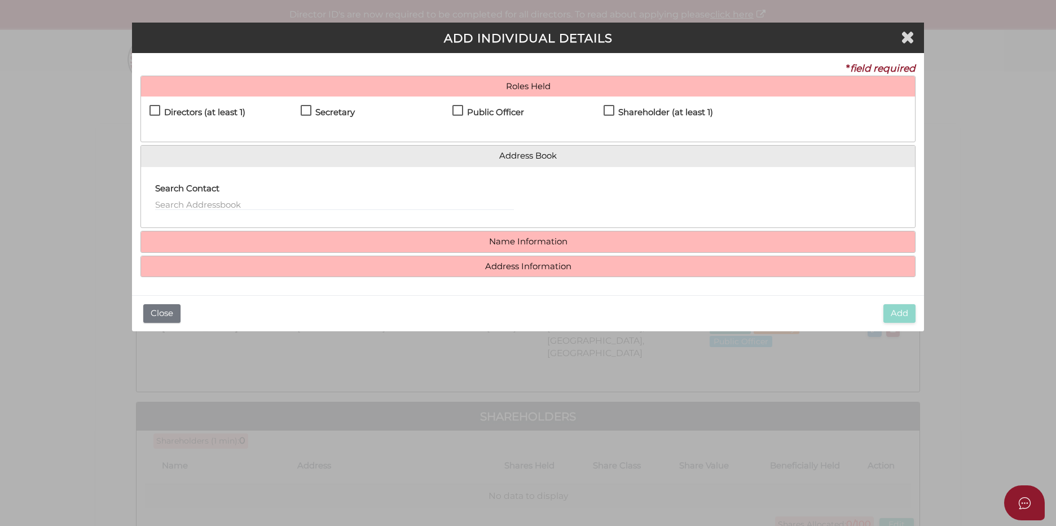
drag, startPoint x: 152, startPoint y: 111, endPoint x: 236, endPoint y: 131, distance: 86.3
click at [152, 111] on label "Directors (at least 1)" at bounding box center [197, 115] width 96 height 14
checkbox input "true"
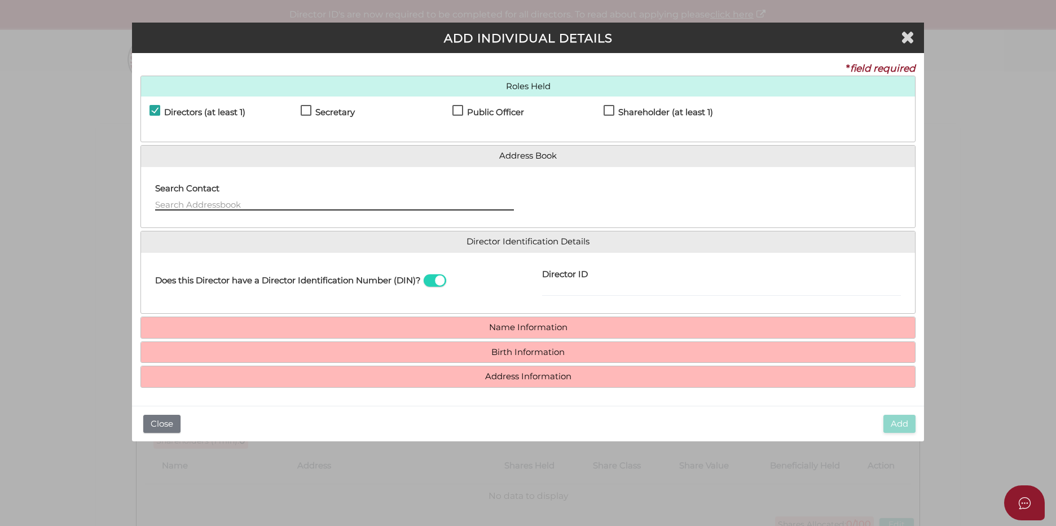
click at [236, 203] on input "text" at bounding box center [334, 204] width 359 height 12
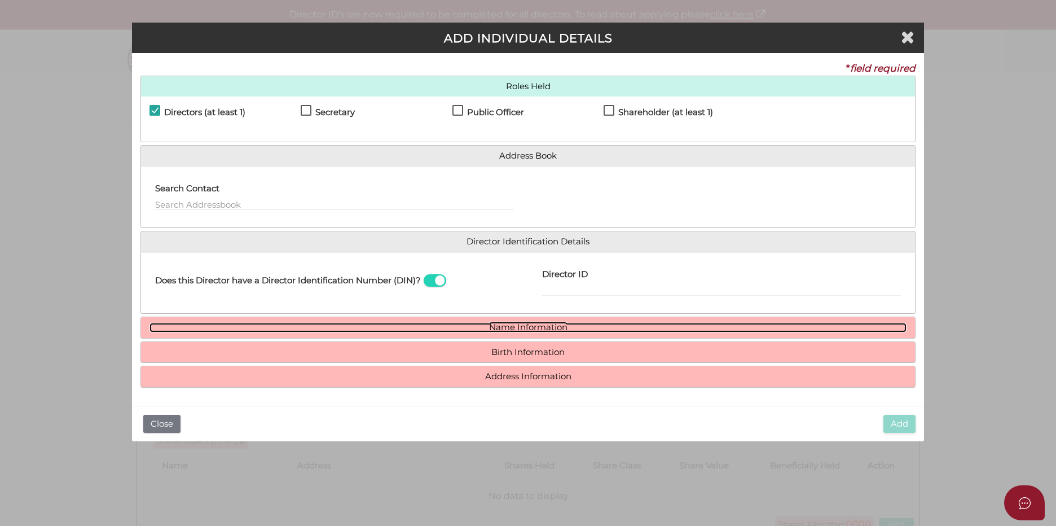
drag, startPoint x: 544, startPoint y: 329, endPoint x: 463, endPoint y: 341, distance: 81.6
click at [544, 329] on link "Name Information" at bounding box center [527, 328] width 757 height 10
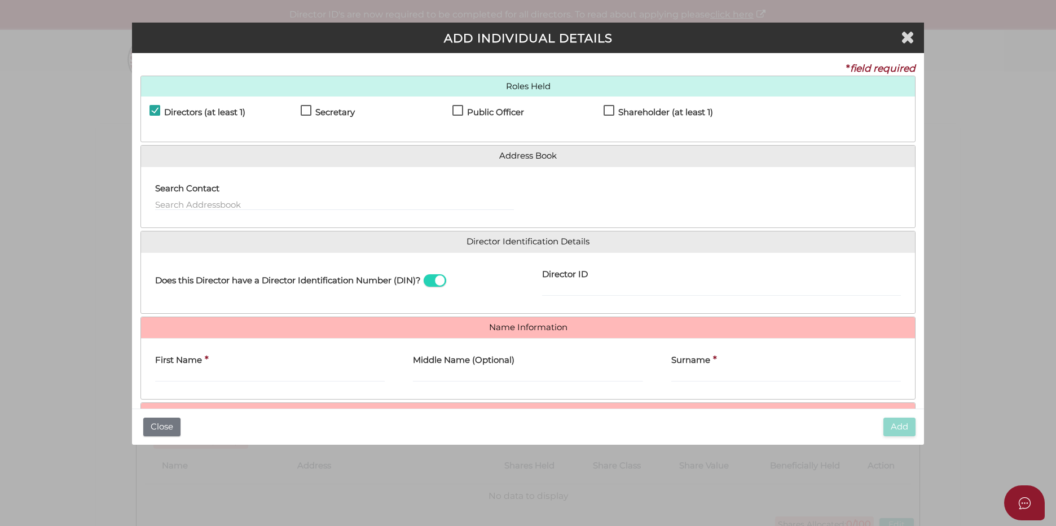
click at [266, 368] on div "First Name *" at bounding box center [270, 365] width 230 height 36
click at [262, 372] on input "First Name" at bounding box center [270, 376] width 230 height 12
paste input "Lachlan Edward Thomp"
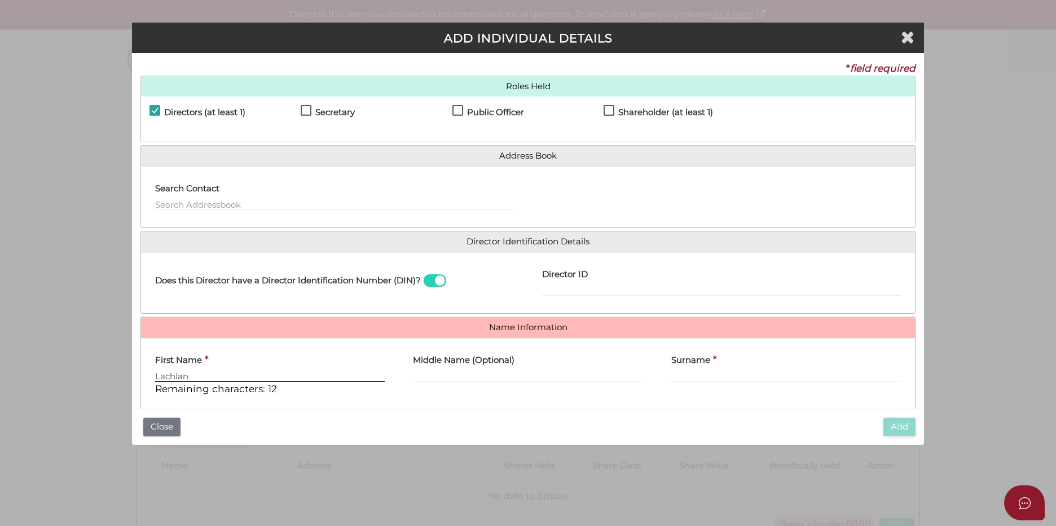
type input "Lachlan"
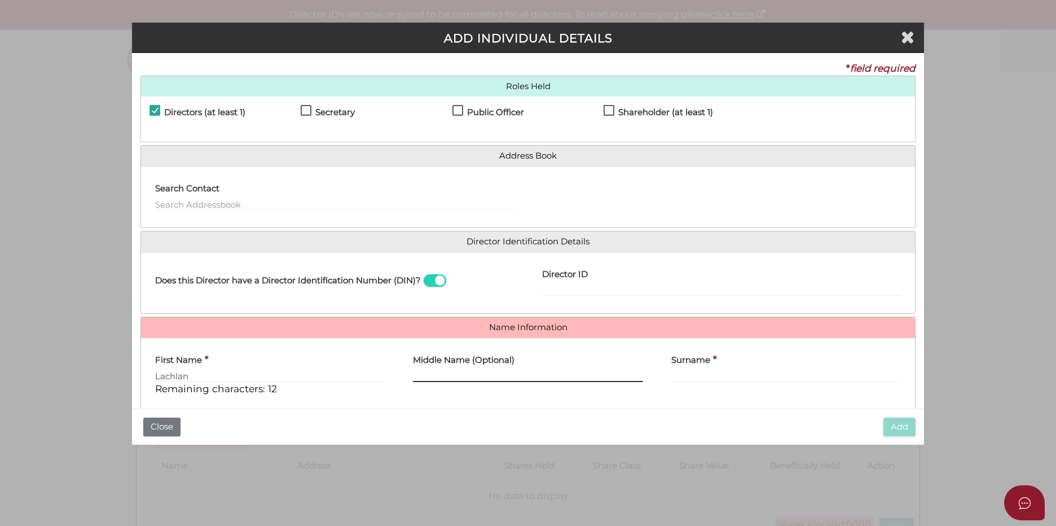
click at [440, 373] on input "Middle Name (Optional)" at bounding box center [528, 376] width 230 height 12
type input "Edward"
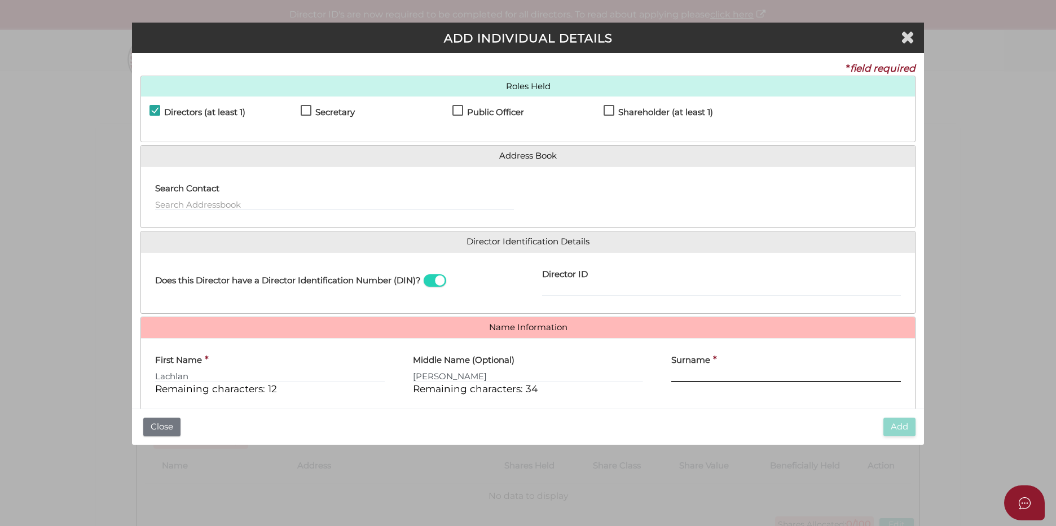
click at [676, 373] on input "Surname" at bounding box center [786, 376] width 230 height 12
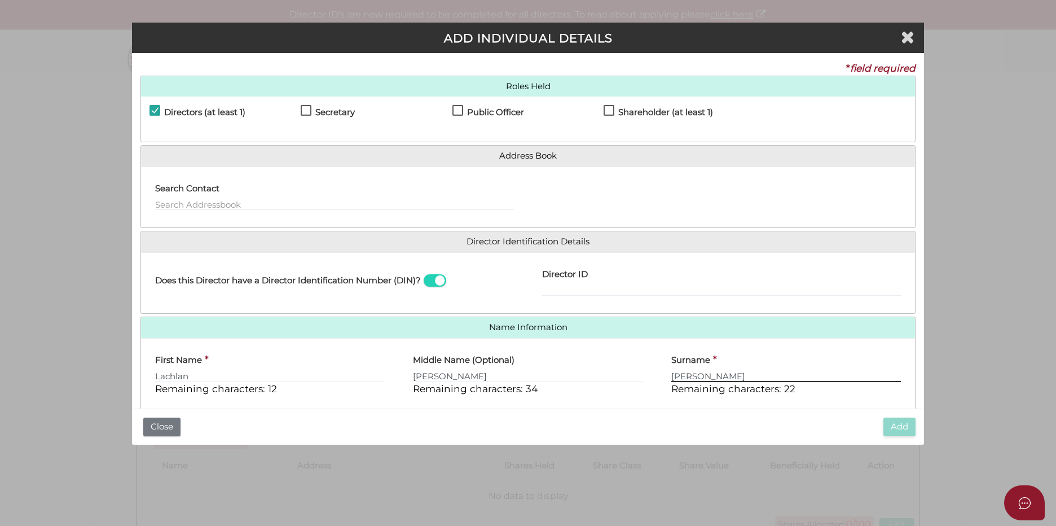
type input "Thompson"
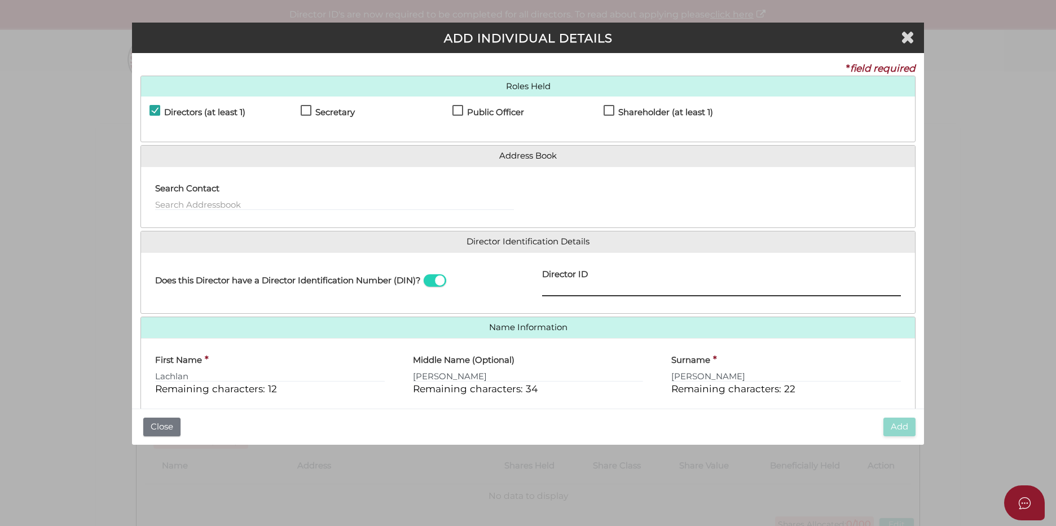
click at [615, 285] on input "Director ID" at bounding box center [721, 290] width 359 height 12
click at [578, 284] on input "Director ID" at bounding box center [721, 290] width 359 height 12
paste input "036 73439 44408"
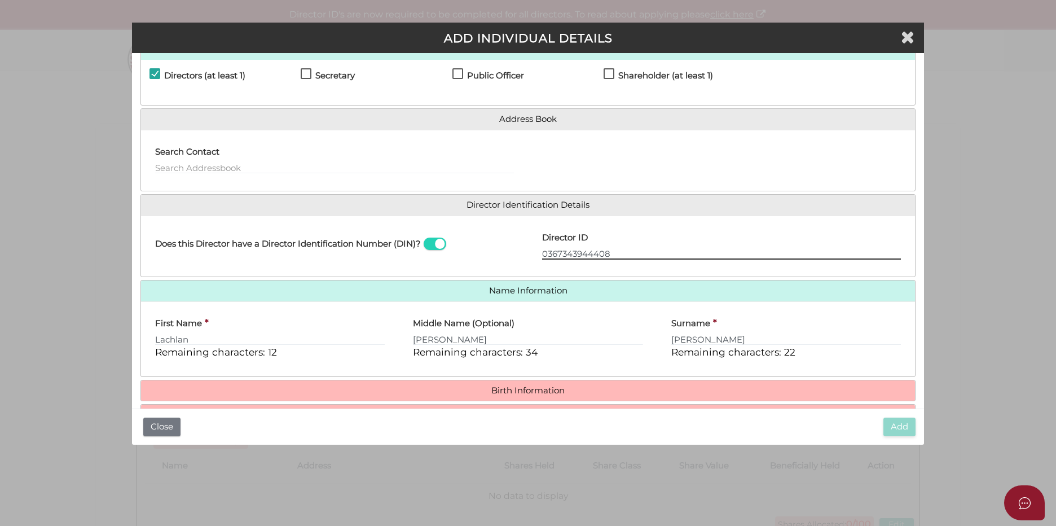
scroll to position [72, 0]
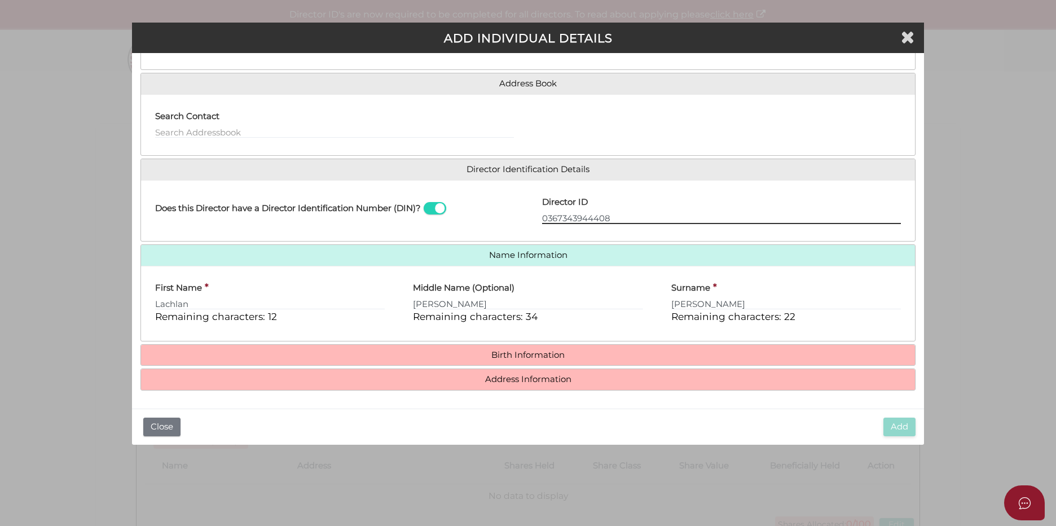
type input "0367343944408"
click at [513, 347] on h4 "Birth Information" at bounding box center [528, 355] width 774 height 21
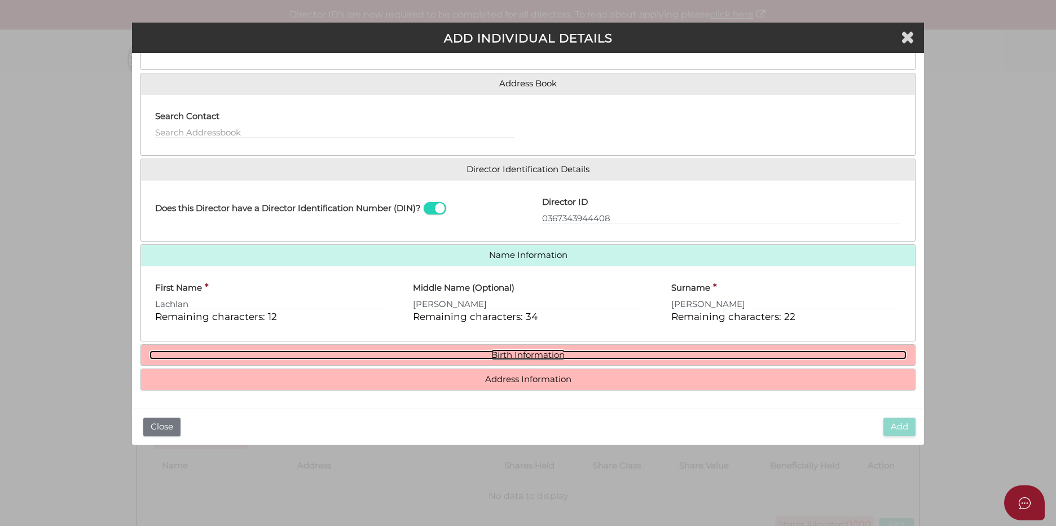
click at [525, 354] on link "Birth Information" at bounding box center [527, 355] width 757 height 10
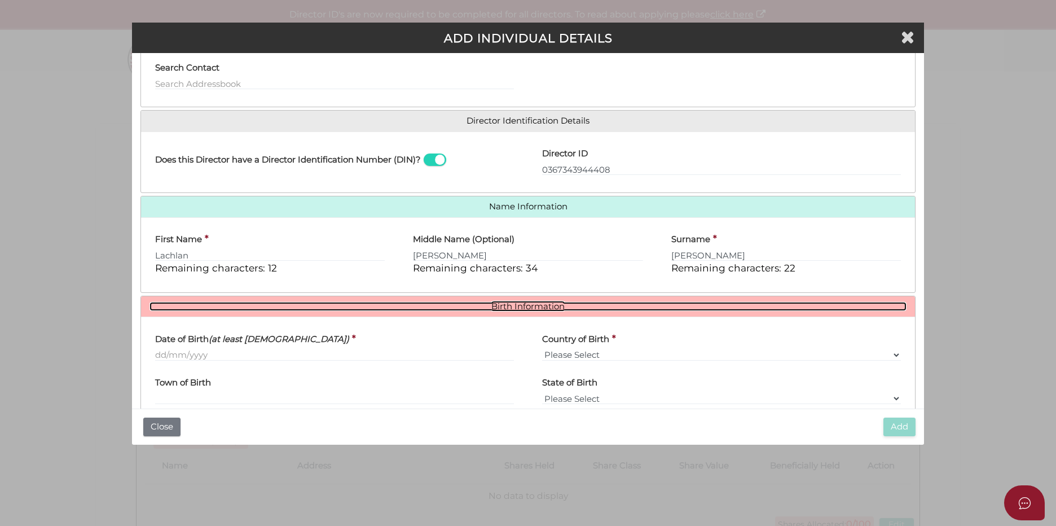
scroll to position [177, 0]
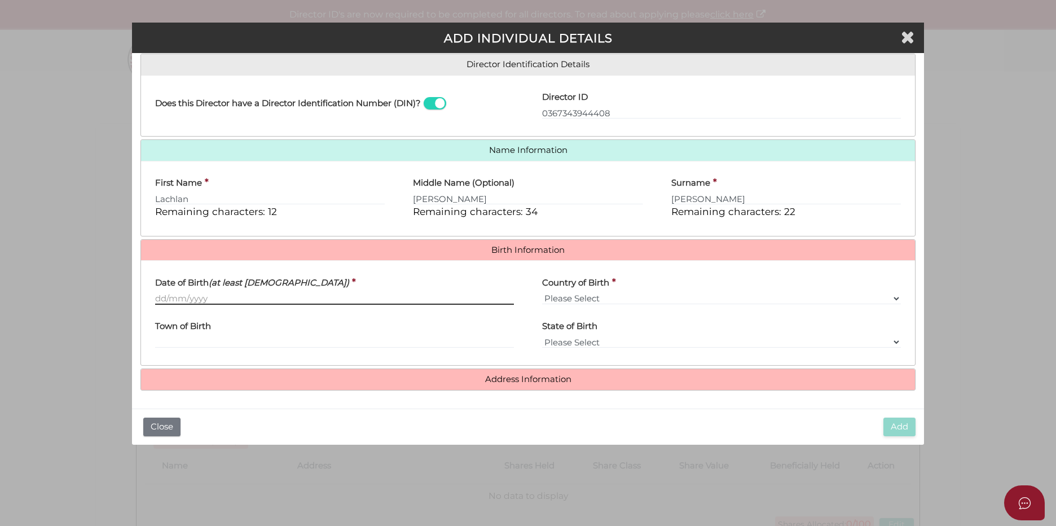
click at [279, 304] on input "Date of Birth (at least 18 years old)" at bounding box center [334, 298] width 359 height 12
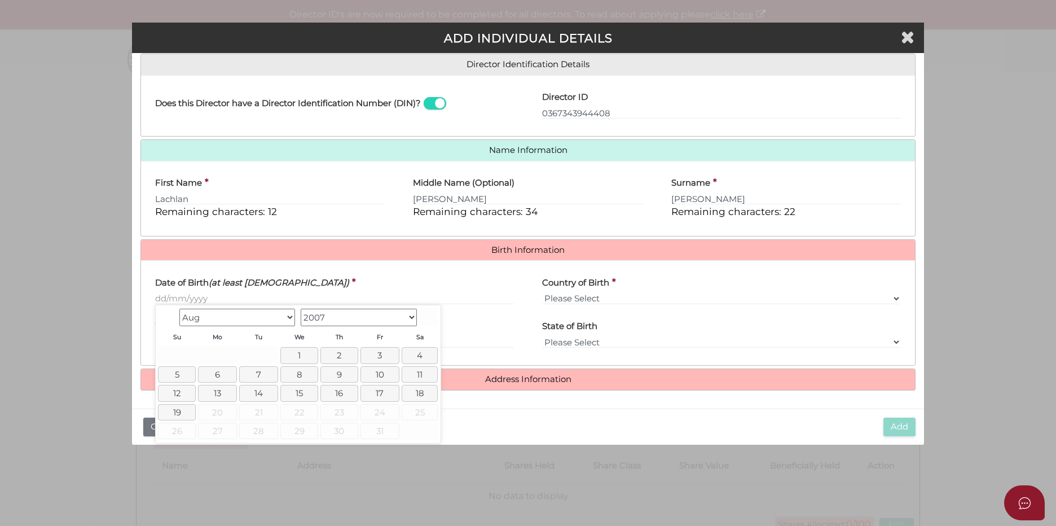
click at [408, 319] on select "1900 1901 1902 1903 1904 1905 1906 1907 1908 1909 1910 1911 1912 1913 1914 1915…" at bounding box center [359, 317] width 116 height 17
click at [288, 322] on select "Jan Feb Mar Apr May Jun Jul Aug Sep Oct Nov Dec" at bounding box center [237, 317] width 116 height 17
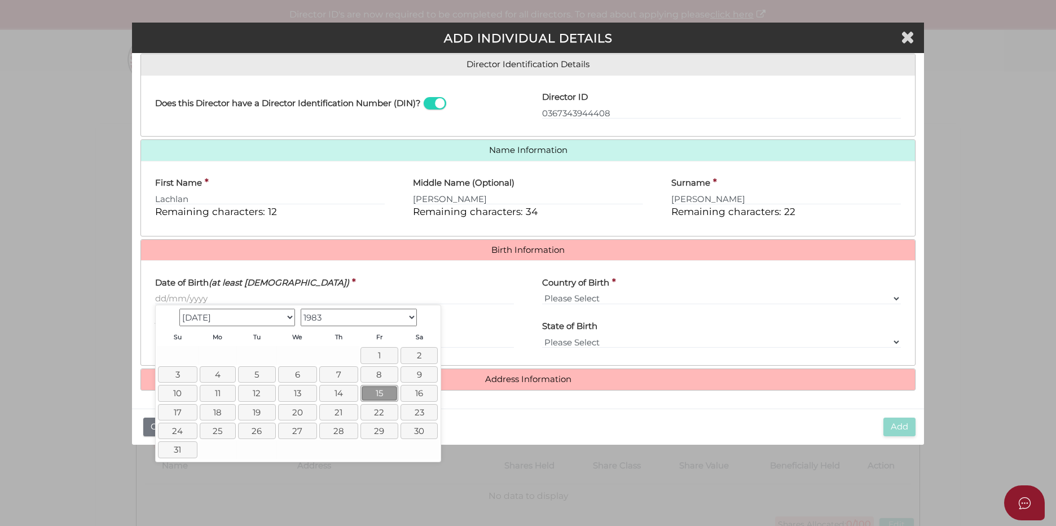
click at [376, 389] on link "15" at bounding box center [379, 393] width 38 height 16
type input "[DATE]"
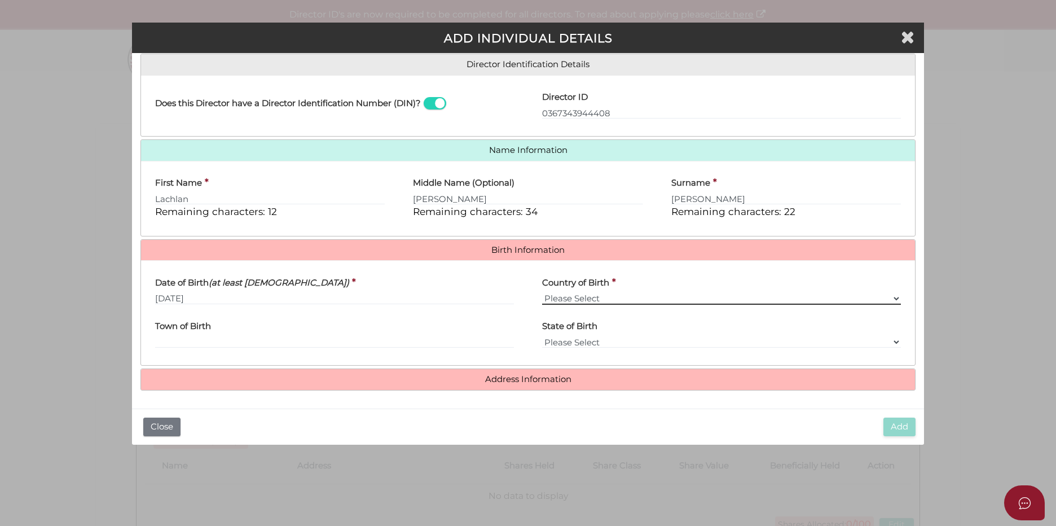
click at [581, 298] on select "Please Select v Australia Afghanistan Albania Algeria American Samoa Andorra An…" at bounding box center [721, 298] width 359 height 12
select select "[GEOGRAPHIC_DATA]"
click at [542, 292] on select "Please Select v Australia Afghanistan Albania Algeria American Samoa Andorra An…" at bounding box center [721, 298] width 359 height 12
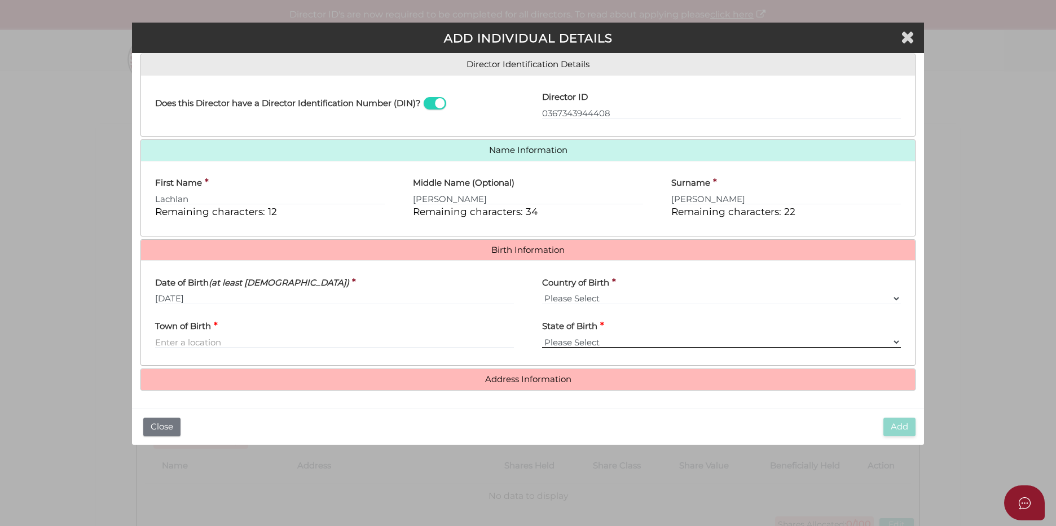
click at [588, 344] on select "Please Select VIC ACT NSW NT QLD TAS WA SA" at bounding box center [721, 342] width 359 height 12
select select "VIC"
click at [542, 336] on select "Please Select VIC ACT NSW NT QLD TAS WA SA" at bounding box center [721, 342] width 359 height 12
click at [393, 337] on input "Town of Birth" at bounding box center [334, 342] width 359 height 12
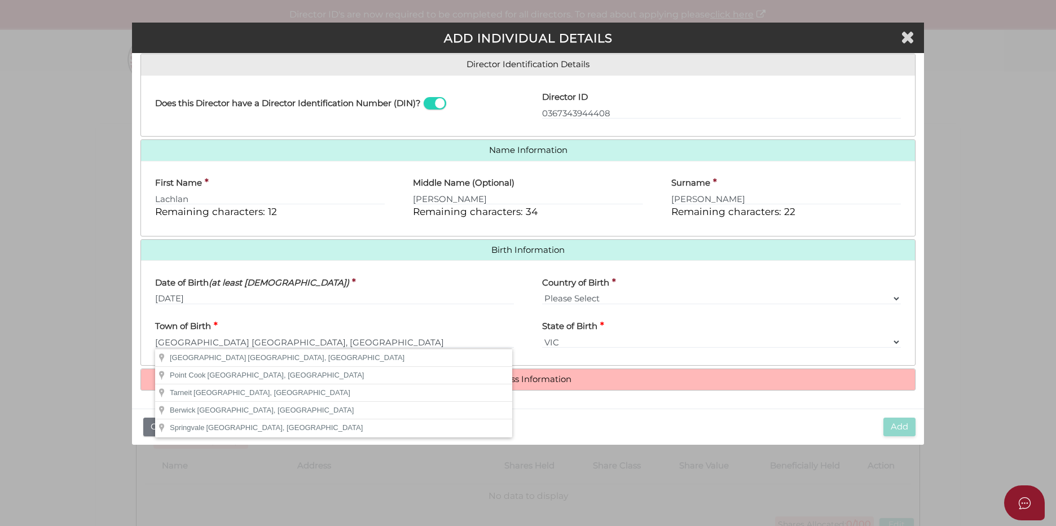
type input "Melbourne"
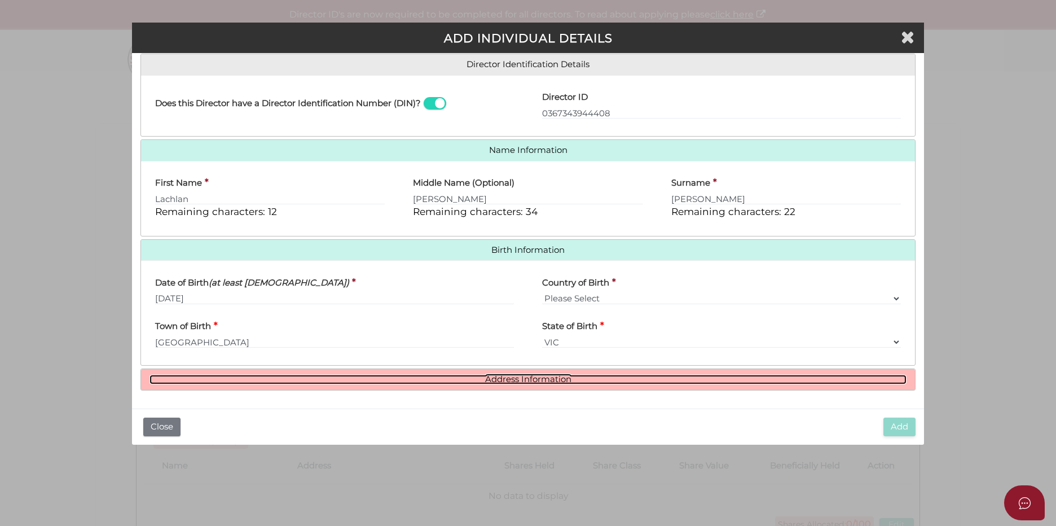
click at [524, 381] on link "Address Information" at bounding box center [527, 380] width 757 height 10
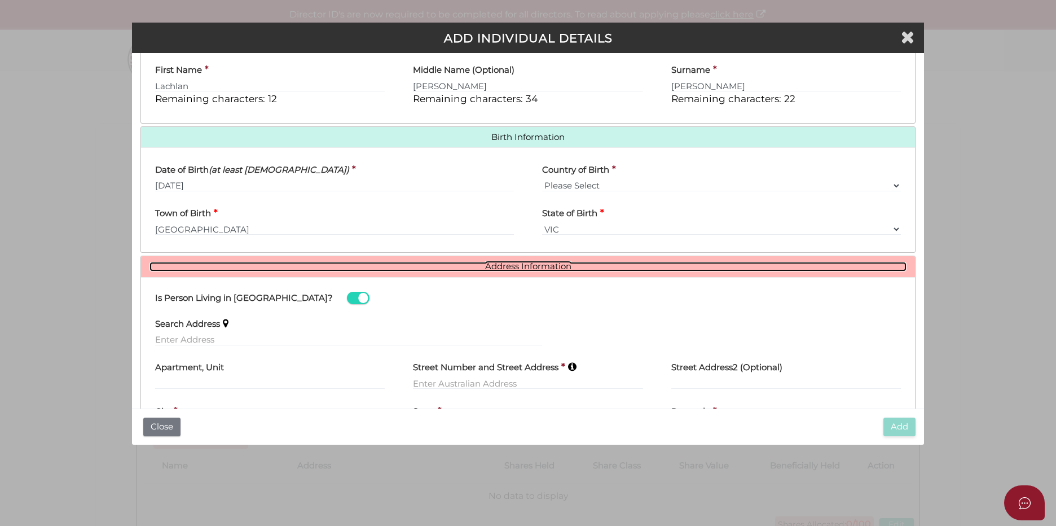
scroll to position [346, 0]
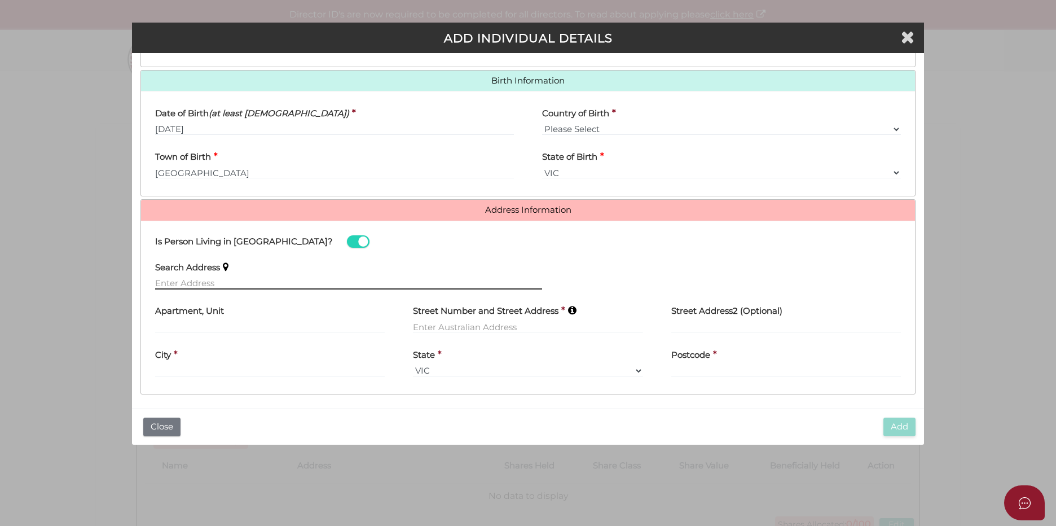
click at [247, 280] on input "text" at bounding box center [348, 283] width 387 height 12
paste input "8 Hilda Street, Malvern East VIC 3145"
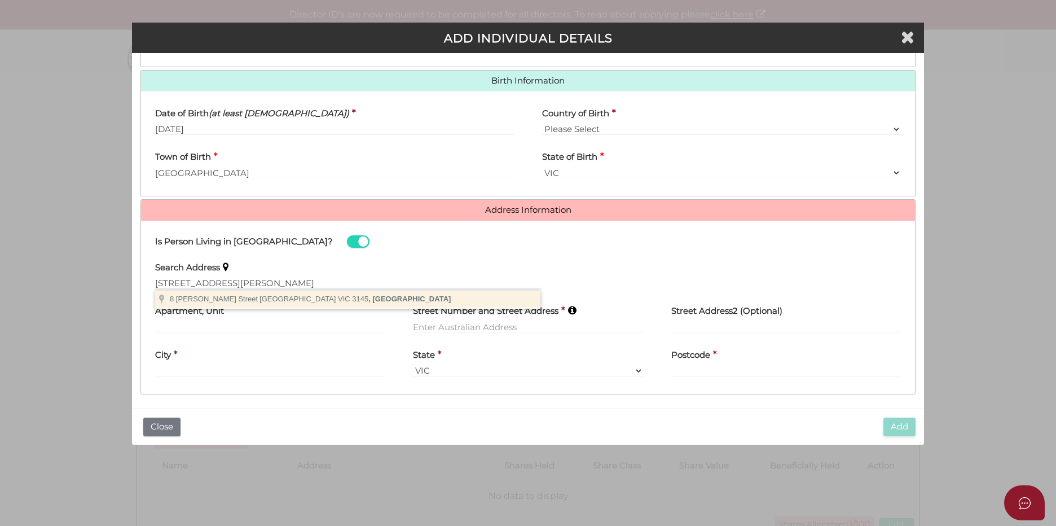
type input "8 Hilda Street, Malvern East VIC 3145, Australia"
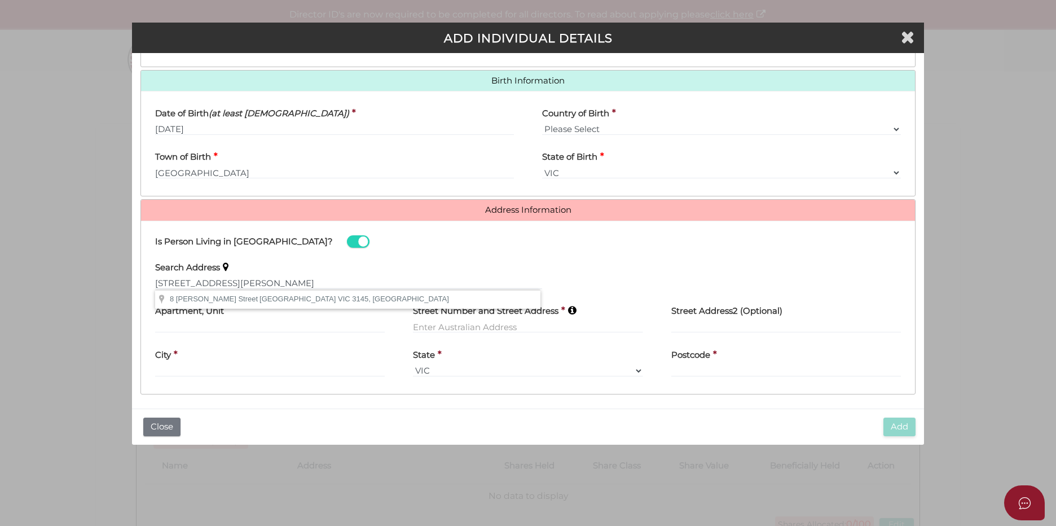
type input "8 Hilda Street"
type input "Malvern East"
select select "VIC"
type input "3145"
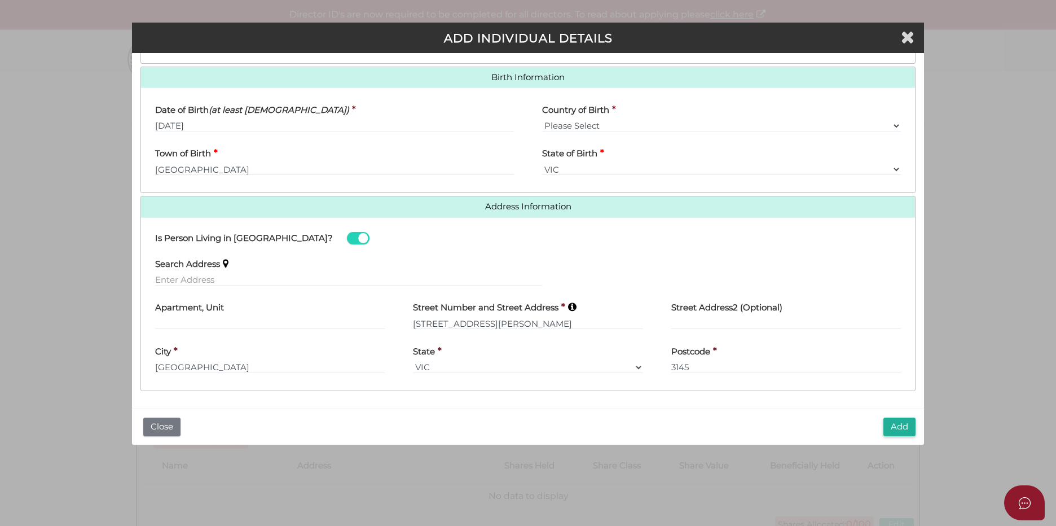
scroll to position [350, 0]
click at [905, 425] on button "Add" at bounding box center [899, 426] width 32 height 19
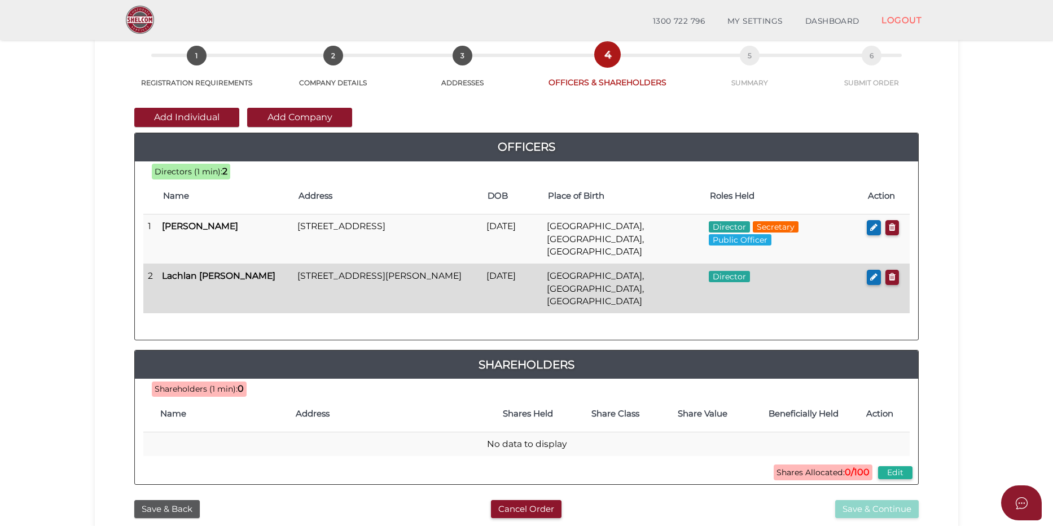
scroll to position [56, 0]
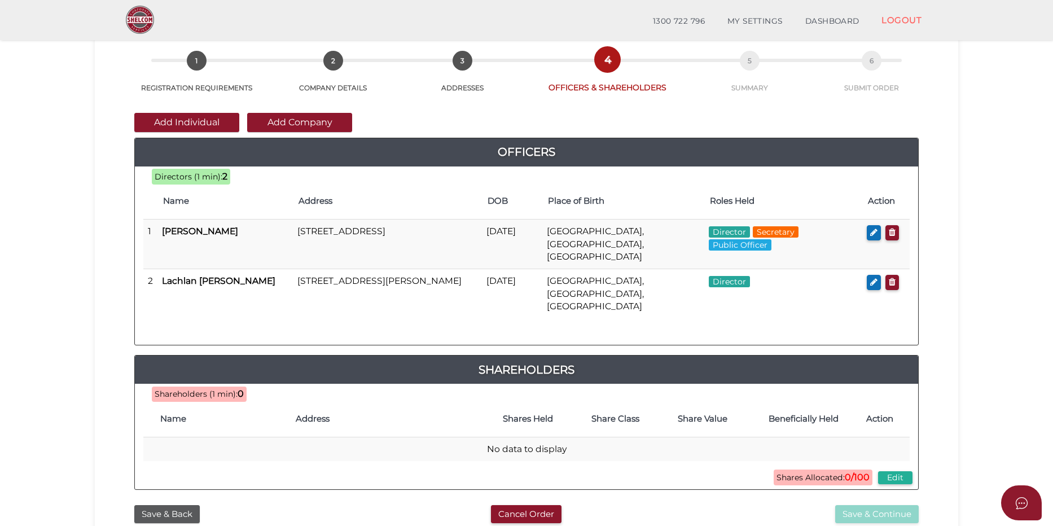
click at [305, 127] on button "Add Company" at bounding box center [299, 122] width 105 height 19
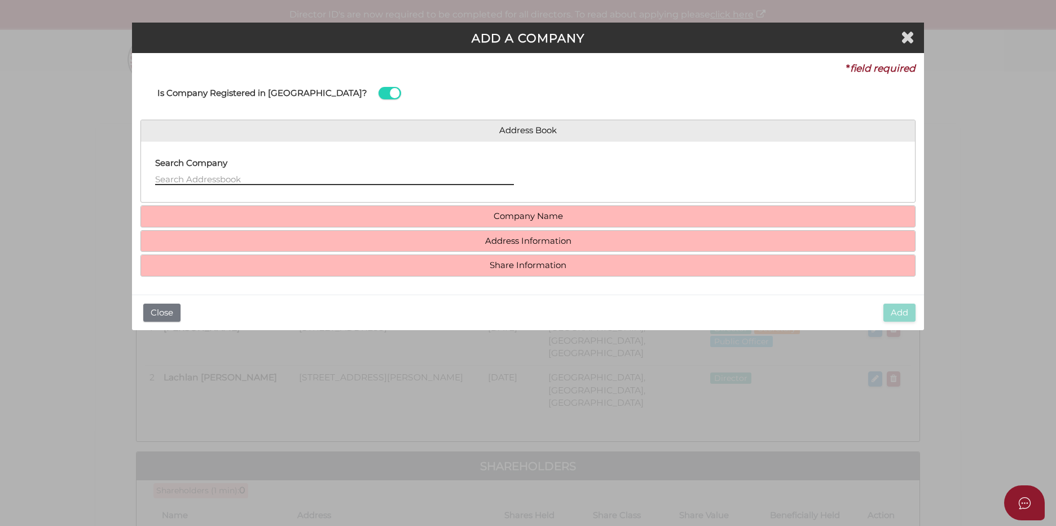
click at [204, 177] on input "text" at bounding box center [334, 179] width 359 height 12
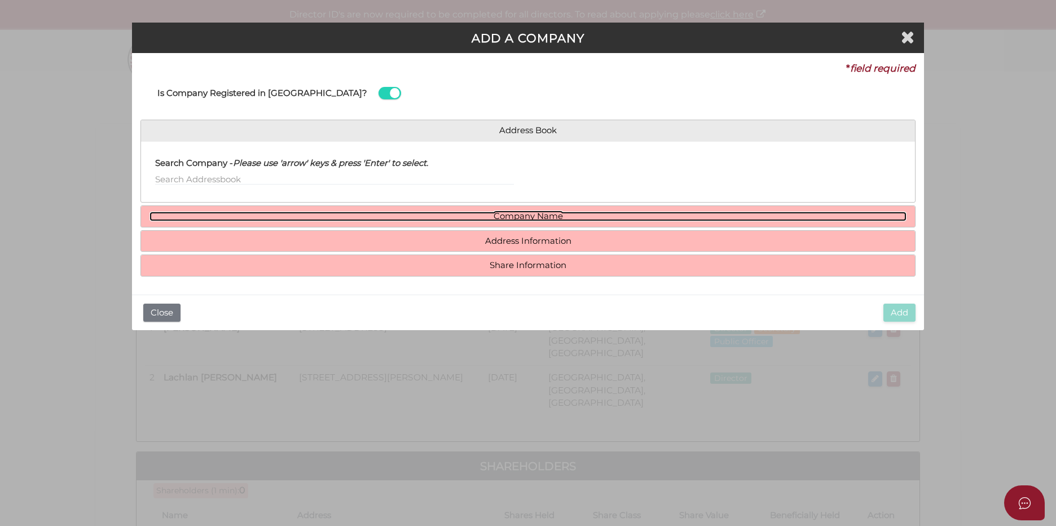
click at [518, 212] on link "Company Name" at bounding box center [527, 217] width 757 height 10
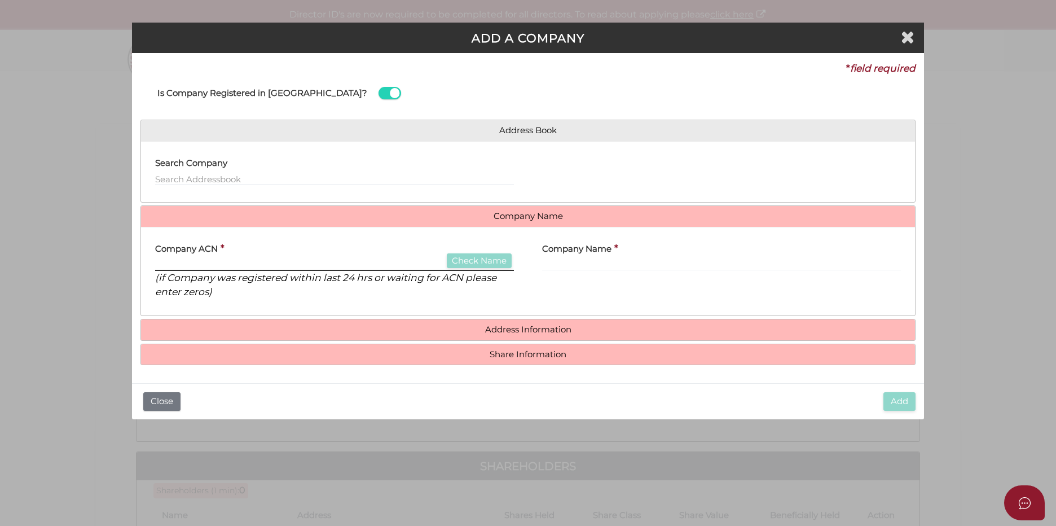
click at [221, 262] on input "text" at bounding box center [334, 264] width 359 height 12
paste input "648215123"
type input "648215123"
click at [625, 258] on input "text" at bounding box center [721, 264] width 359 height 12
click at [569, 264] on input "text" at bounding box center [721, 264] width 359 height 12
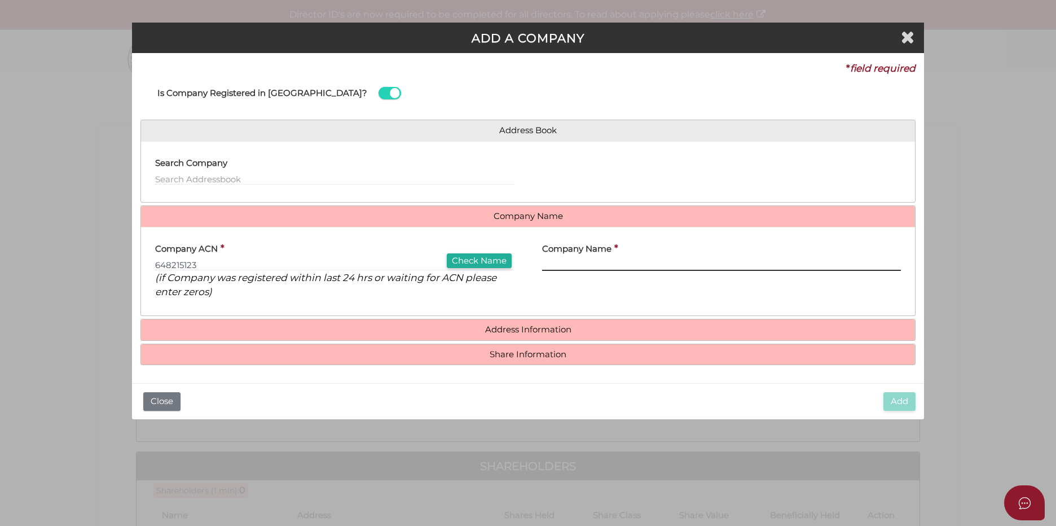
paste input "Goldfields Capital Partners Pty Ltd"
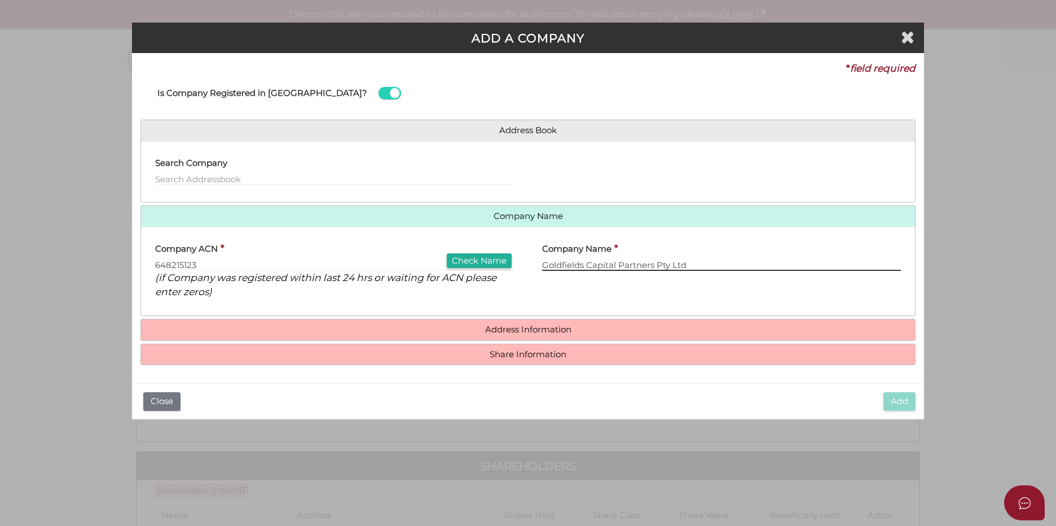
type input "Goldfields Capital Partners Pty Ltd"
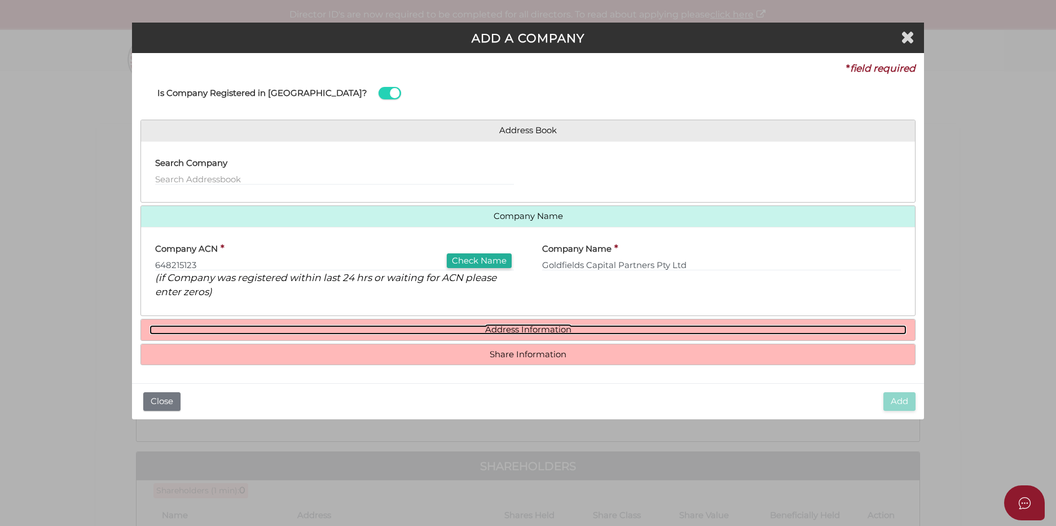
click at [513, 328] on link "Address Information" at bounding box center [527, 330] width 757 height 10
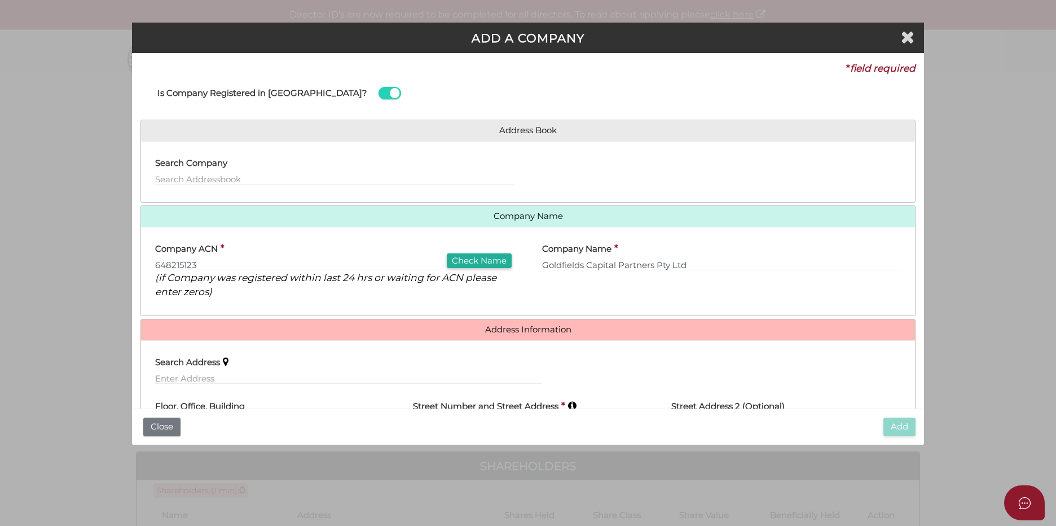
click at [313, 358] on div "Search Address" at bounding box center [348, 367] width 387 height 36
drag, startPoint x: 293, startPoint y: 382, endPoint x: 1040, endPoint y: 256, distance: 757.4
click at [294, 382] on input "text" at bounding box center [348, 378] width 387 height 12
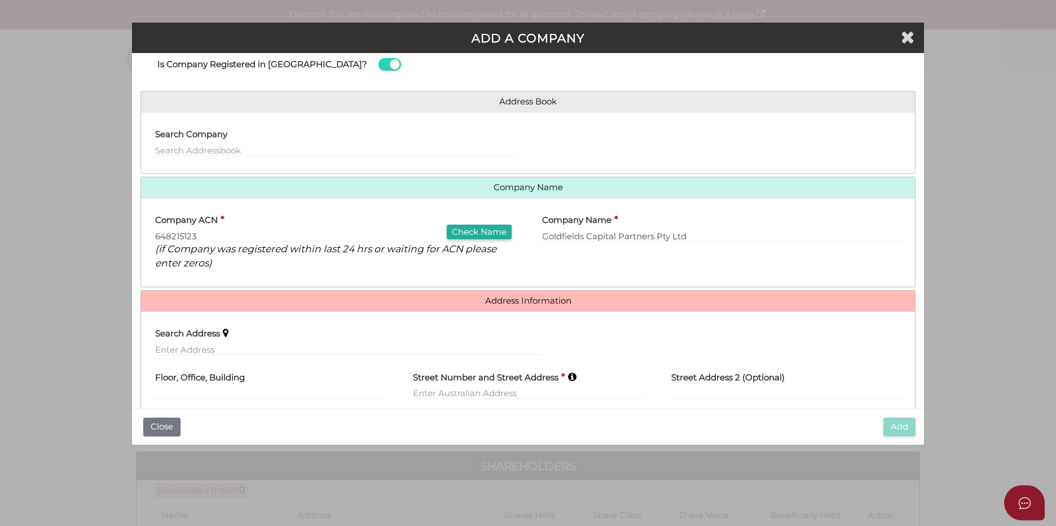
scroll to position [56, 0]
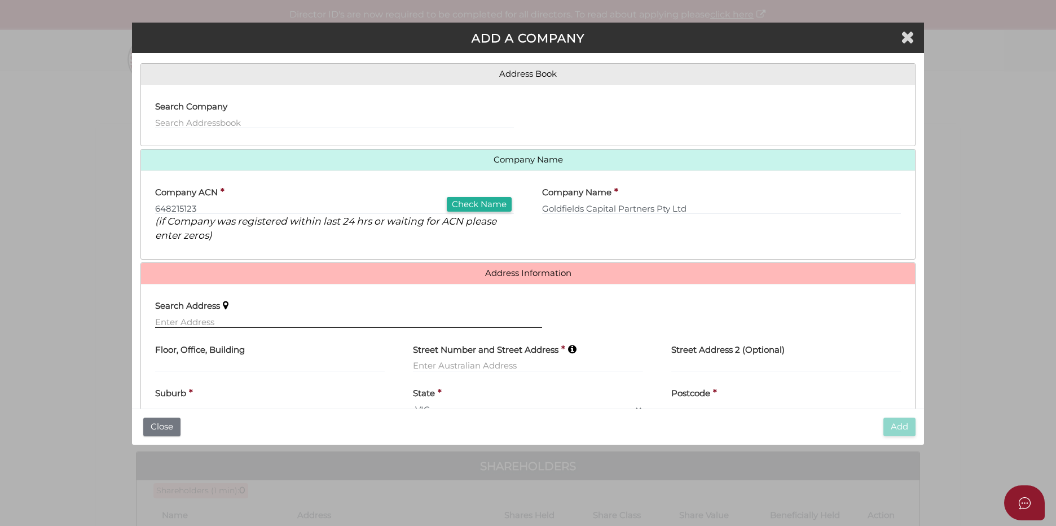
click at [254, 318] on input "text" at bounding box center [348, 321] width 387 height 12
paste input "Level 23/627 Chapel Street, South Yarra VIC 3141"
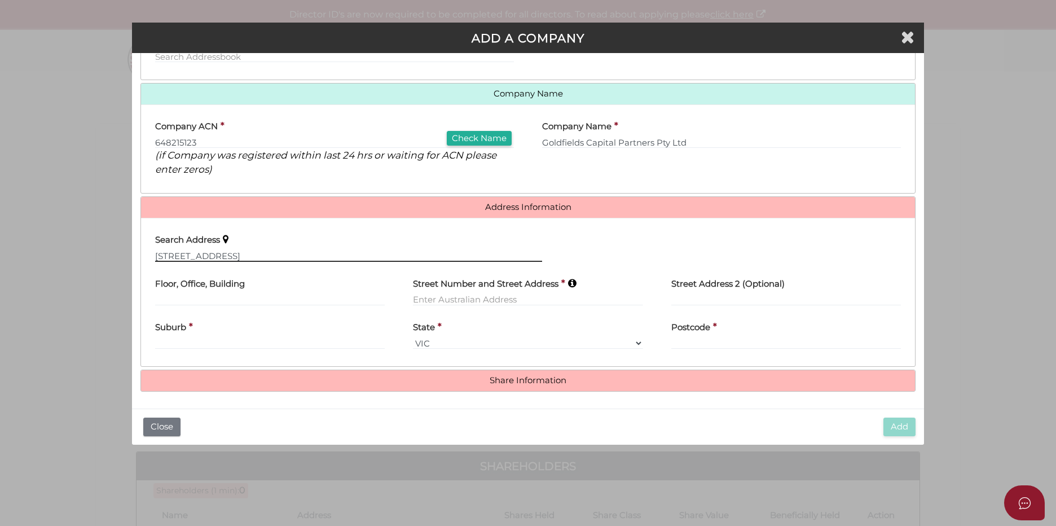
scroll to position [124, 0]
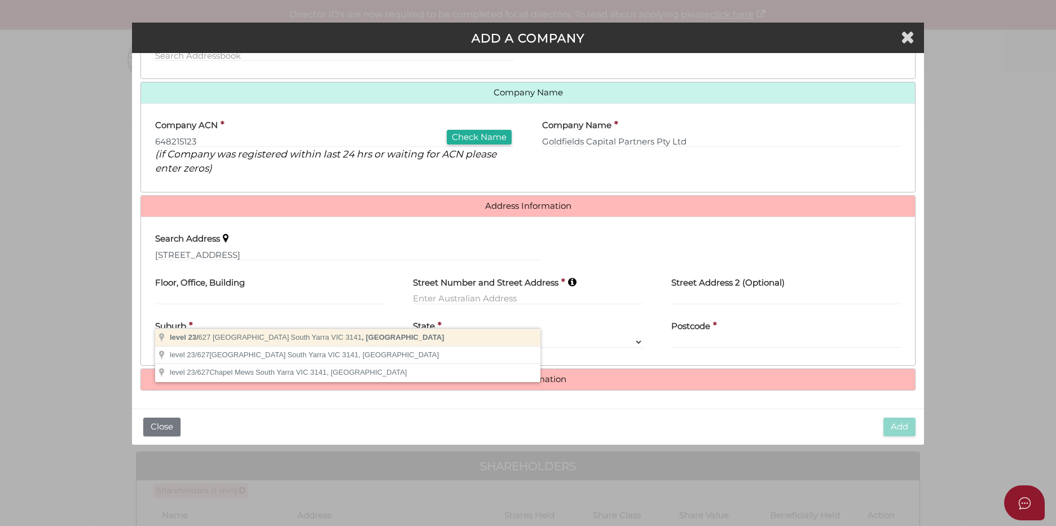
type input "level 23/627 Chapel Street, South Yarra VIC 3141, Australia"
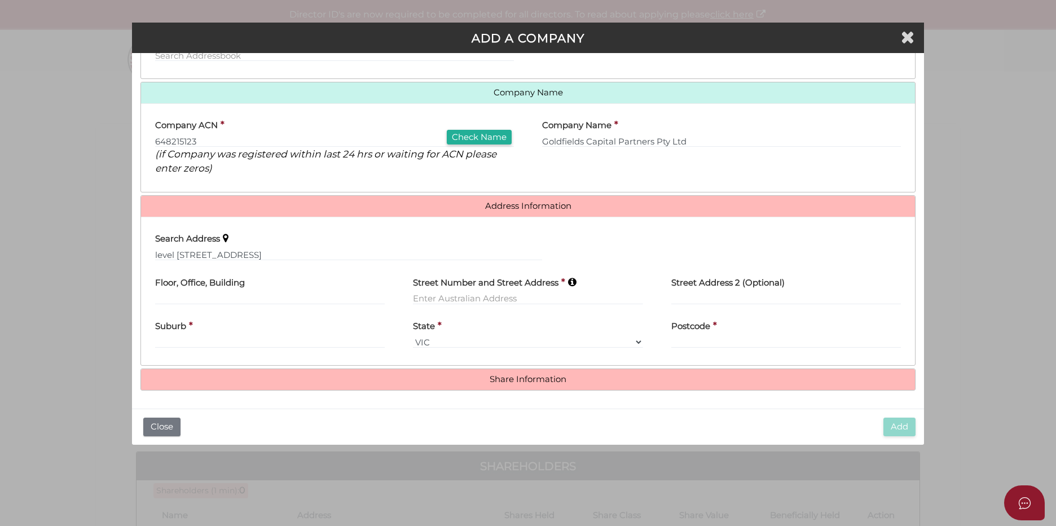
type input "level 23"
type input "627 Chapel Street"
type input "South Yarra"
select select "VIC"
type input "3141"
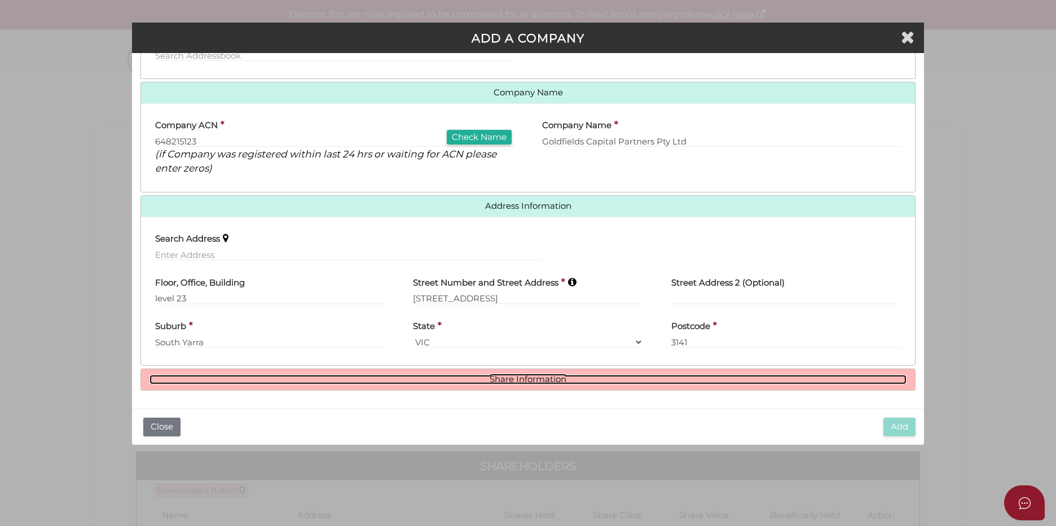
click at [542, 376] on link "Share Information" at bounding box center [527, 380] width 757 height 10
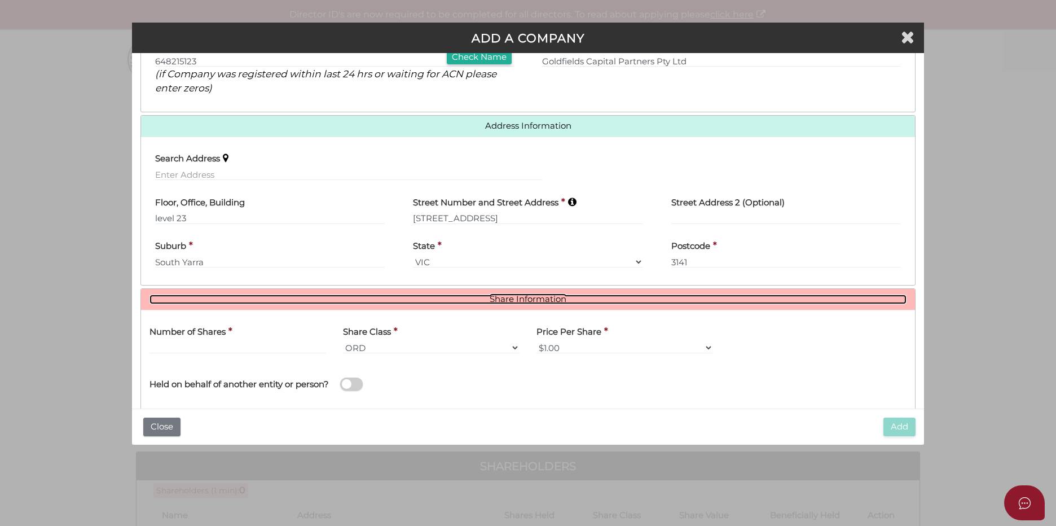
scroll to position [261, 0]
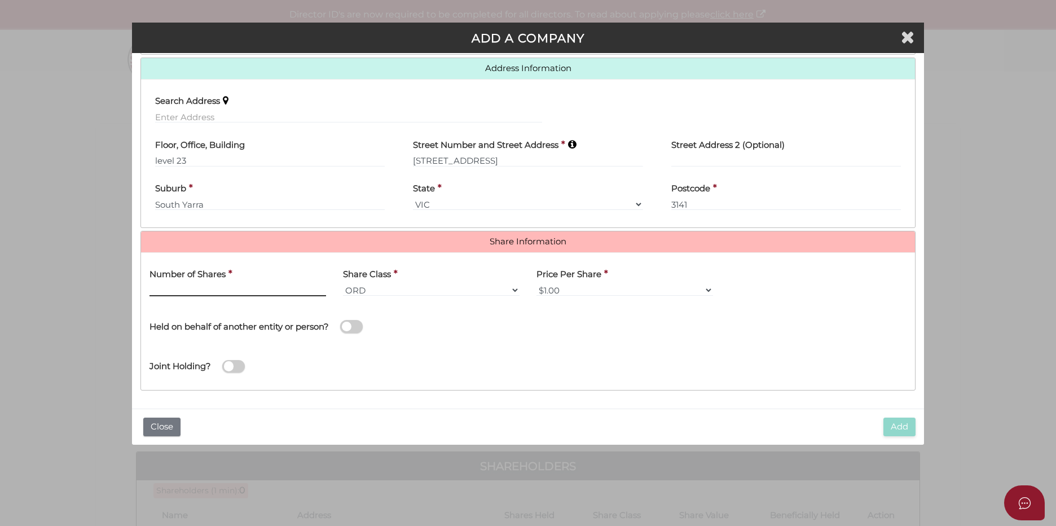
click at [261, 288] on input "text" at bounding box center [237, 290] width 177 height 12
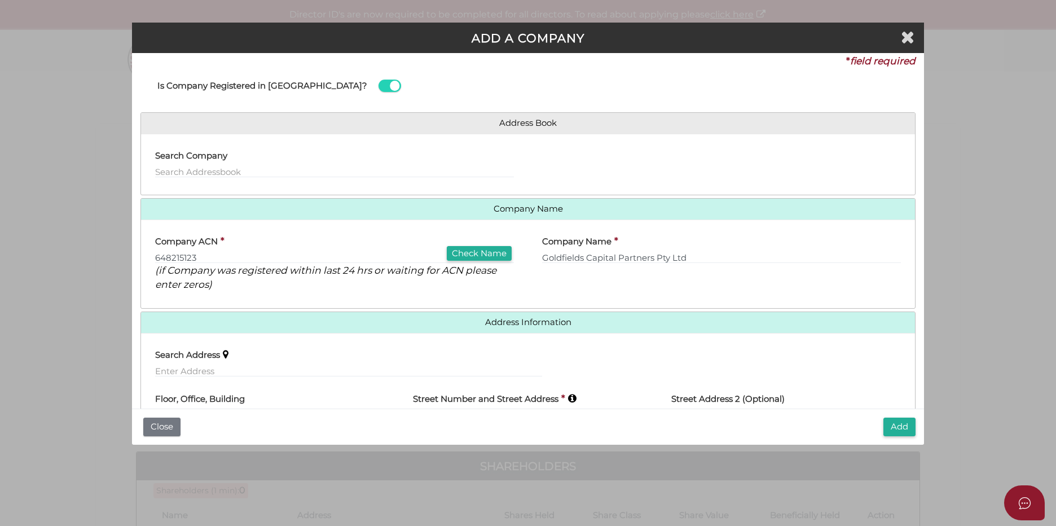
scroll to position [0, 0]
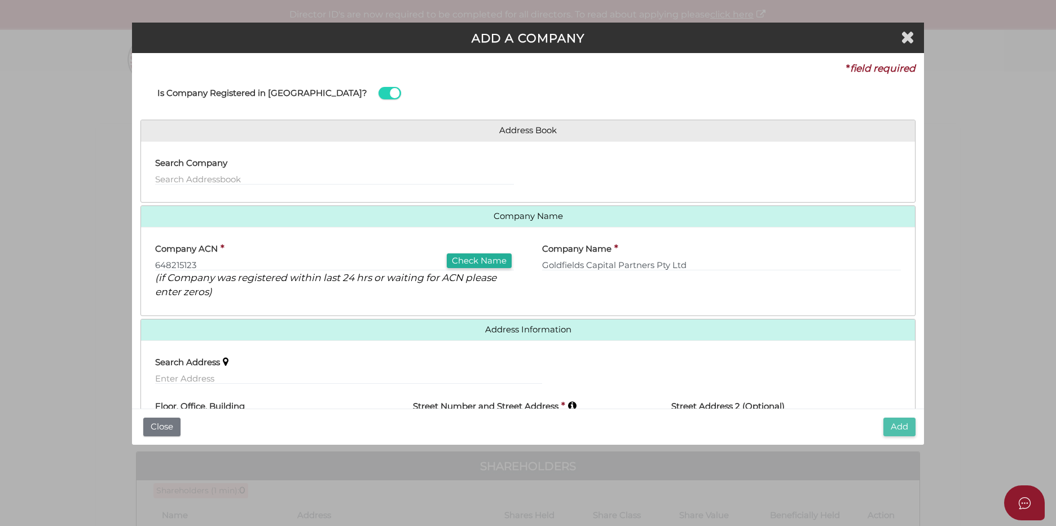
type input "100"
click at [893, 424] on button "Add" at bounding box center [899, 426] width 32 height 19
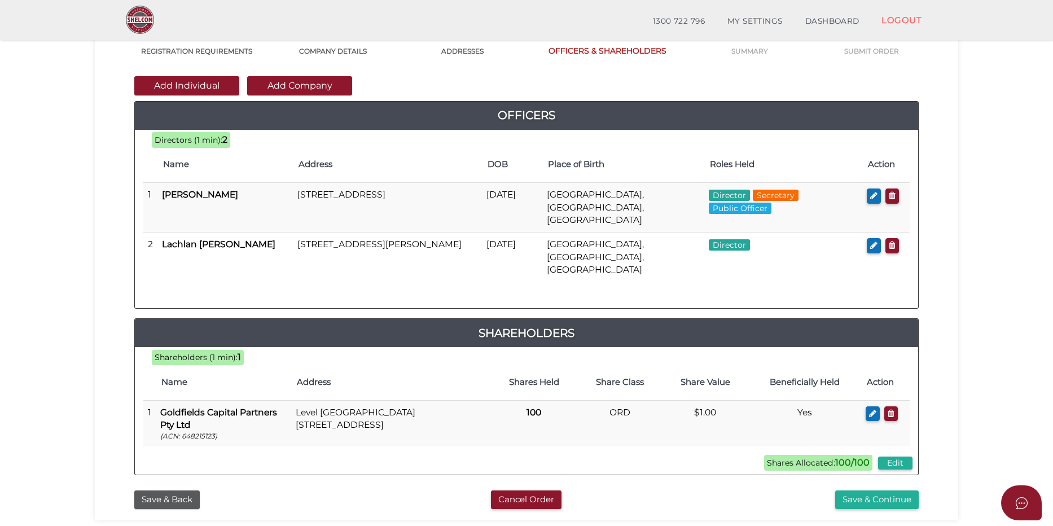
scroll to position [113, 0]
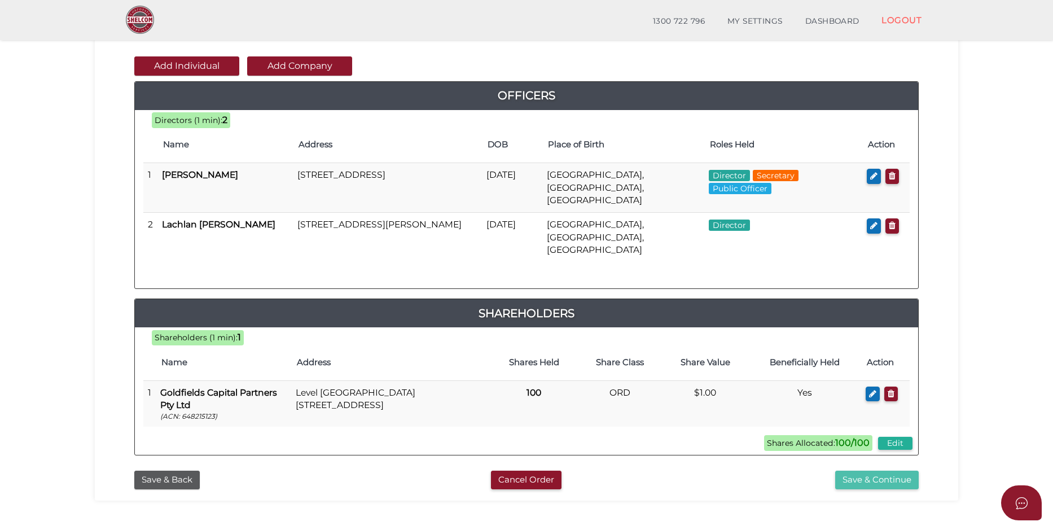
click at [894, 470] on button "Save & Continue" at bounding box center [876, 479] width 83 height 19
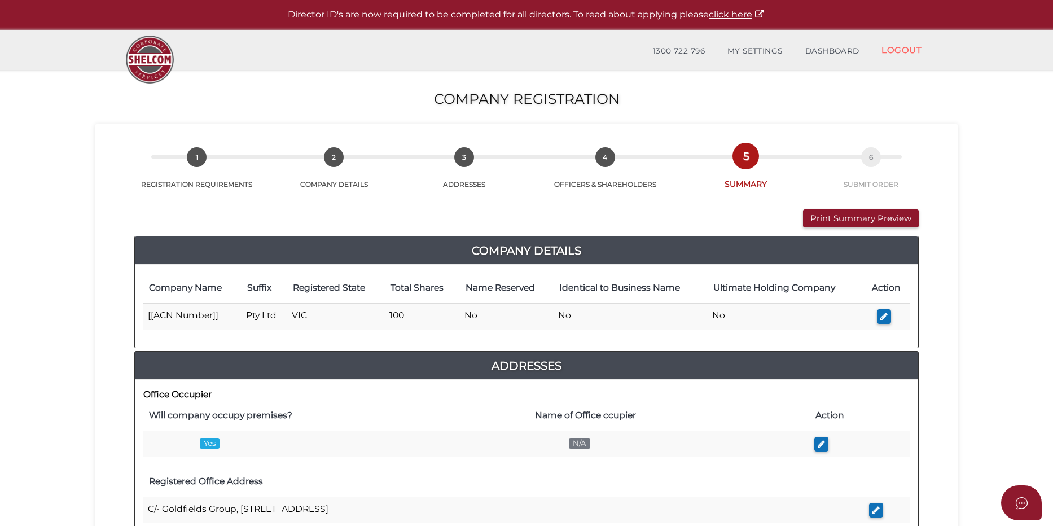
drag, startPoint x: 878, startPoint y: 319, endPoint x: 871, endPoint y: 329, distance: 12.5
click at [878, 319] on button "button" at bounding box center [884, 316] width 14 height 15
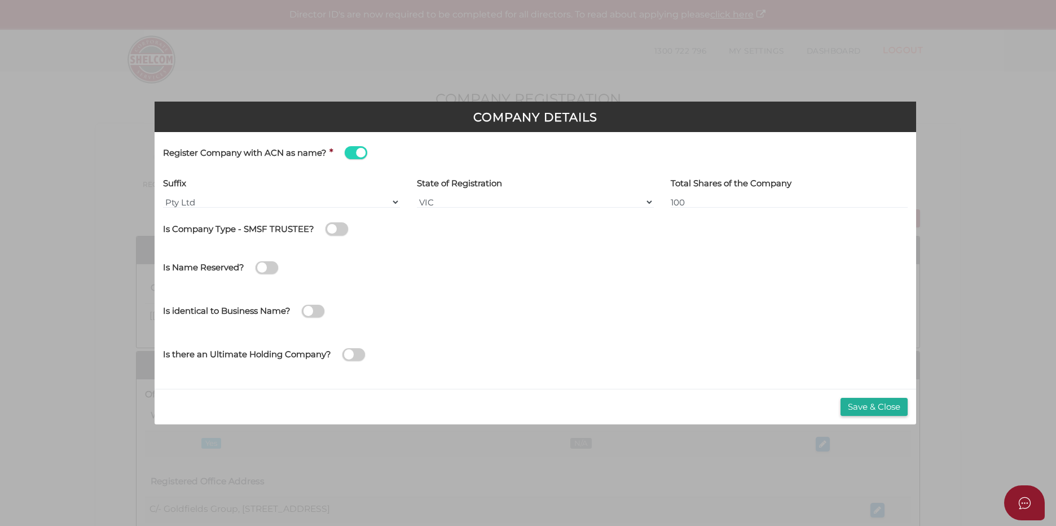
click at [285, 190] on div "Suffix Pty Ltd Pty Ltd Pty. Ltd. Pty Limited Proprietary Limited Proprietary Ltd" at bounding box center [281, 191] width 237 height 34
click at [354, 147] on span at bounding box center [356, 152] width 23 height 13
click at [0, 0] on input "checkbox" at bounding box center [0, 0] width 0 height 0
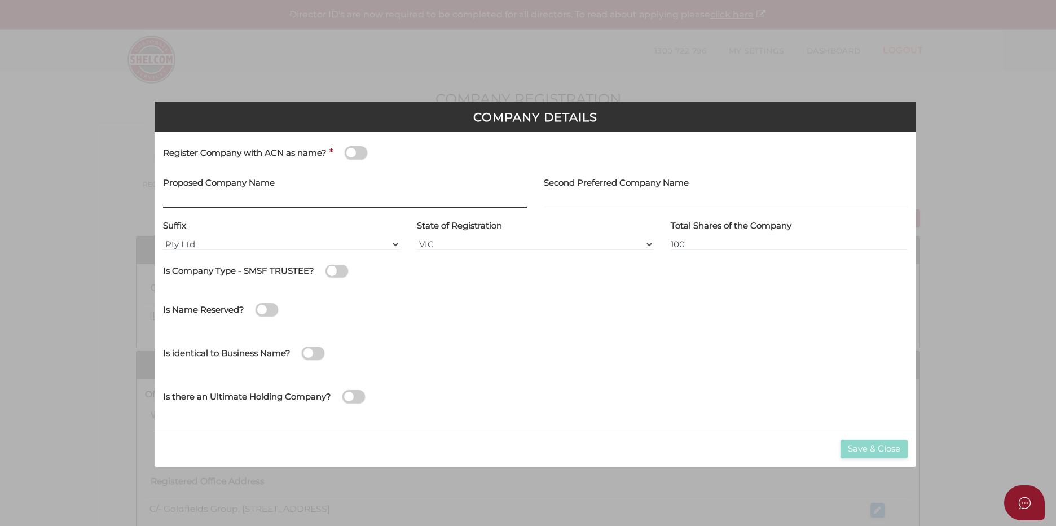
click at [210, 203] on input "text" at bounding box center [345, 201] width 364 height 12
click at [309, 190] on div "Proposed Company Name" at bounding box center [345, 191] width 364 height 34
click at [287, 199] on input "text" at bounding box center [345, 201] width 364 height 12
click at [277, 199] on input "text" at bounding box center [345, 201] width 364 height 12
click at [275, 237] on div "Suffix Pty Ltd Pty Ltd Pty. Ltd. Pty Limited Proprietary Limited Proprietary Ltd" at bounding box center [281, 233] width 237 height 34
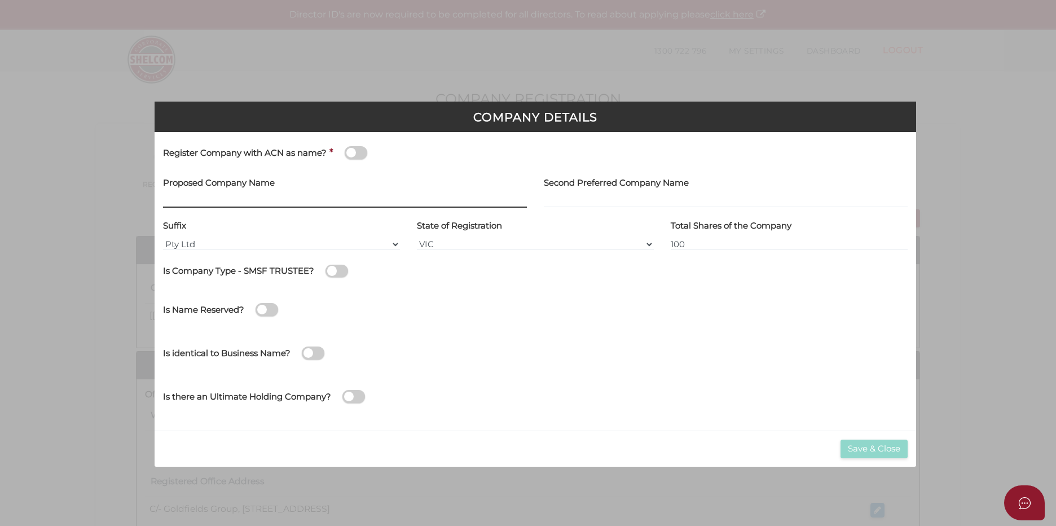
click at [270, 203] on input "text" at bounding box center [345, 201] width 364 height 12
click at [265, 193] on div "Proposed Company Name" at bounding box center [345, 191] width 364 height 34
click at [261, 199] on input "text" at bounding box center [345, 201] width 364 height 12
click at [245, 199] on input "text" at bounding box center [345, 201] width 364 height 12
paste input "Goldfields Tarneit [PERSON_NAME] 2"
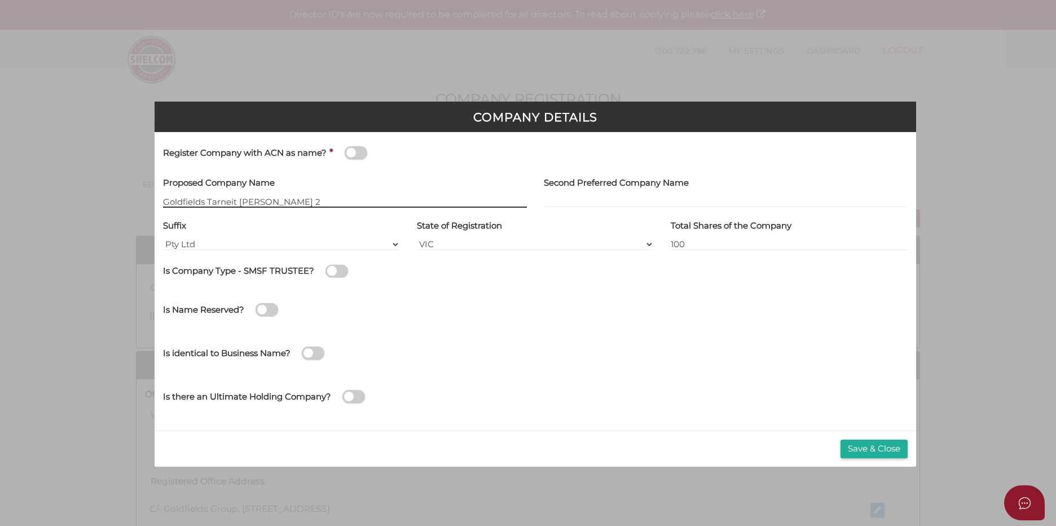
type input "Goldfields Tarneit [PERSON_NAME] 2"
click at [473, 284] on div "Is Company Type - SMSF TRUSTEE?" at bounding box center [535, 275] width 745 height 33
click at [858, 446] on button "Save & Close" at bounding box center [874, 448] width 67 height 19
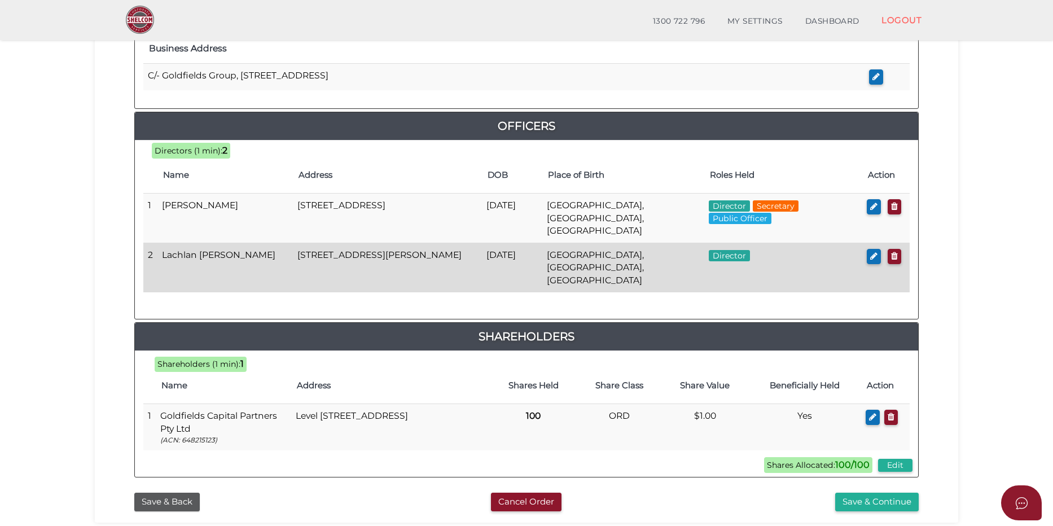
scroll to position [520, 0]
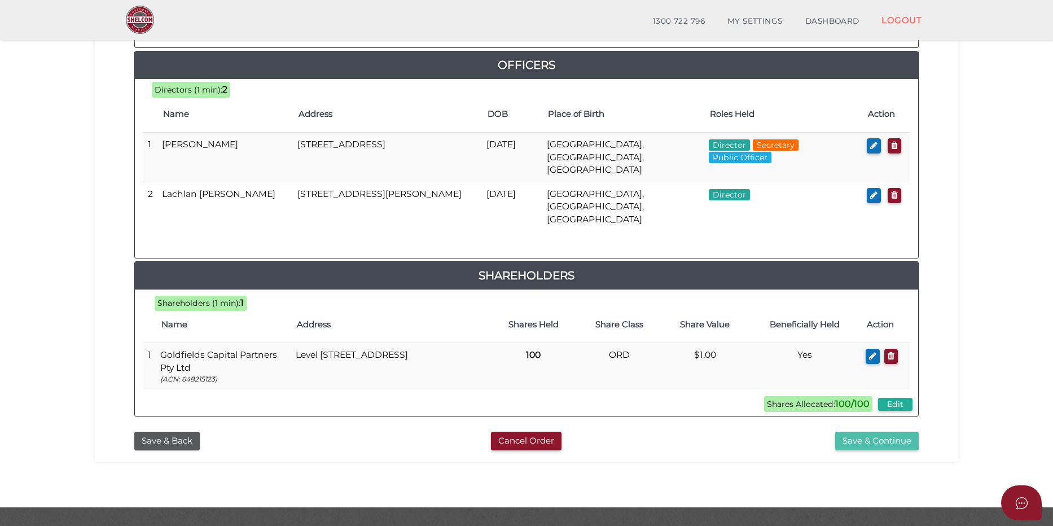
click at [885, 432] on button "Save & Continue" at bounding box center [876, 441] width 83 height 19
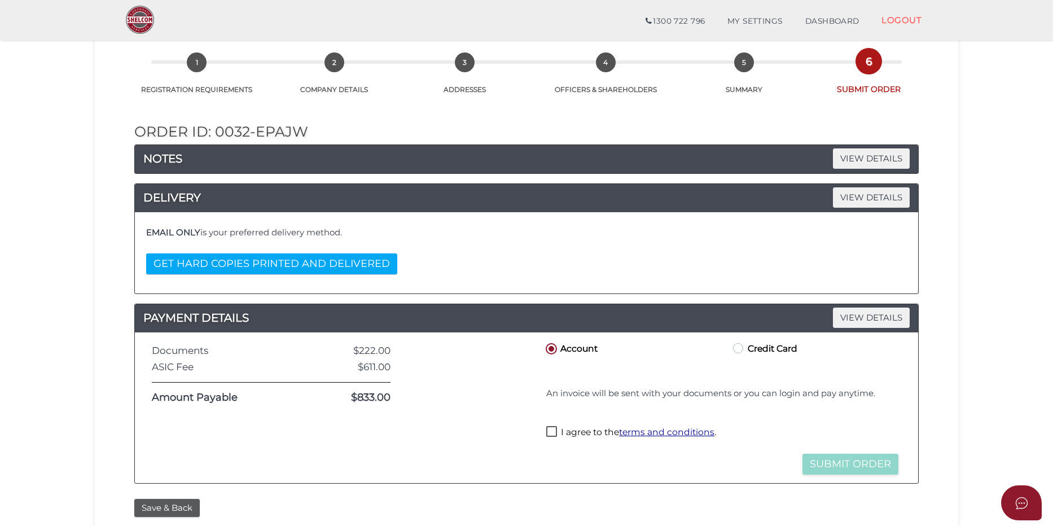
scroll to position [113, 0]
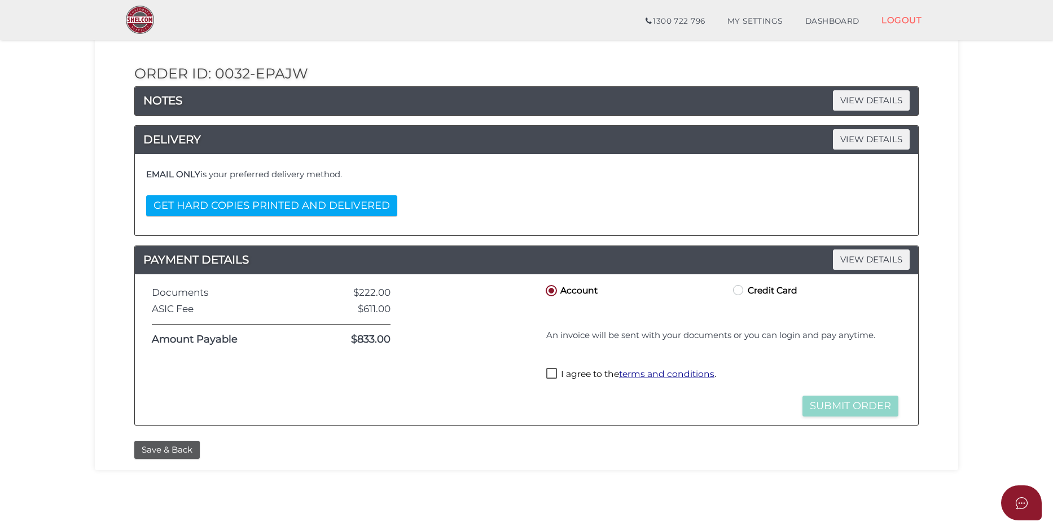
drag, startPoint x: 162, startPoint y: 448, endPoint x: 204, endPoint y: 437, distance: 43.4
click at [162, 448] on button "Save & Back" at bounding box center [166, 450] width 65 height 19
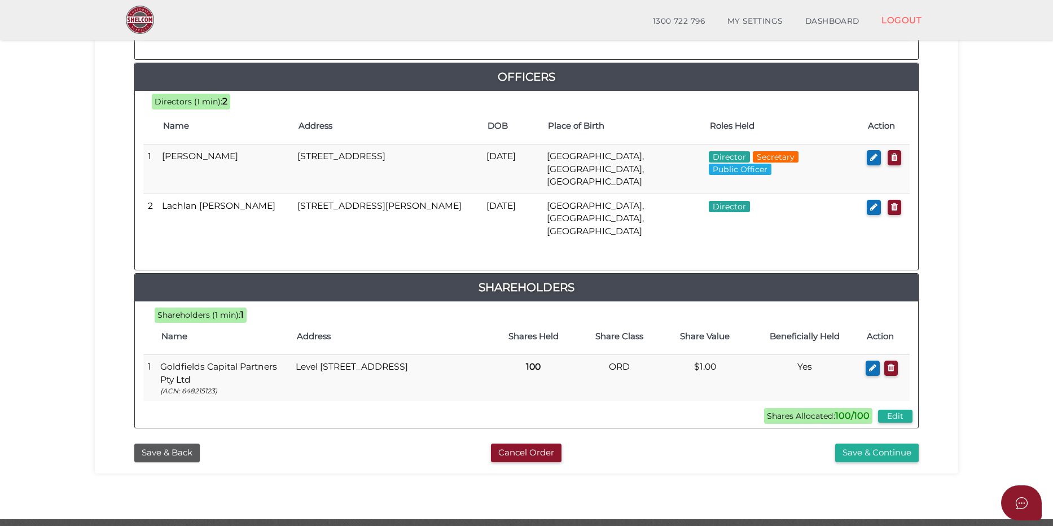
scroll to position [520, 0]
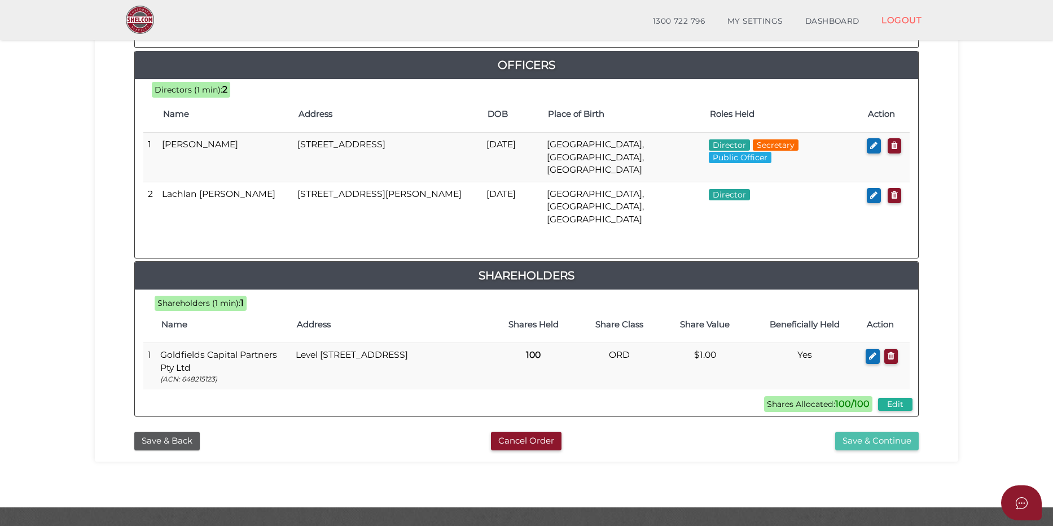
click at [864, 432] on button "Save & Continue" at bounding box center [876, 441] width 83 height 19
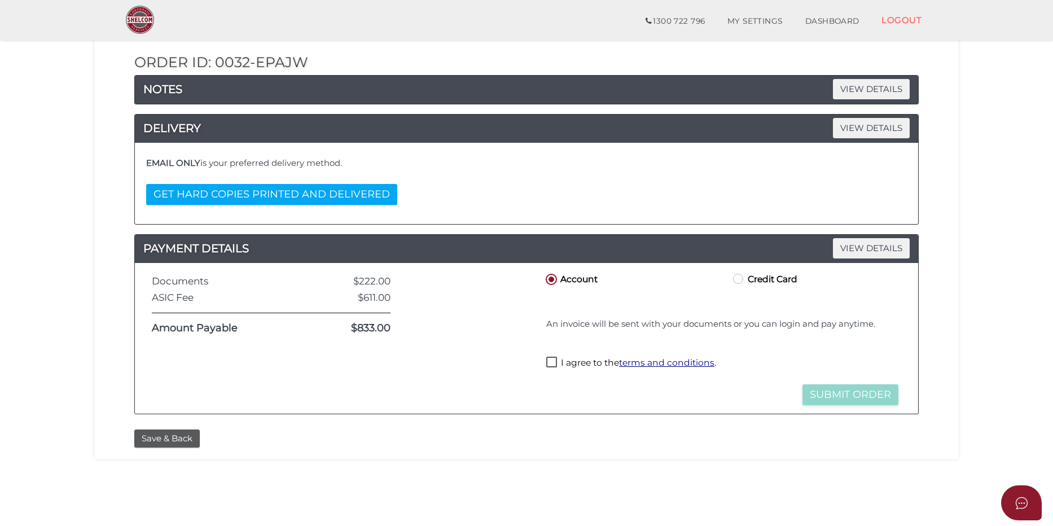
scroll to position [226, 0]
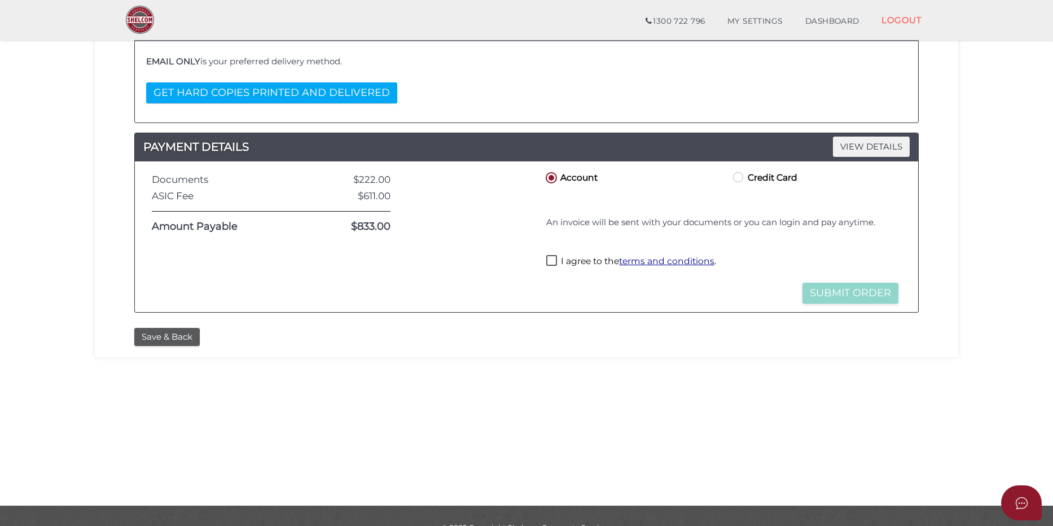
click at [557, 257] on label "I agree to the terms and conditions ." at bounding box center [631, 262] width 170 height 14
checkbox input "true"
click at [869, 298] on button "Submit Order" at bounding box center [850, 293] width 96 height 21
